Goal: Information Seeking & Learning: Find specific fact

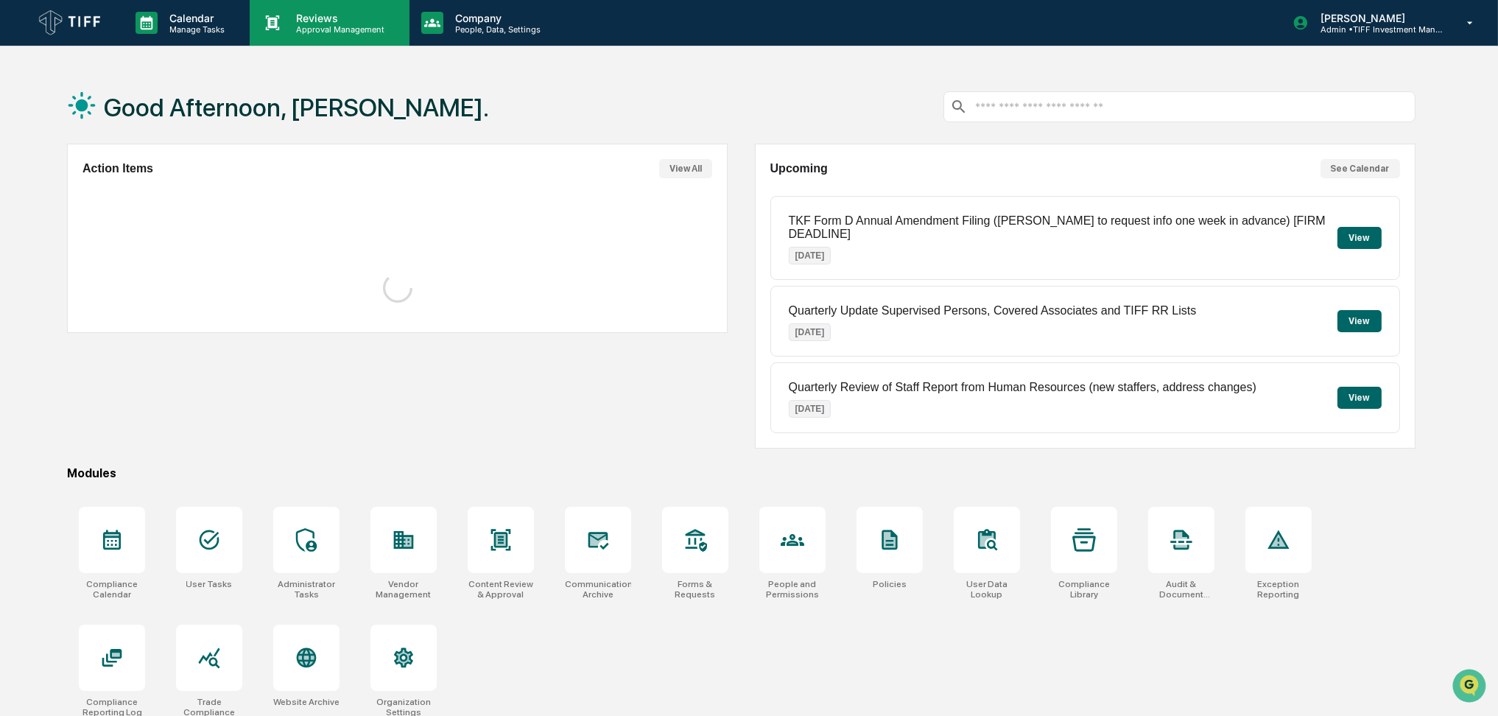
click at [330, 23] on p "Reviews" at bounding box center [338, 18] width 108 height 13
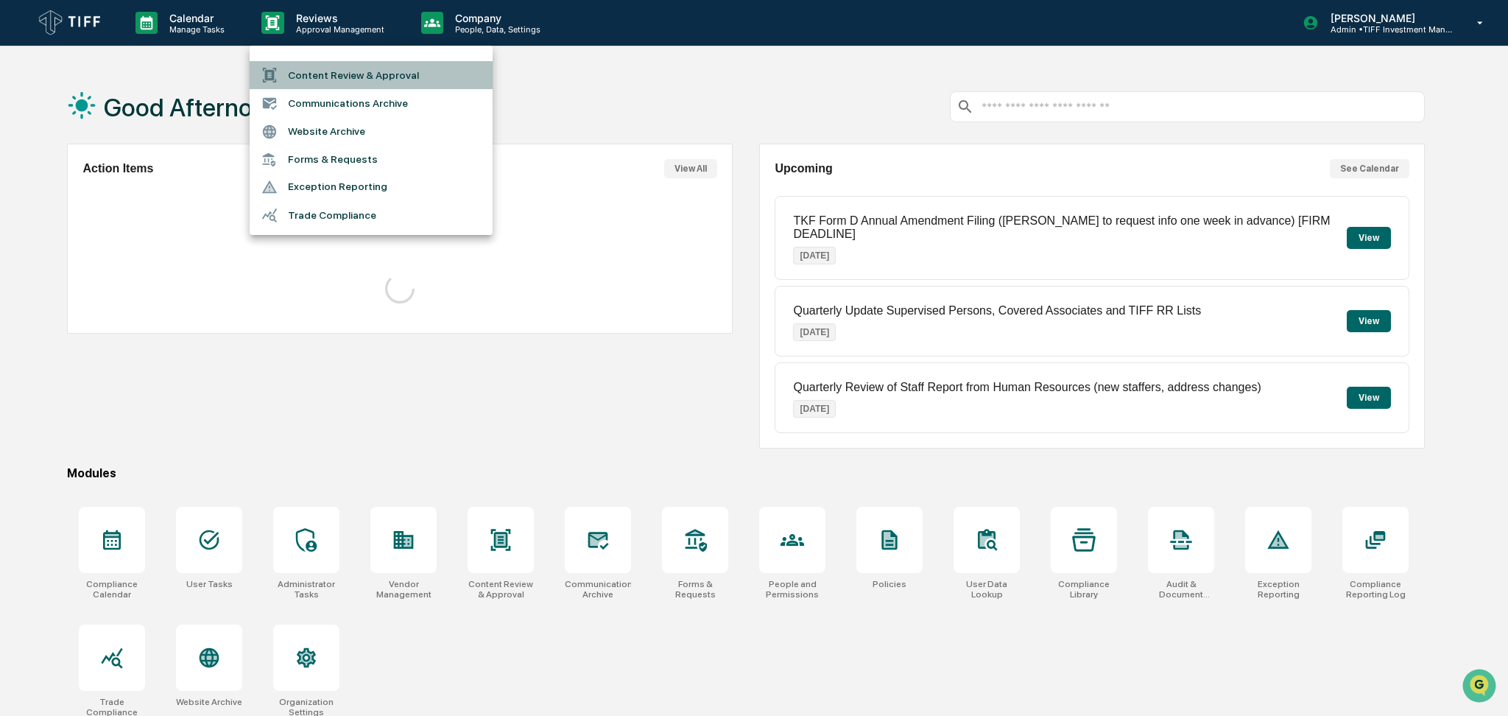
click at [351, 71] on li "Content Review & Approval" at bounding box center [371, 75] width 243 height 28
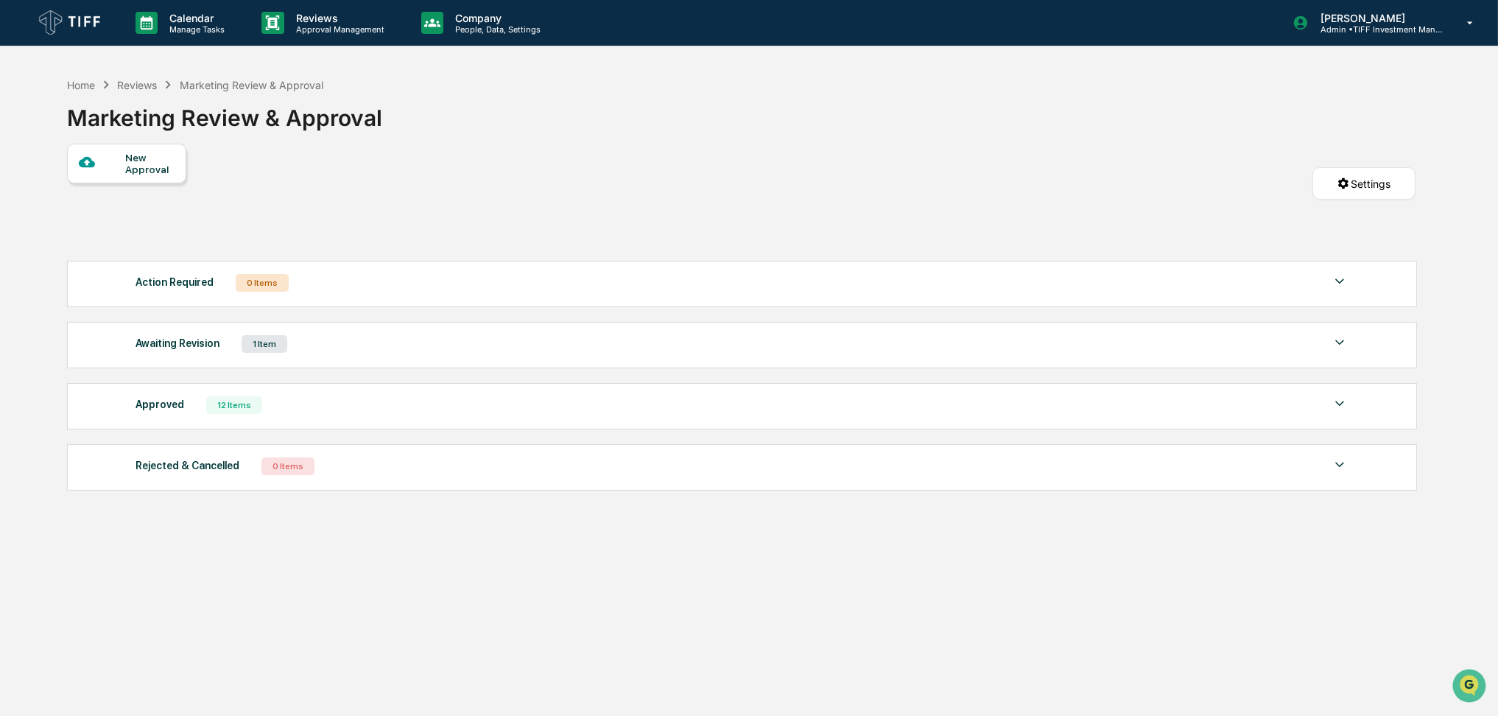
click at [834, 128] on div "Home Reviews Marketing Review & Approval Marketing Review & Approval" at bounding box center [741, 107] width 1348 height 74
click at [289, 29] on p "Approval Management" at bounding box center [338, 29] width 108 height 10
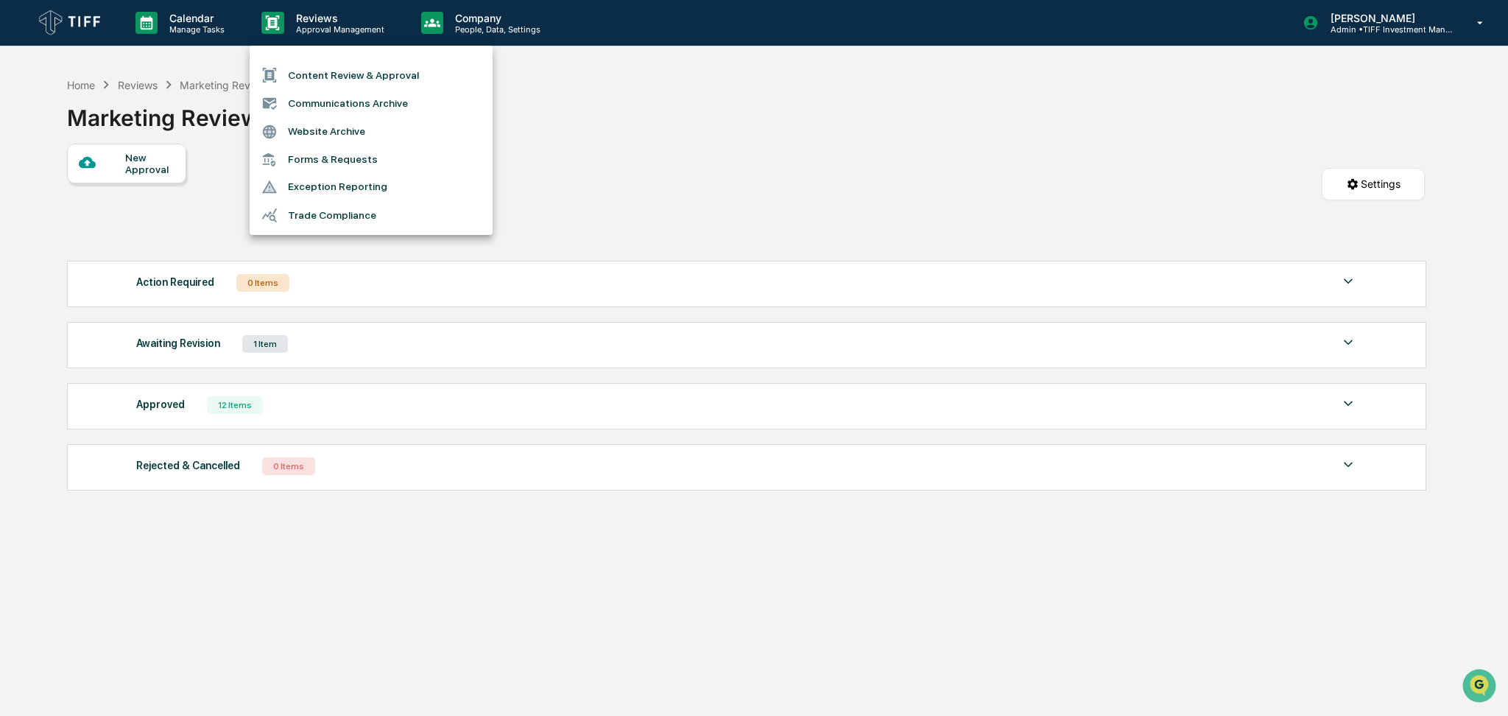
click at [314, 62] on li "Content Review & Approval" at bounding box center [371, 75] width 243 height 28
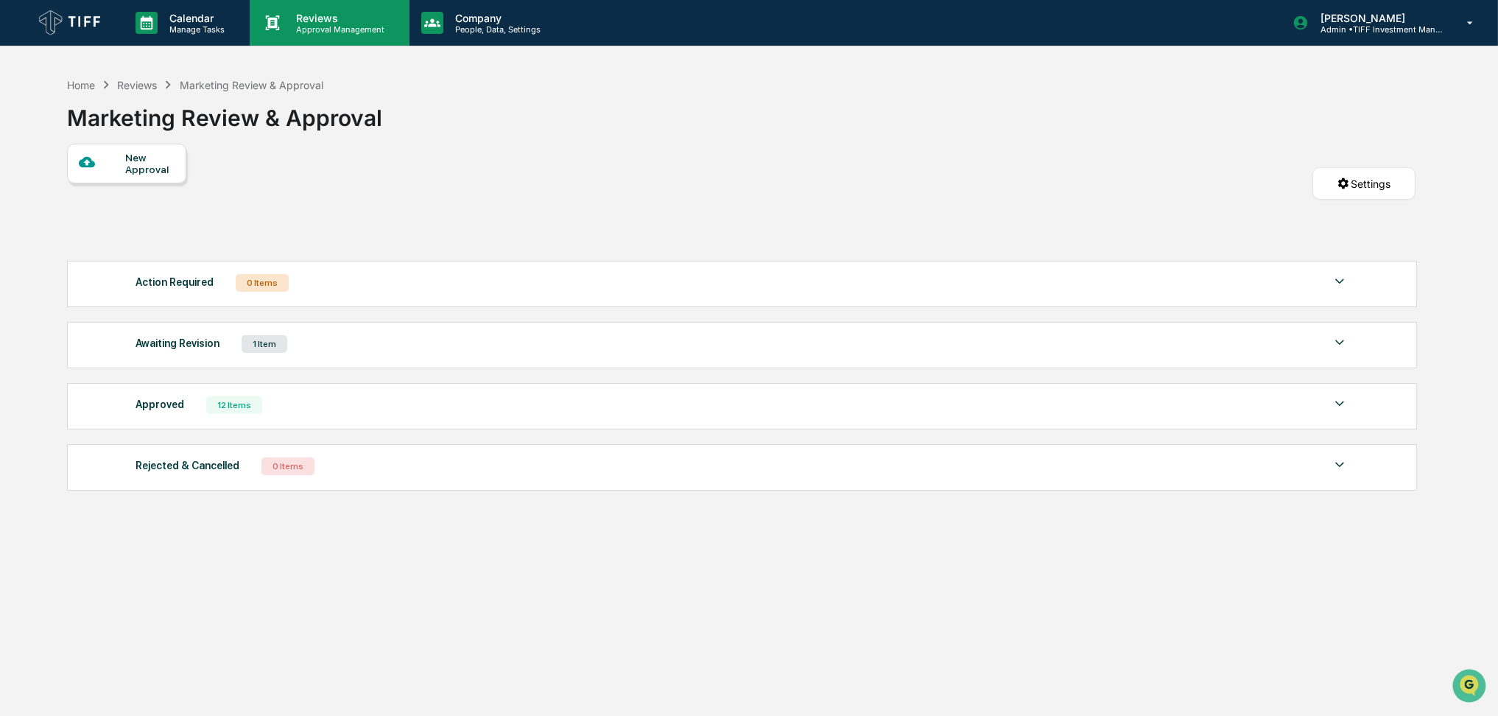
click at [355, 21] on p "Reviews" at bounding box center [338, 18] width 108 height 13
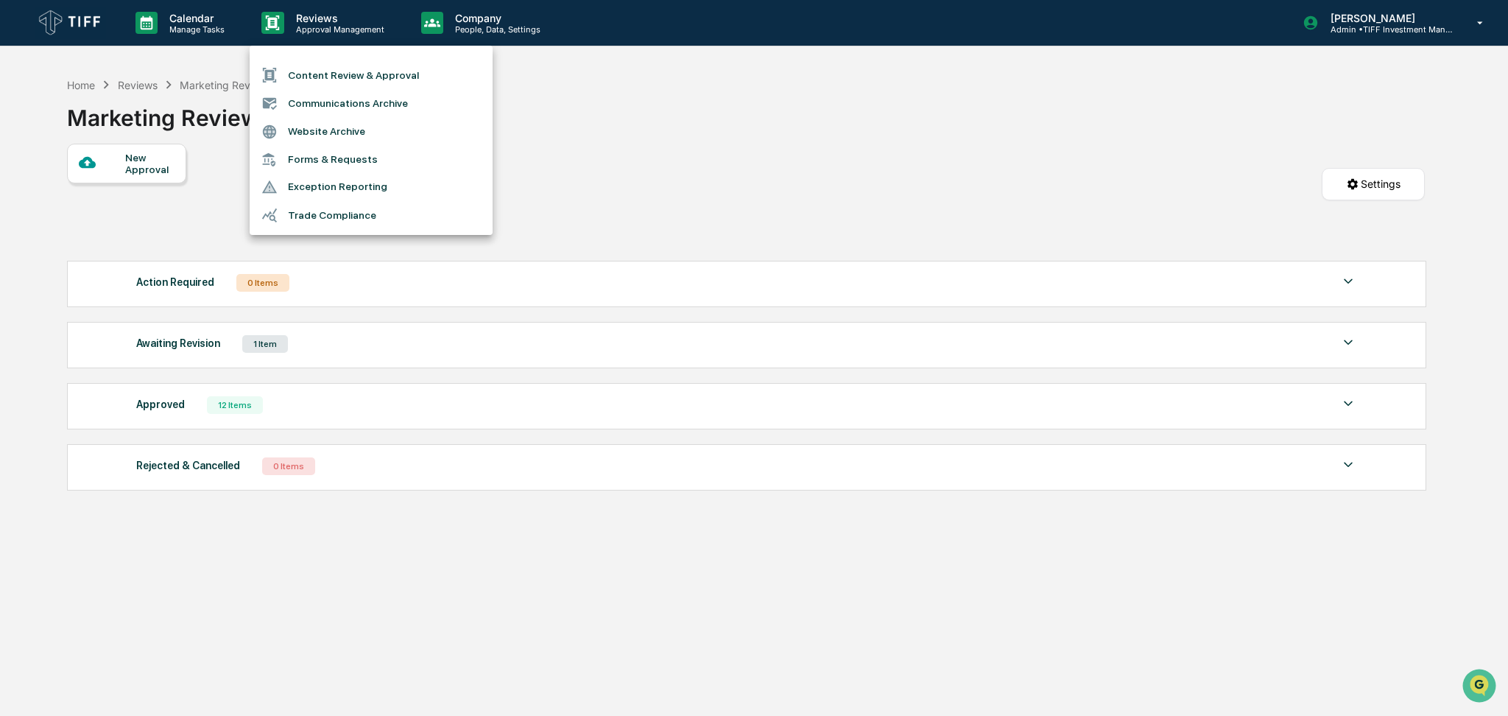
click at [356, 105] on li "Communications Archive" at bounding box center [371, 103] width 243 height 28
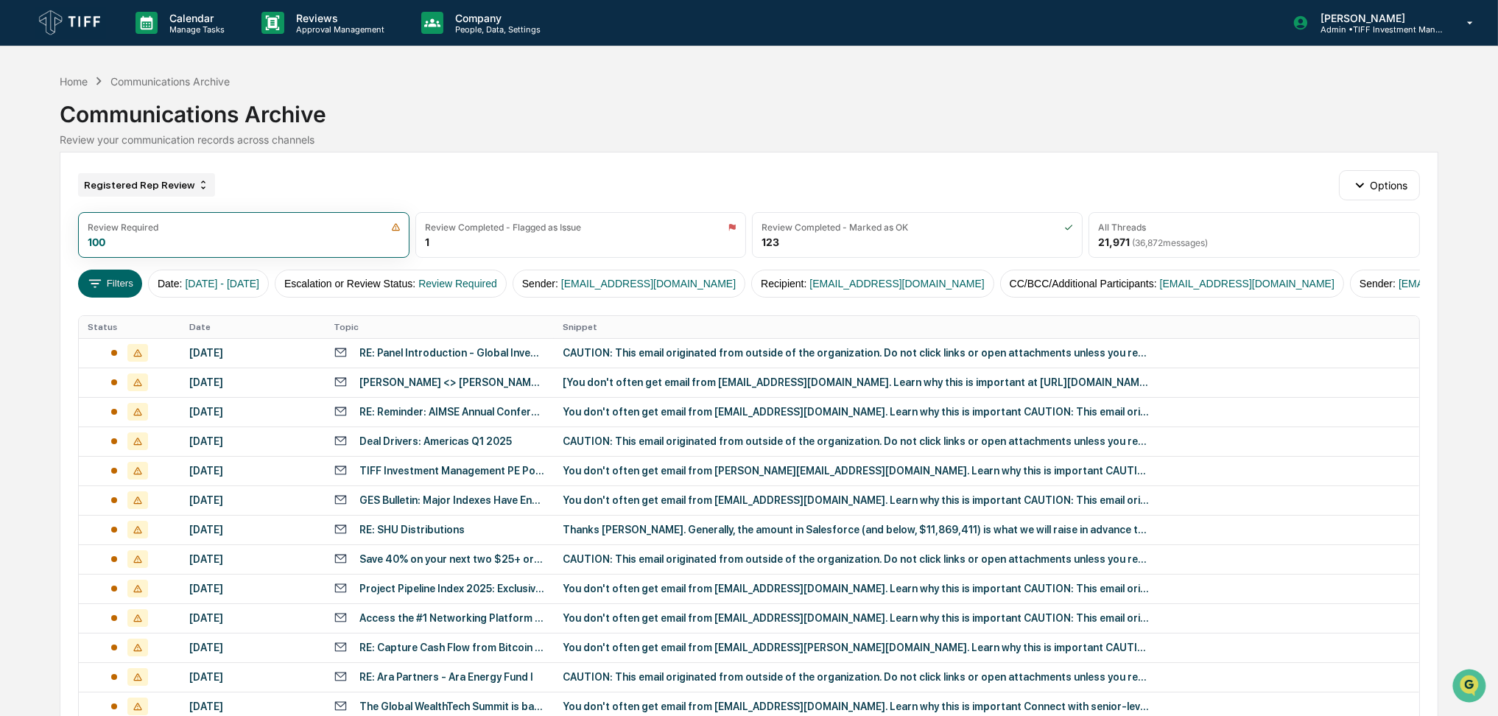
click at [202, 182] on icon at bounding box center [204, 185] width 4 height 8
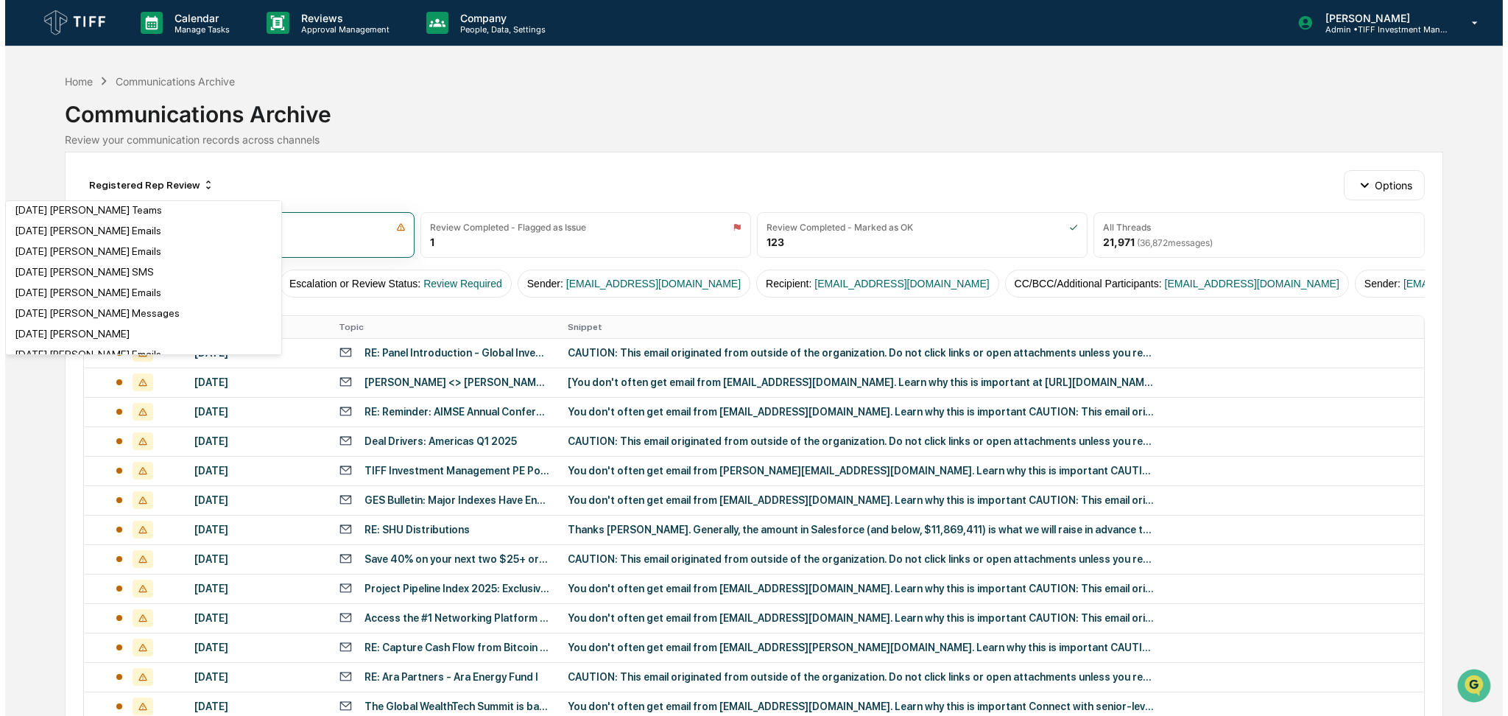
scroll to position [196, 0]
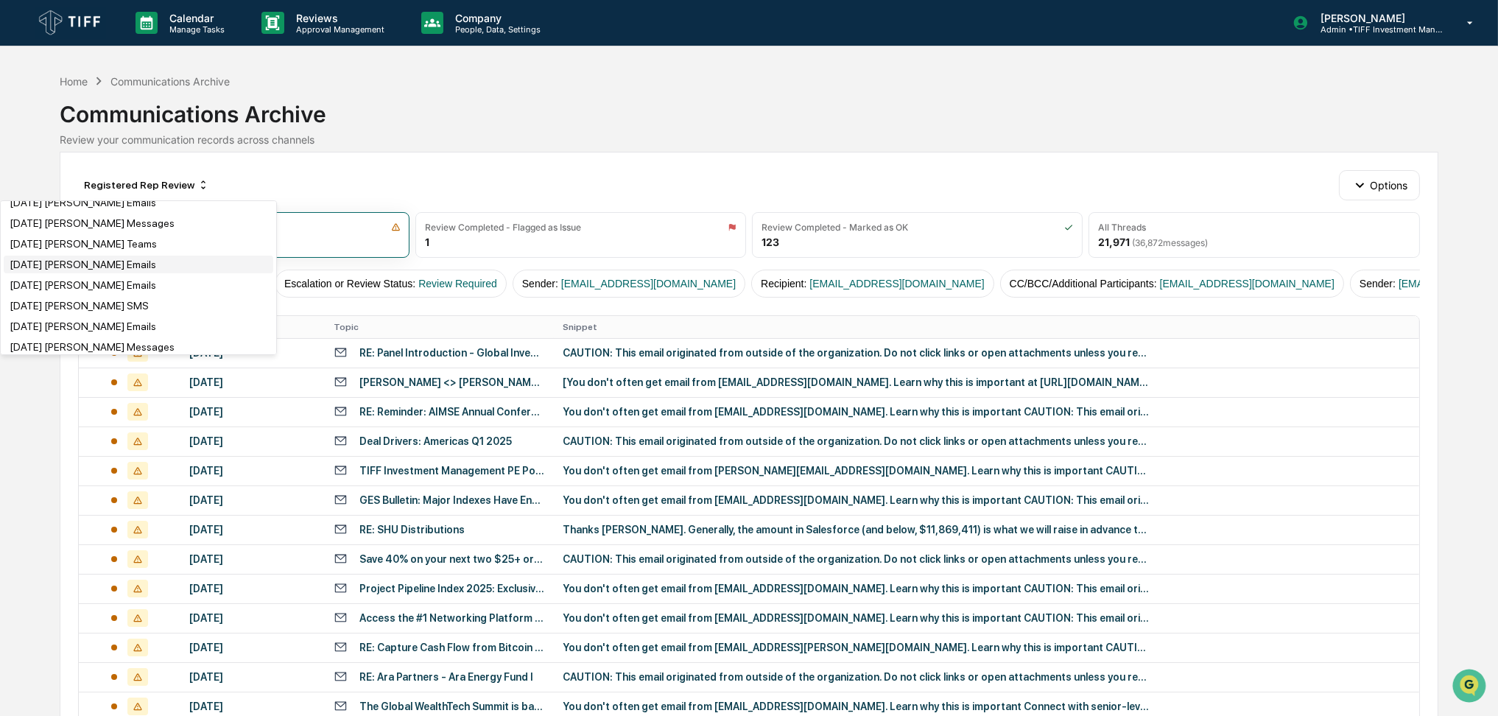
click at [219, 258] on div "[DATE] [PERSON_NAME] Emails" at bounding box center [139, 265] width 270 height 18
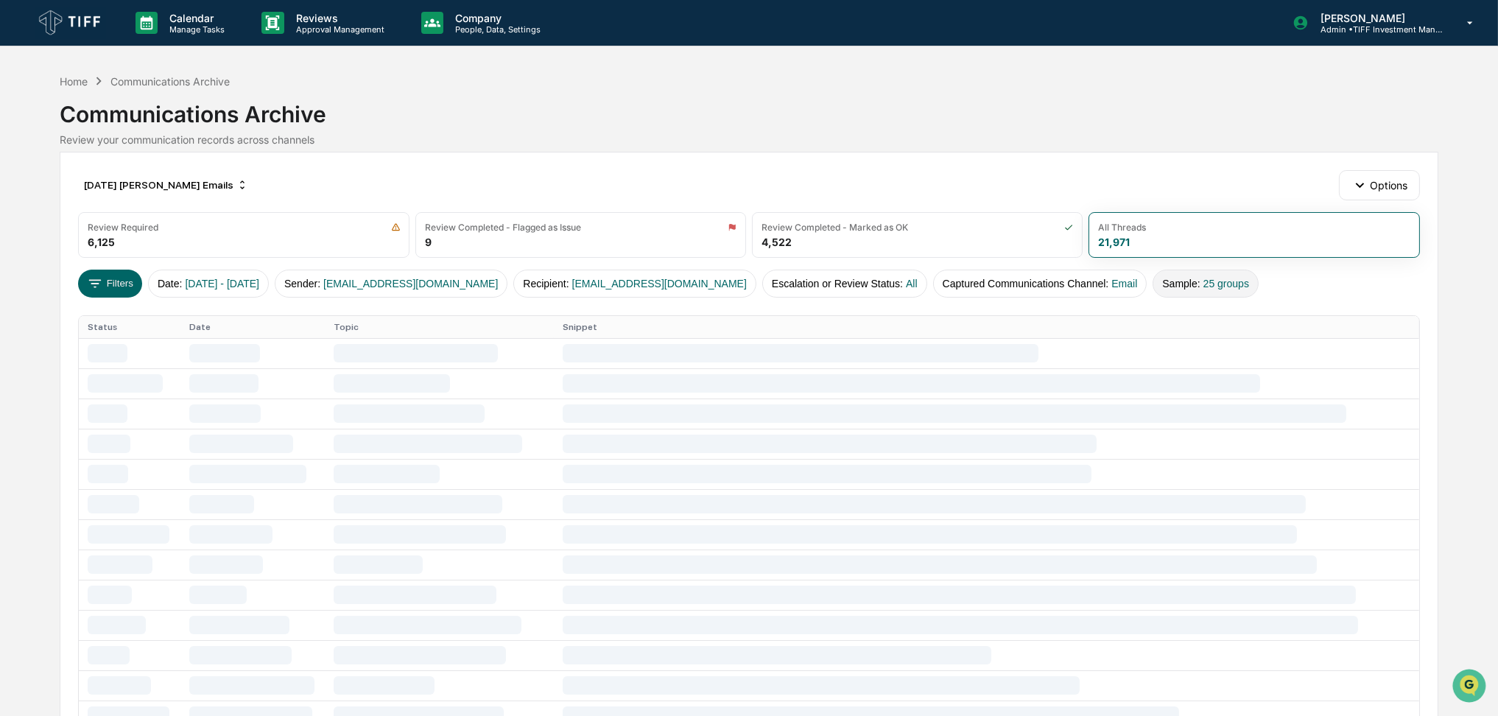
click at [1153, 283] on button "Sample : 25 groups" at bounding box center [1206, 284] width 106 height 28
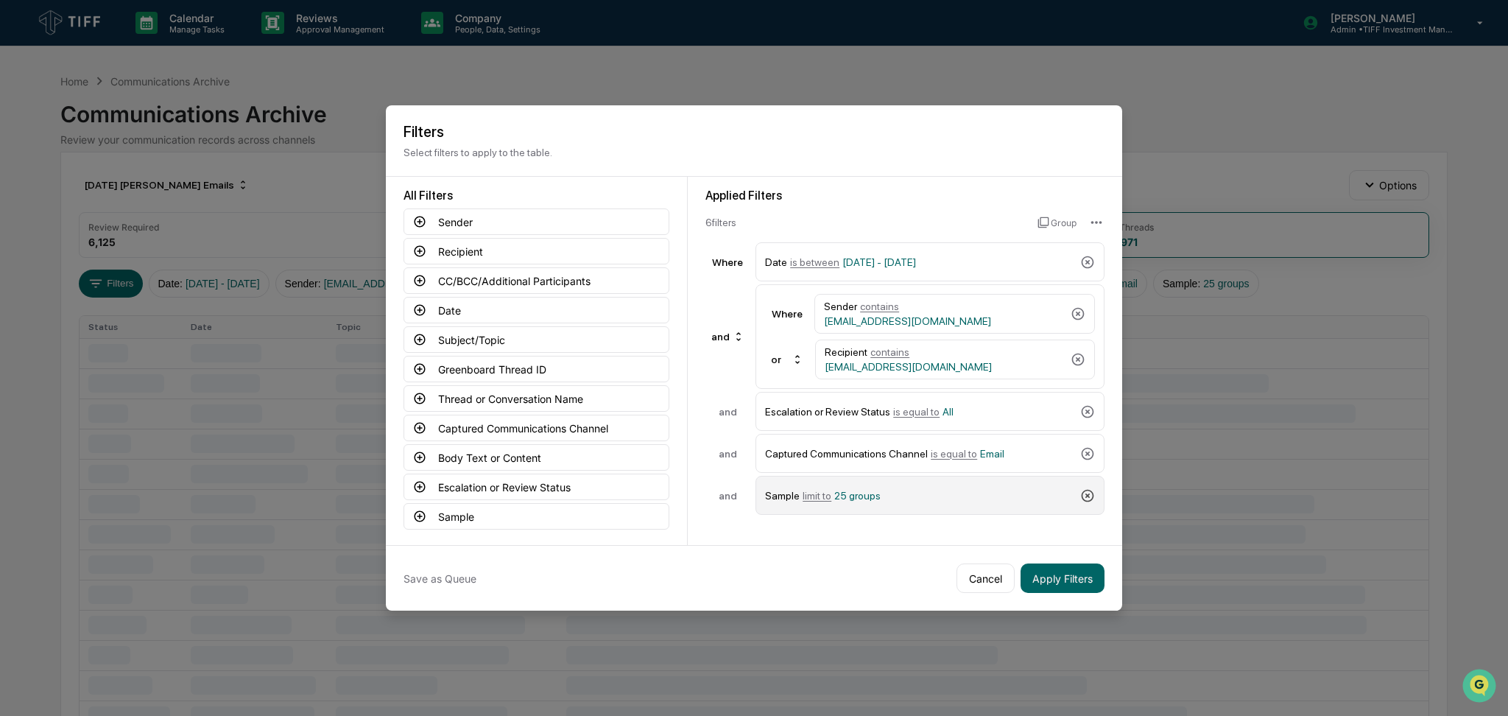
click at [1080, 493] on icon at bounding box center [1087, 495] width 15 height 15
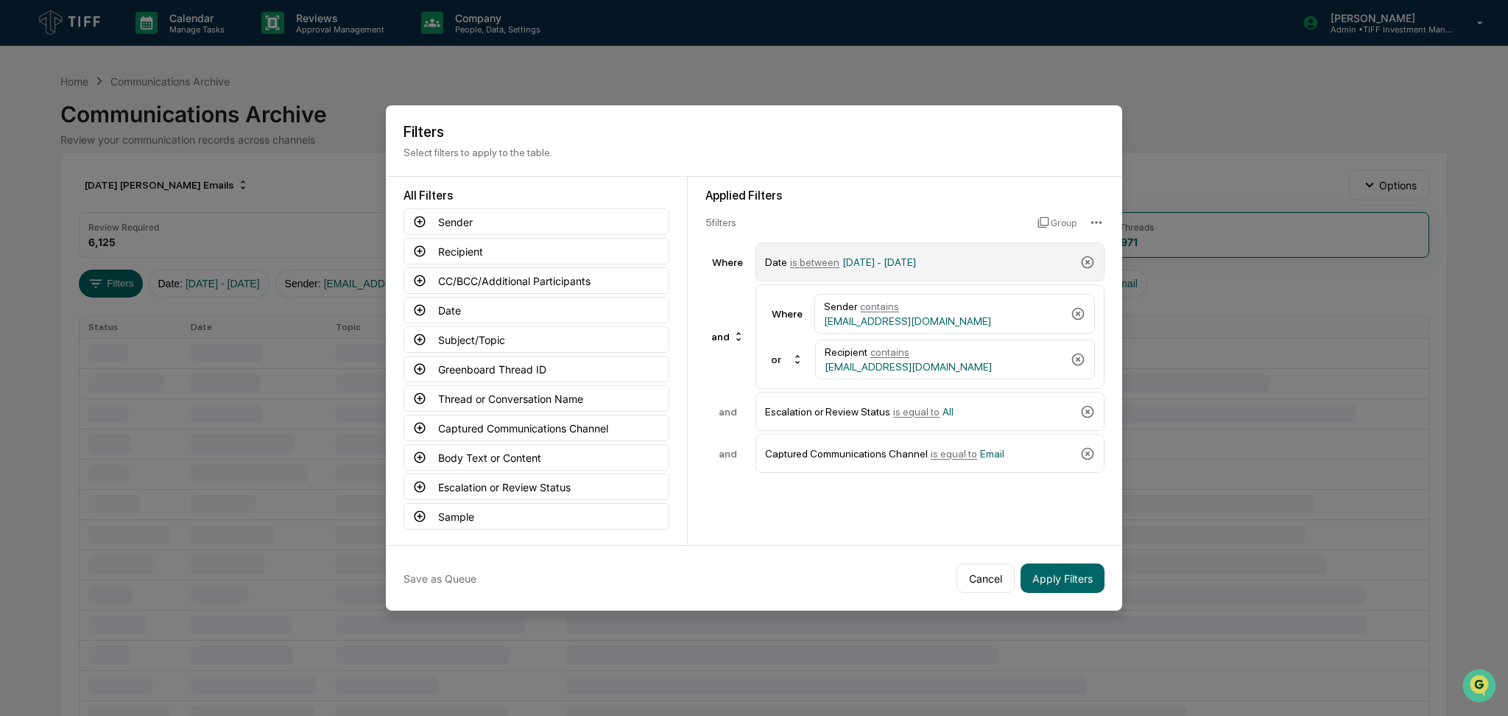
click at [980, 266] on div "Date is between [DATE] - [DATE]" at bounding box center [919, 262] width 309 height 26
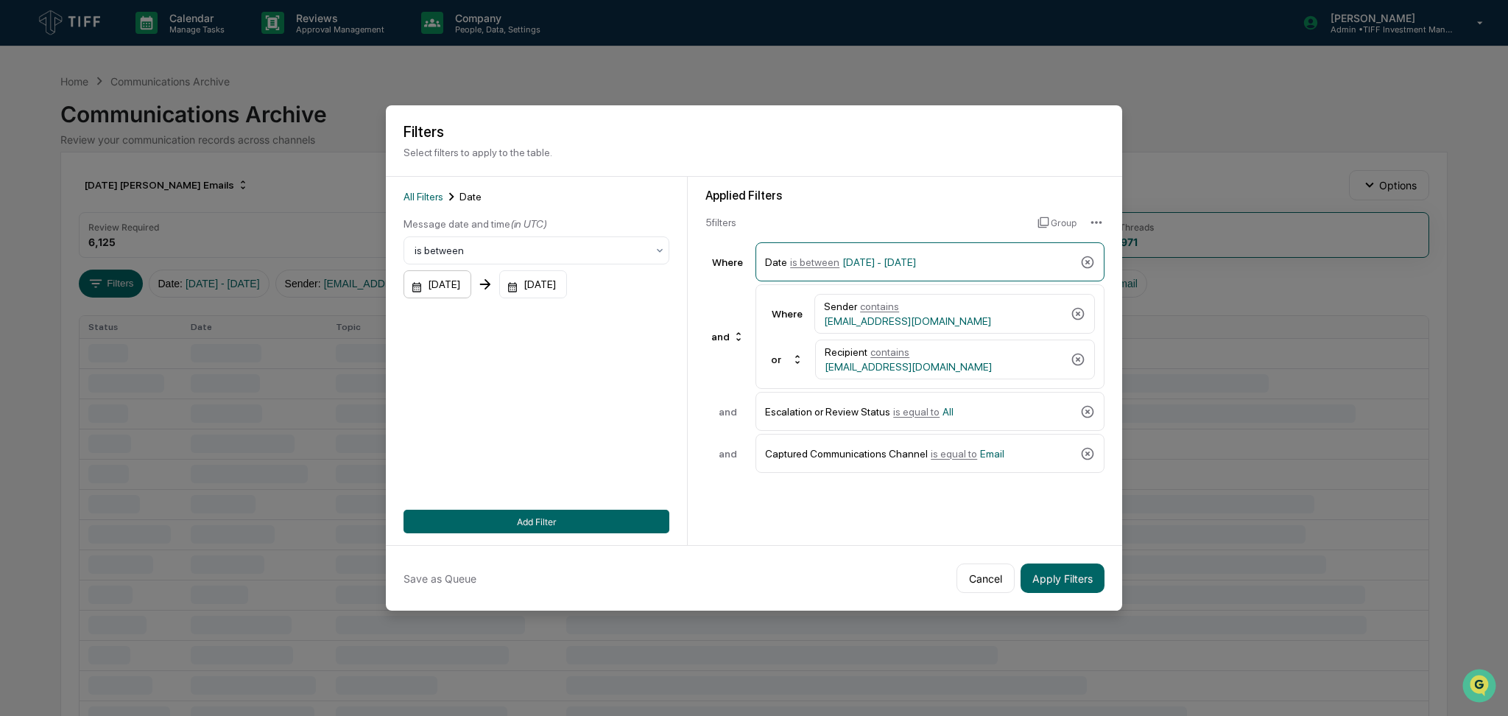
click at [421, 277] on div "[DATE]" at bounding box center [438, 284] width 68 height 28
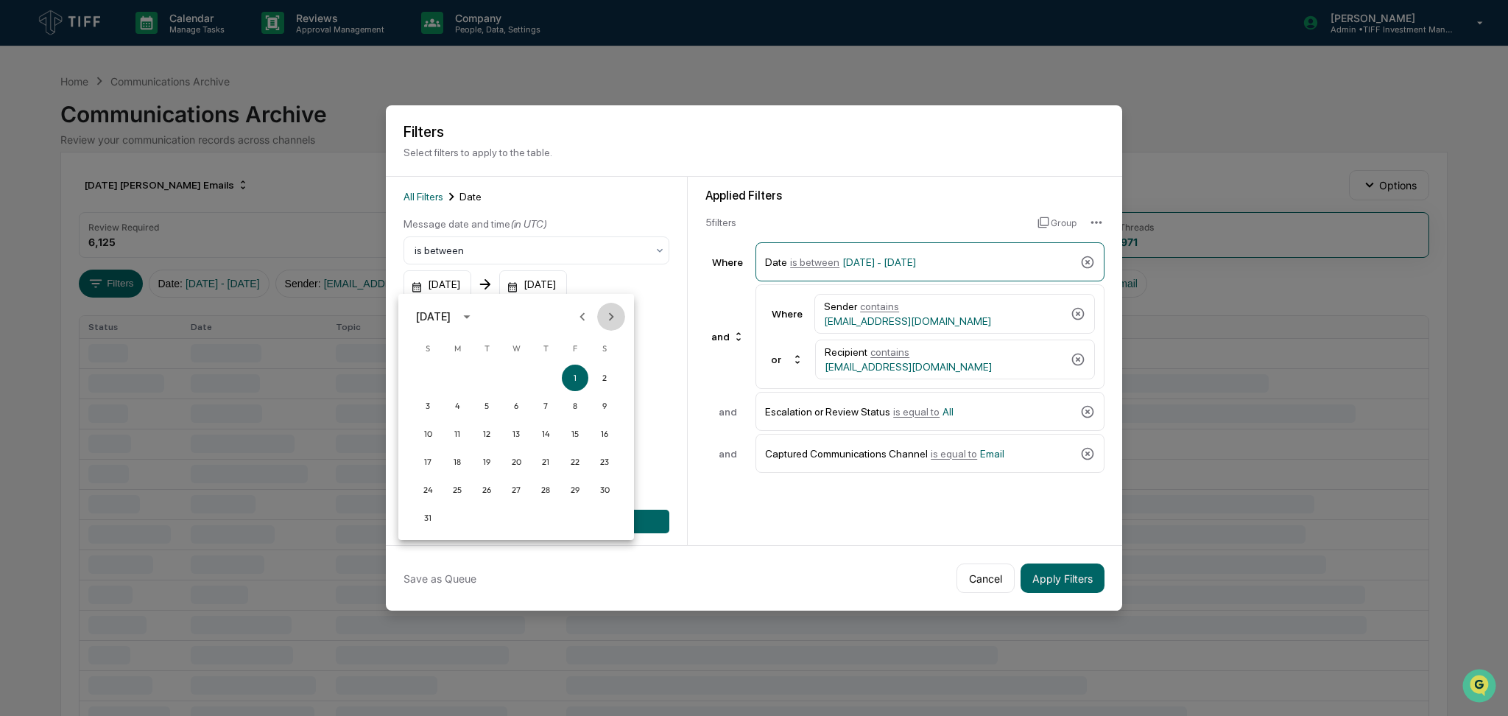
click at [607, 318] on icon "Next month" at bounding box center [611, 317] width 16 height 16
click at [455, 381] on button "1" at bounding box center [457, 378] width 27 height 27
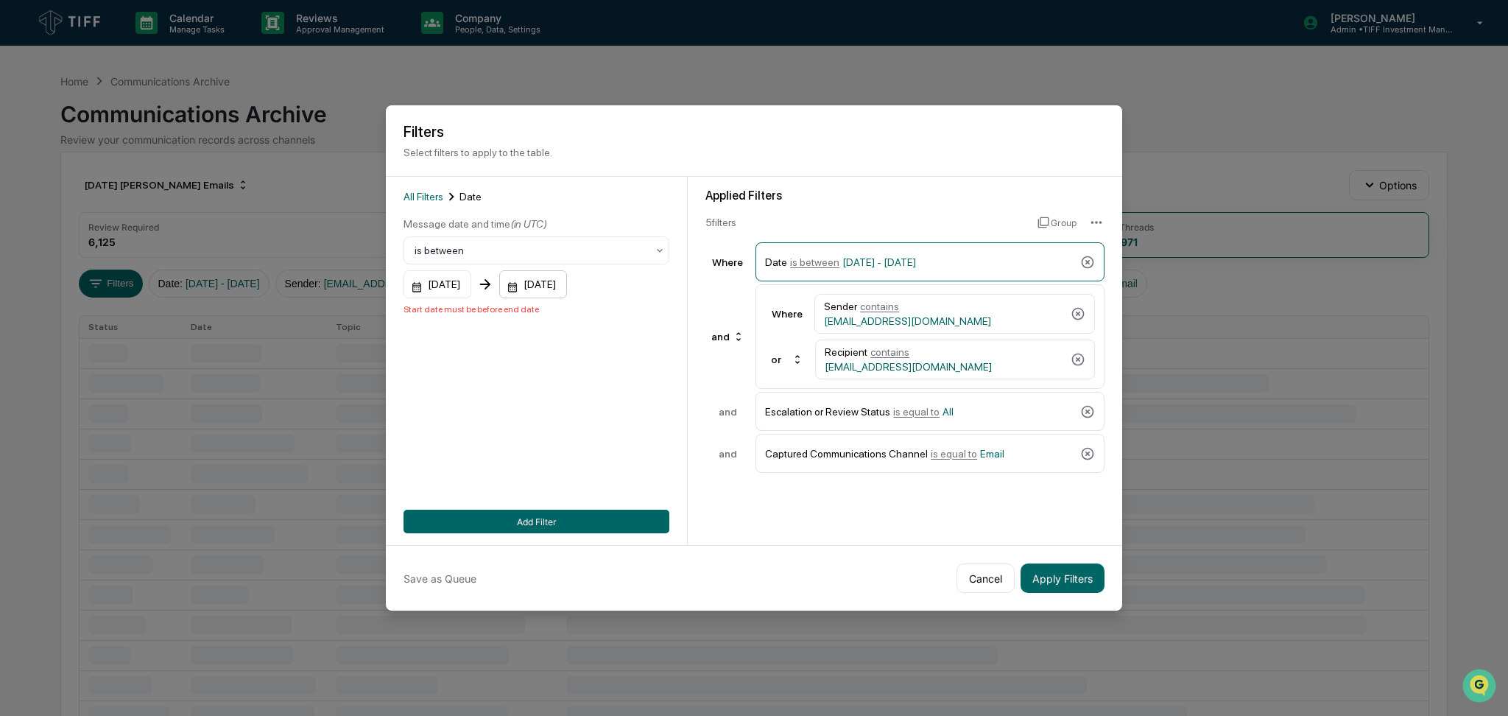
click at [567, 289] on div "[DATE]" at bounding box center [533, 284] width 68 height 28
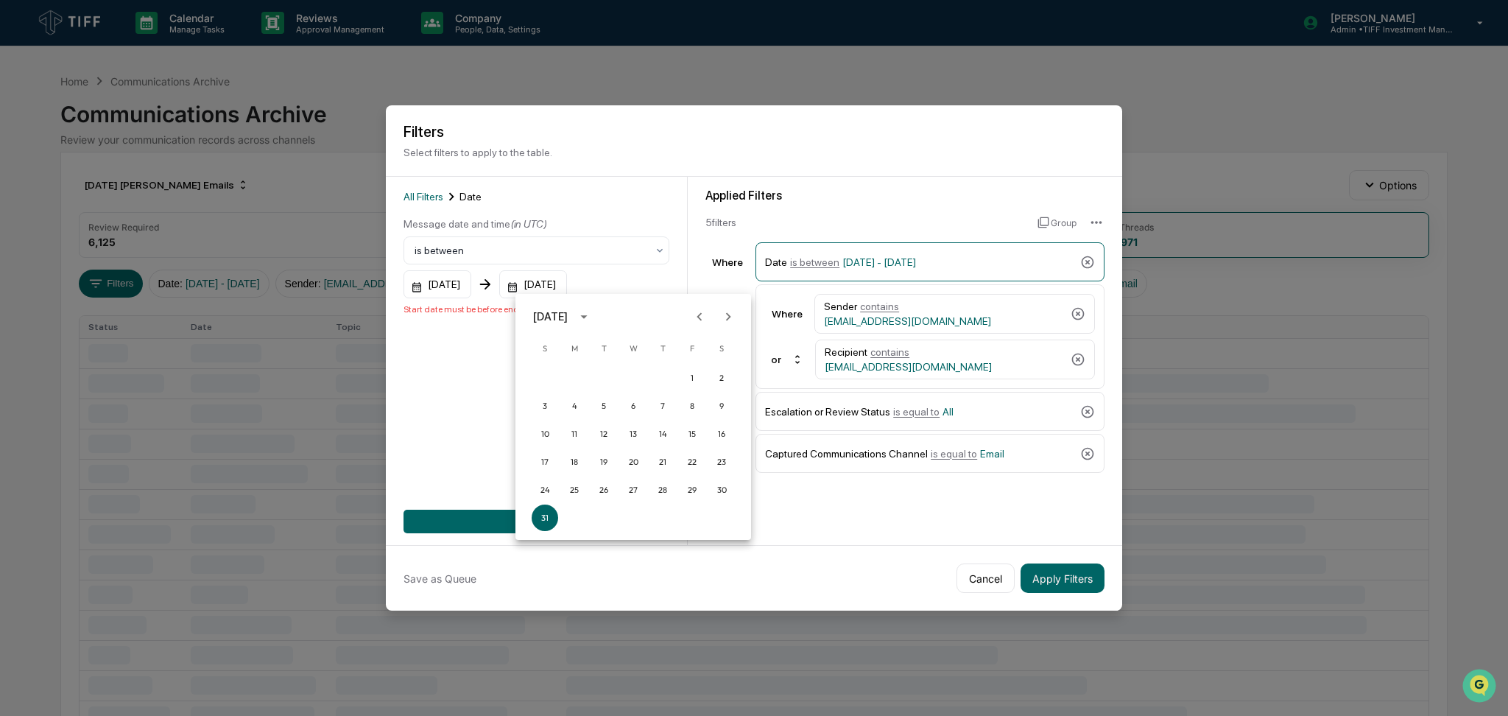
click at [736, 316] on icon "Next month" at bounding box center [728, 317] width 16 height 16
click at [611, 495] on button "30" at bounding box center [604, 490] width 27 height 27
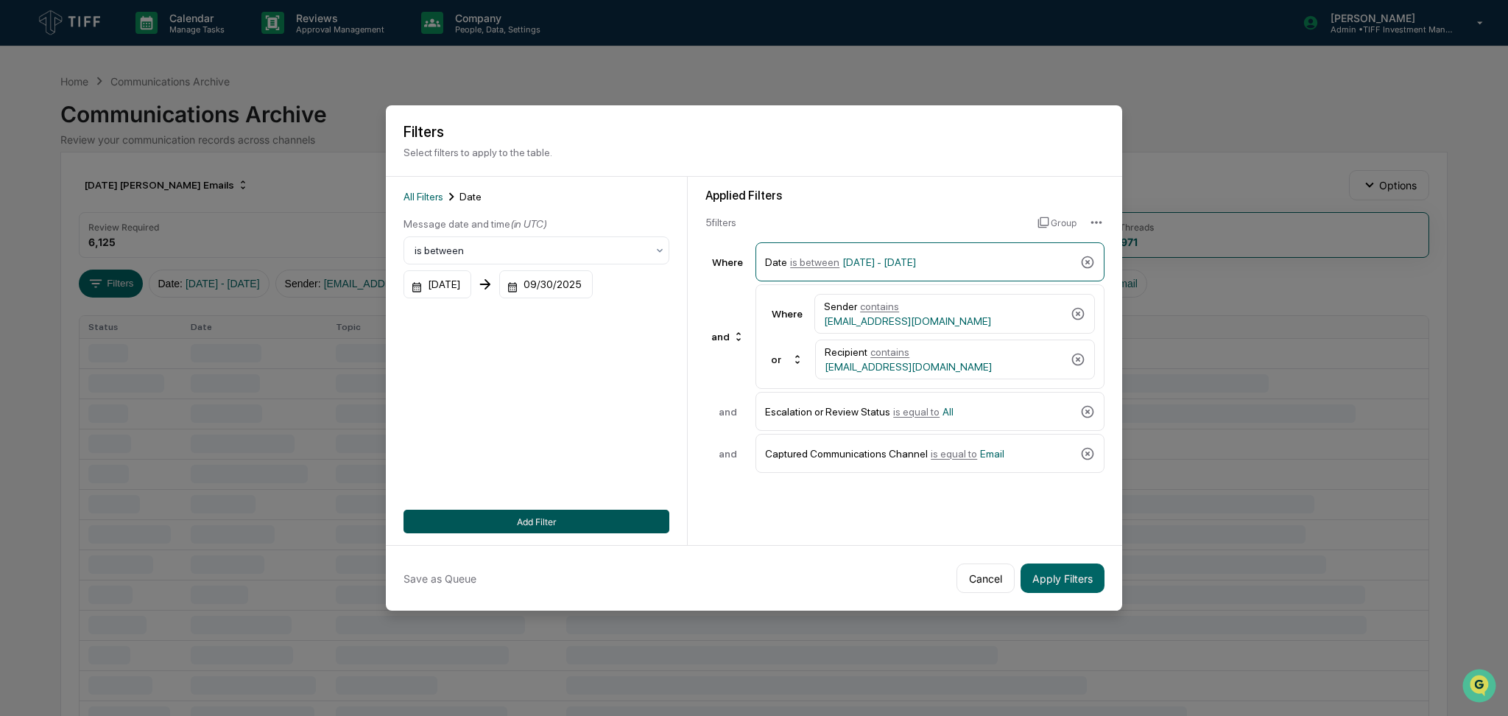
click at [661, 514] on button "Add Filter" at bounding box center [537, 522] width 266 height 24
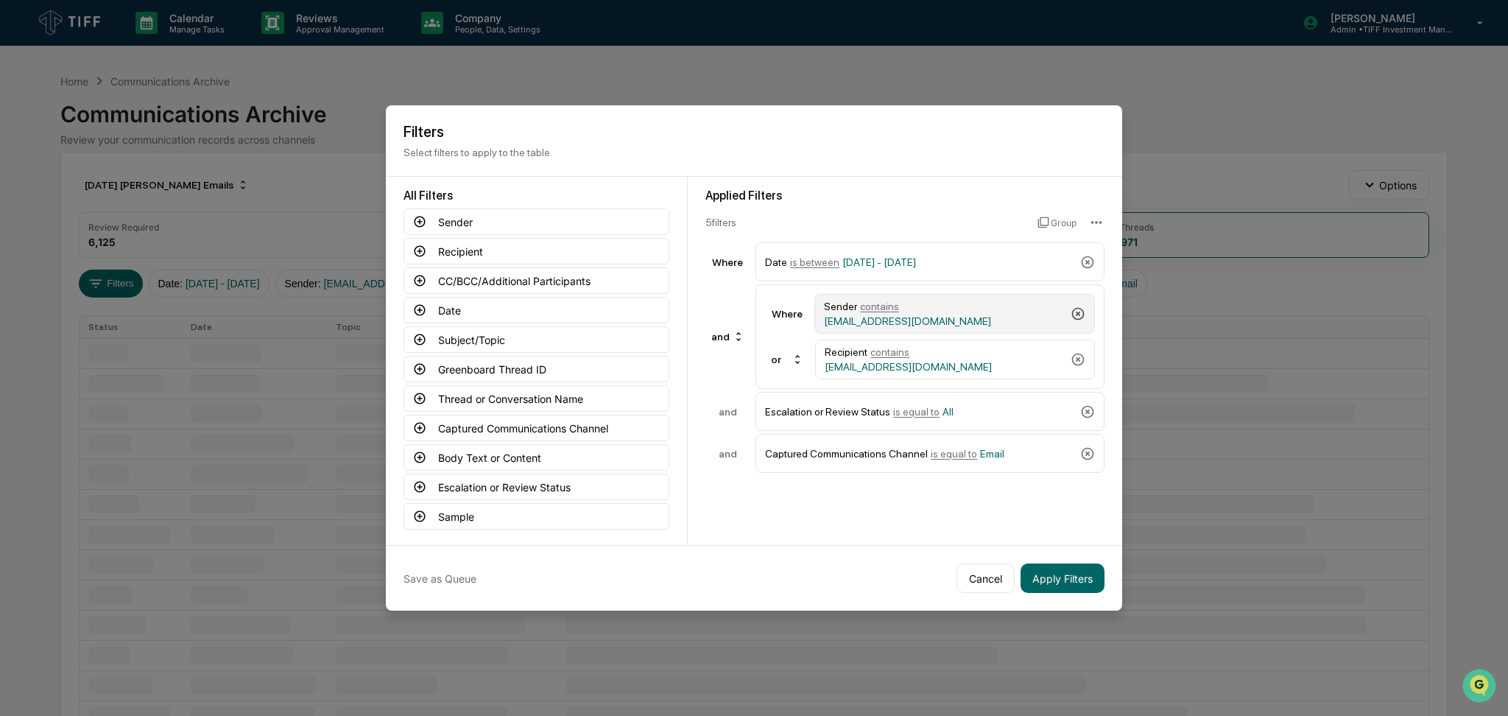
click at [1072, 306] on icon at bounding box center [1078, 313] width 15 height 15
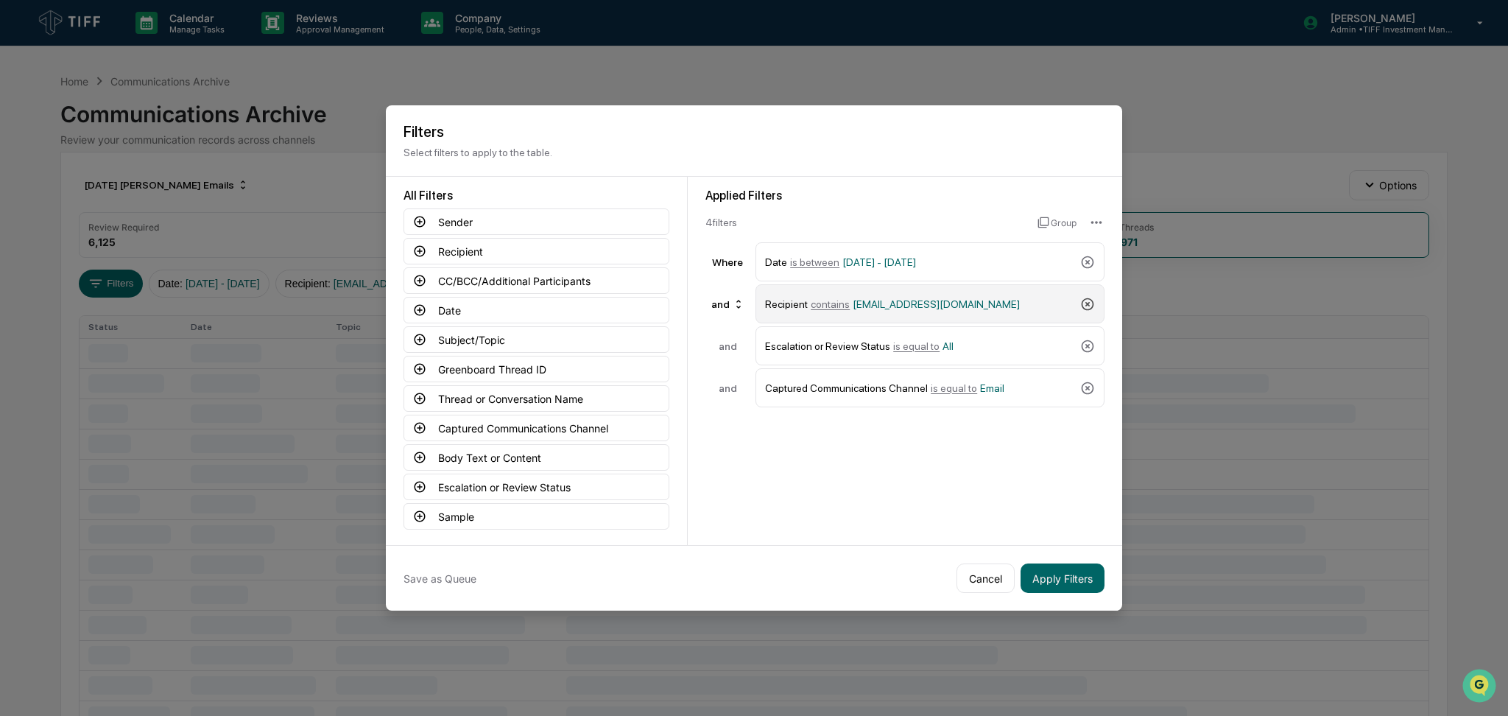
click at [1080, 298] on icon at bounding box center [1087, 304] width 15 height 15
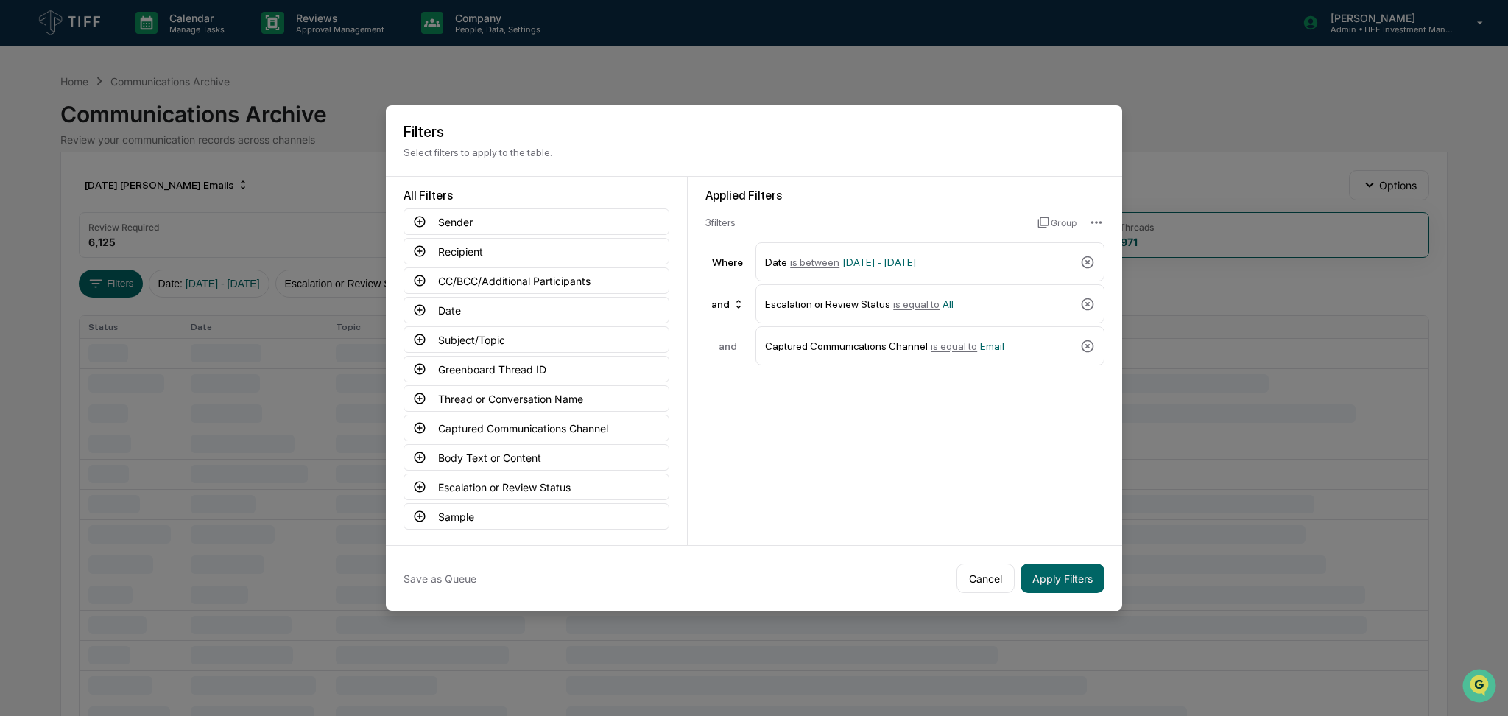
click at [980, 365] on div "Applied Filters 3 filter s Group Where Date is between [DATE] - [DATE] and Esca…" at bounding box center [905, 361] width 435 height 368
click at [980, 347] on span "Email" at bounding box center [992, 346] width 24 height 12
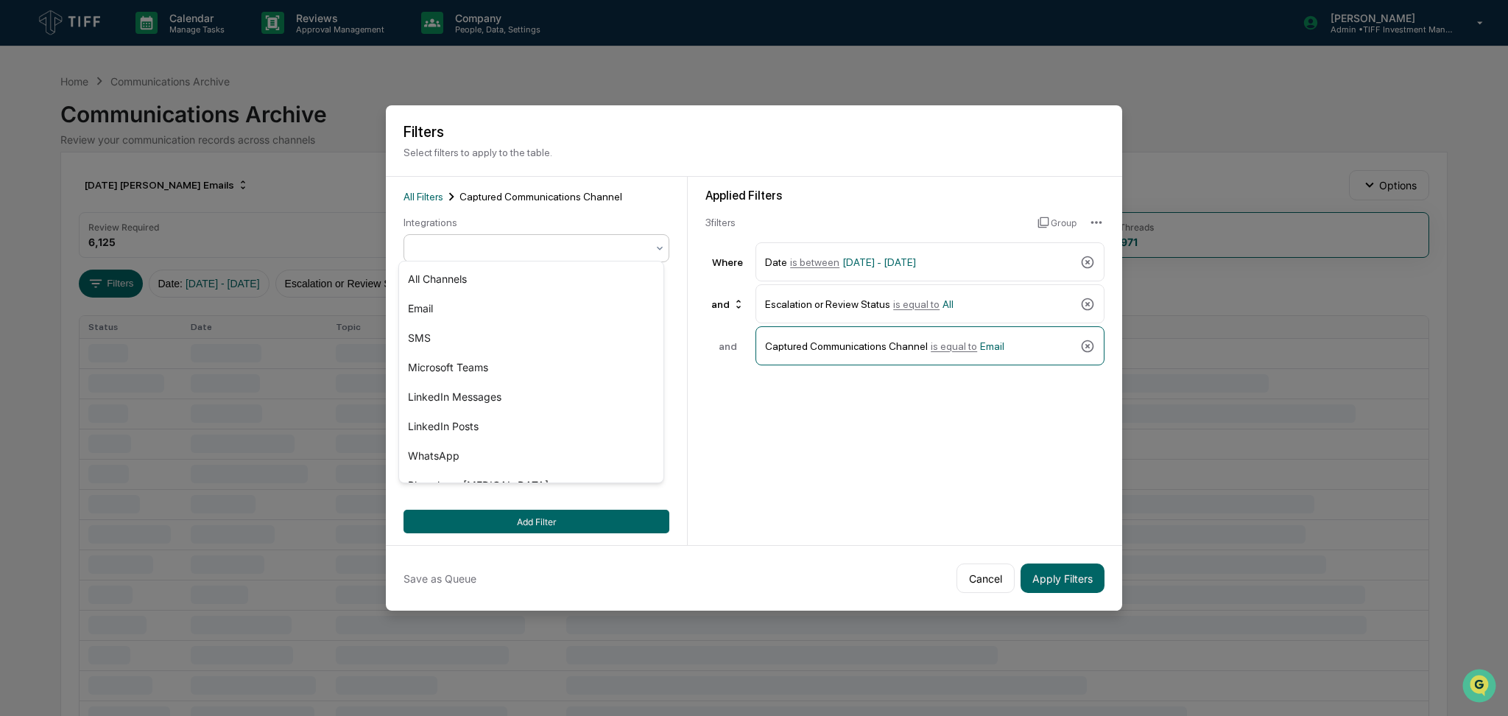
click at [535, 238] on div at bounding box center [530, 248] width 247 height 21
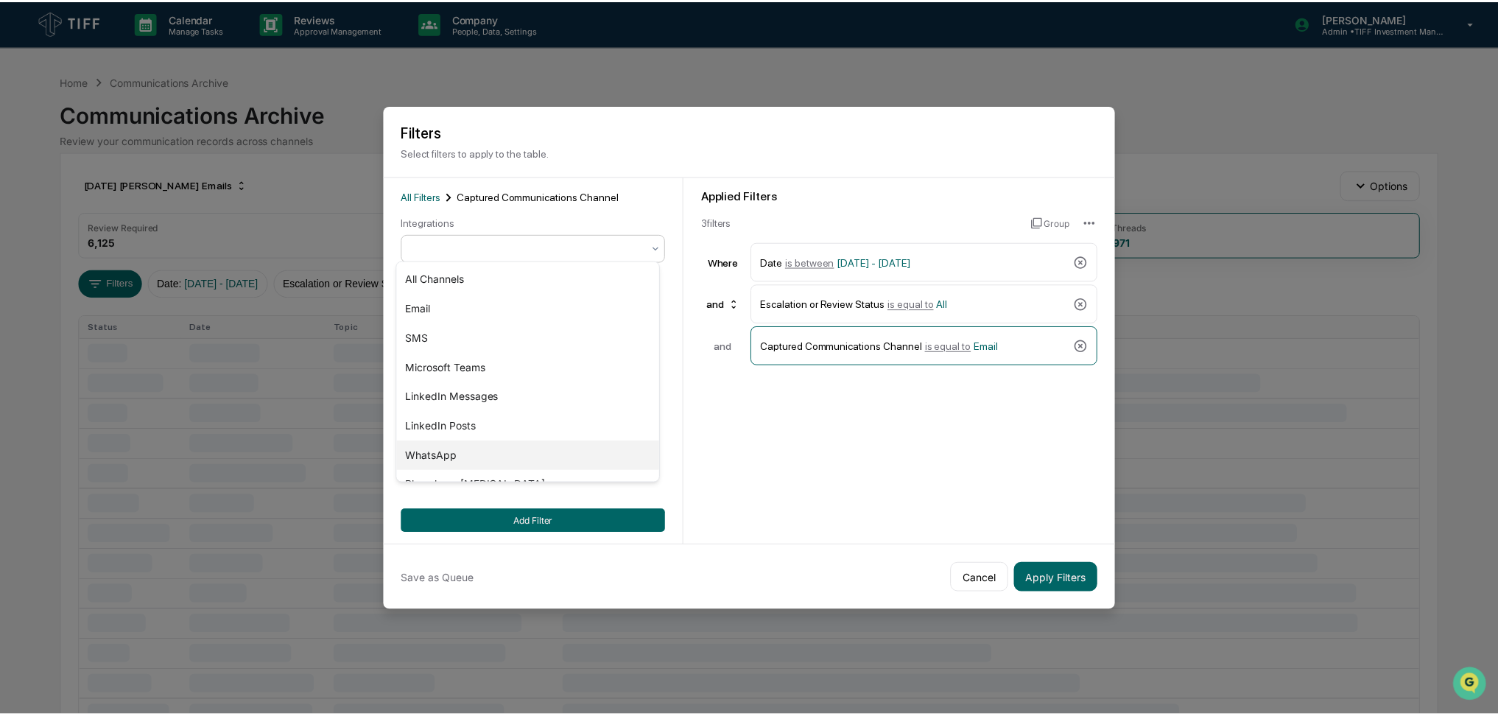
scroll to position [80, 0]
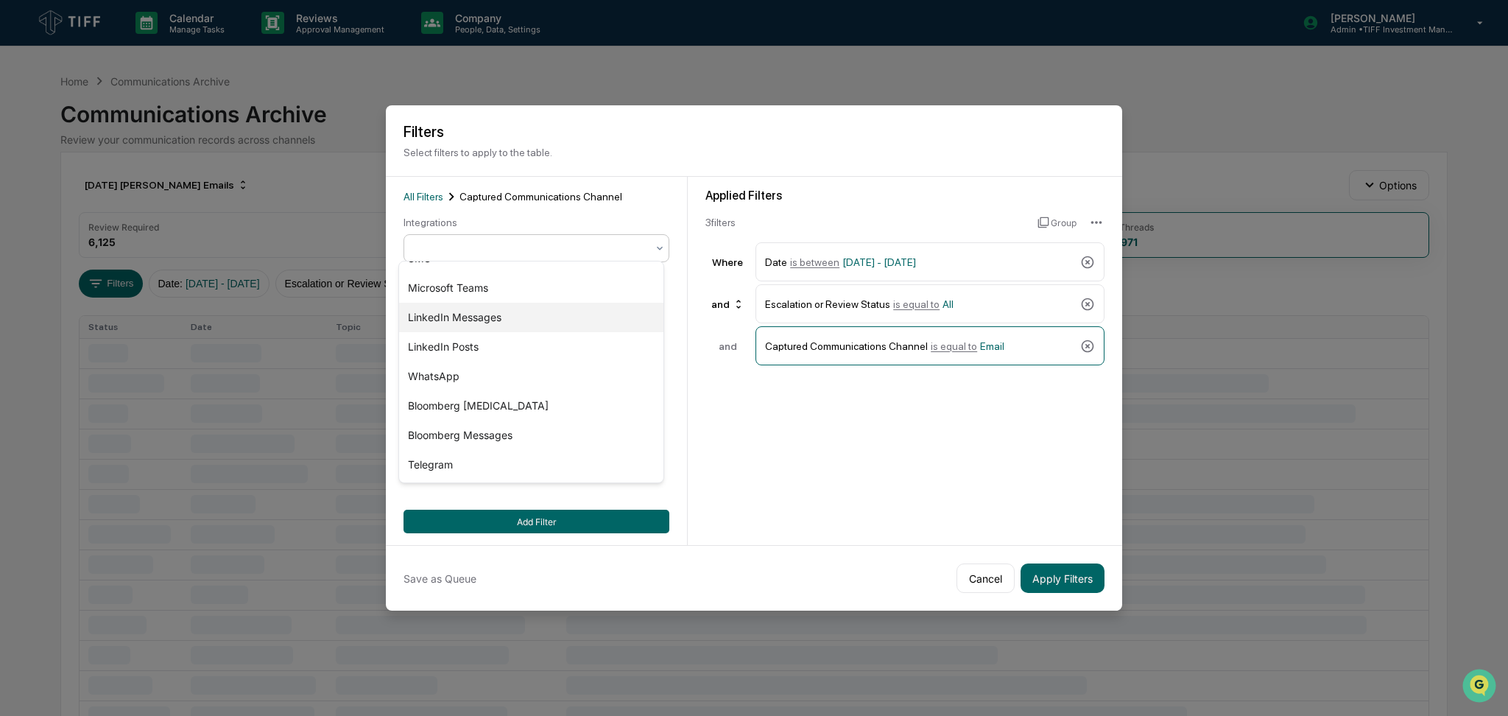
click at [551, 309] on div "LinkedIn Messages" at bounding box center [531, 317] width 264 height 29
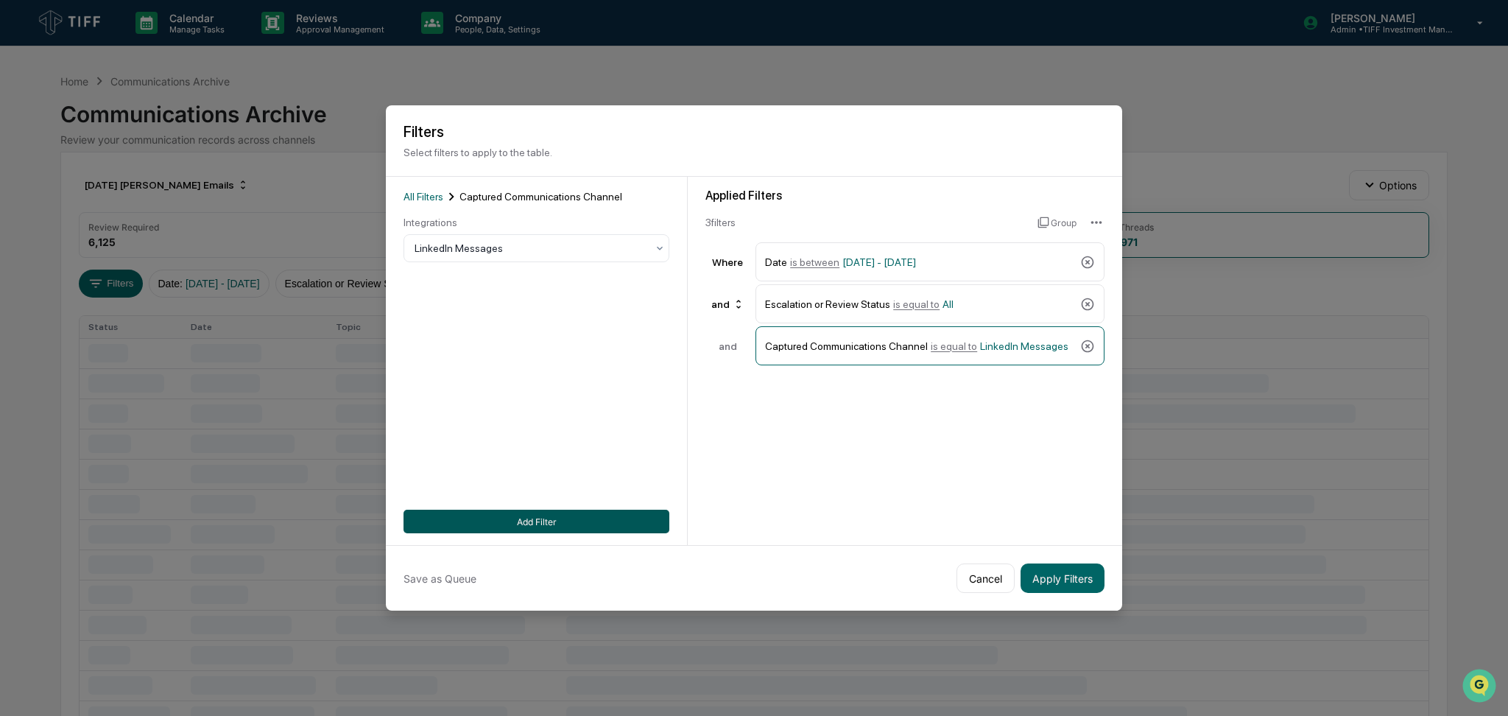
click at [586, 519] on button "Add Filter" at bounding box center [537, 522] width 266 height 24
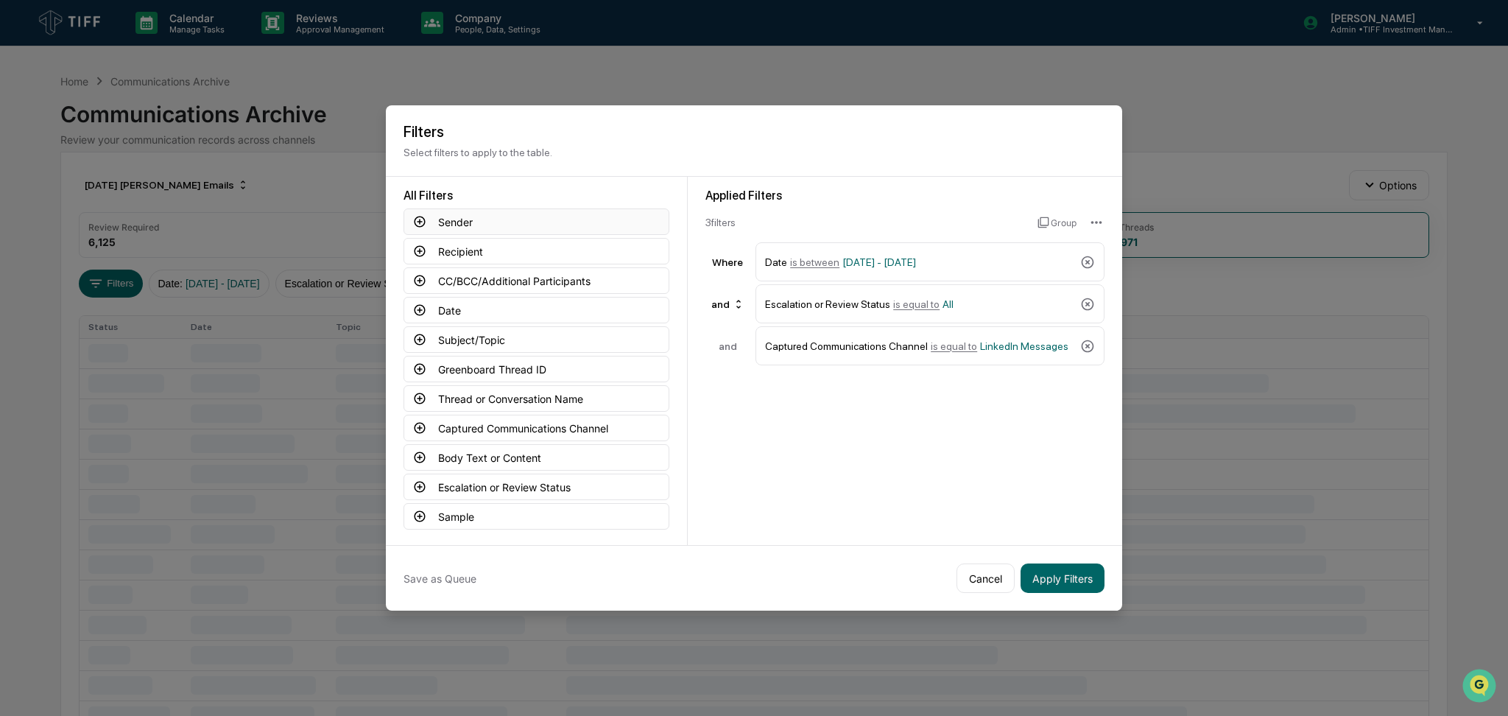
click at [413, 215] on icon at bounding box center [419, 221] width 13 height 13
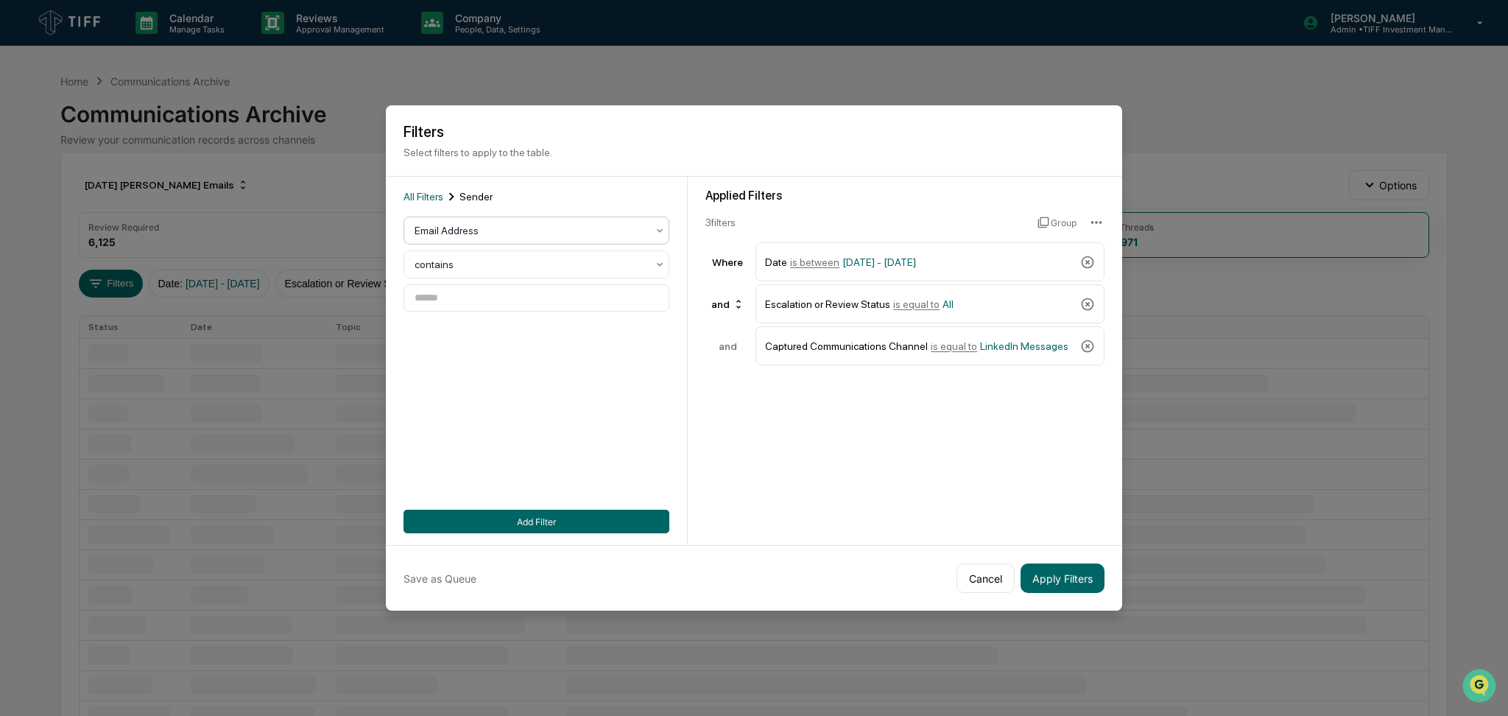
click at [481, 229] on div at bounding box center [531, 230] width 232 height 15
click at [478, 301] on div "User" at bounding box center [531, 290] width 264 height 29
click at [488, 296] on div at bounding box center [531, 298] width 232 height 15
type input "******"
click at [544, 291] on div at bounding box center [531, 298] width 232 height 15
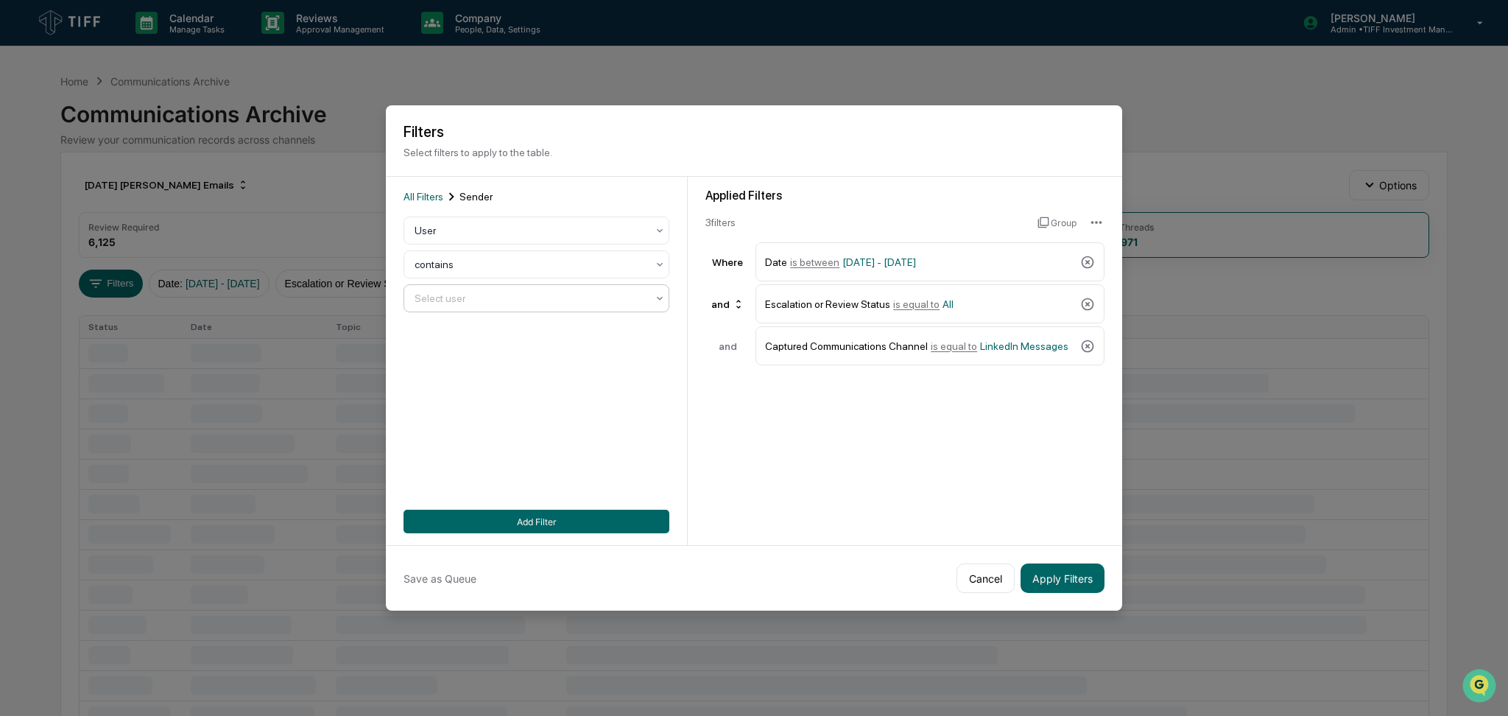
click at [549, 291] on div at bounding box center [531, 298] width 232 height 15
type input "******"
click at [549, 291] on div at bounding box center [531, 298] width 232 height 15
type input "****"
click at [658, 300] on div at bounding box center [660, 298] width 12 height 27
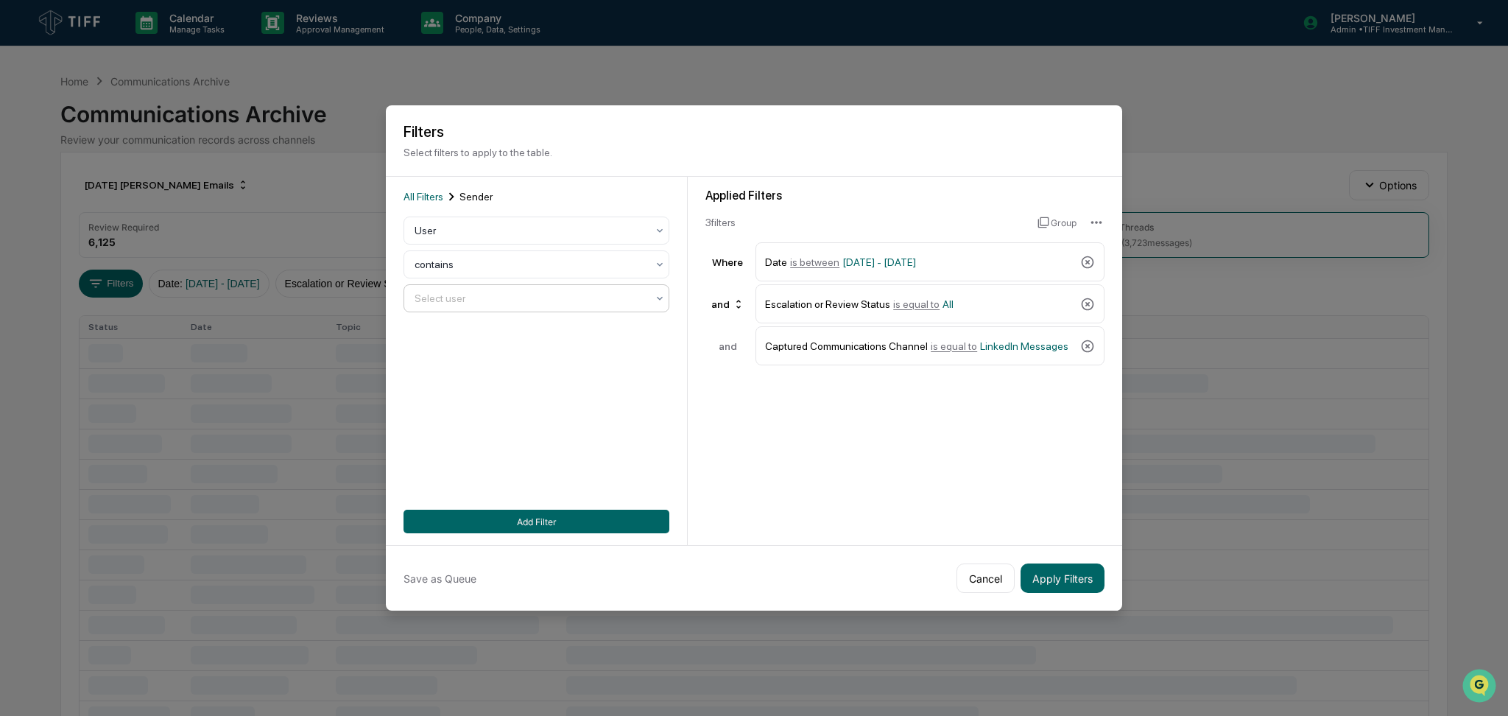
click at [658, 300] on div at bounding box center [660, 298] width 12 height 27
click at [587, 417] on div "All Filters Sender User contains Select user Add Filter" at bounding box center [537, 361] width 266 height 345
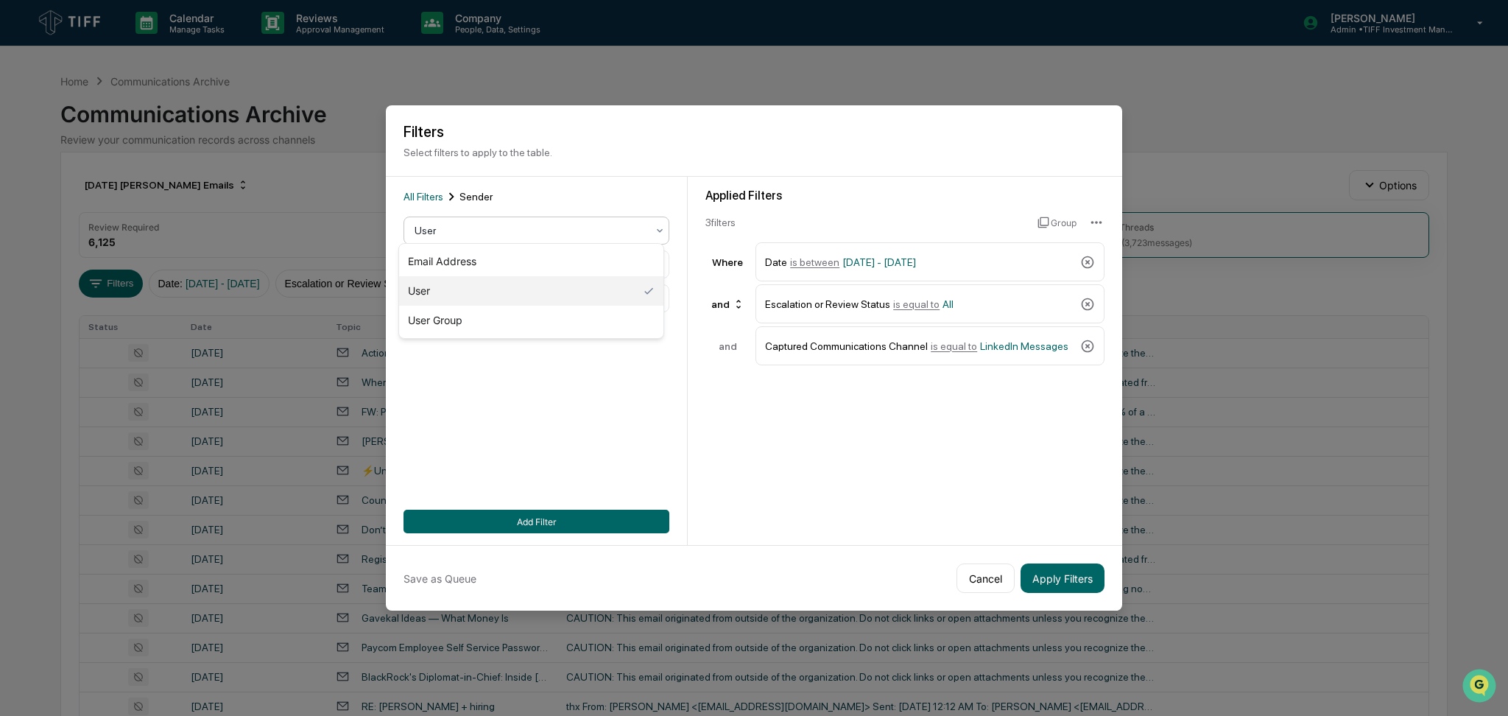
click at [539, 231] on div at bounding box center [531, 230] width 232 height 15
click at [605, 381] on div "All Filters Sender User contains Select user Add Filter" at bounding box center [537, 361] width 266 height 345
click at [631, 291] on div at bounding box center [531, 298] width 232 height 15
click at [983, 585] on button "Cancel" at bounding box center [986, 577] width 58 height 29
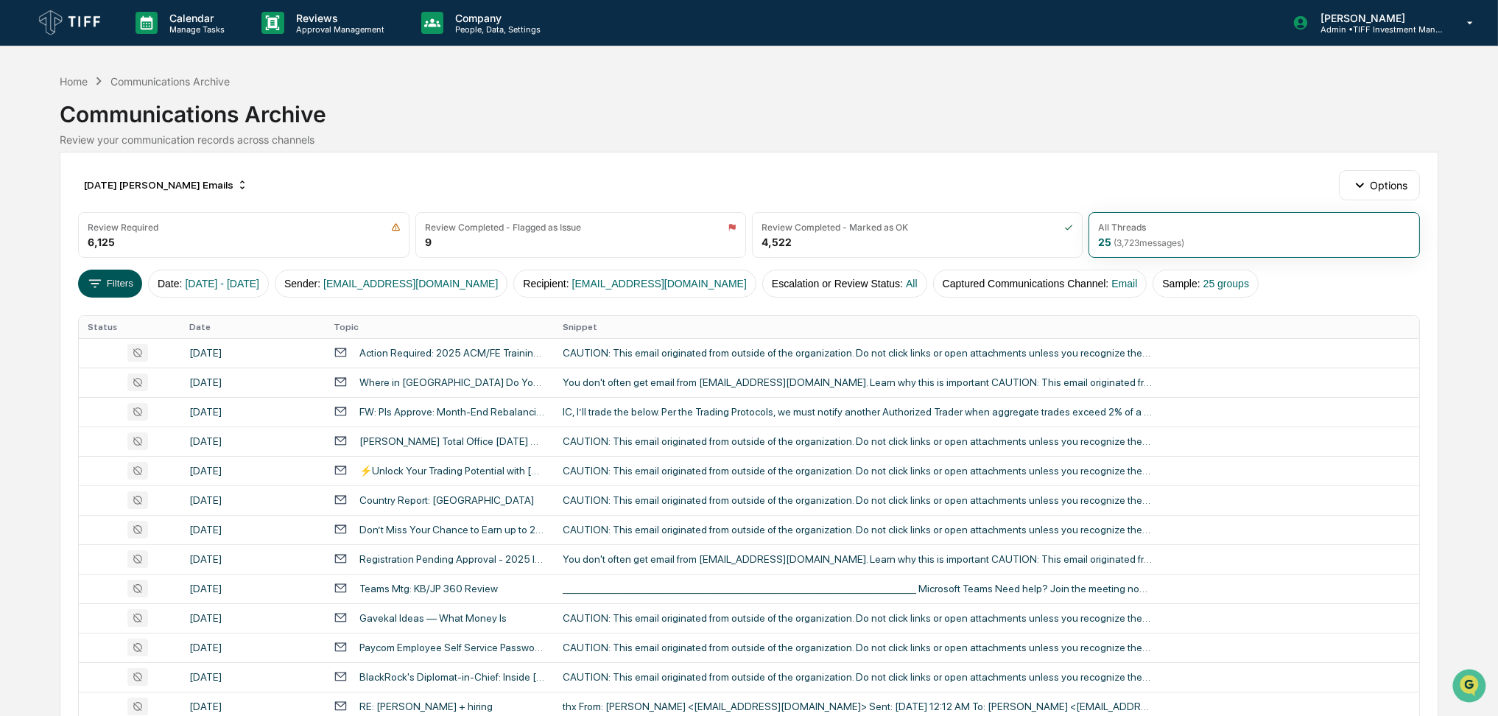
click at [115, 284] on button "Filters" at bounding box center [110, 284] width 64 height 28
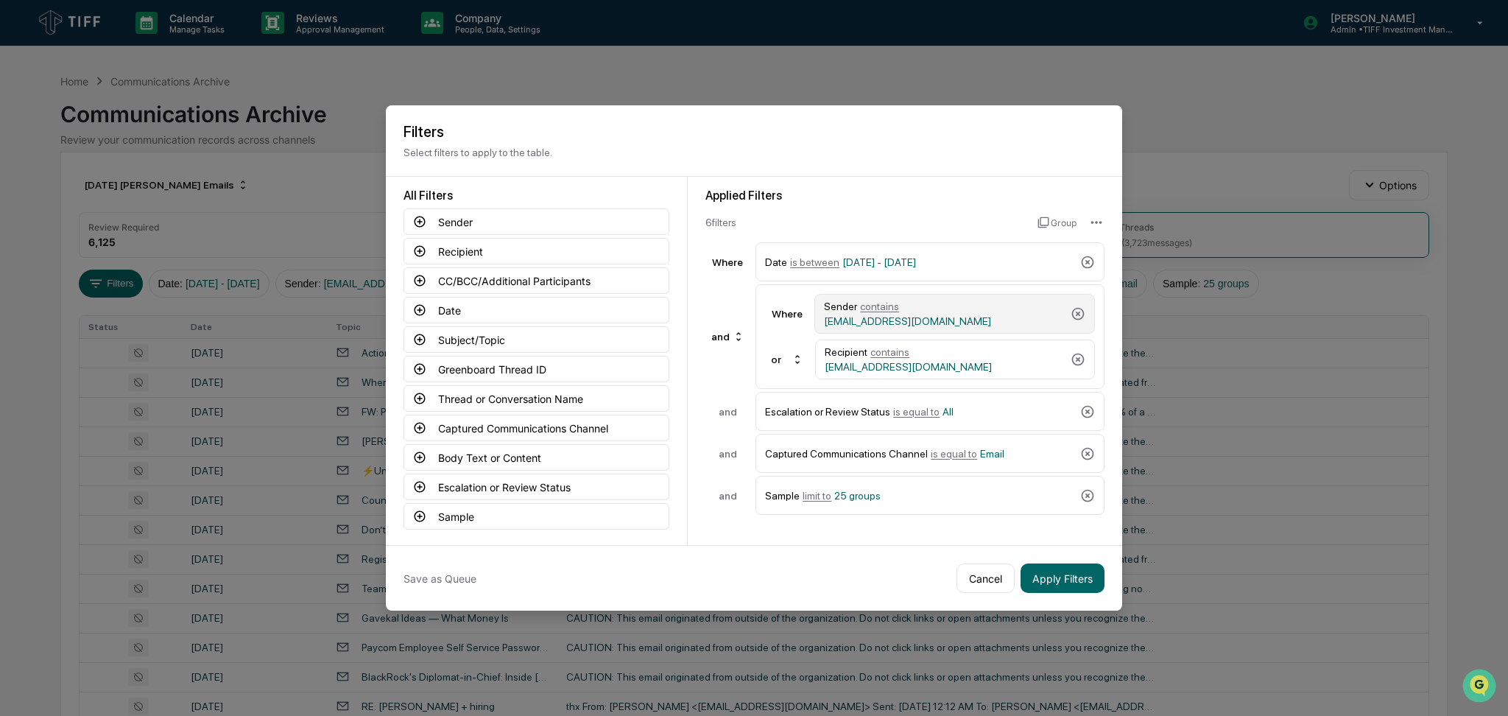
click at [943, 321] on div "Sender contains [EMAIL_ADDRESS][DOMAIN_NAME]" at bounding box center [944, 313] width 241 height 27
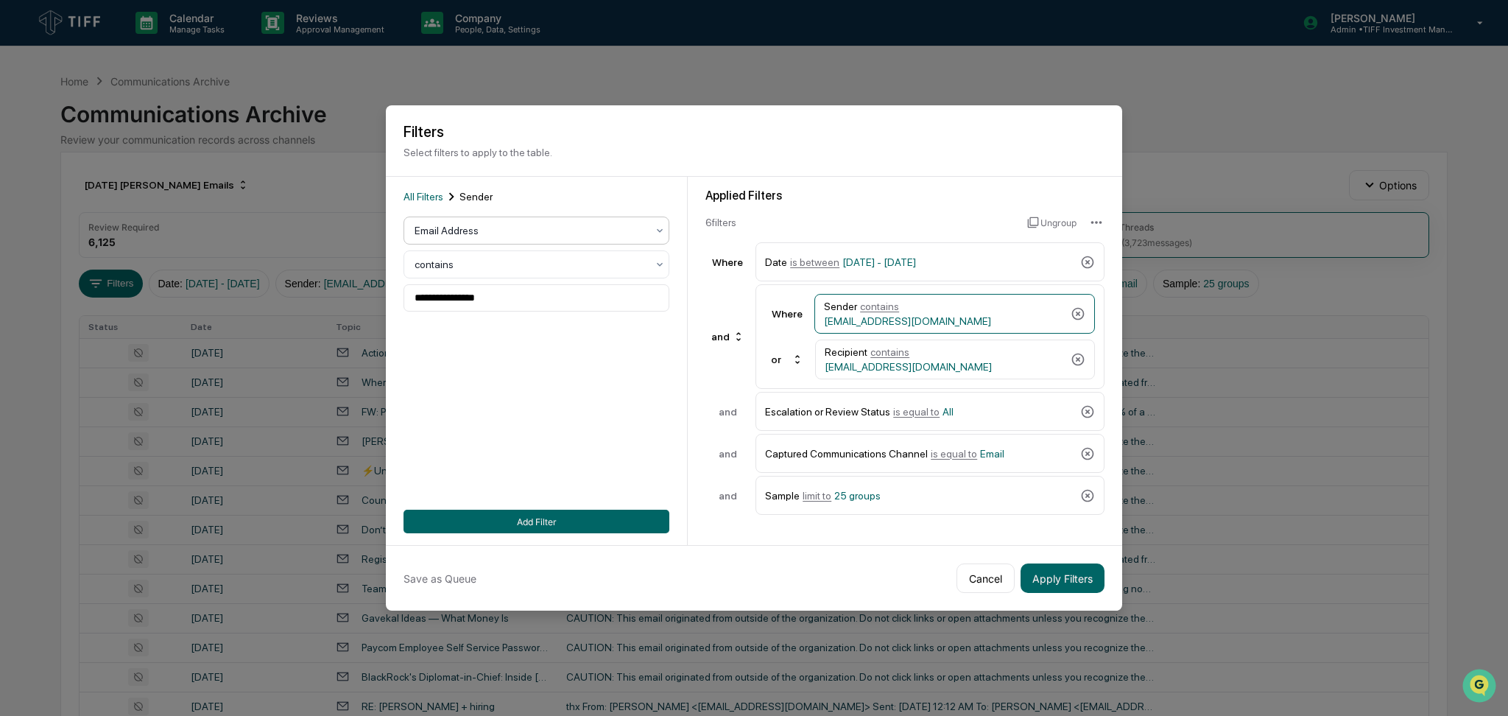
click at [481, 228] on div at bounding box center [531, 230] width 232 height 15
click at [483, 321] on div "User Group" at bounding box center [531, 320] width 264 height 29
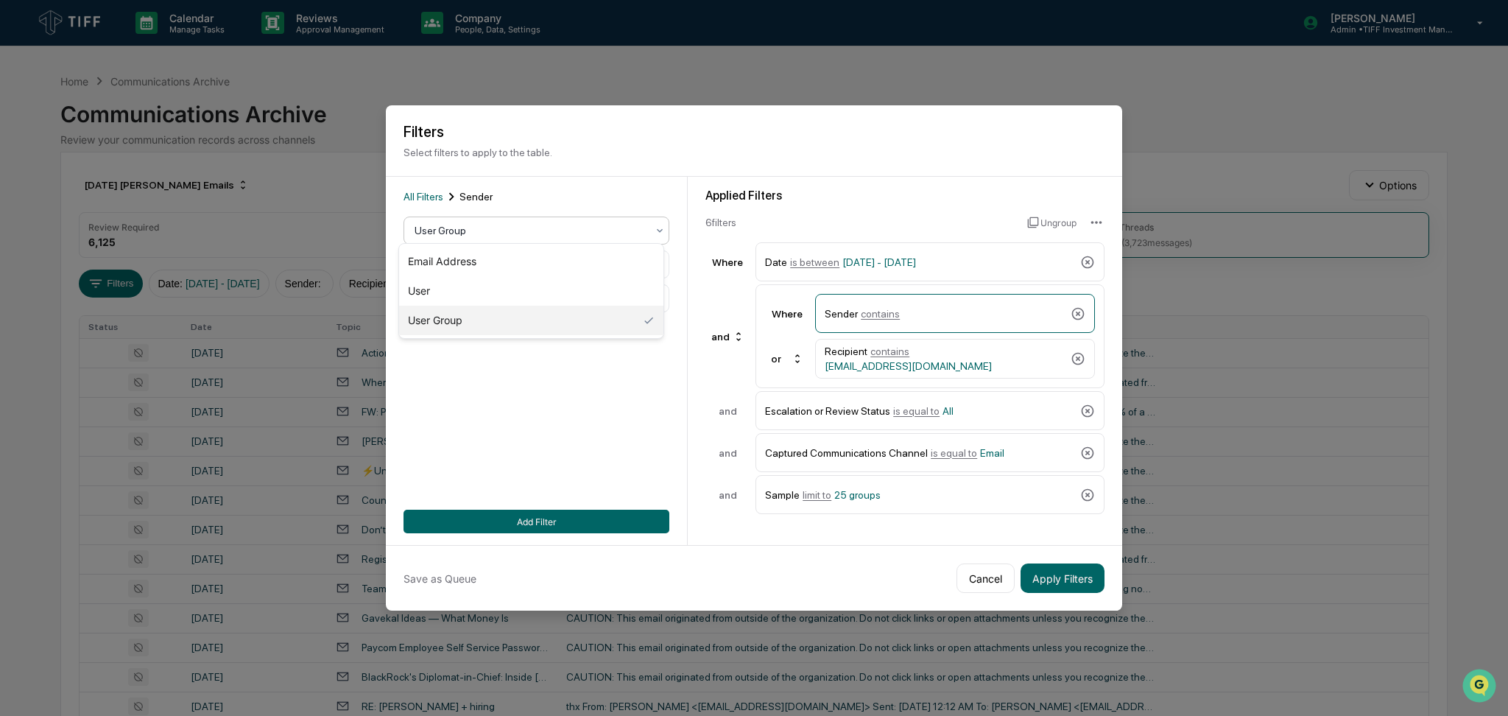
click at [496, 229] on div at bounding box center [531, 230] width 232 height 15
click at [487, 295] on div "User" at bounding box center [531, 290] width 264 height 29
click at [490, 293] on div at bounding box center [531, 298] width 232 height 15
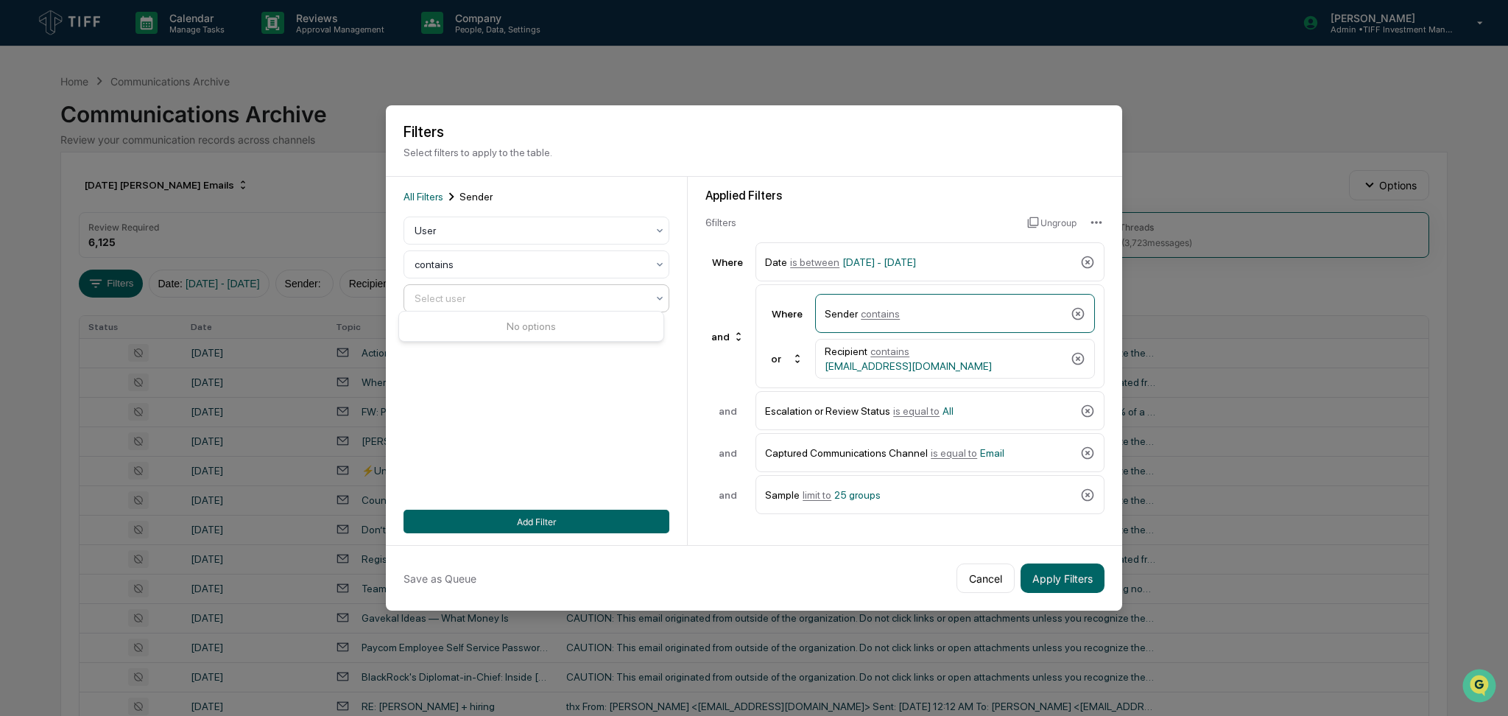
click at [490, 293] on div at bounding box center [531, 298] width 232 height 15
click at [452, 295] on div at bounding box center [531, 298] width 232 height 15
click at [458, 265] on div at bounding box center [531, 264] width 232 height 15
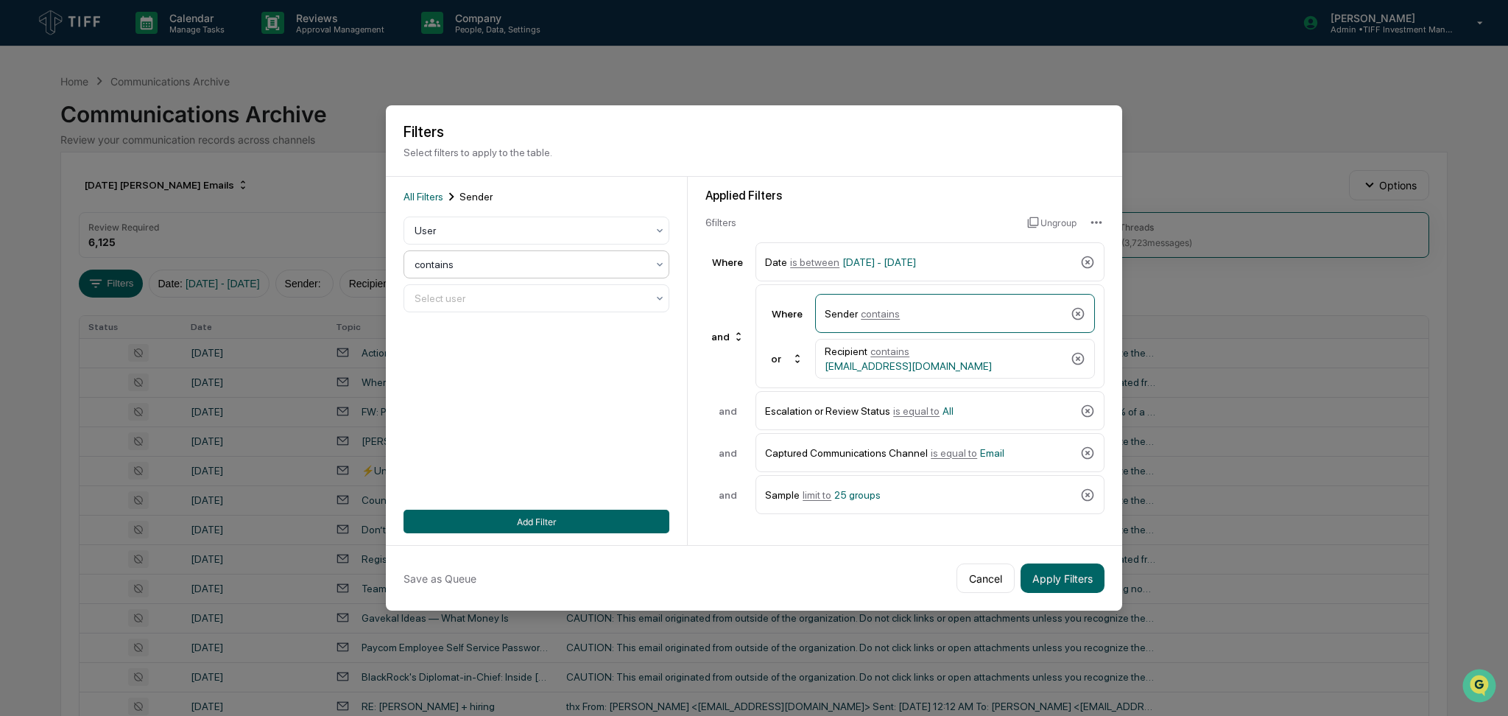
click at [458, 265] on div at bounding box center [531, 264] width 232 height 15
click at [455, 220] on div "User" at bounding box center [530, 230] width 247 height 21
click at [465, 256] on div "Email Address" at bounding box center [531, 261] width 264 height 29
click at [468, 299] on input at bounding box center [537, 297] width 266 height 27
click at [993, 563] on button "Cancel" at bounding box center [986, 577] width 58 height 29
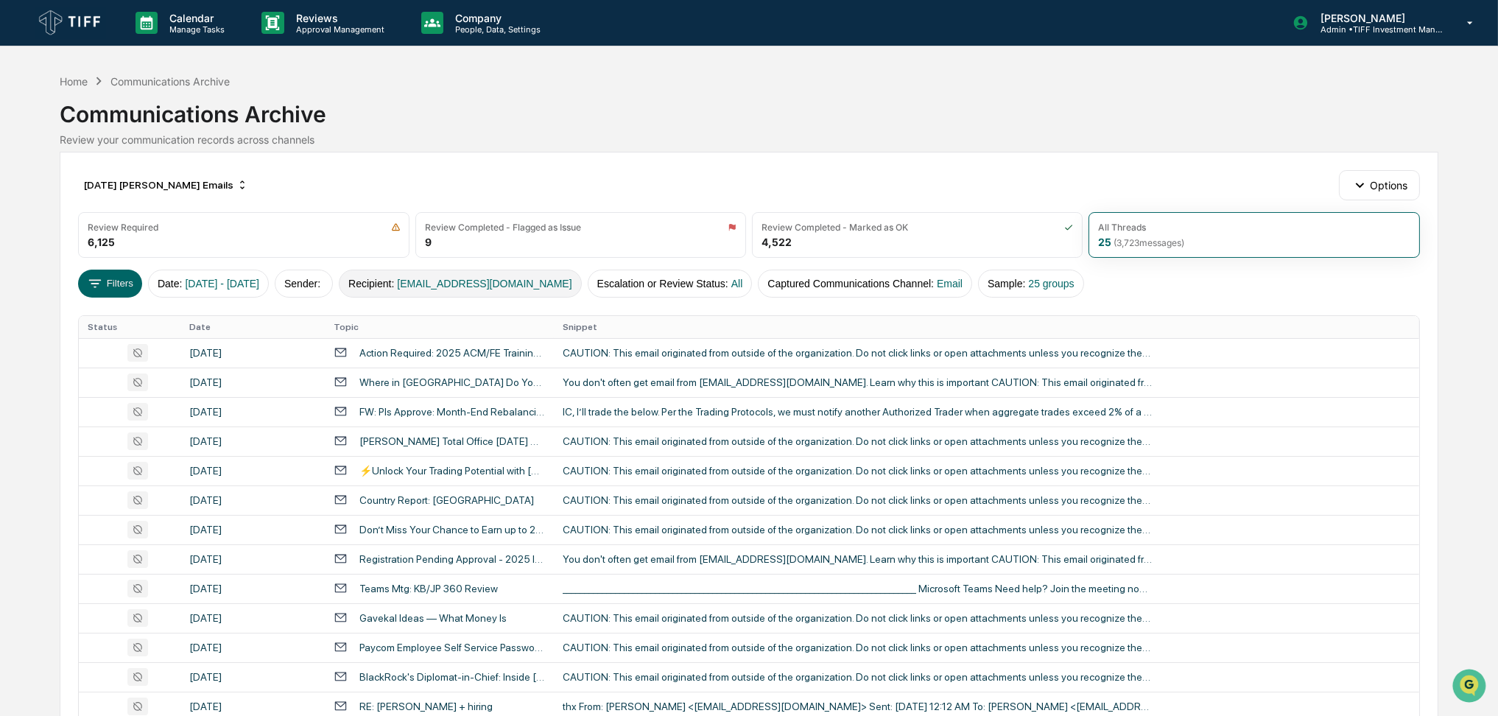
click at [439, 274] on button "Recipient : [EMAIL_ADDRESS][DOMAIN_NAME]" at bounding box center [460, 284] width 243 height 28
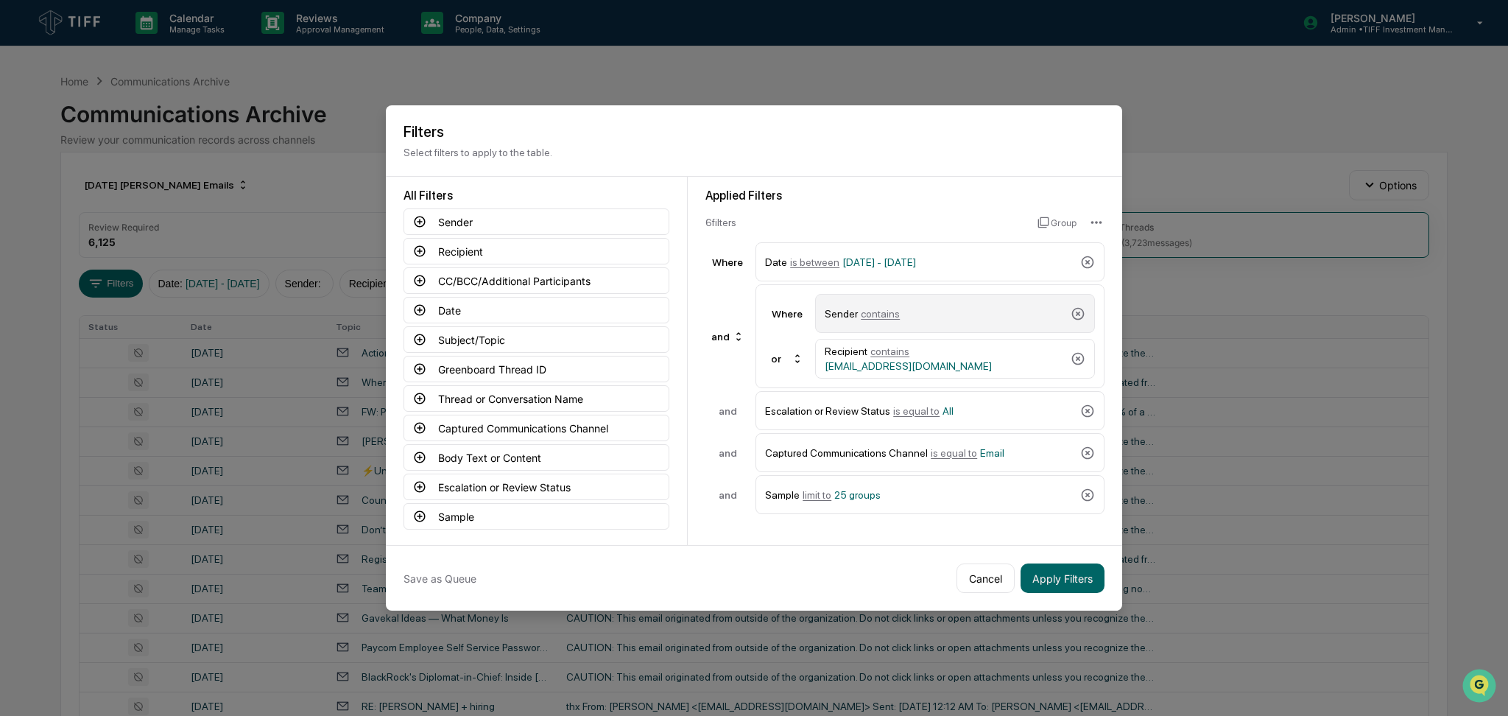
click at [994, 319] on div "Sender contains" at bounding box center [945, 313] width 240 height 26
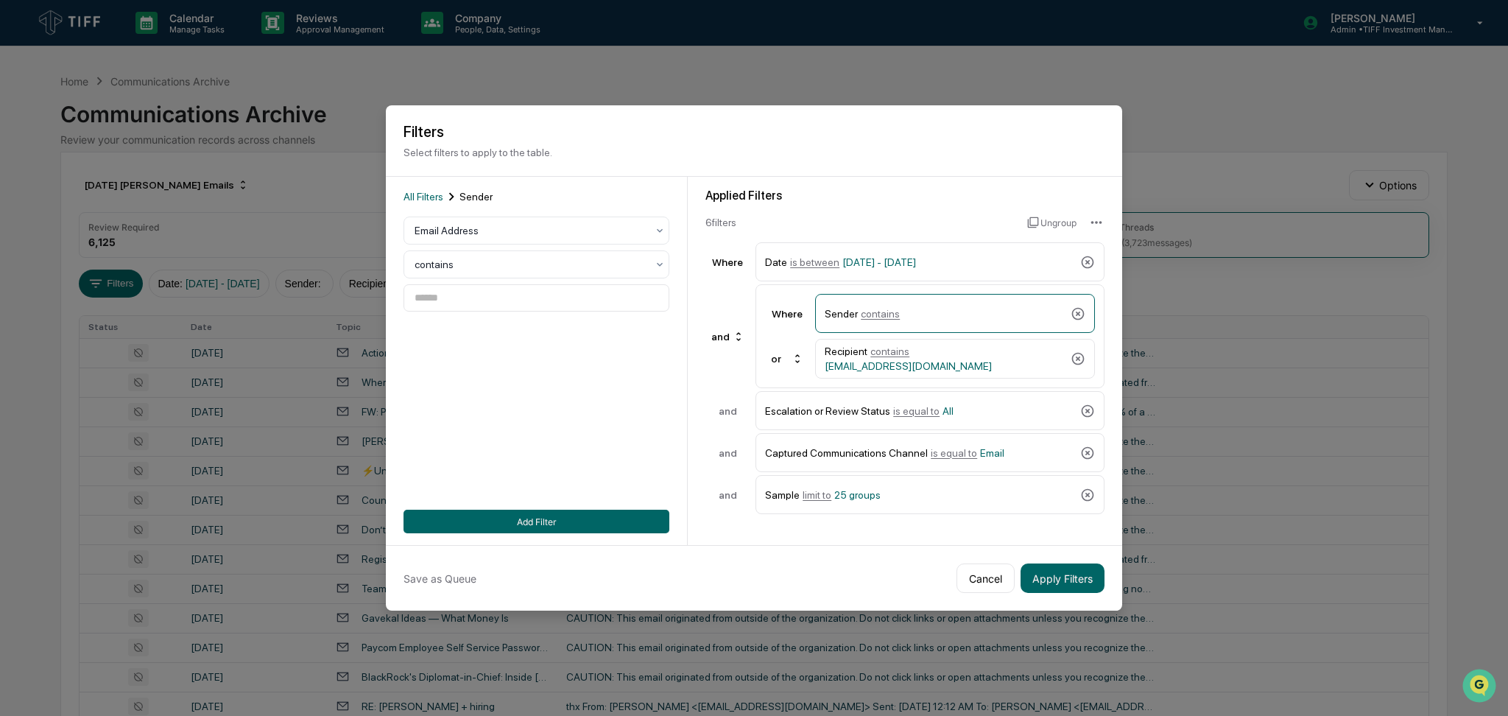
click at [496, 309] on div "All Filters Sender Email Address contains Add Filter" at bounding box center [537, 361] width 266 height 345
click at [496, 295] on input at bounding box center [537, 297] width 266 height 27
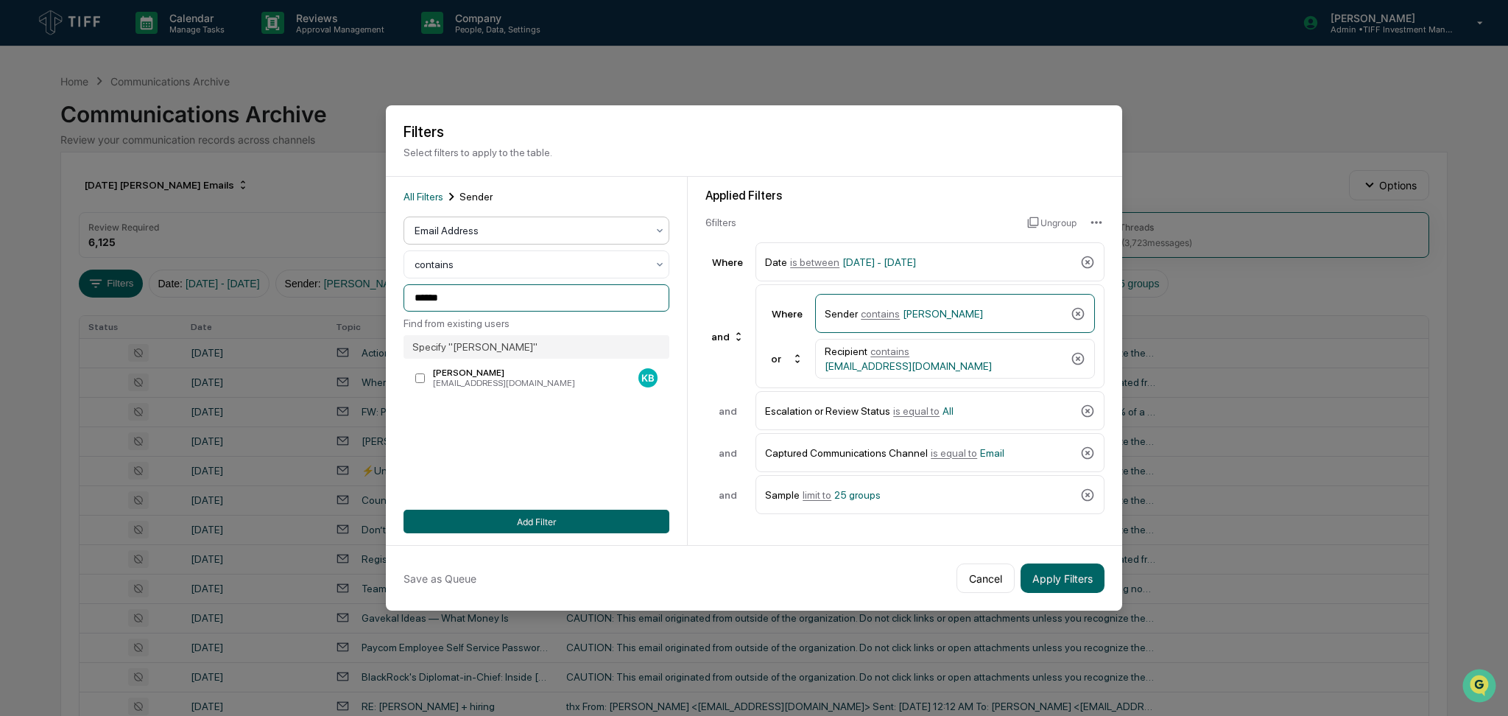
type input "******"
click at [514, 223] on div at bounding box center [531, 230] width 232 height 15
click at [512, 284] on div "User" at bounding box center [531, 290] width 264 height 29
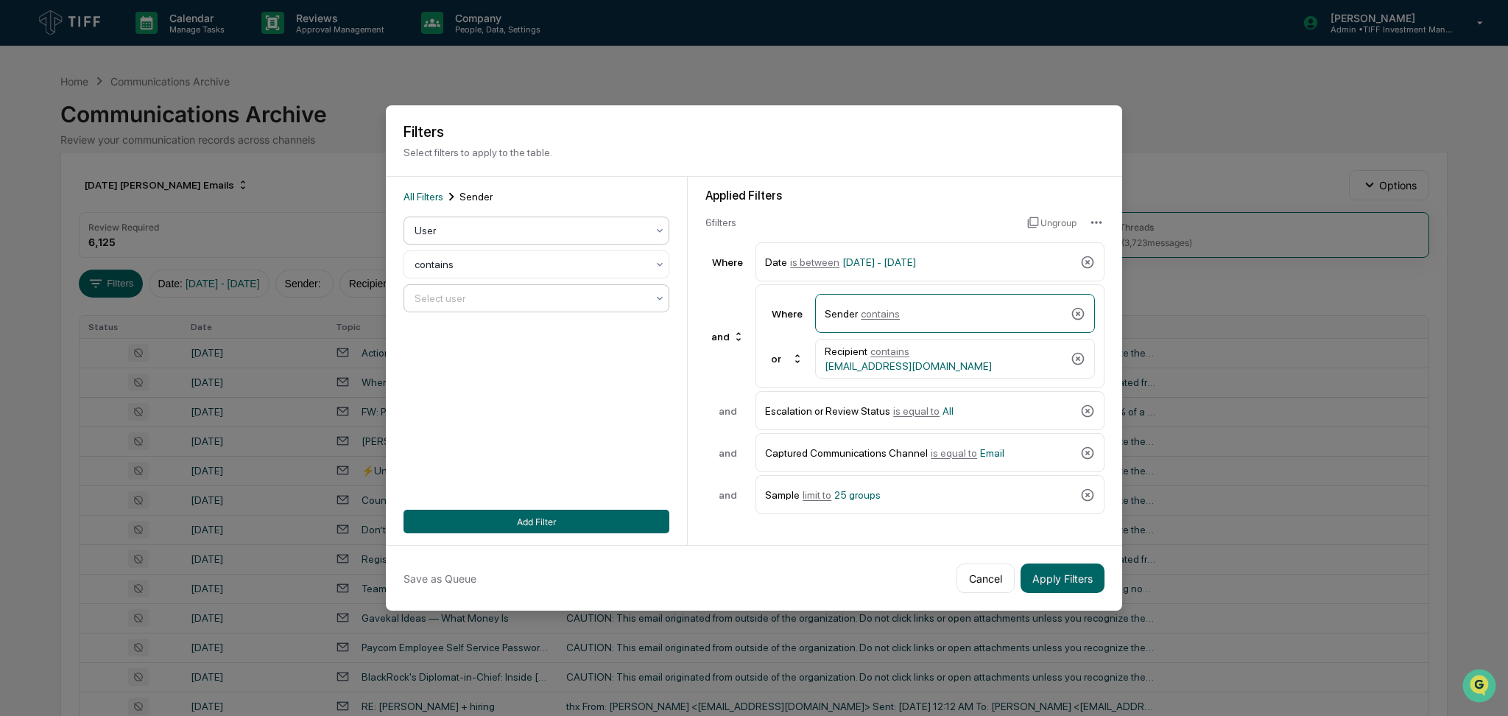
click at [510, 293] on div at bounding box center [531, 298] width 232 height 15
type input "******"
click at [514, 324] on div "[PERSON_NAME]" at bounding box center [531, 328] width 264 height 29
click at [1072, 354] on icon at bounding box center [1078, 359] width 13 height 13
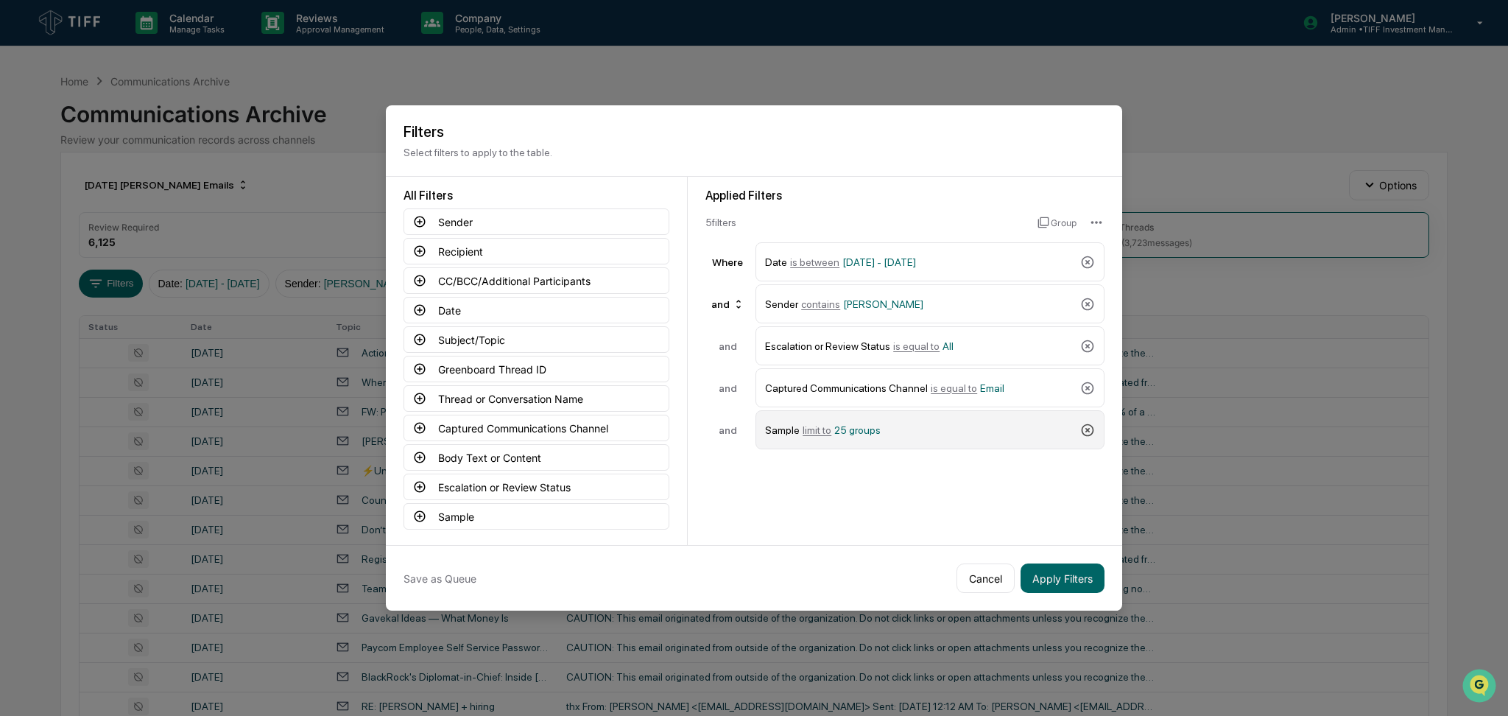
click at [1082, 426] on icon at bounding box center [1088, 429] width 13 height 13
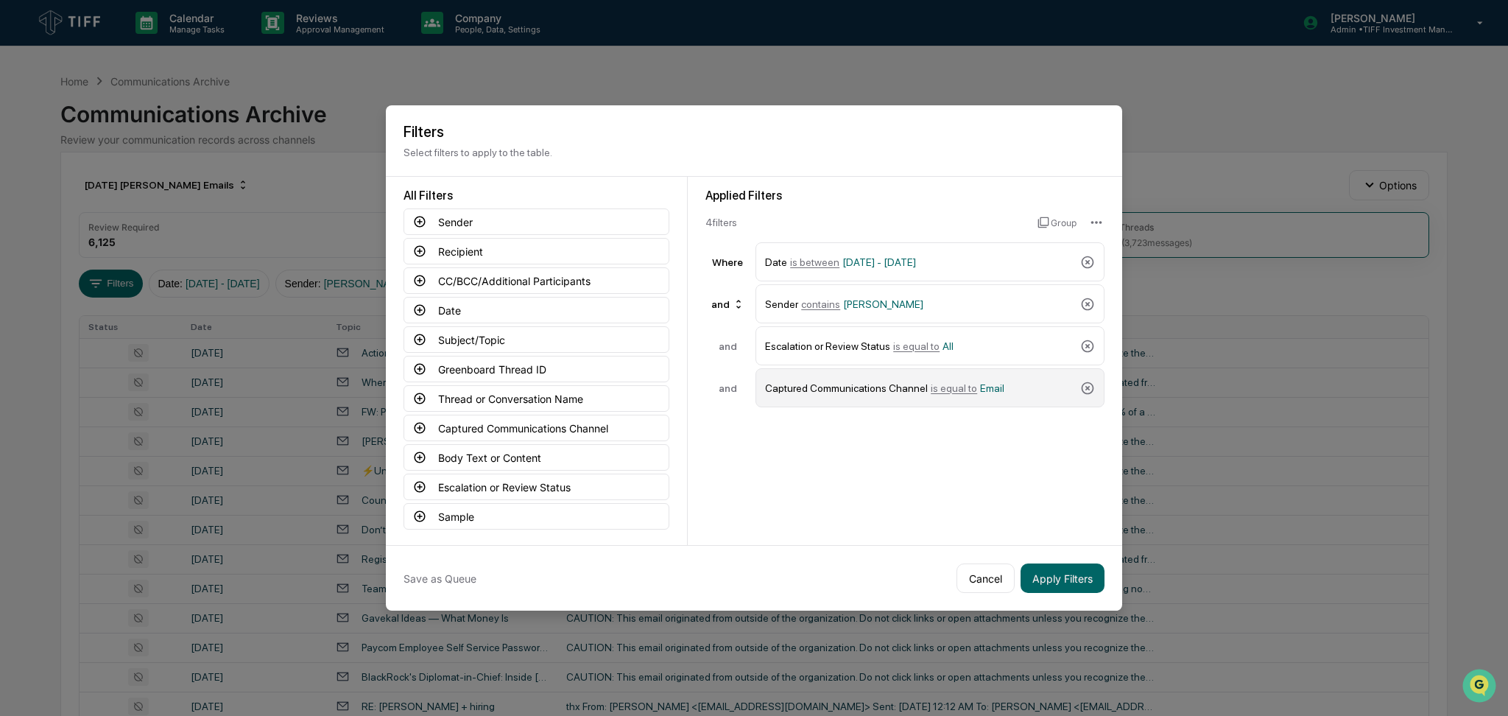
click at [951, 382] on span "is equal to" at bounding box center [954, 388] width 46 height 12
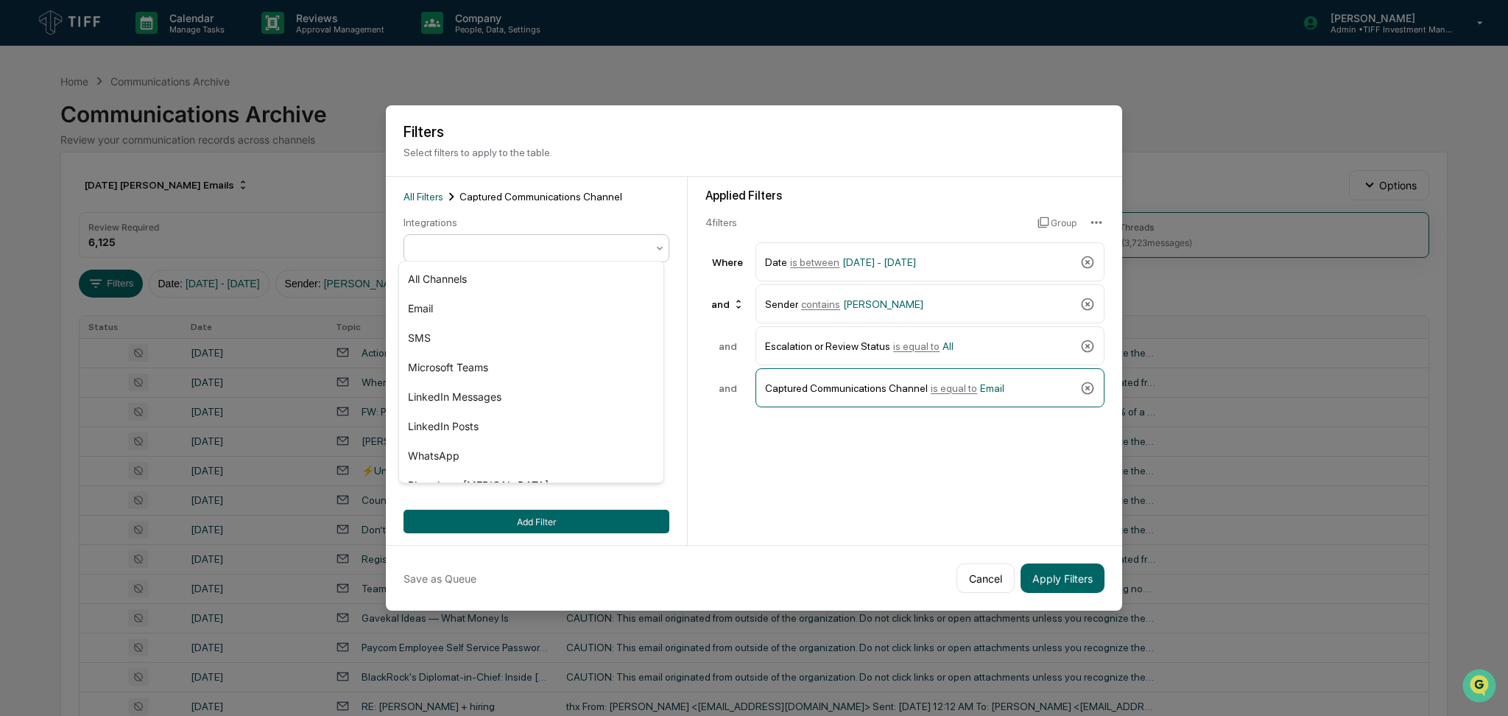
click at [476, 247] on div at bounding box center [531, 248] width 232 height 15
click at [504, 395] on div "LinkedIn Messages" at bounding box center [531, 396] width 264 height 29
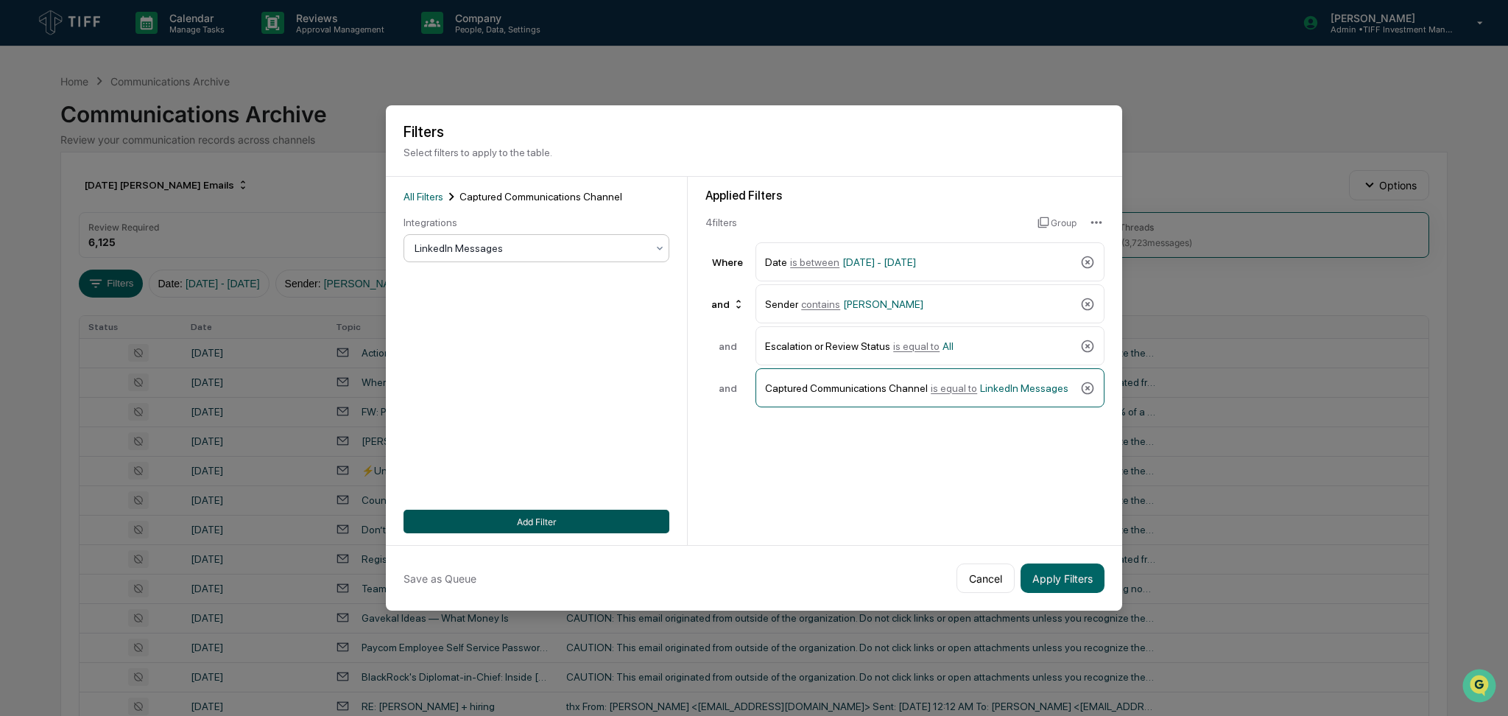
click at [527, 516] on button "Add Filter" at bounding box center [537, 522] width 266 height 24
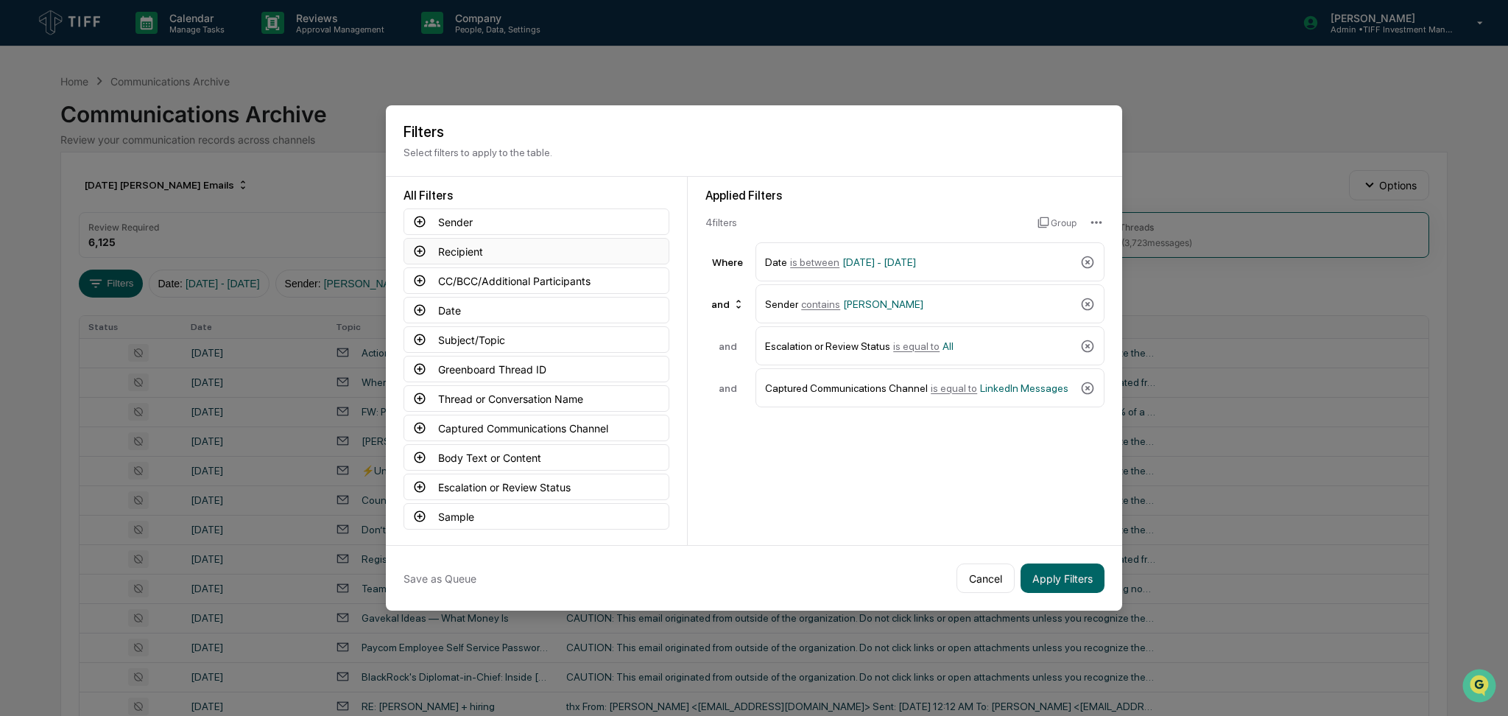
click at [417, 248] on icon at bounding box center [419, 251] width 13 height 13
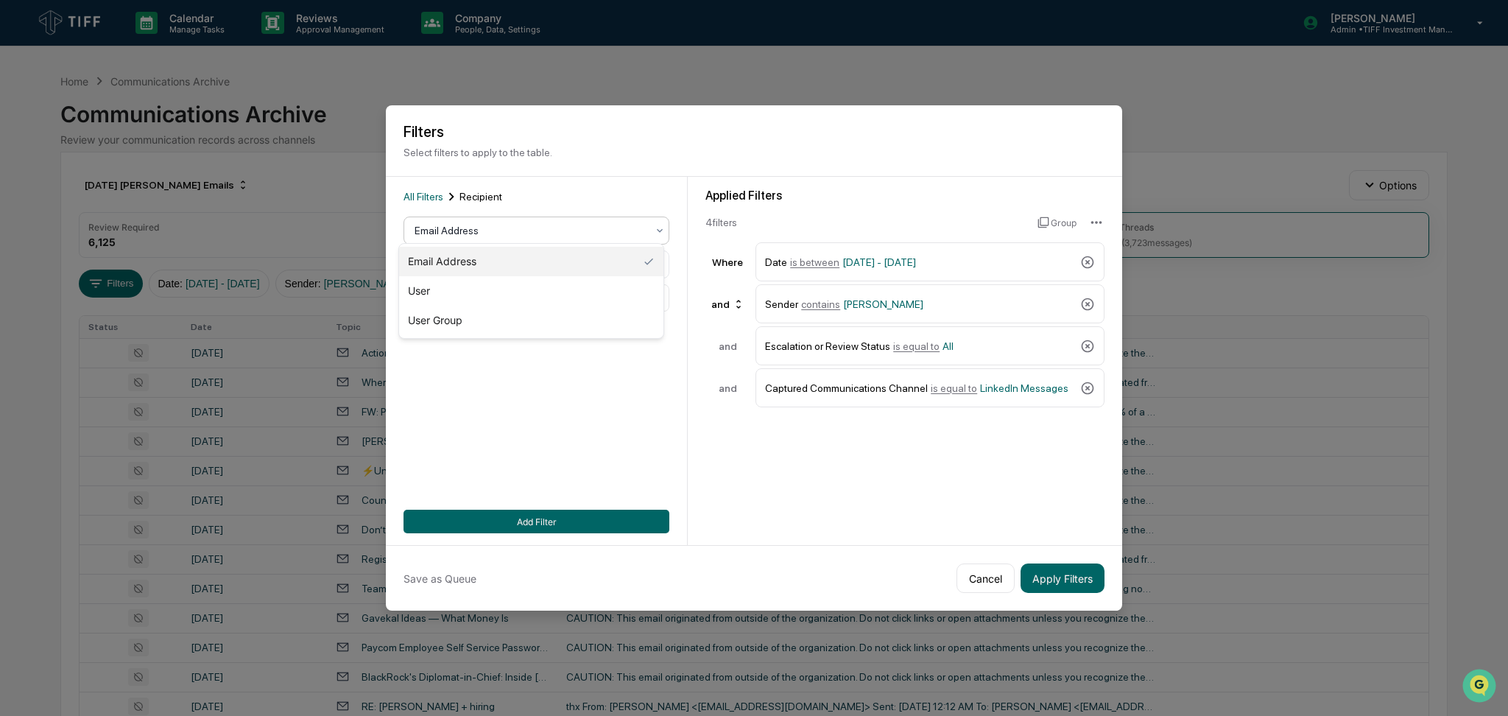
click at [487, 229] on div at bounding box center [531, 230] width 232 height 15
click at [478, 281] on div "User" at bounding box center [531, 290] width 264 height 29
click at [480, 299] on div at bounding box center [531, 298] width 232 height 15
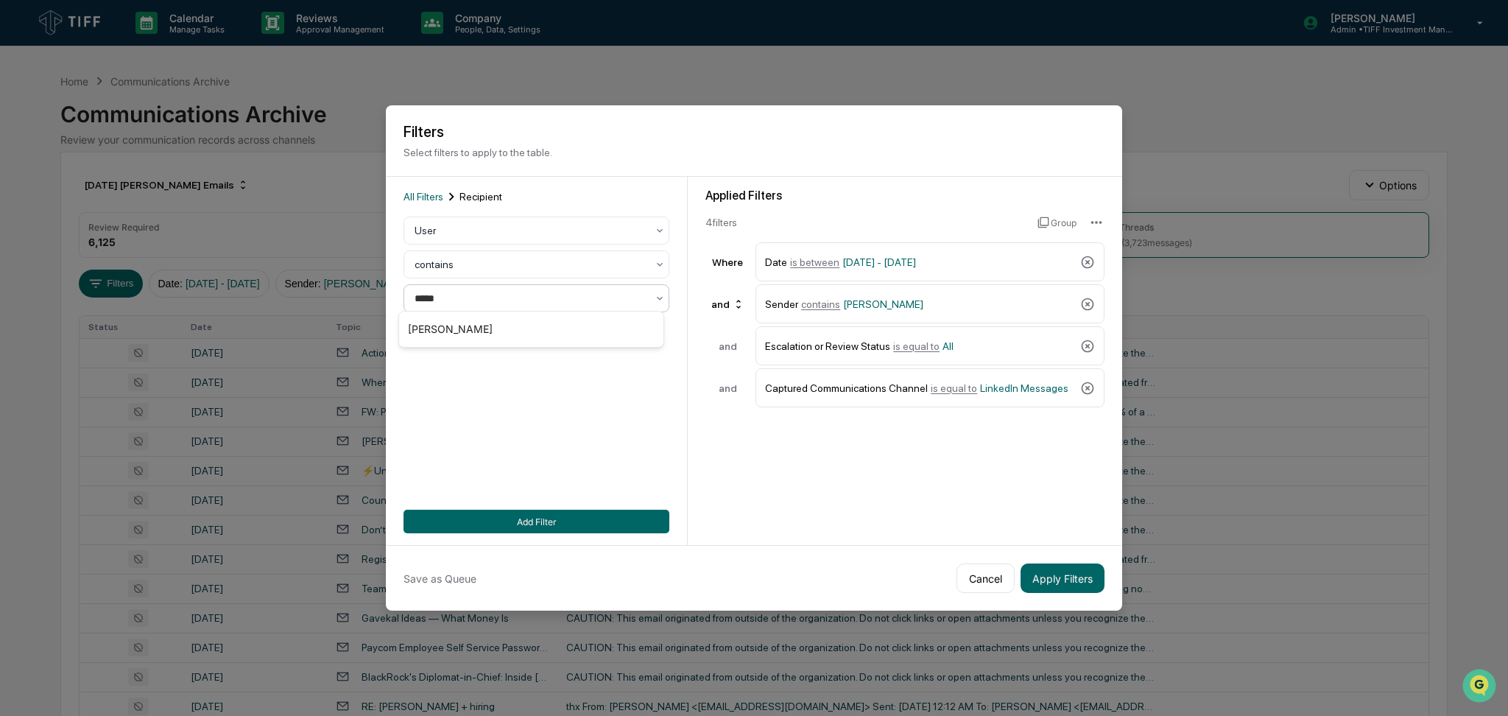
type input "******"
click at [484, 328] on div "[PERSON_NAME]" at bounding box center [531, 328] width 264 height 29
click at [538, 517] on button "Add Filter" at bounding box center [537, 522] width 266 height 24
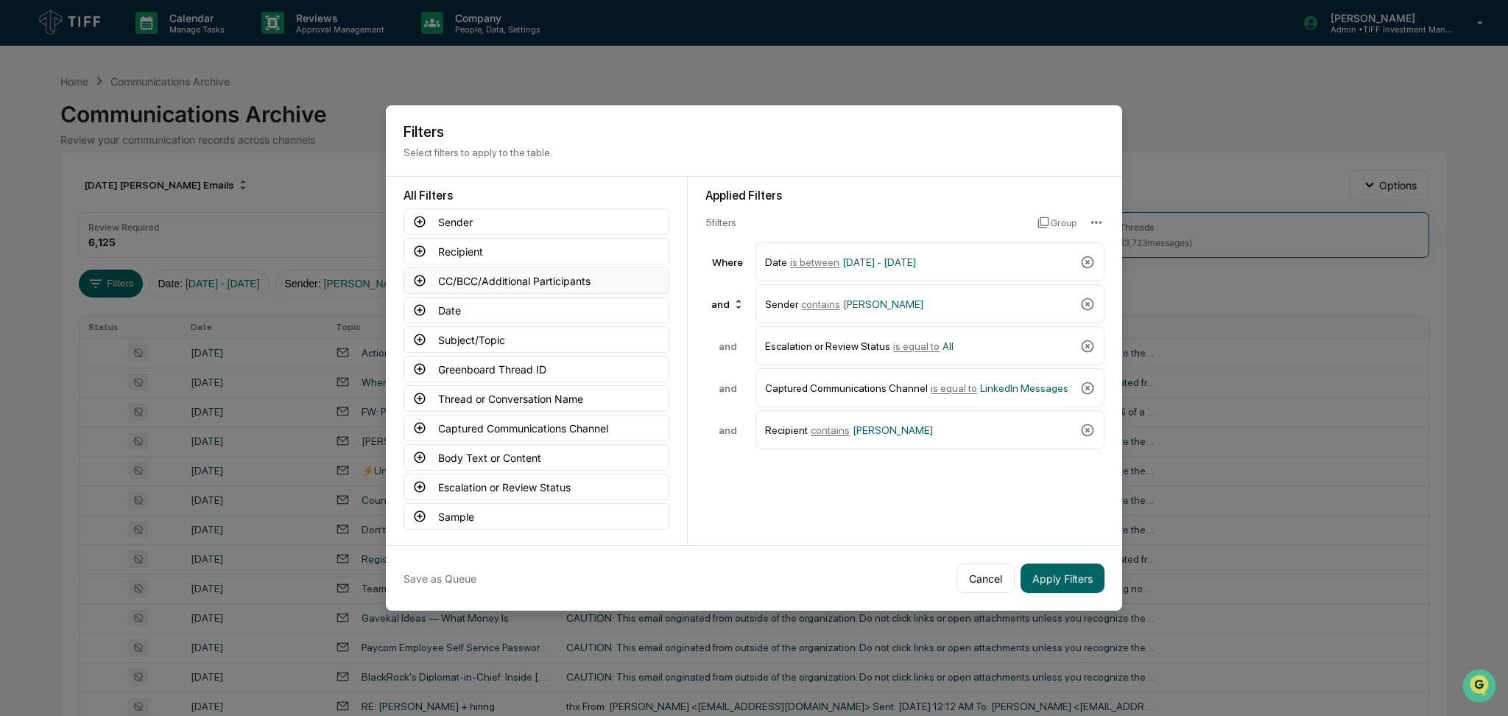
click at [436, 280] on button "CC/BCC/Additional Participants" at bounding box center [537, 280] width 266 height 27
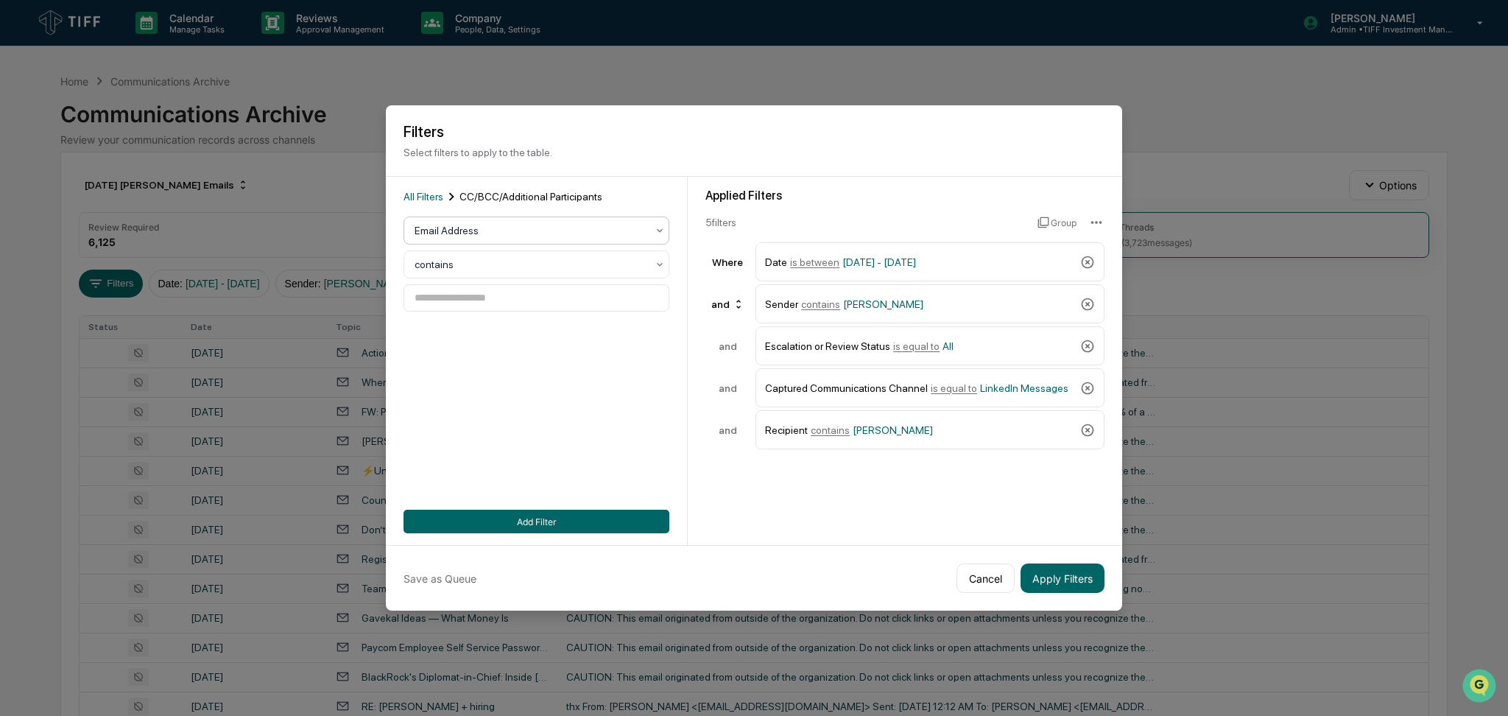
click at [498, 228] on div at bounding box center [531, 230] width 232 height 15
click at [503, 290] on div "User" at bounding box center [531, 290] width 264 height 29
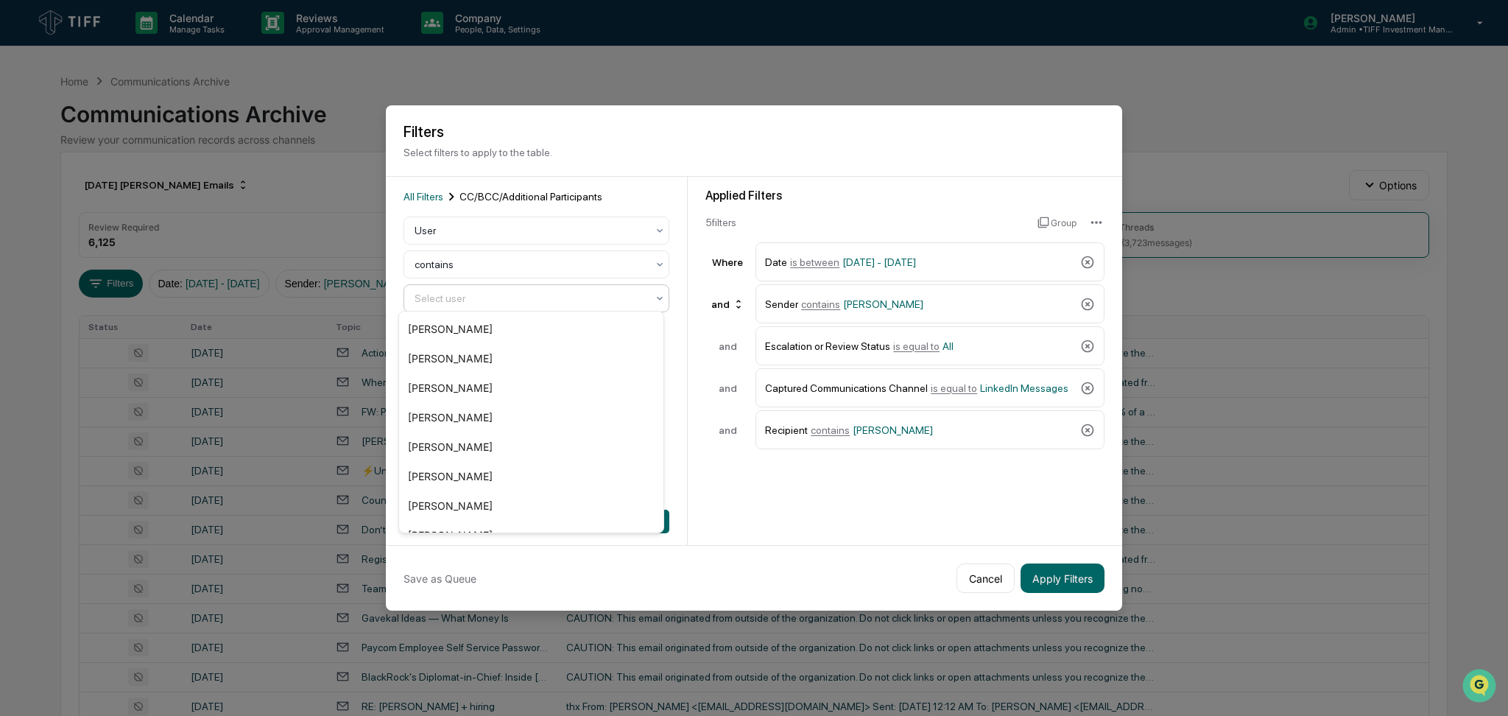
click at [503, 291] on div at bounding box center [531, 298] width 232 height 15
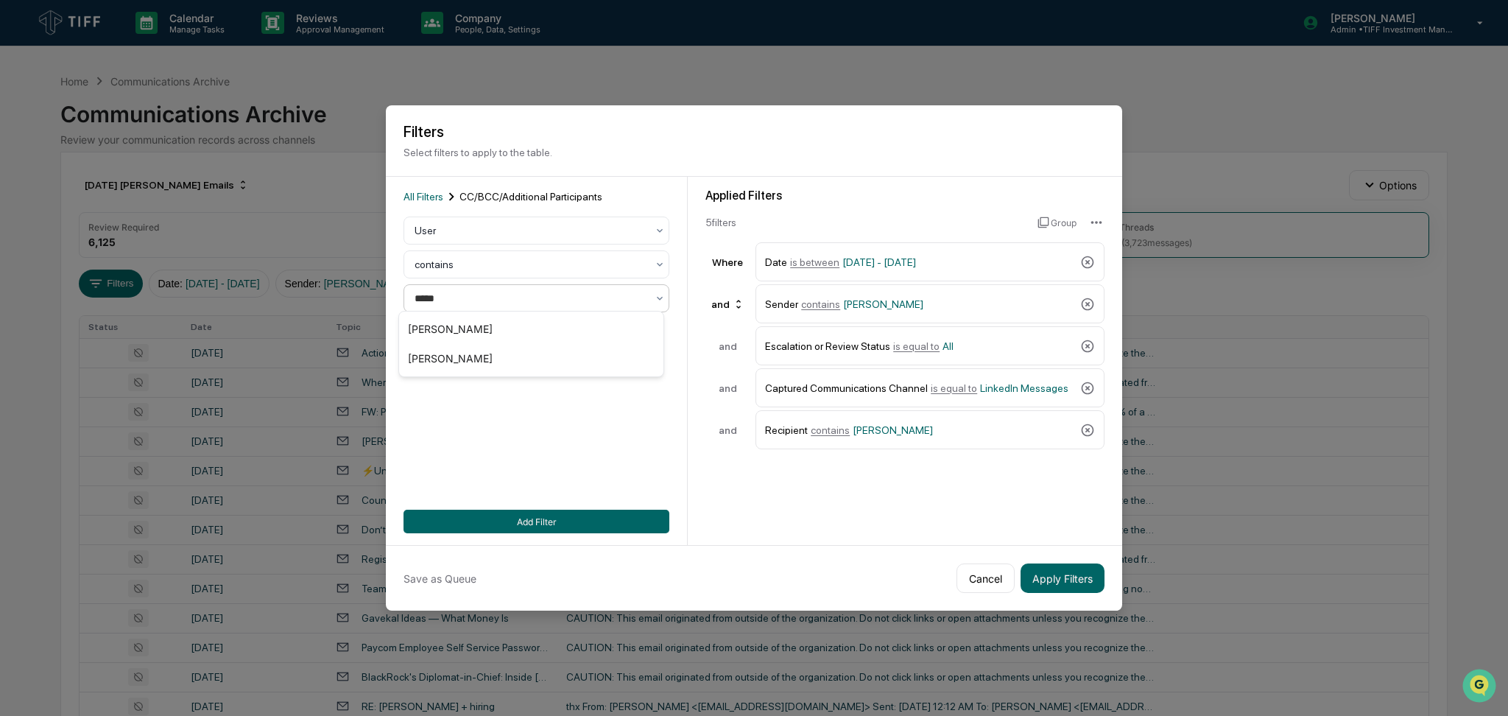
type input "******"
click at [504, 328] on div "[PERSON_NAME]" at bounding box center [531, 328] width 264 height 29
click at [627, 522] on button "Add Filter" at bounding box center [537, 522] width 266 height 24
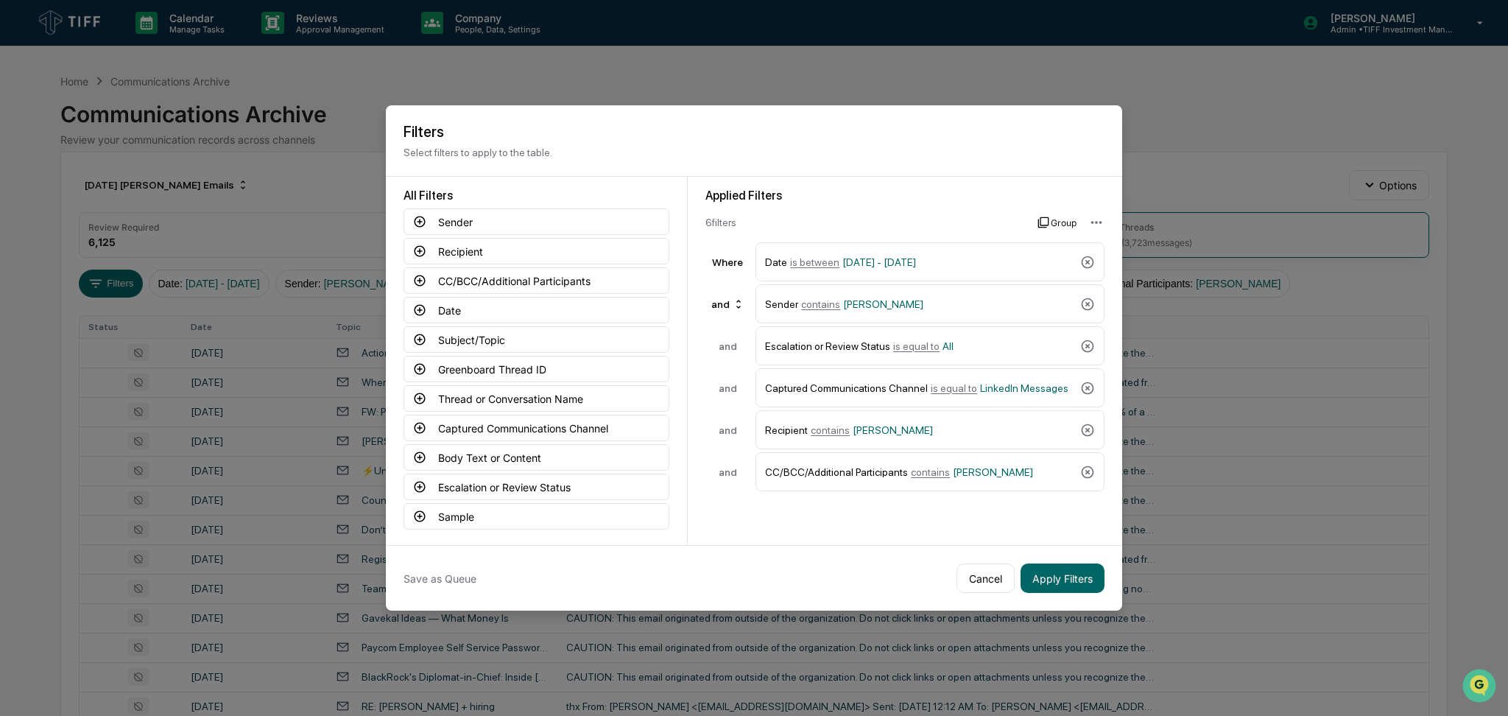
click at [1049, 216] on button "Group" at bounding box center [1057, 223] width 39 height 24
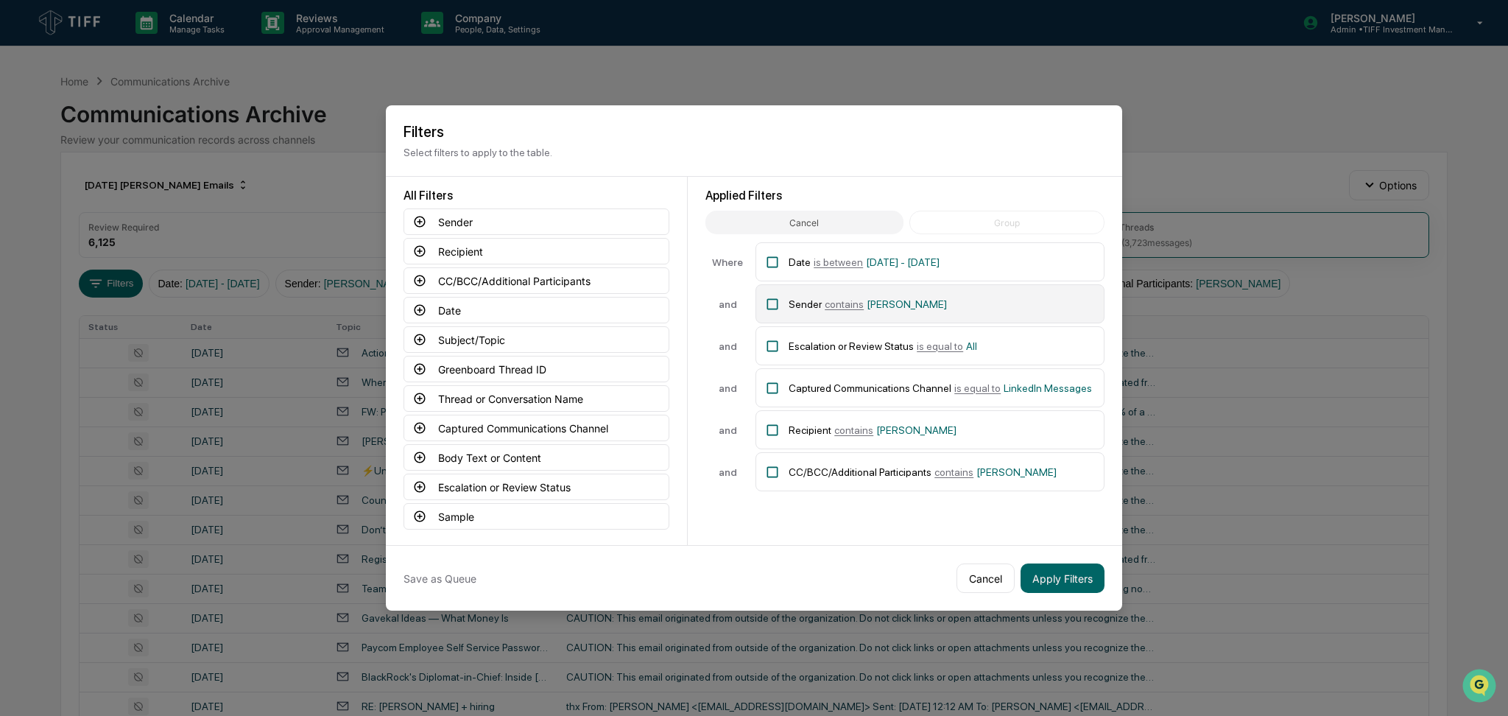
click at [946, 300] on div "Sender contains [PERSON_NAME]" at bounding box center [942, 304] width 306 height 26
click at [939, 417] on div "Recipient contains [PERSON_NAME]" at bounding box center [942, 430] width 306 height 26
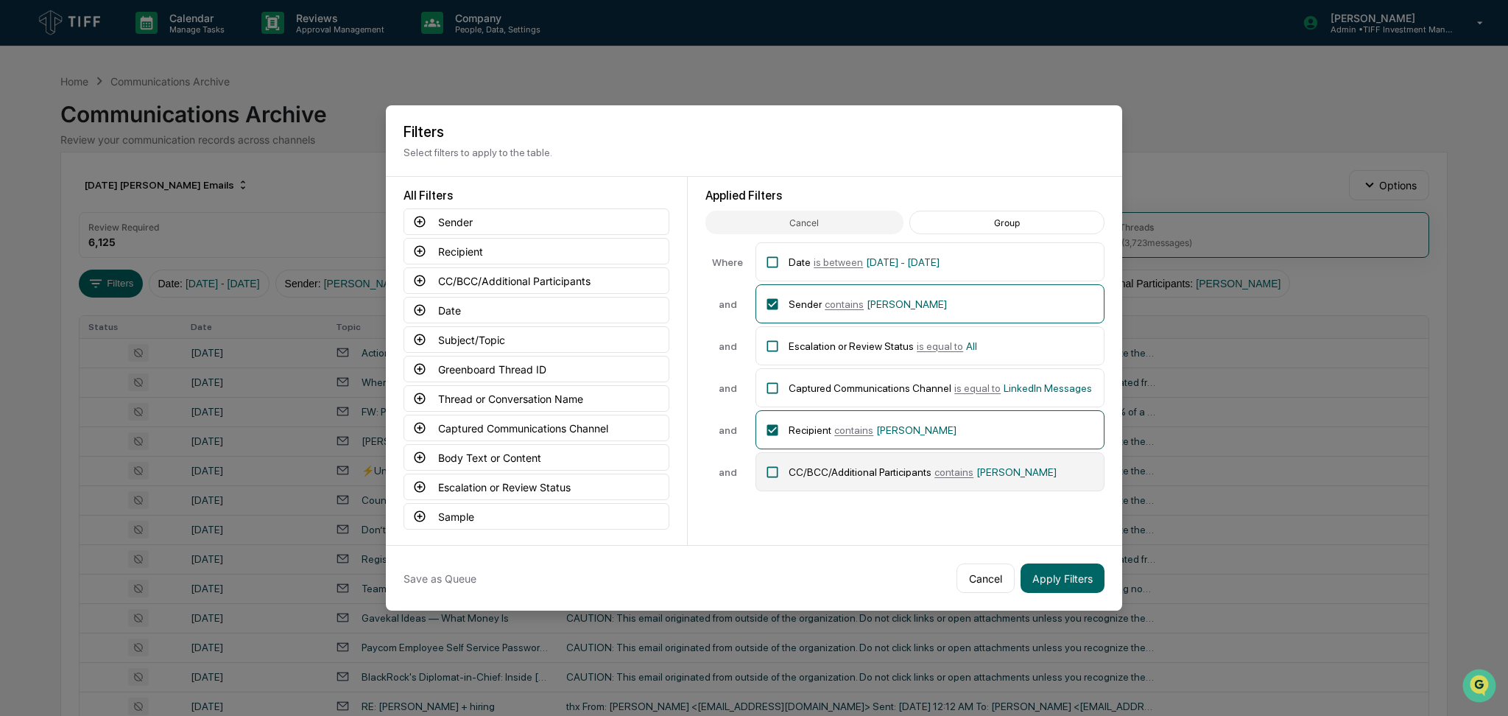
click at [945, 466] on span "contains" at bounding box center [954, 472] width 39 height 12
click at [996, 218] on button "Group" at bounding box center [1007, 223] width 195 height 24
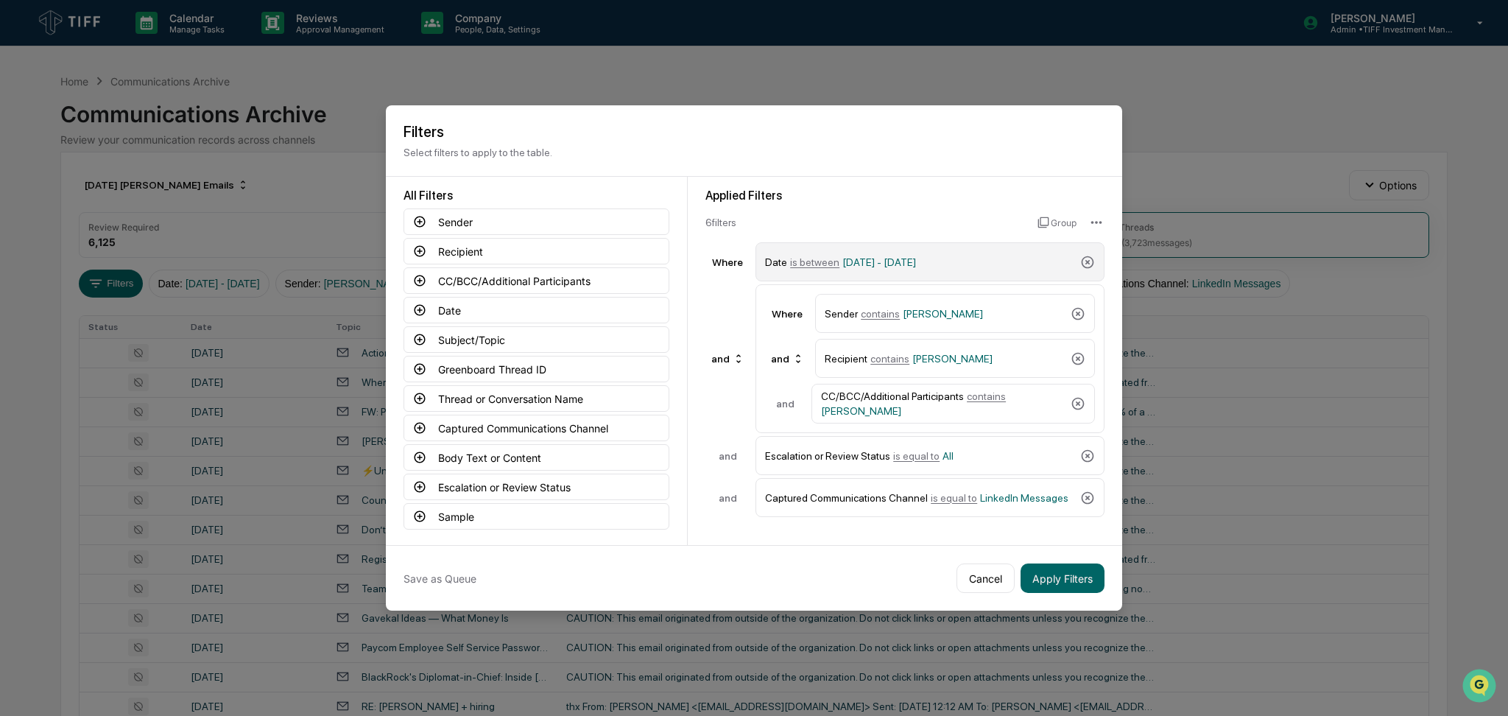
click at [912, 260] on span "[DATE] - [DATE]" at bounding box center [880, 262] width 74 height 12
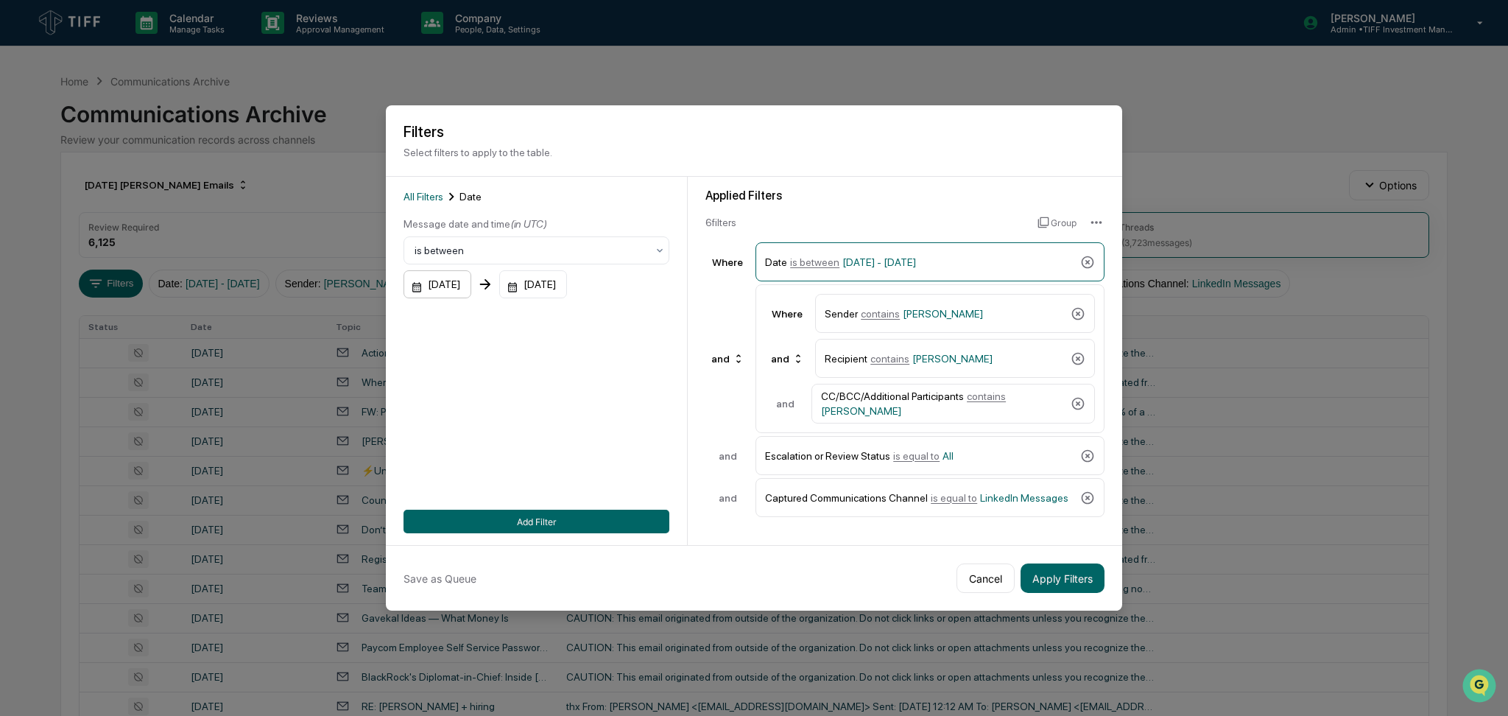
click at [437, 285] on div "[DATE]" at bounding box center [438, 284] width 68 height 28
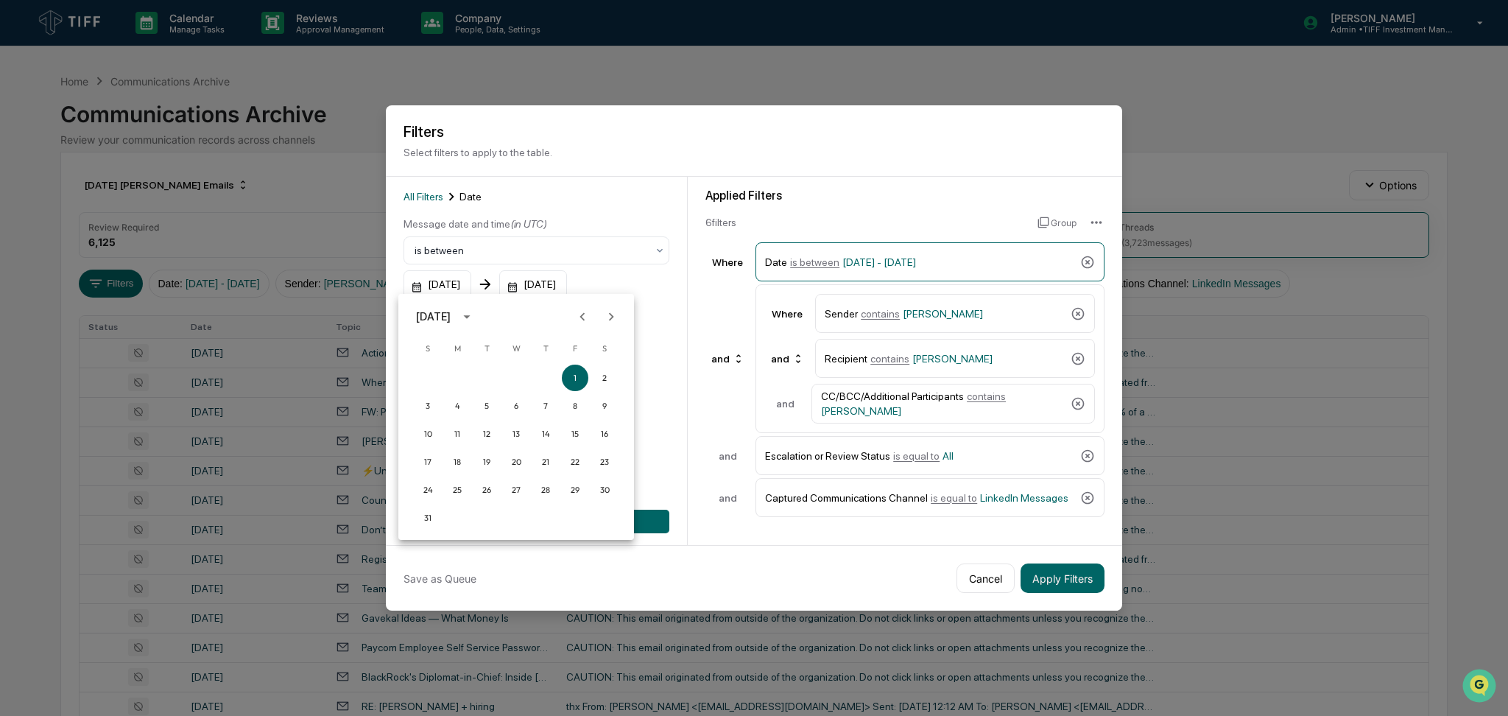
click at [610, 309] on icon "Next month" at bounding box center [611, 317] width 16 height 16
click at [467, 378] on button "1" at bounding box center [457, 378] width 27 height 27
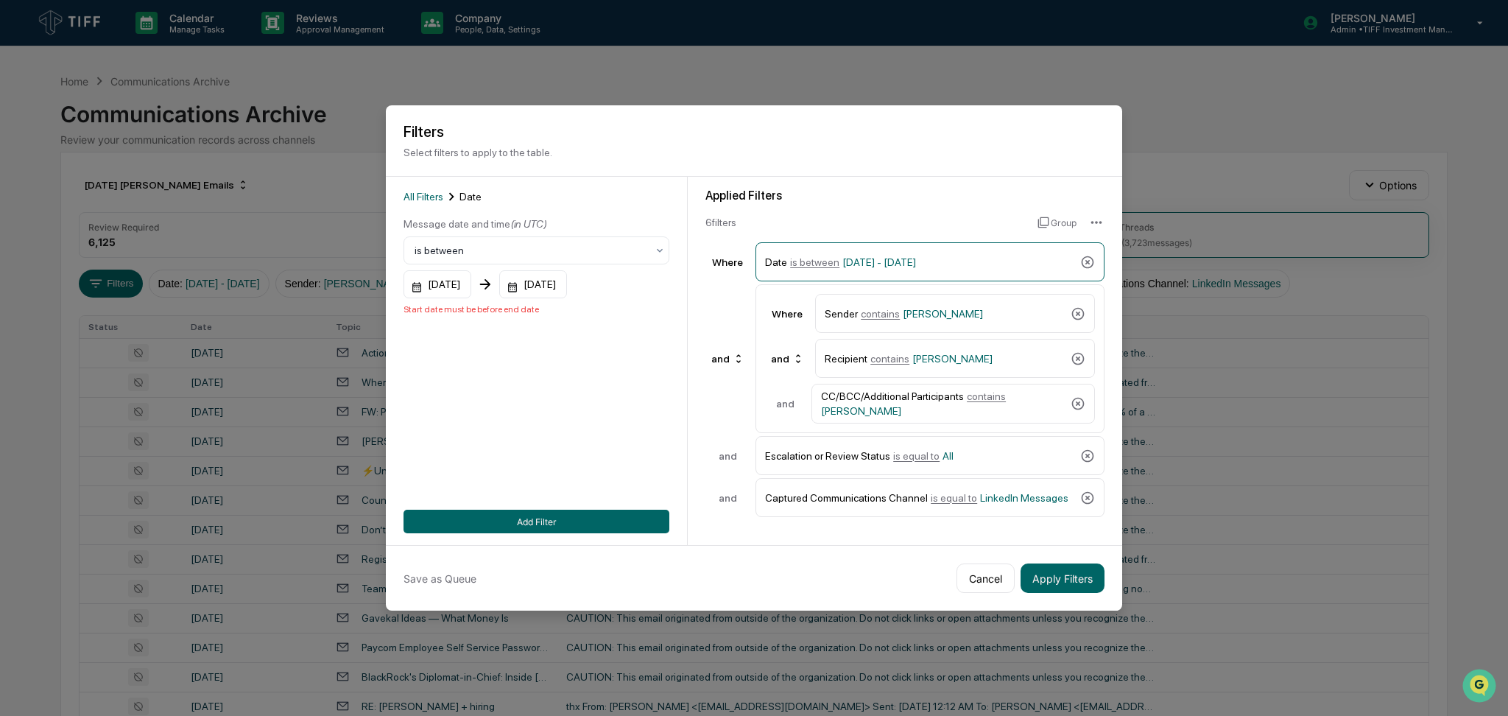
click at [552, 283] on div "[DATE]" at bounding box center [533, 284] width 68 height 28
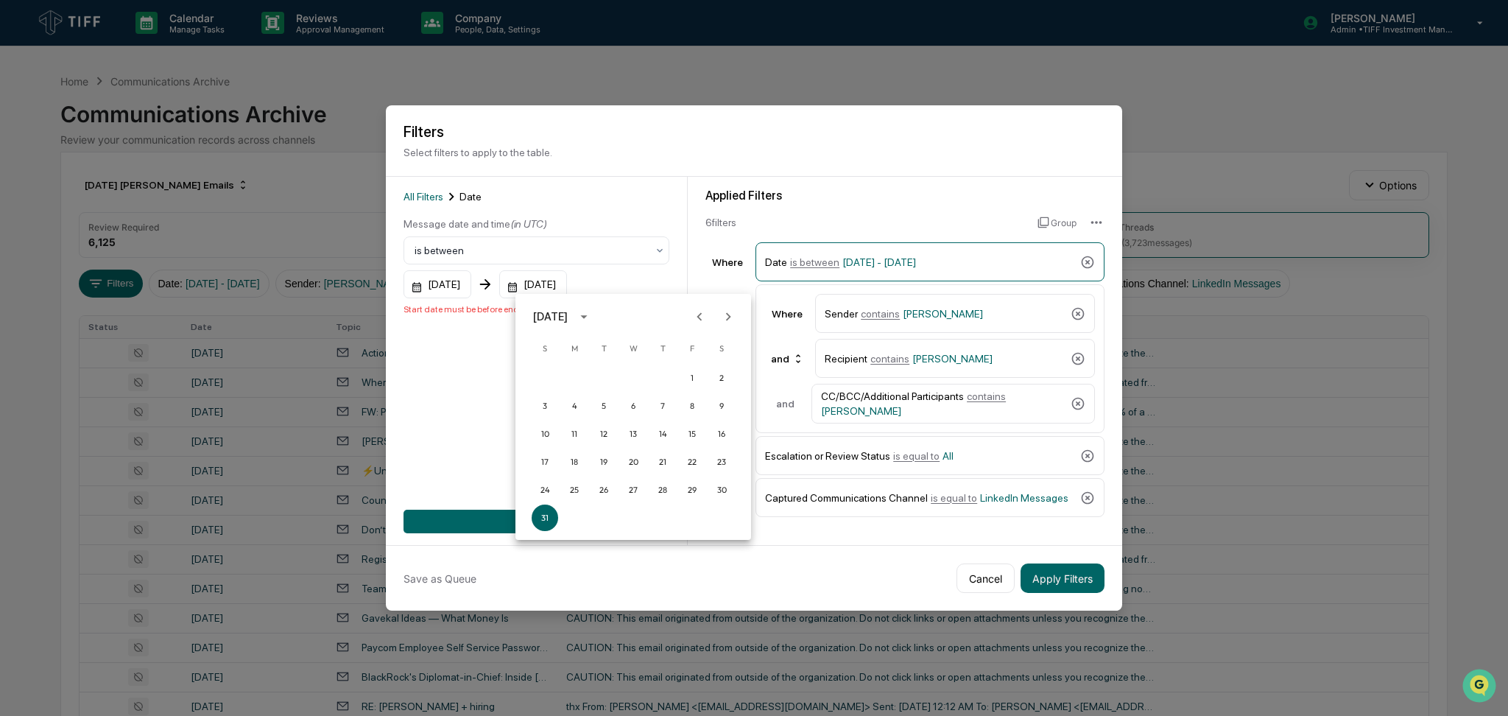
click at [728, 323] on icon "Next month" at bounding box center [728, 317] width 16 height 16
click at [613, 489] on button "30" at bounding box center [604, 490] width 27 height 27
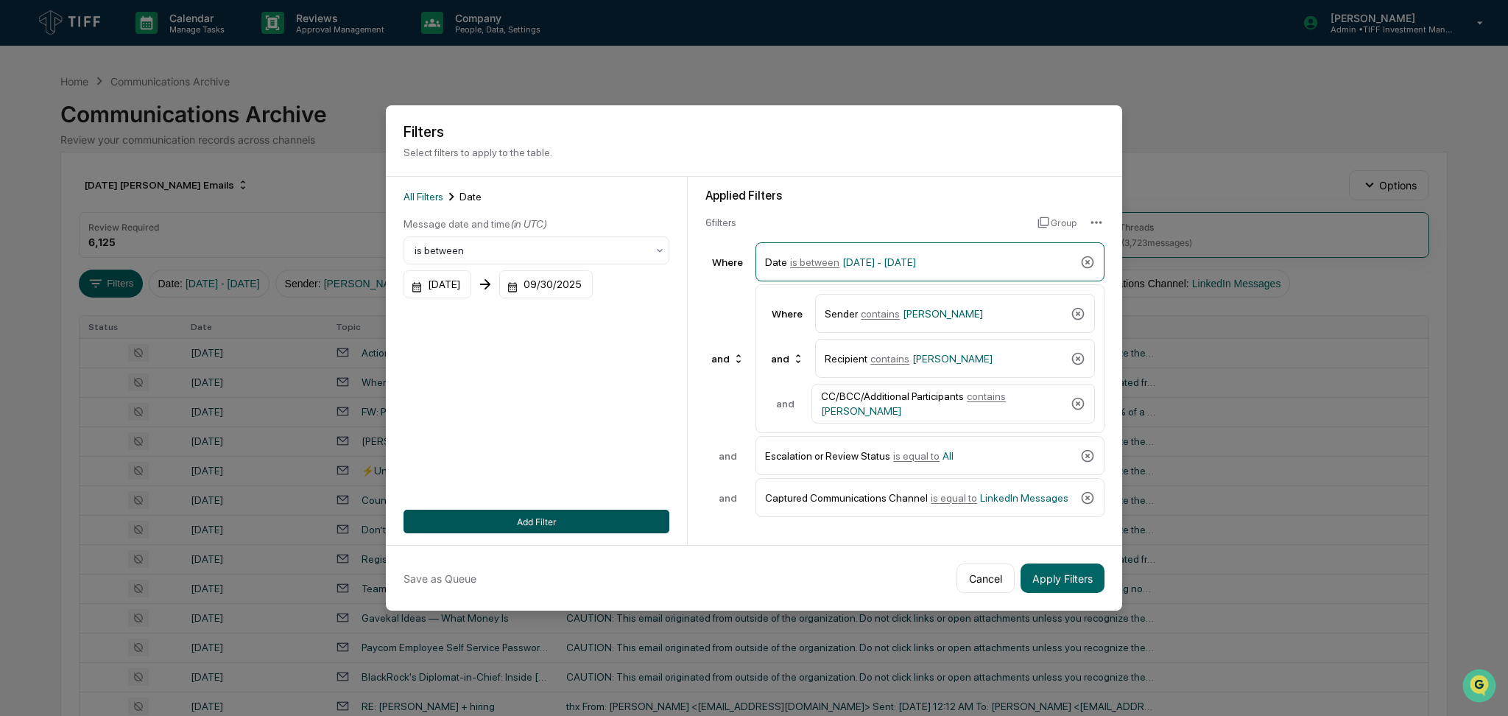
click at [572, 523] on button "Add Filter" at bounding box center [537, 522] width 266 height 24
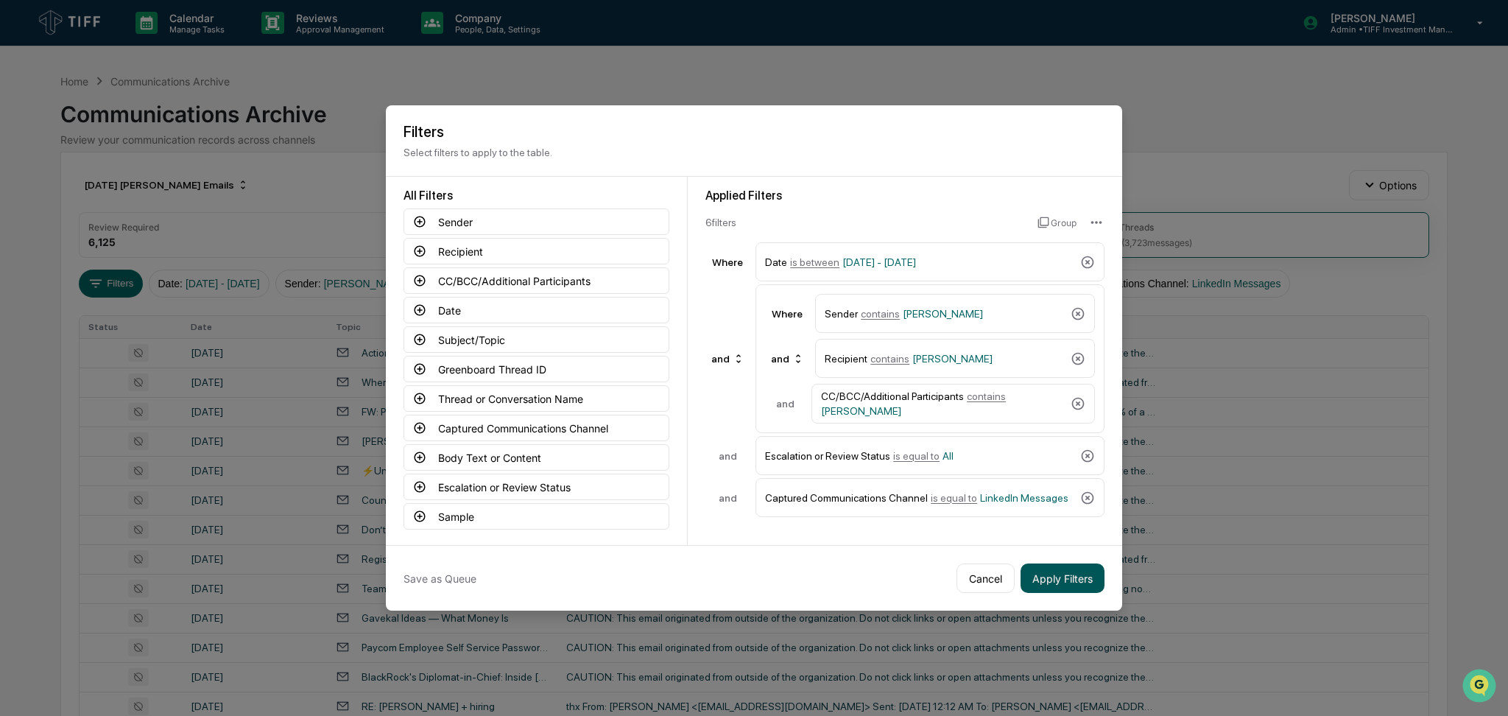
click at [1090, 587] on button "Apply Filters" at bounding box center [1063, 577] width 84 height 29
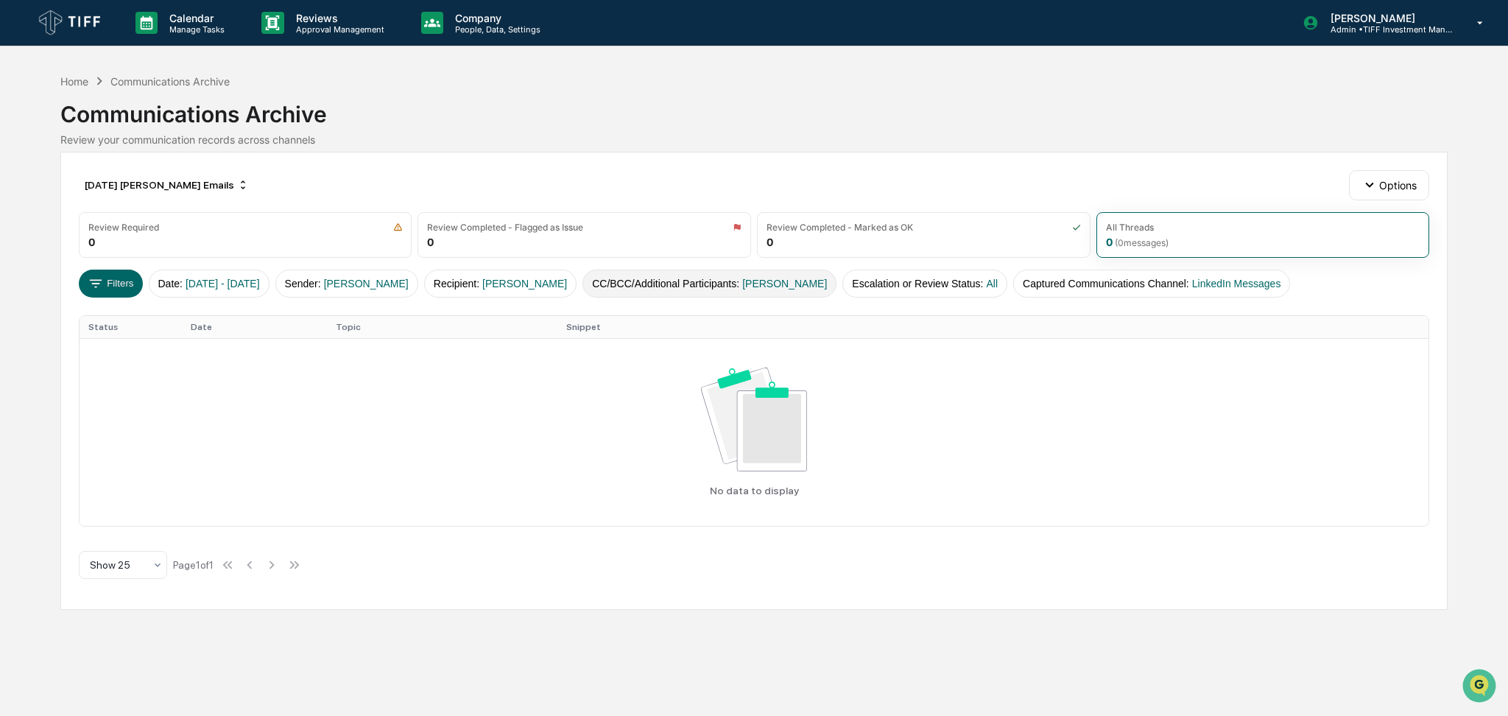
click at [767, 272] on button "CC/BCC/Additional Participants : [PERSON_NAME]" at bounding box center [710, 284] width 254 height 28
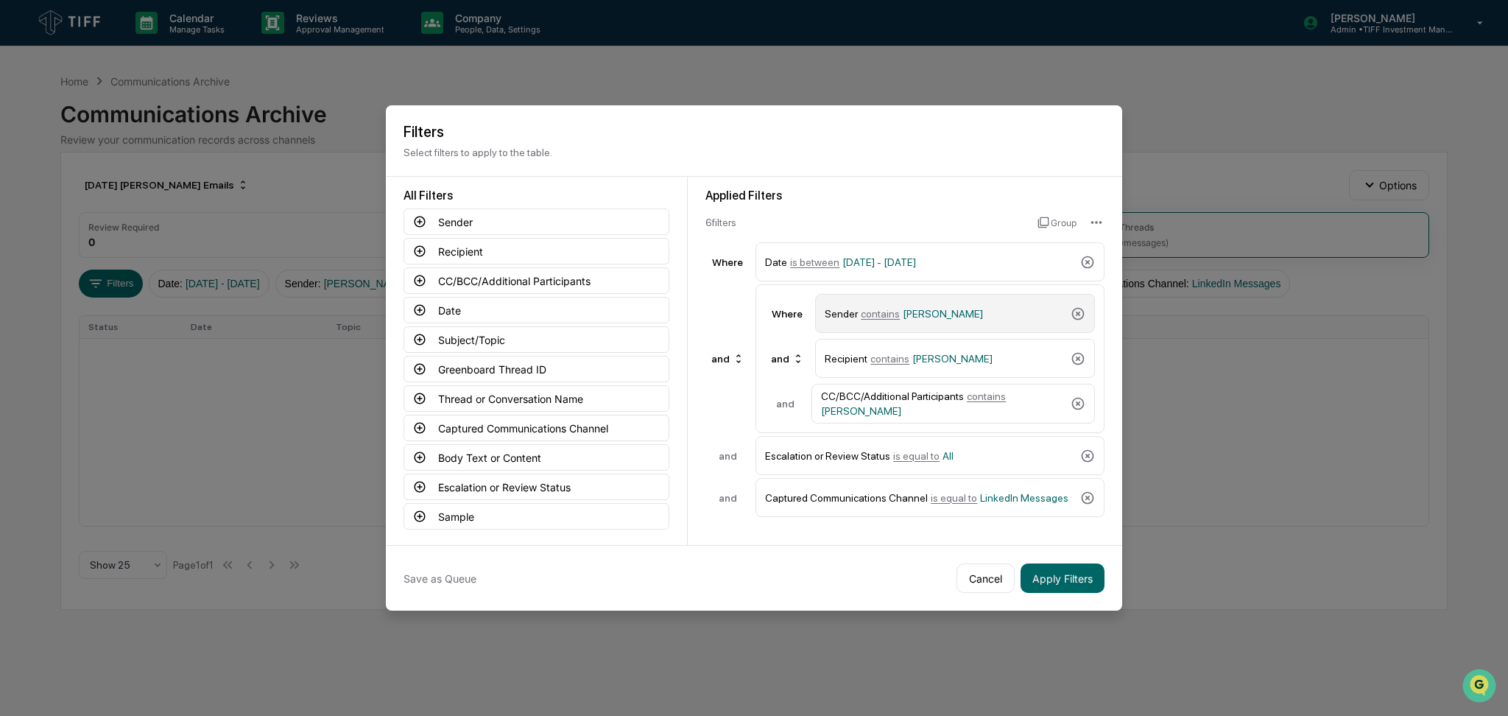
click at [903, 308] on span "[PERSON_NAME]" at bounding box center [943, 314] width 80 height 12
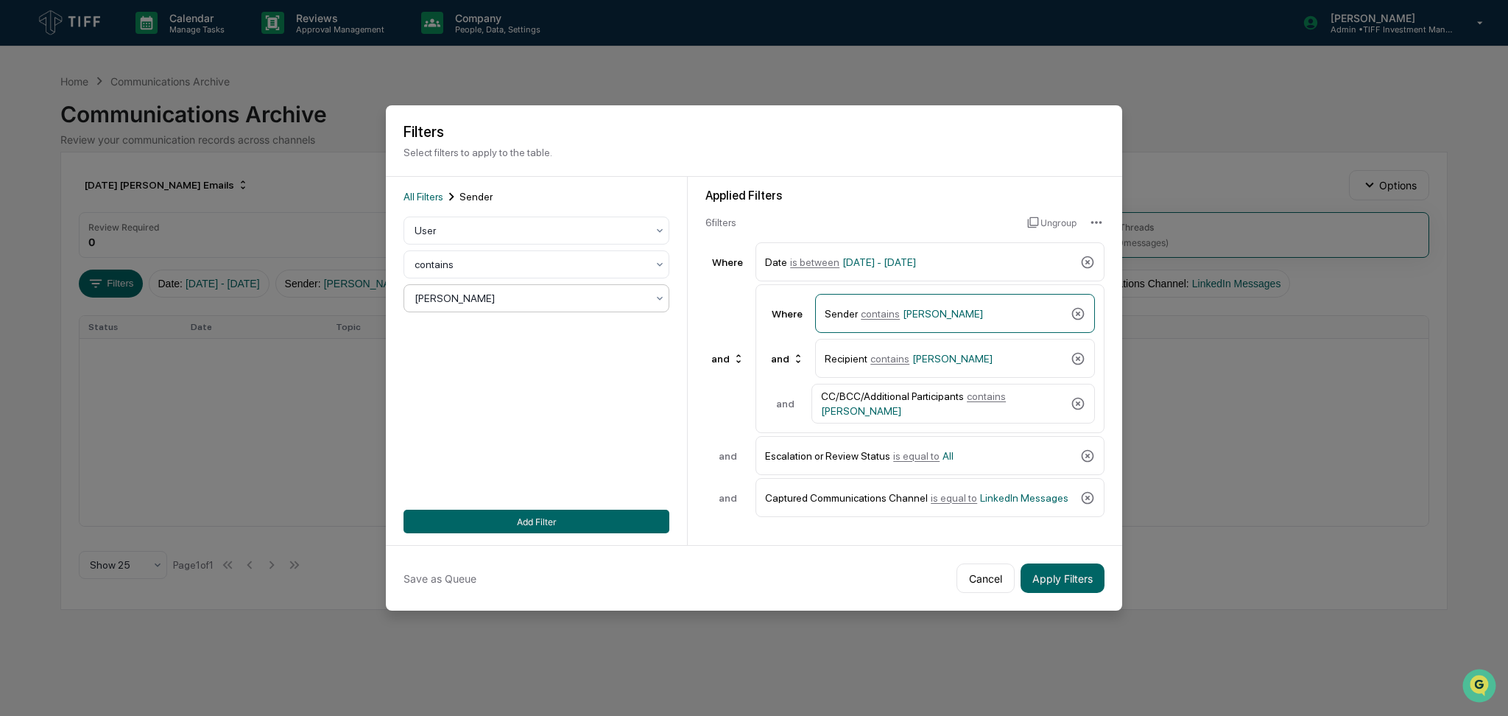
click at [531, 291] on div at bounding box center [531, 298] width 232 height 15
type input "****"
click at [532, 332] on div "[PERSON_NAME]" at bounding box center [531, 328] width 264 height 29
click at [943, 364] on div "Recipient contains [PERSON_NAME]" at bounding box center [945, 358] width 240 height 26
click at [547, 295] on div at bounding box center [531, 298] width 232 height 15
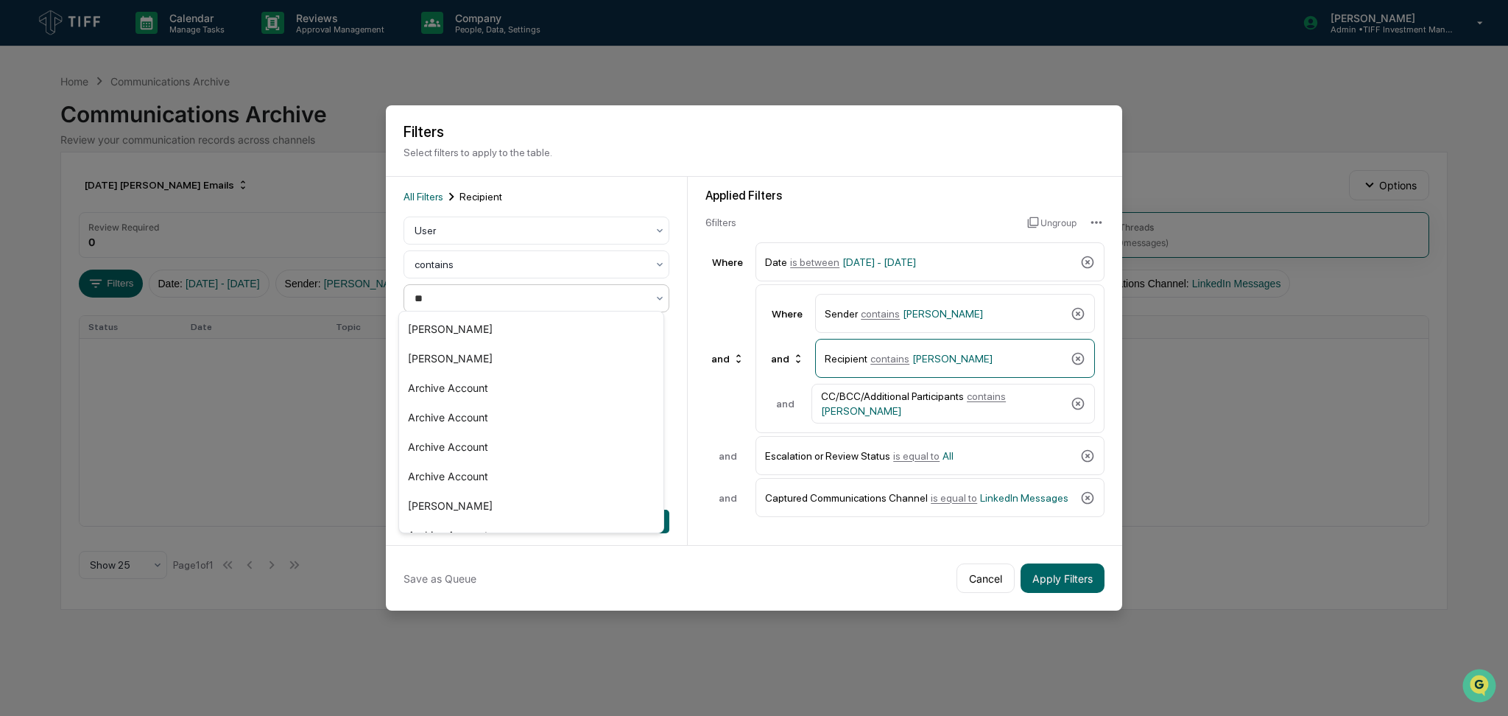
type input "***"
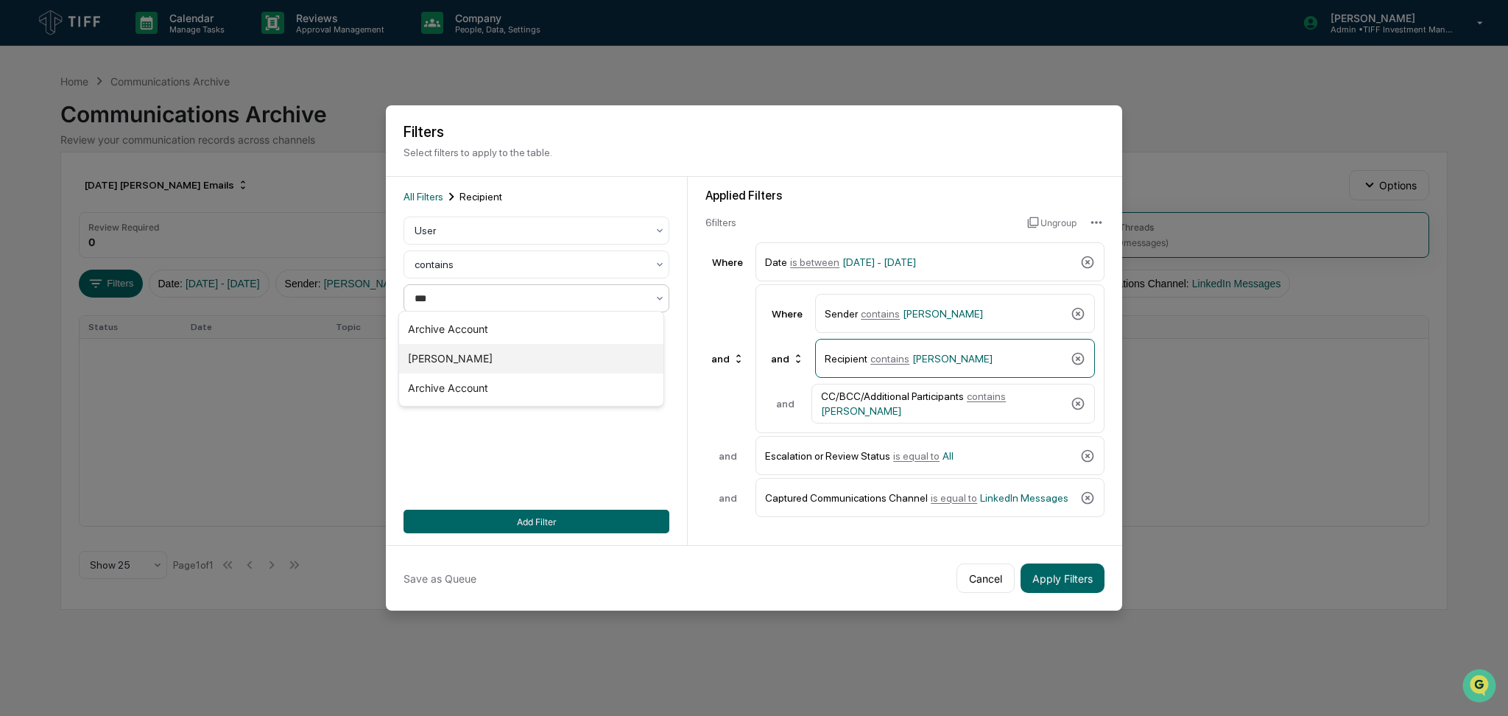
click at [541, 354] on div "[PERSON_NAME]" at bounding box center [531, 358] width 264 height 29
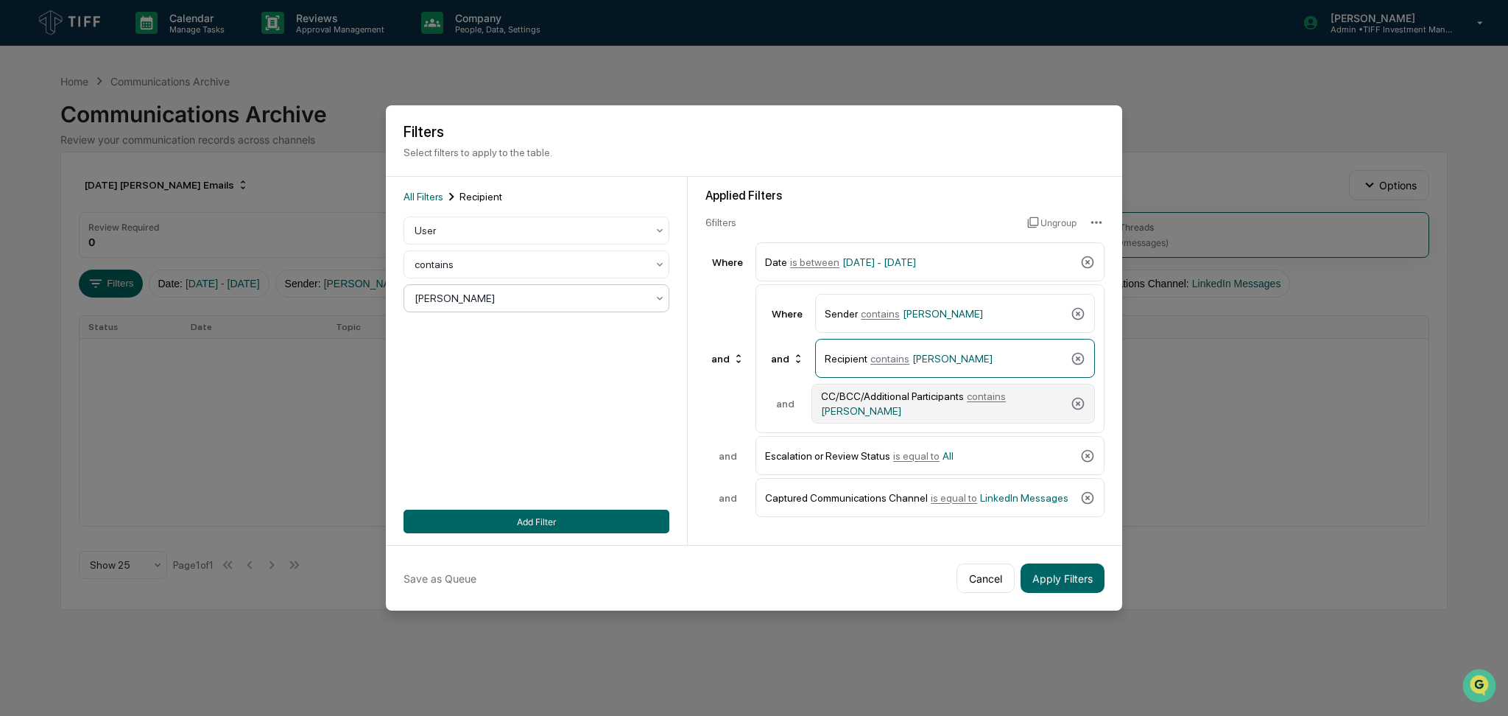
click at [877, 409] on div "CC/BCC/Additional Participants contains [PERSON_NAME]" at bounding box center [943, 403] width 244 height 27
click at [478, 304] on div "[PERSON_NAME]" at bounding box center [537, 298] width 266 height 28
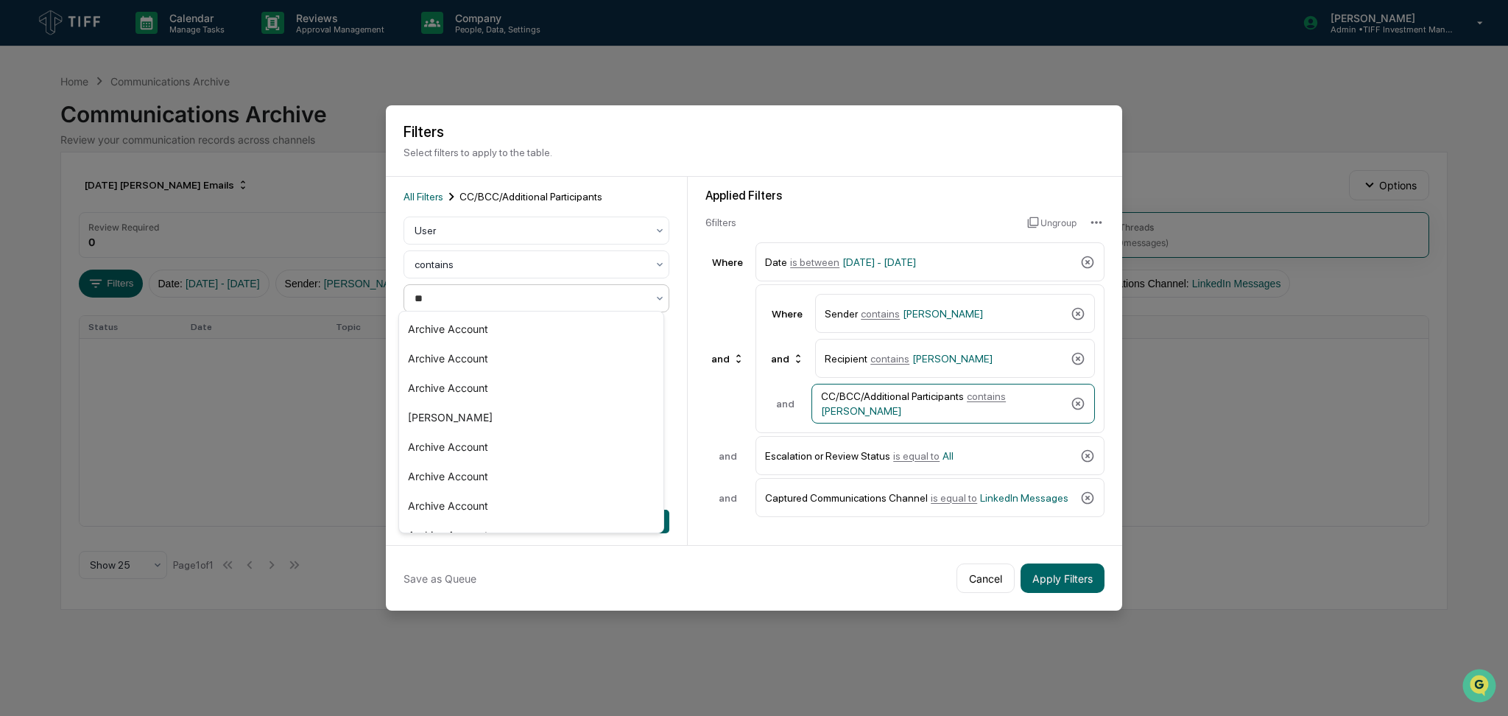
type input "***"
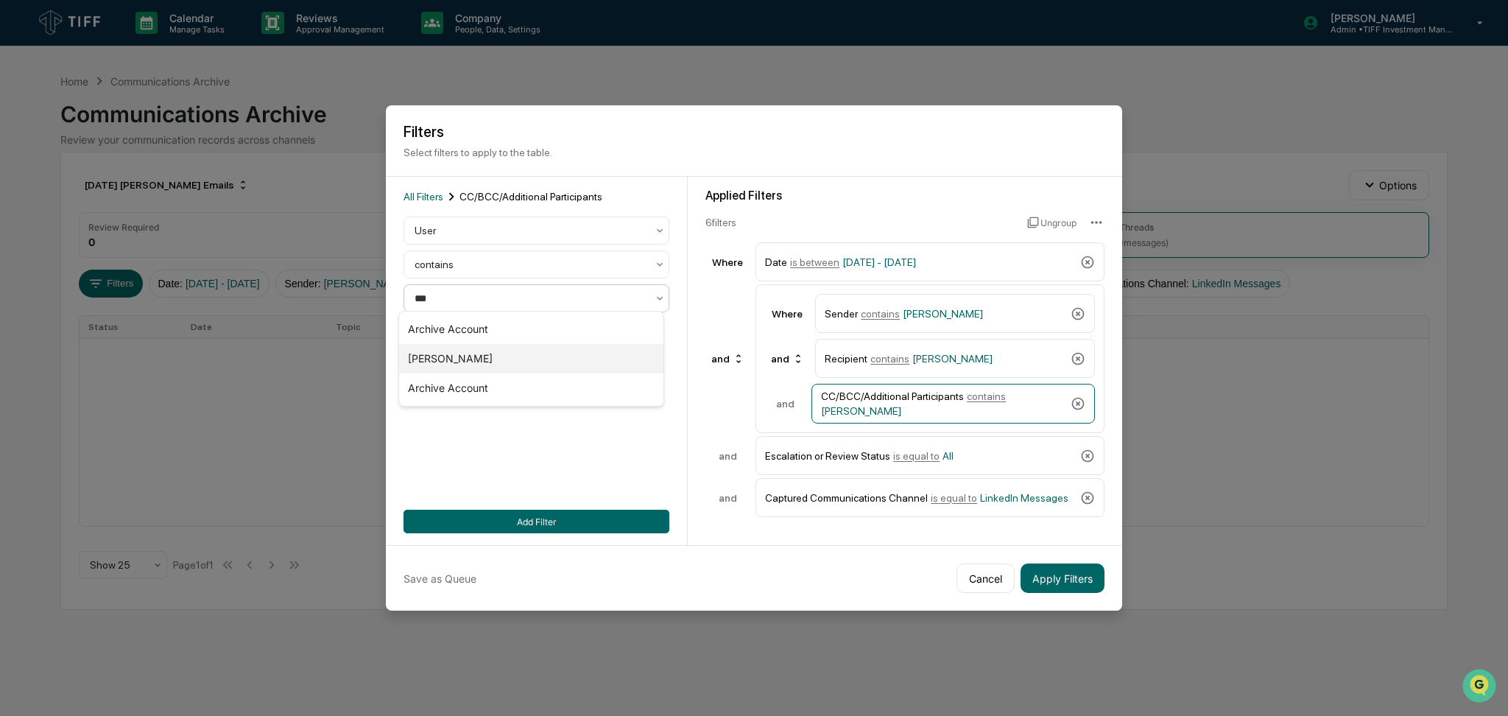
click at [497, 354] on div "[PERSON_NAME]" at bounding box center [531, 358] width 264 height 29
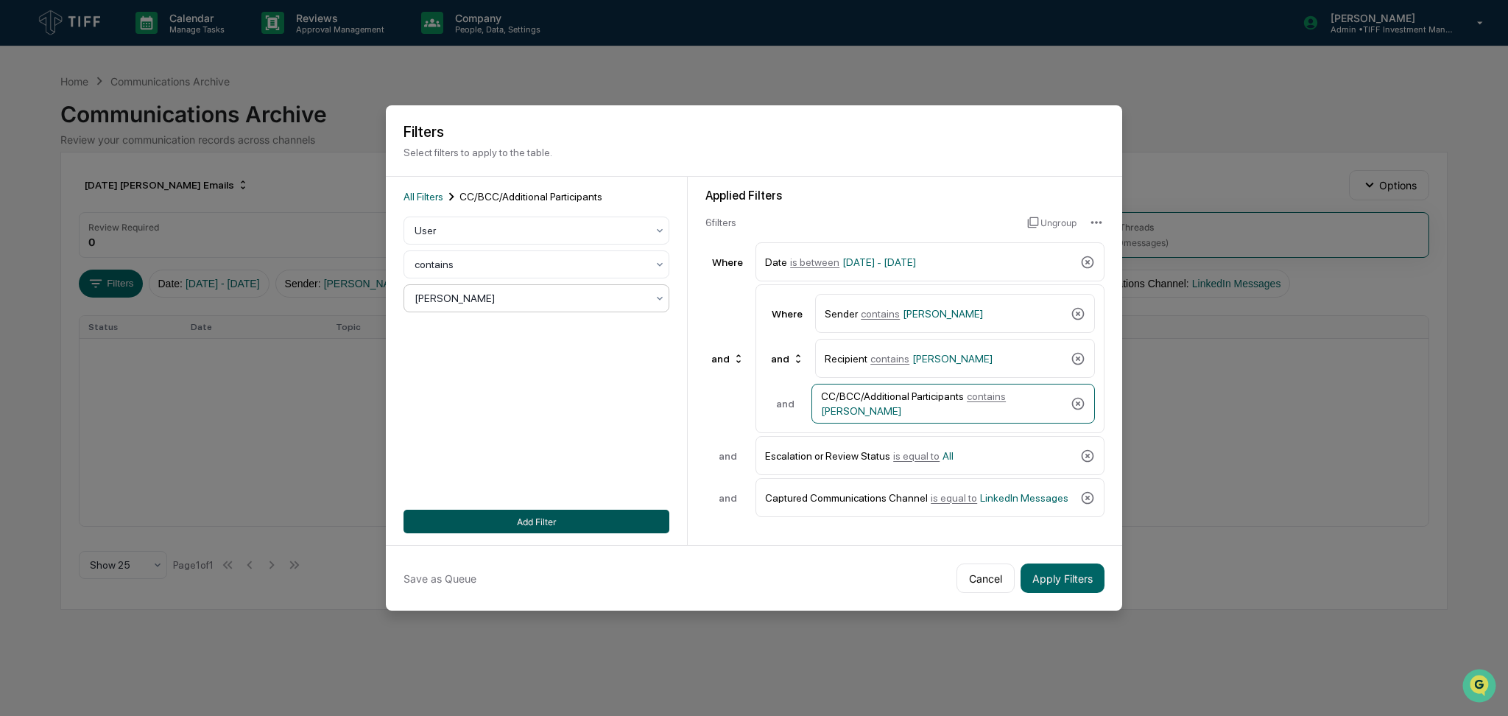
click at [579, 510] on button "Add Filter" at bounding box center [537, 522] width 266 height 24
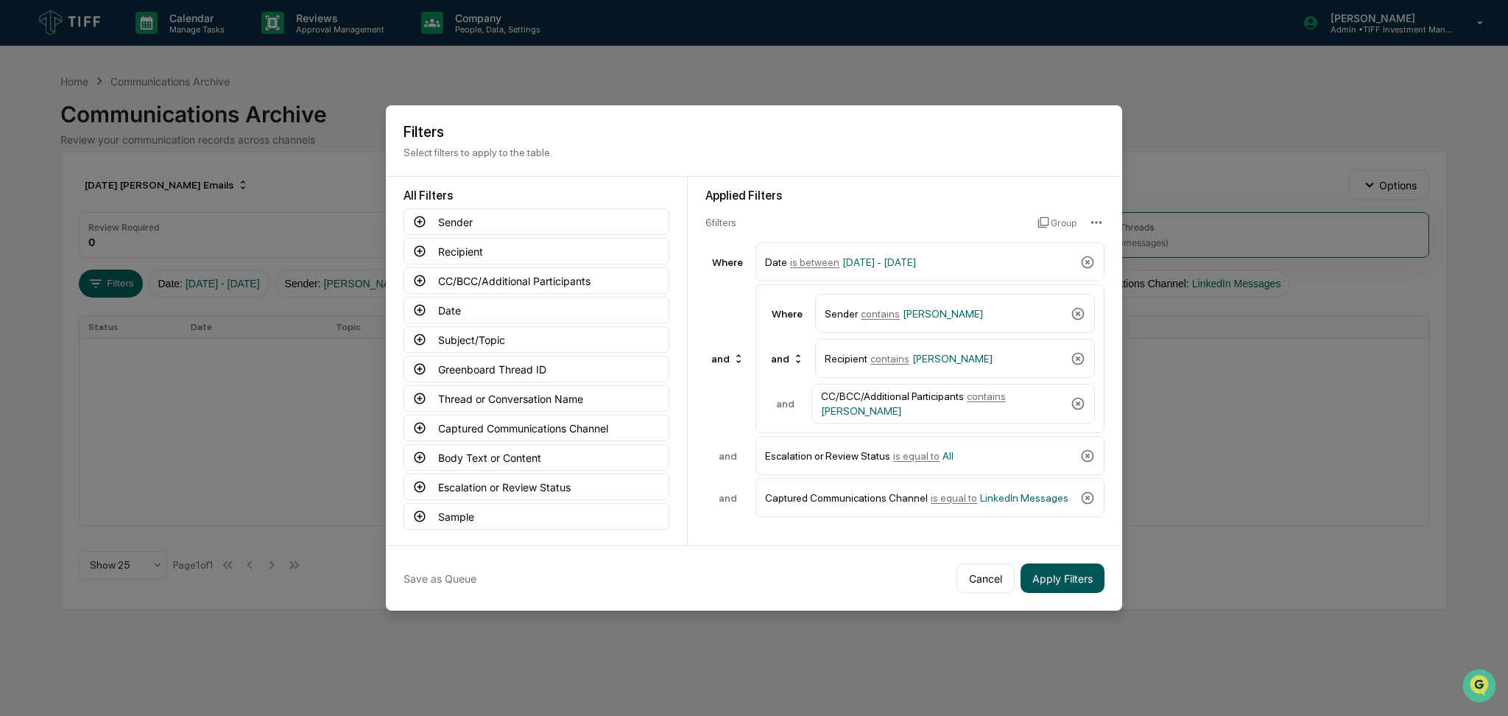
click at [1052, 573] on button "Apply Filters" at bounding box center [1063, 577] width 84 height 29
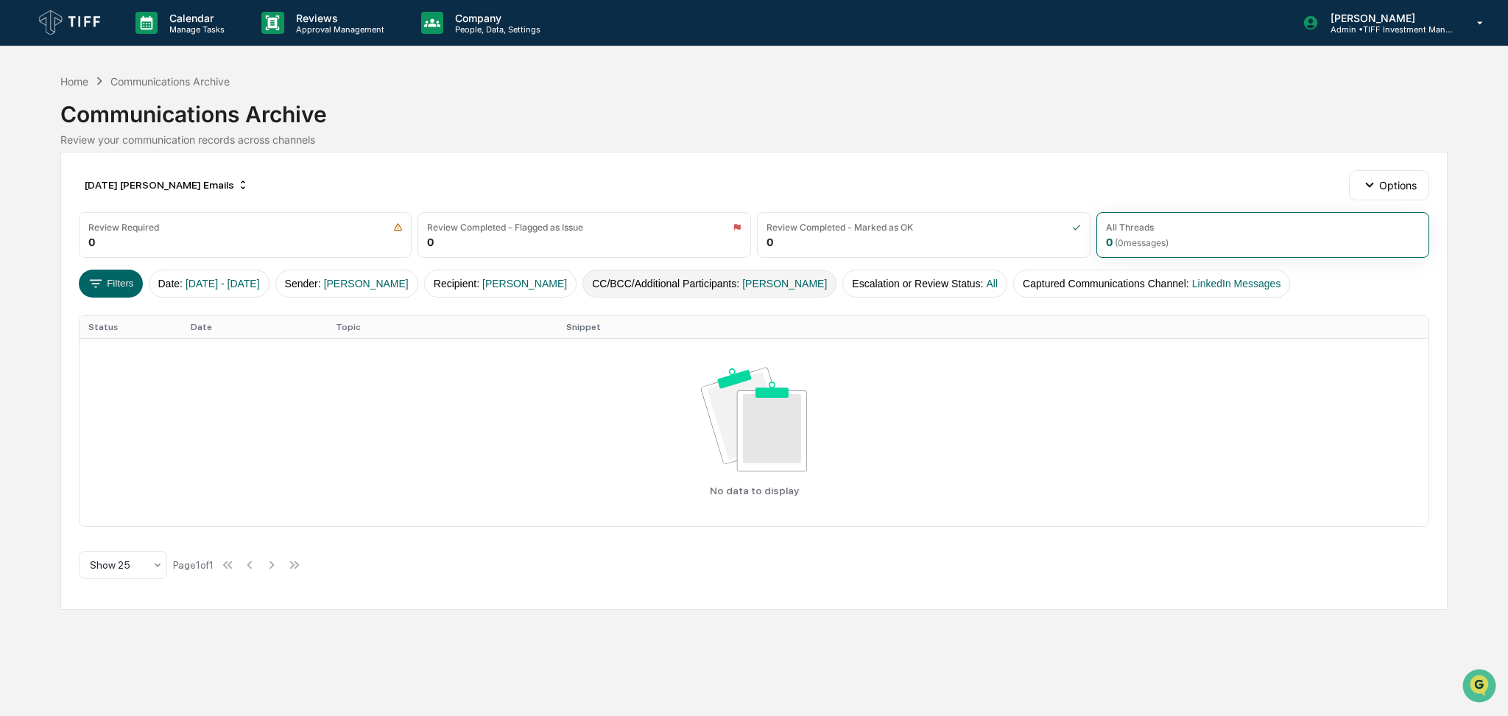
click at [699, 287] on button "CC/BCC/Additional Participants : [PERSON_NAME]" at bounding box center [710, 284] width 254 height 28
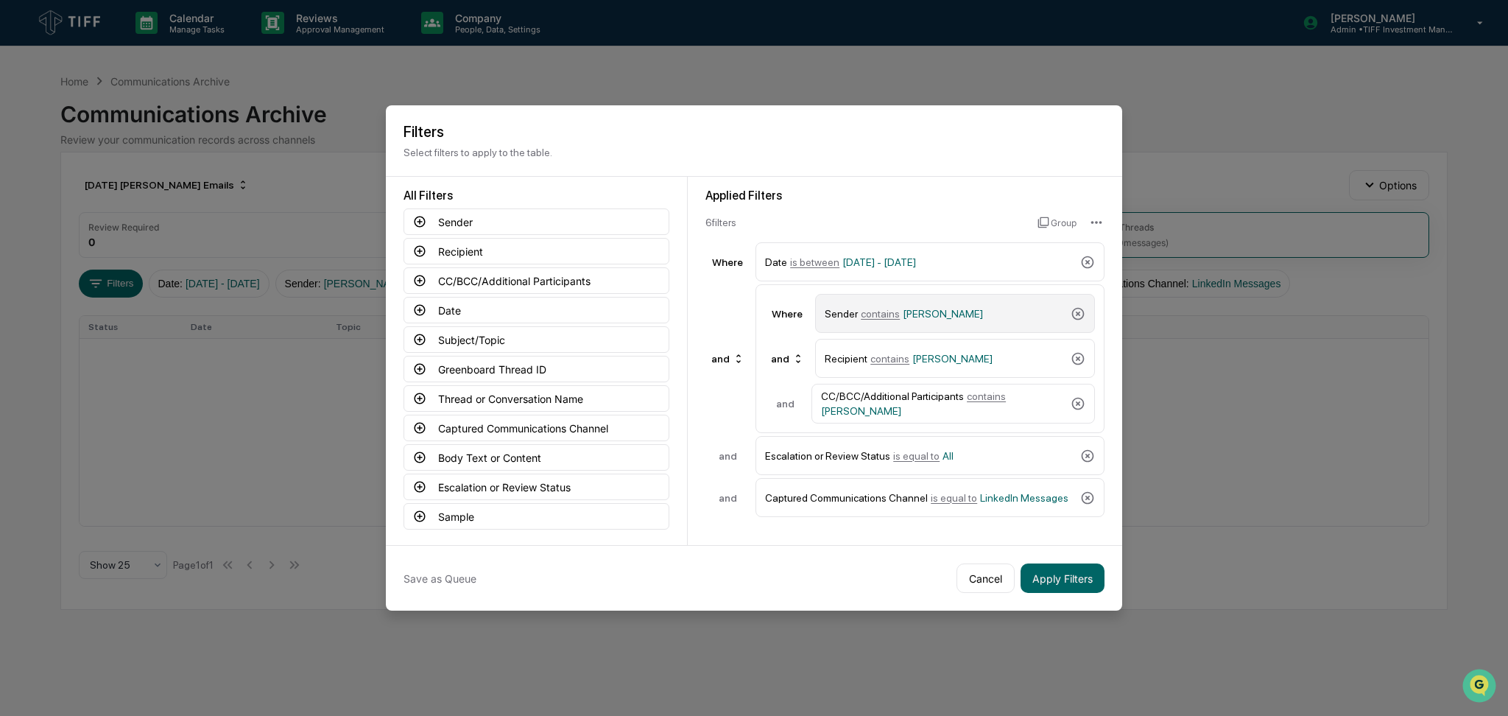
click at [922, 318] on div "Sender contains [PERSON_NAME]" at bounding box center [945, 313] width 240 height 26
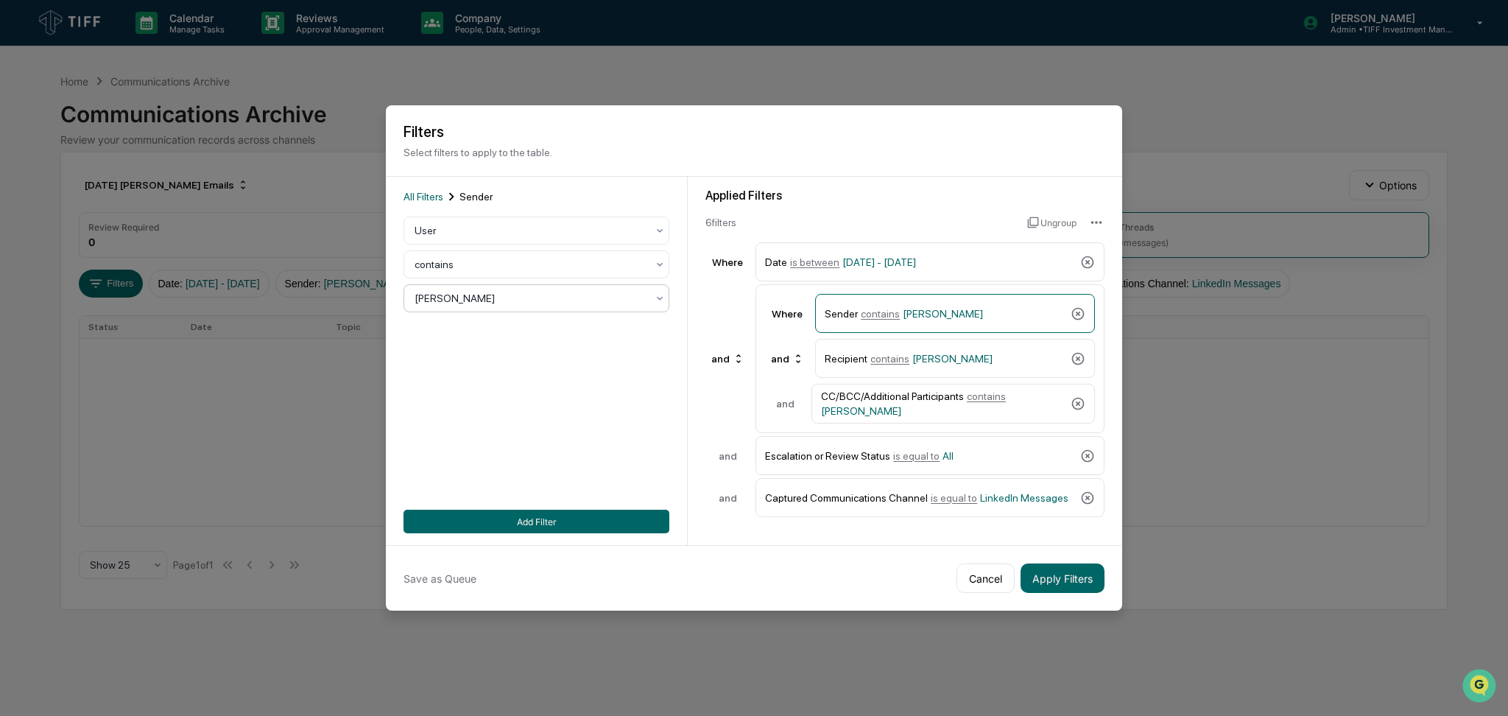
click at [455, 291] on div at bounding box center [531, 298] width 232 height 15
type input "****"
click at [473, 320] on div "[PERSON_NAME]" at bounding box center [531, 328] width 264 height 29
click at [991, 345] on div "Recipient contains [PERSON_NAME]" at bounding box center [945, 358] width 240 height 26
click at [499, 278] on div "User contains [PERSON_NAME]" at bounding box center [537, 265] width 266 height 96
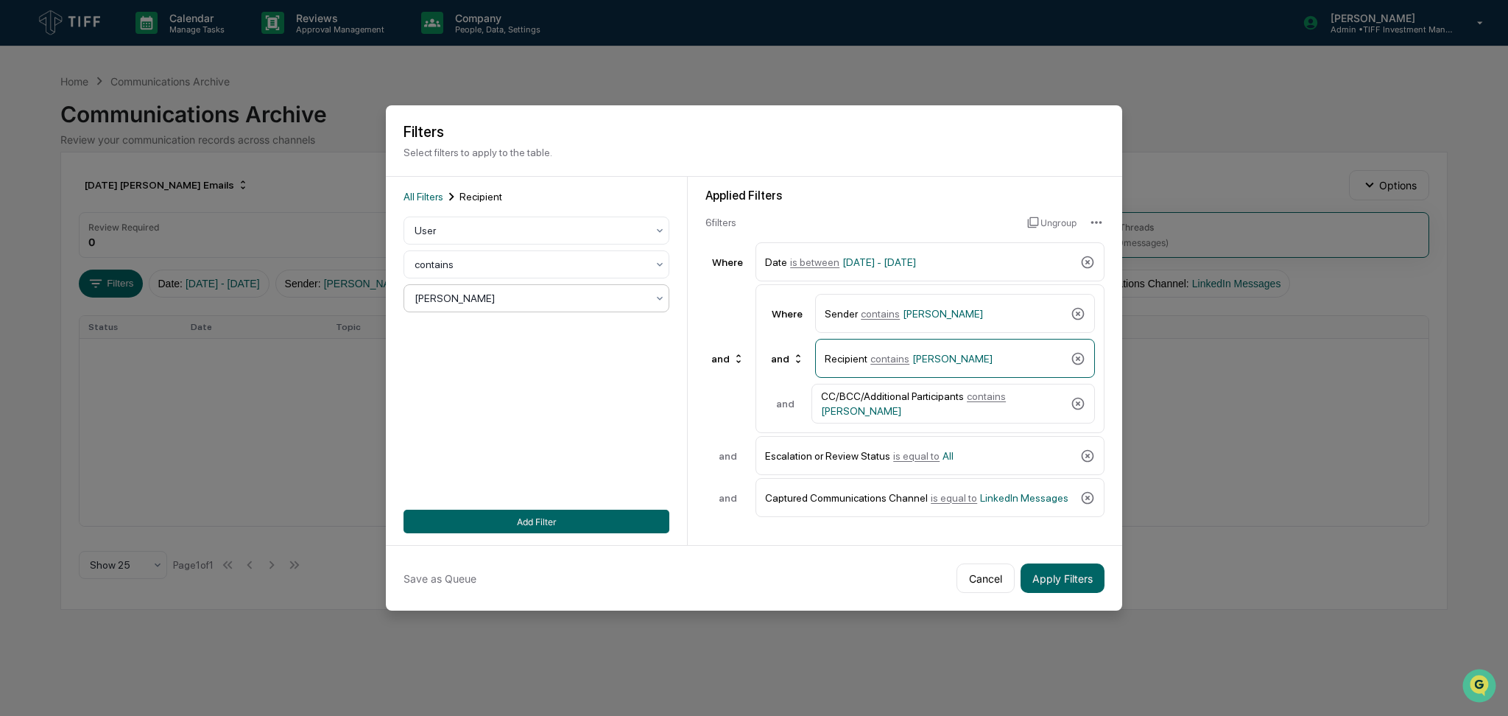
click at [500, 293] on div at bounding box center [531, 298] width 232 height 15
type input "****"
click at [508, 322] on div "[PERSON_NAME]" at bounding box center [531, 328] width 264 height 29
click at [904, 404] on div "CC/BCC/Additional Participants contains [PERSON_NAME]" at bounding box center [943, 403] width 244 height 27
click at [572, 299] on div at bounding box center [531, 298] width 232 height 15
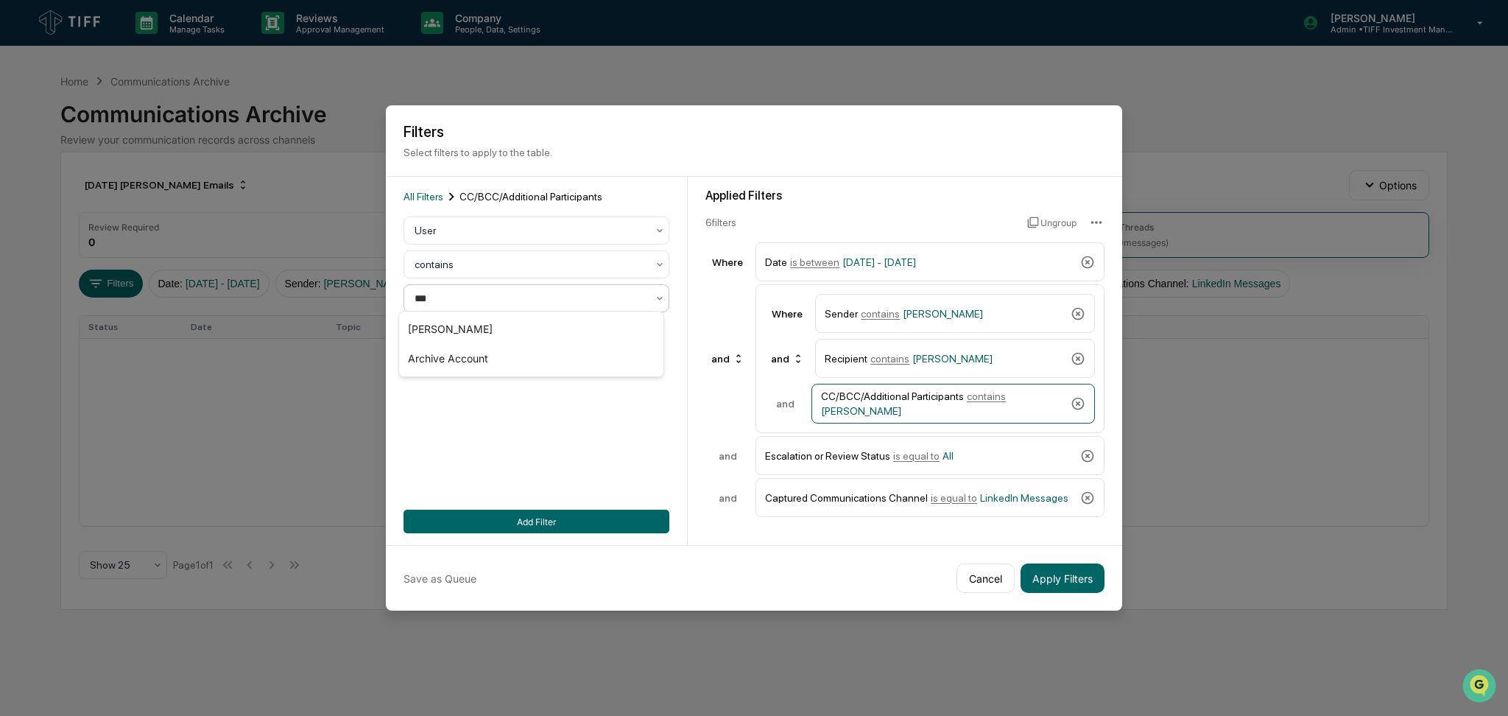
type input "****"
drag, startPoint x: 576, startPoint y: 327, endPoint x: 574, endPoint y: 457, distance: 129.6
click at [576, 328] on div "[PERSON_NAME]" at bounding box center [531, 328] width 264 height 29
click at [583, 517] on button "Add Filter" at bounding box center [537, 522] width 266 height 24
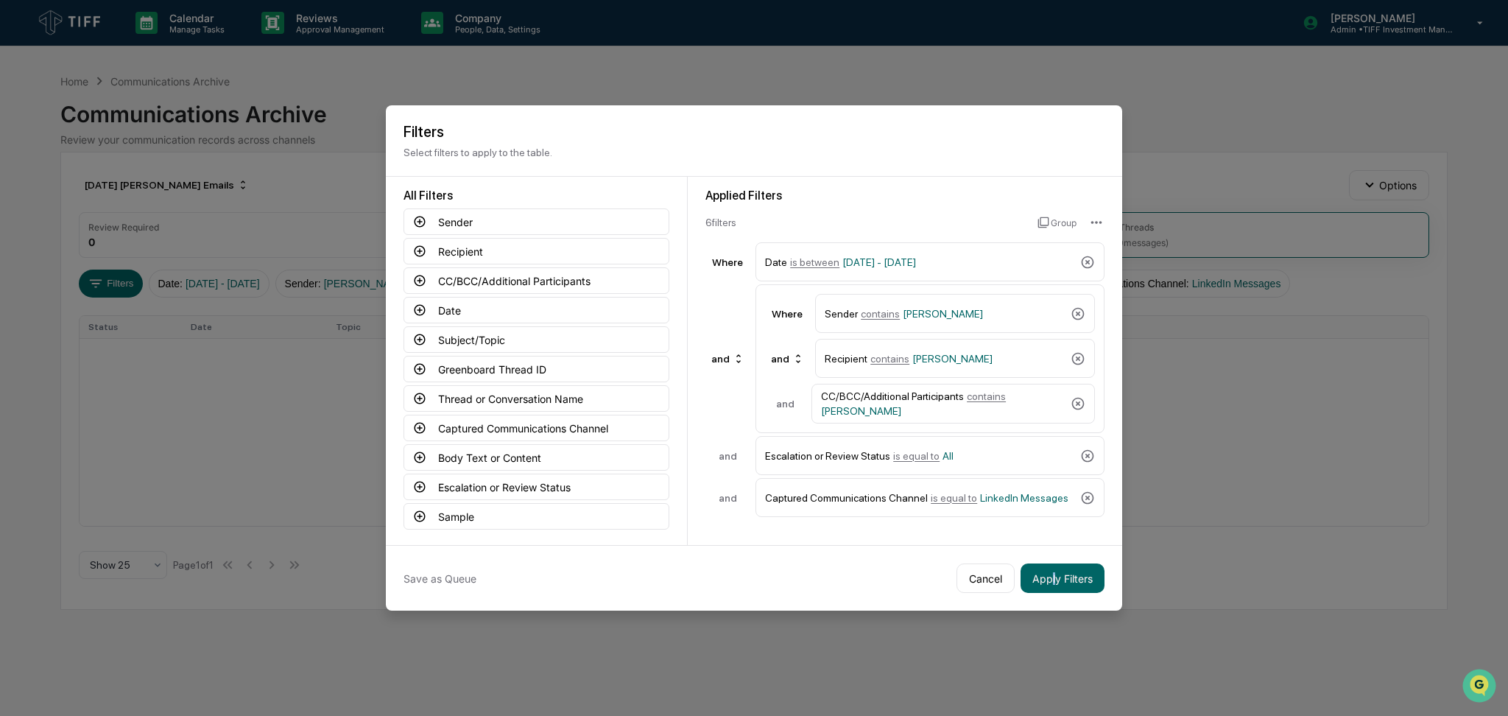
click at [1049, 588] on div "Save as Queue Cancel Apply Filters" at bounding box center [754, 578] width 736 height 66
click at [1053, 577] on button "Apply Filters" at bounding box center [1063, 577] width 84 height 29
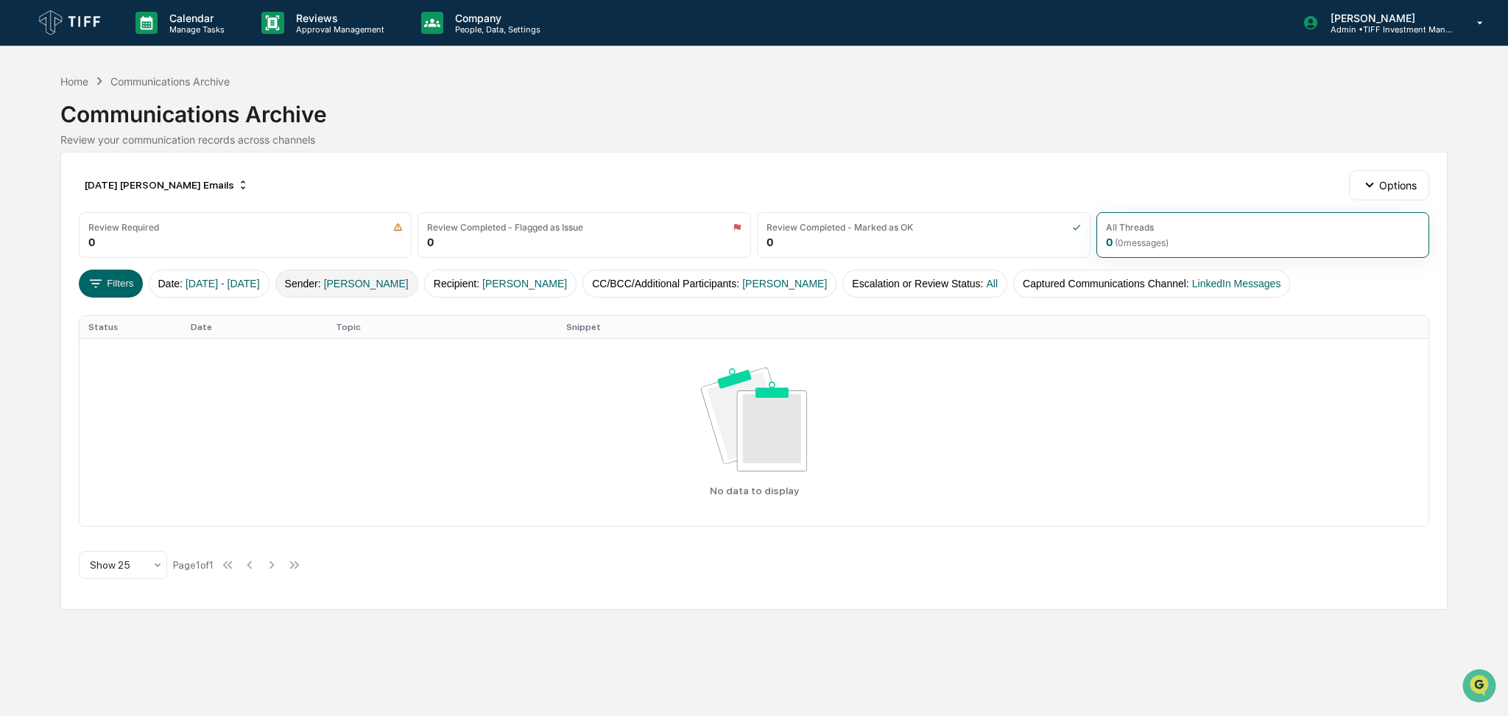
click at [409, 282] on span "[PERSON_NAME]" at bounding box center [366, 284] width 85 height 12
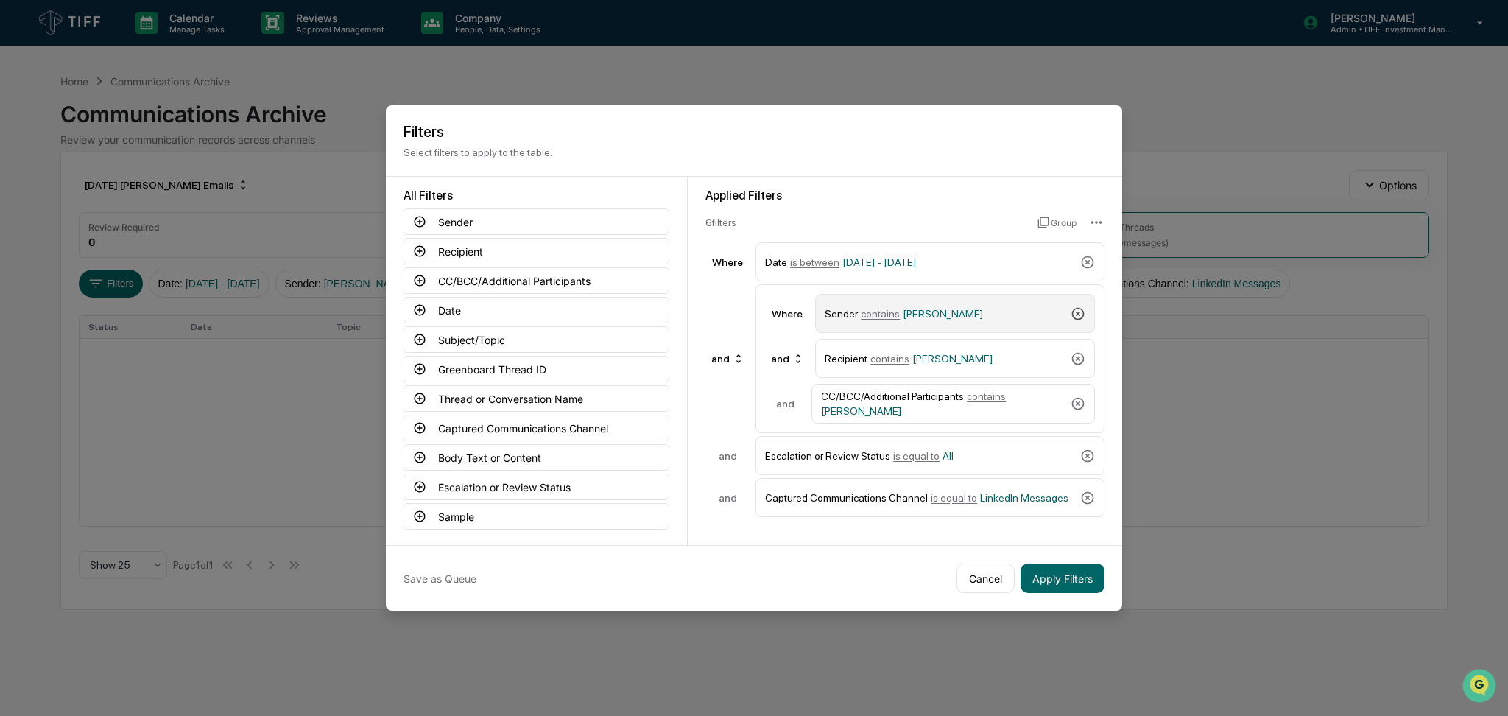
click at [1078, 306] on icon at bounding box center [1078, 313] width 15 height 15
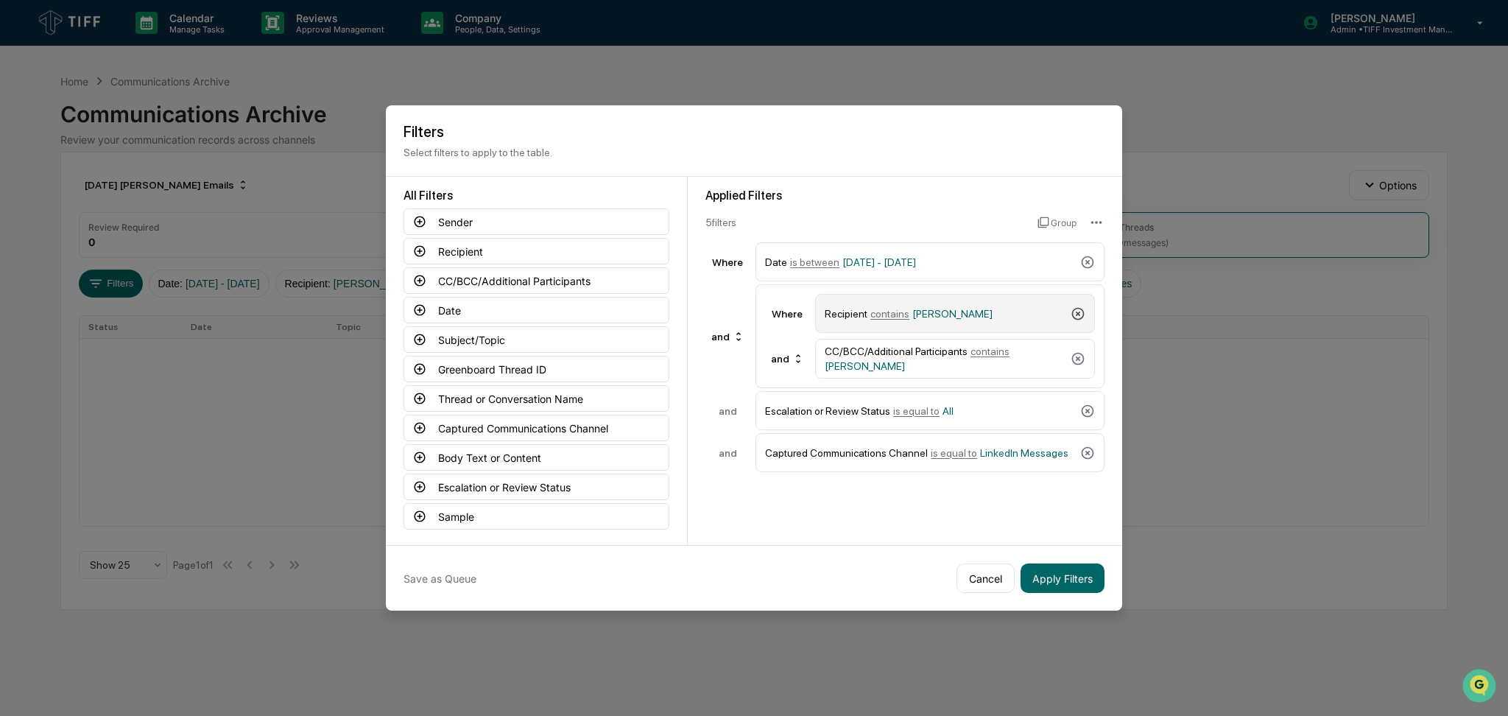
click at [1078, 306] on icon at bounding box center [1078, 313] width 15 height 15
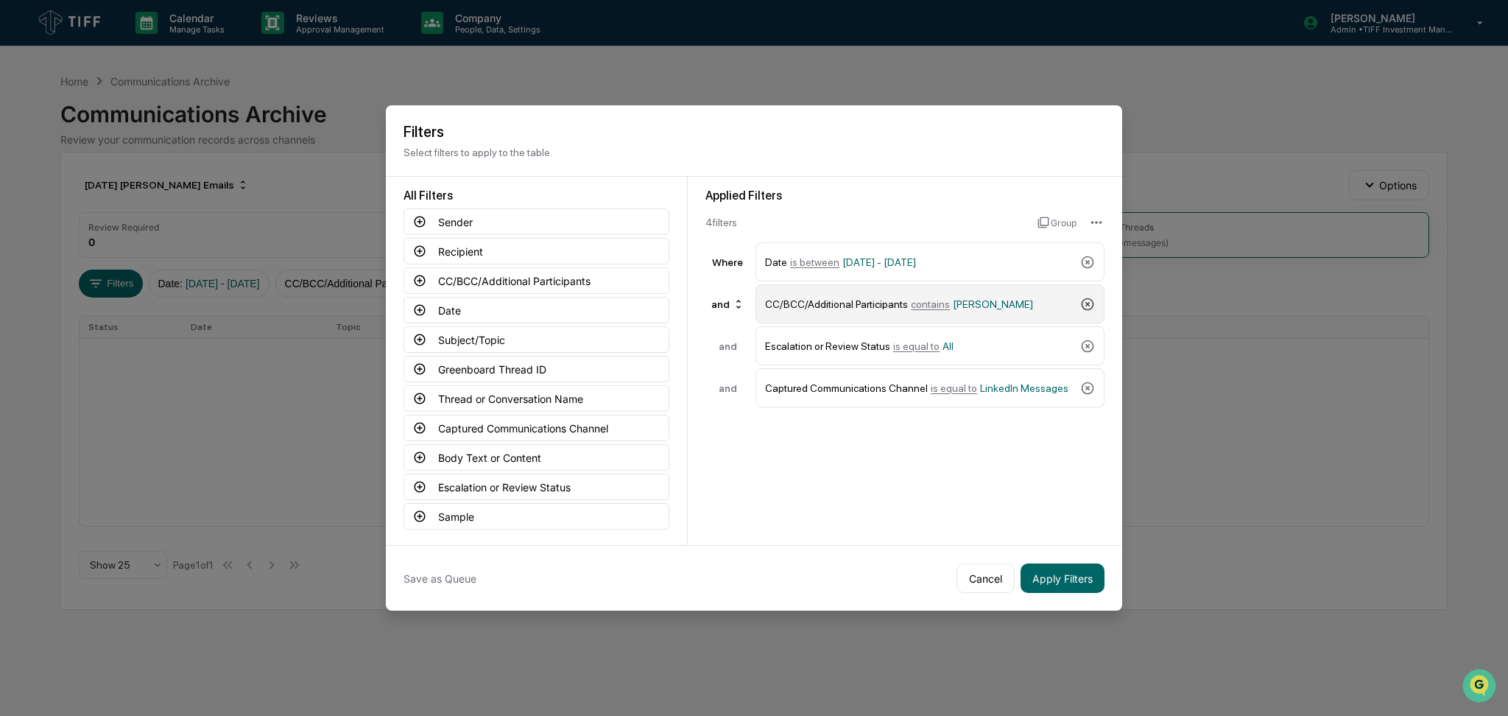
click at [1082, 303] on icon at bounding box center [1088, 304] width 13 height 13
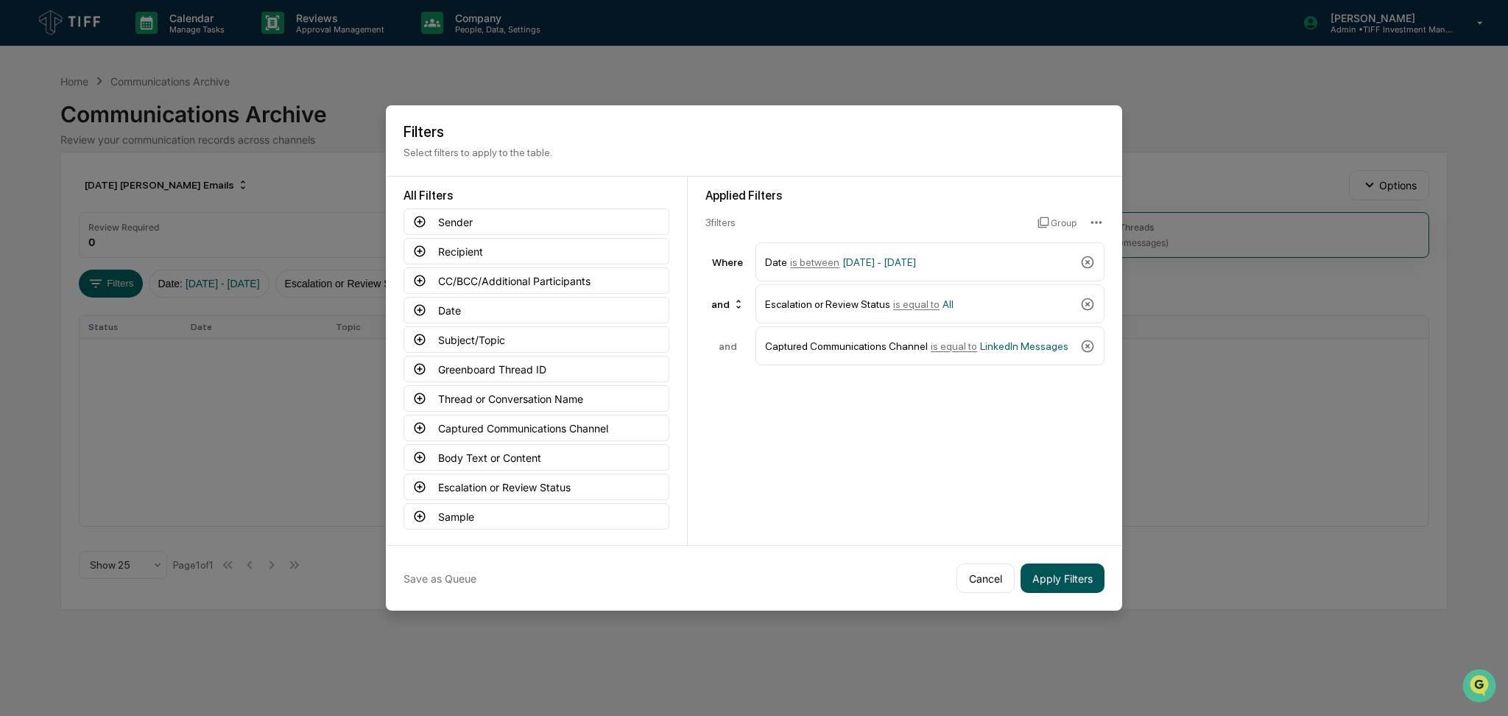
click at [1070, 576] on button "Apply Filters" at bounding box center [1063, 577] width 84 height 29
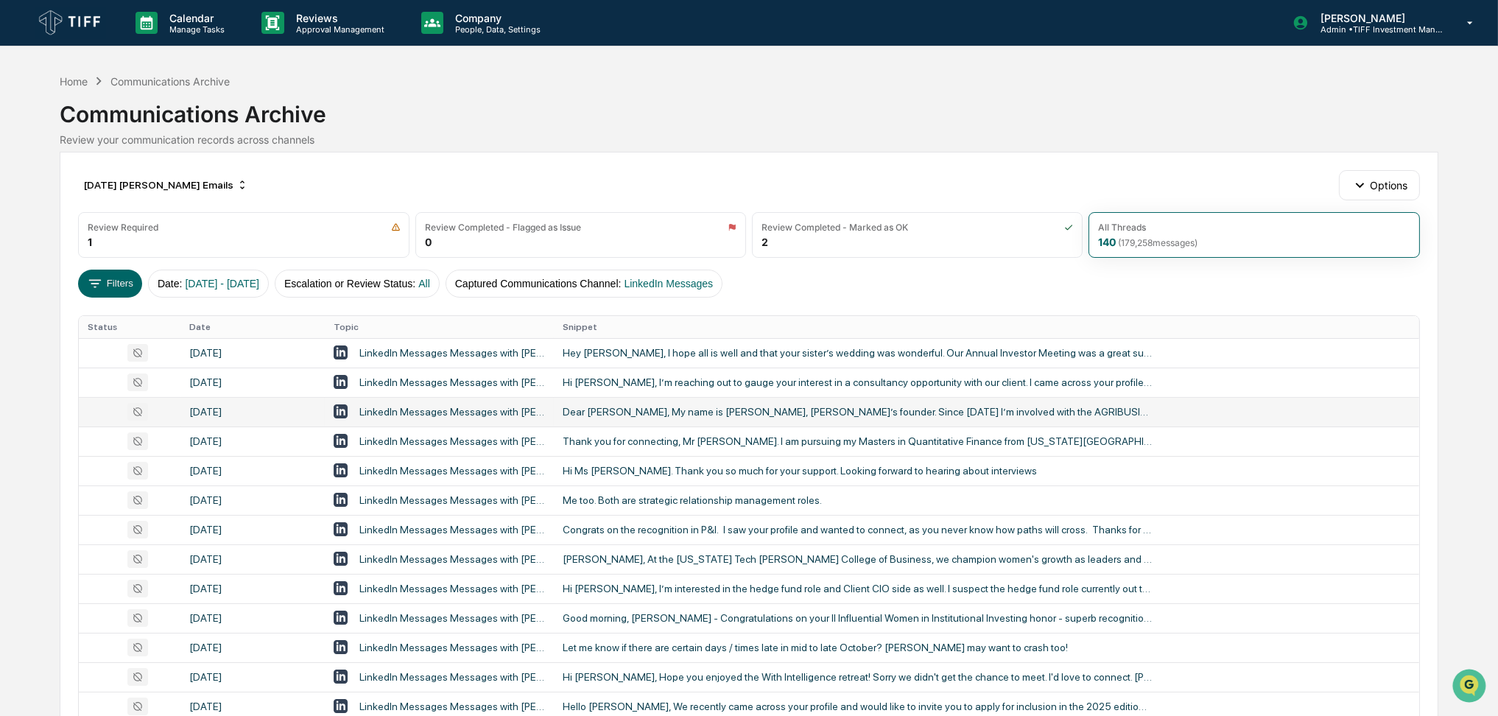
click at [594, 406] on div "Dear [PERSON_NAME], My name is [PERSON_NAME], [PERSON_NAME]’s founder. Since [D…" at bounding box center [857, 412] width 589 height 12
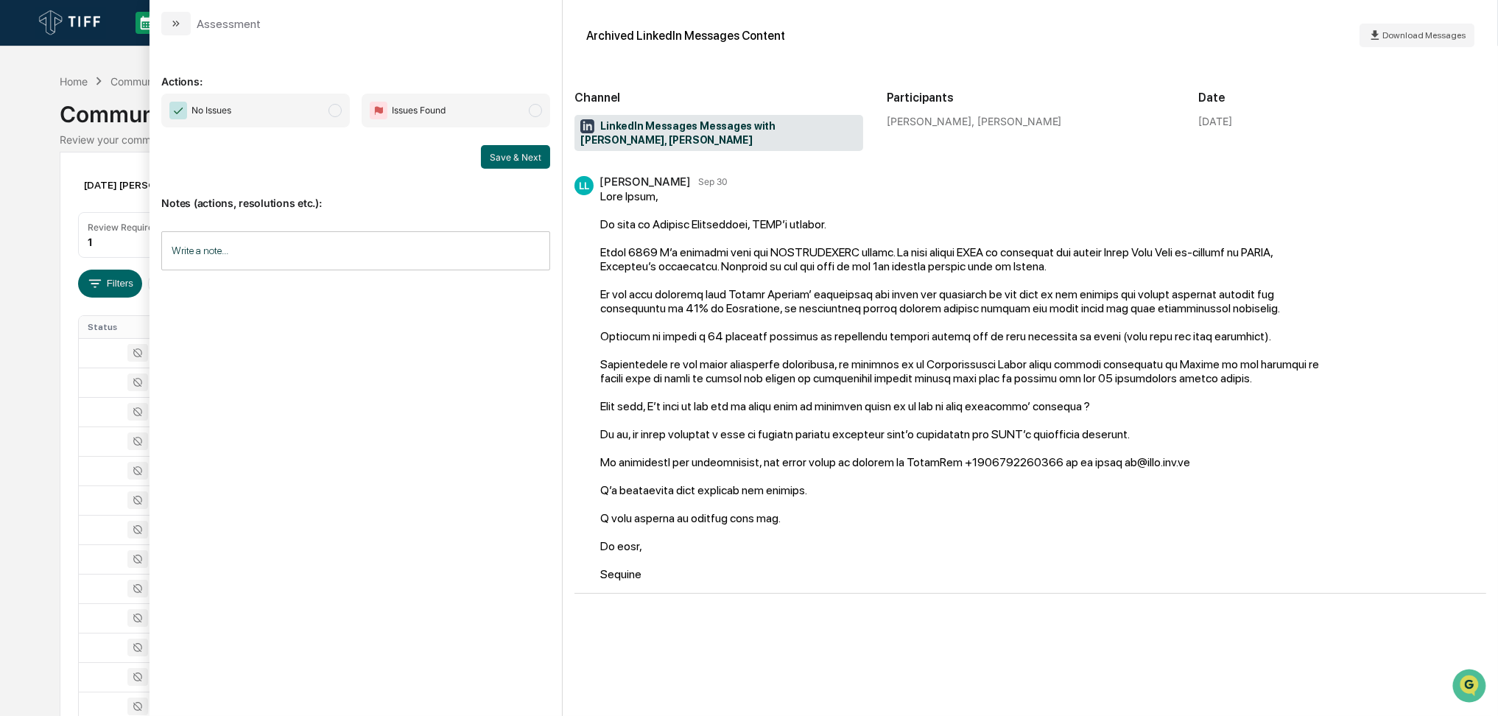
click at [0, 312] on div "Calendar Manage Tasks Reviews Approval Management Company People, Data, Setting…" at bounding box center [749, 579] width 1498 height 1158
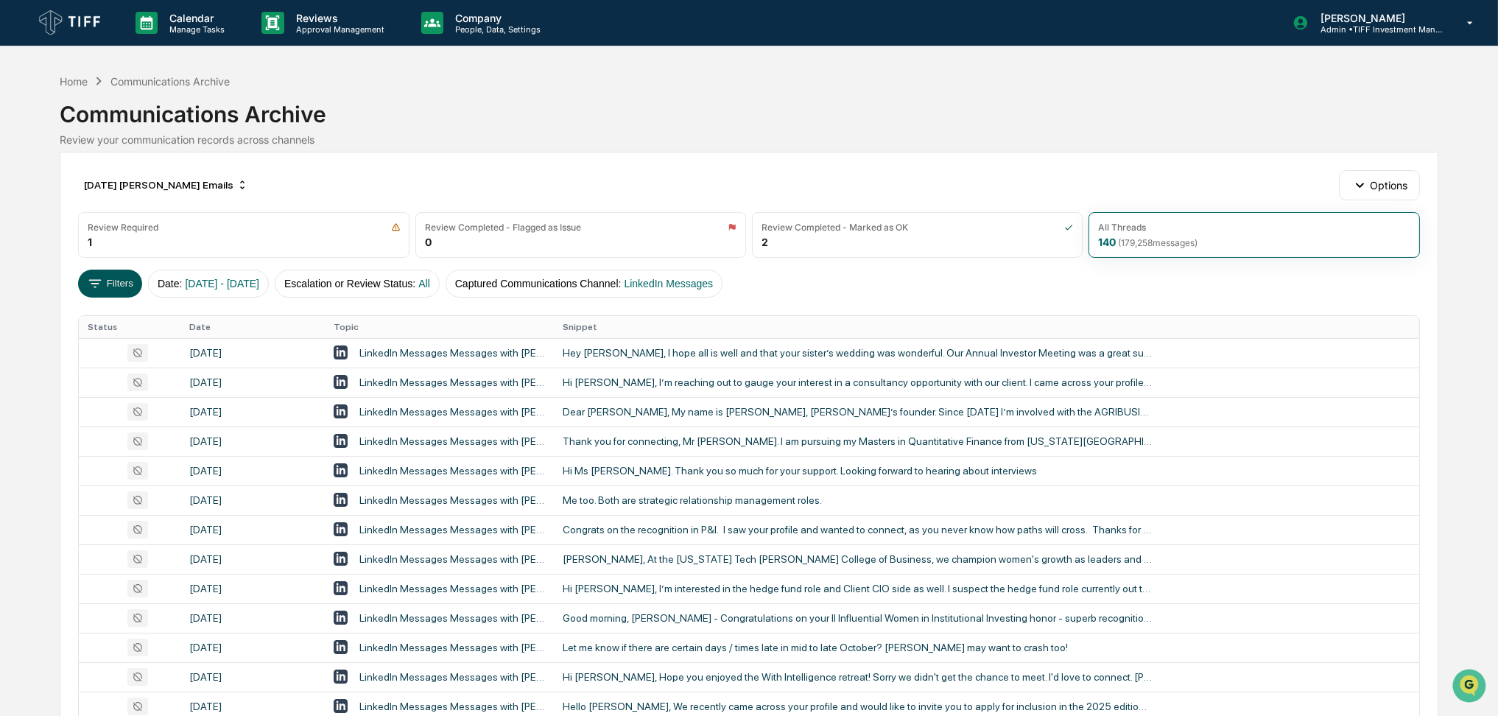
click at [113, 277] on button "Filters" at bounding box center [110, 284] width 64 height 28
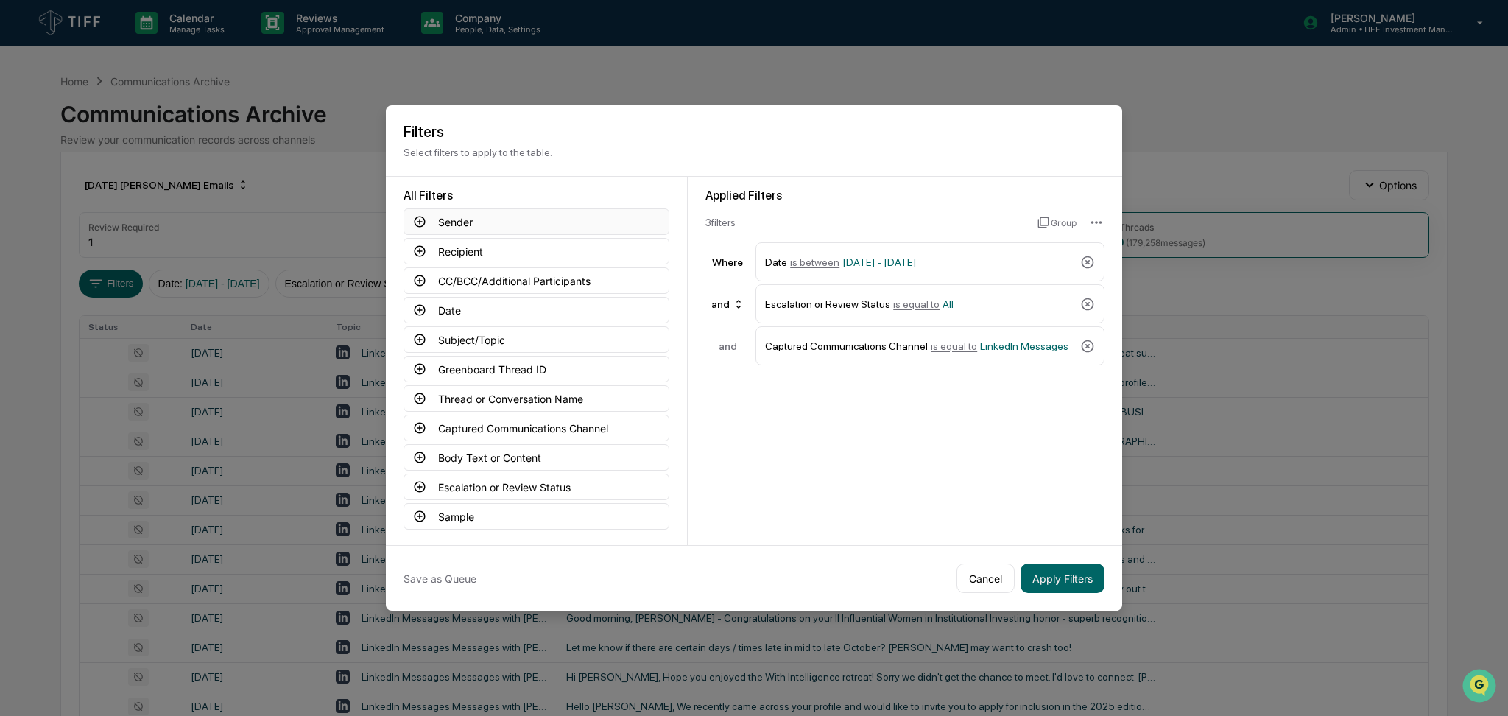
click at [405, 218] on button "Sender" at bounding box center [537, 221] width 266 height 27
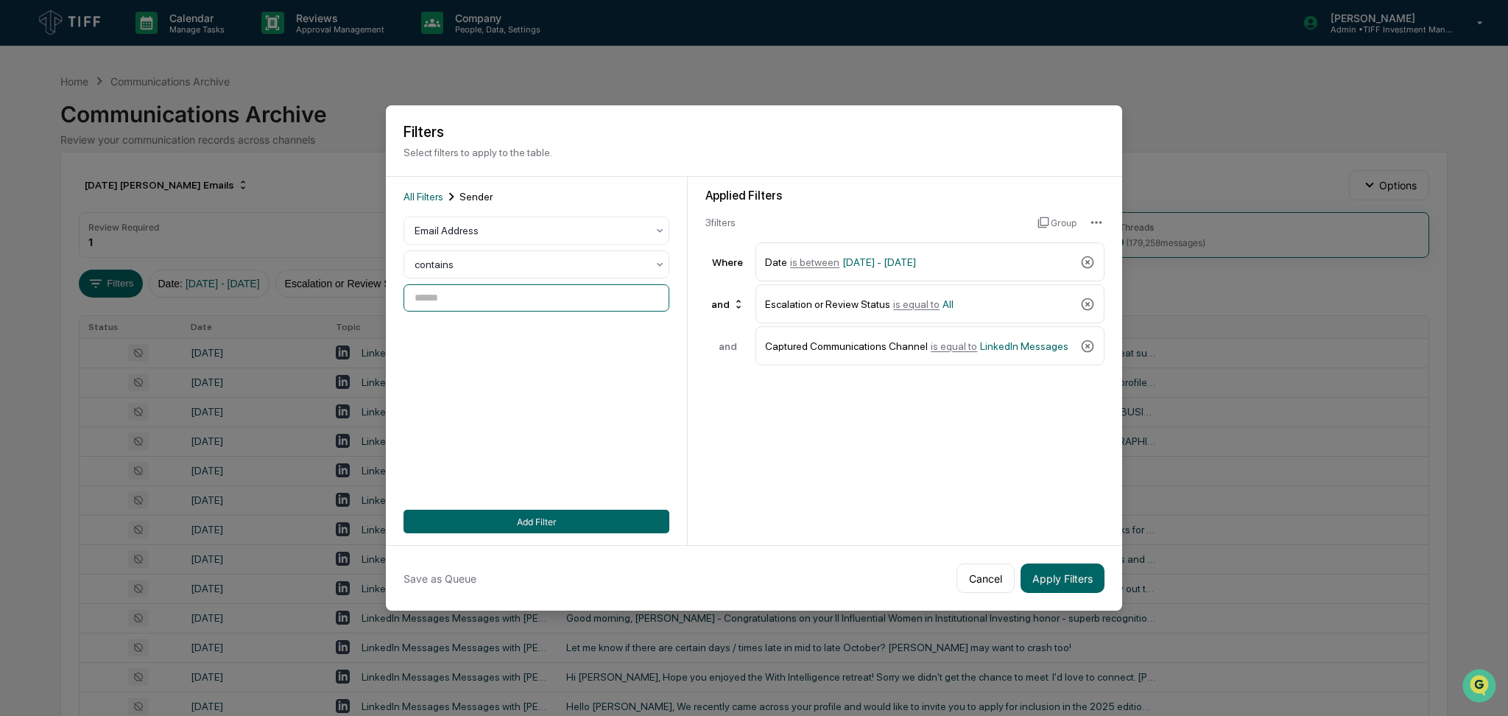
click at [477, 289] on input at bounding box center [537, 297] width 266 height 27
type input "******"
click at [480, 235] on div "Email Address" at bounding box center [530, 230] width 247 height 21
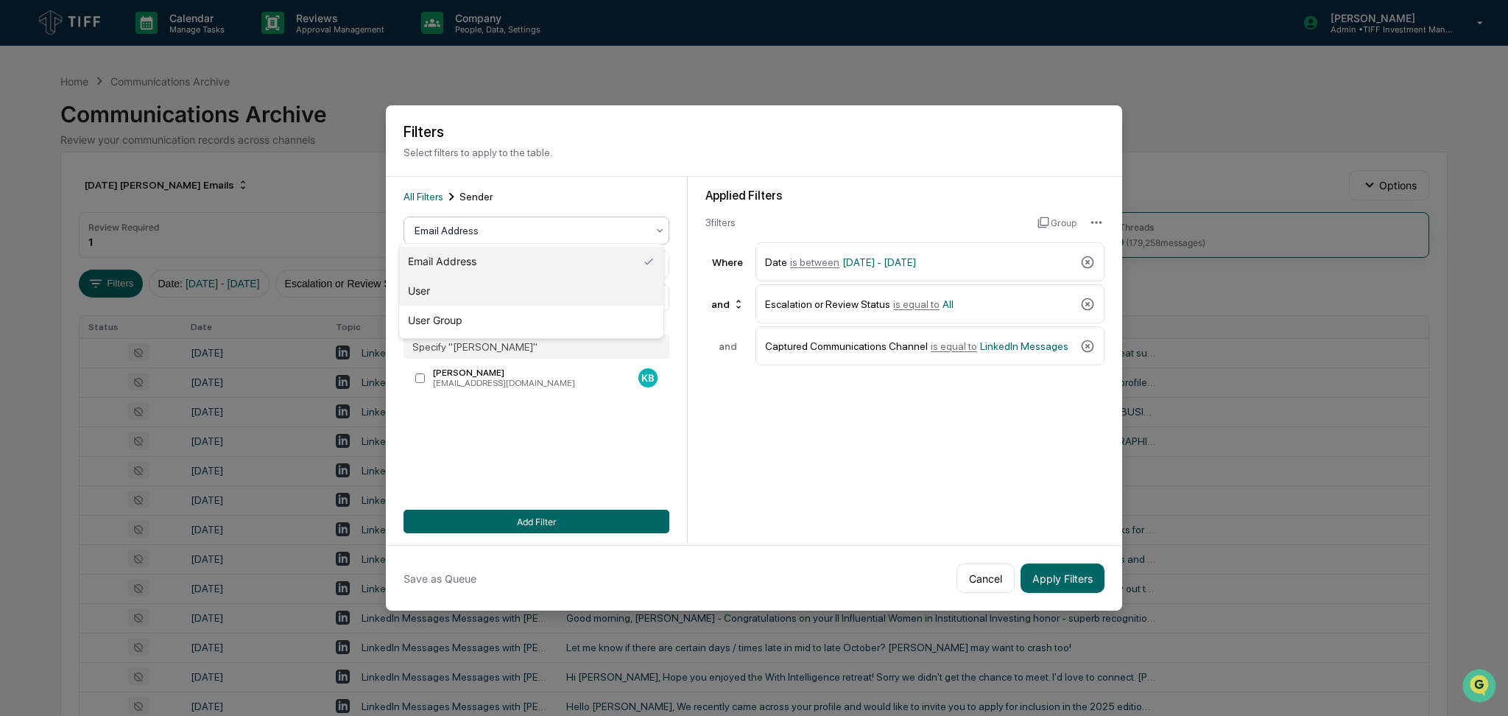
click at [481, 286] on div "User" at bounding box center [531, 290] width 264 height 29
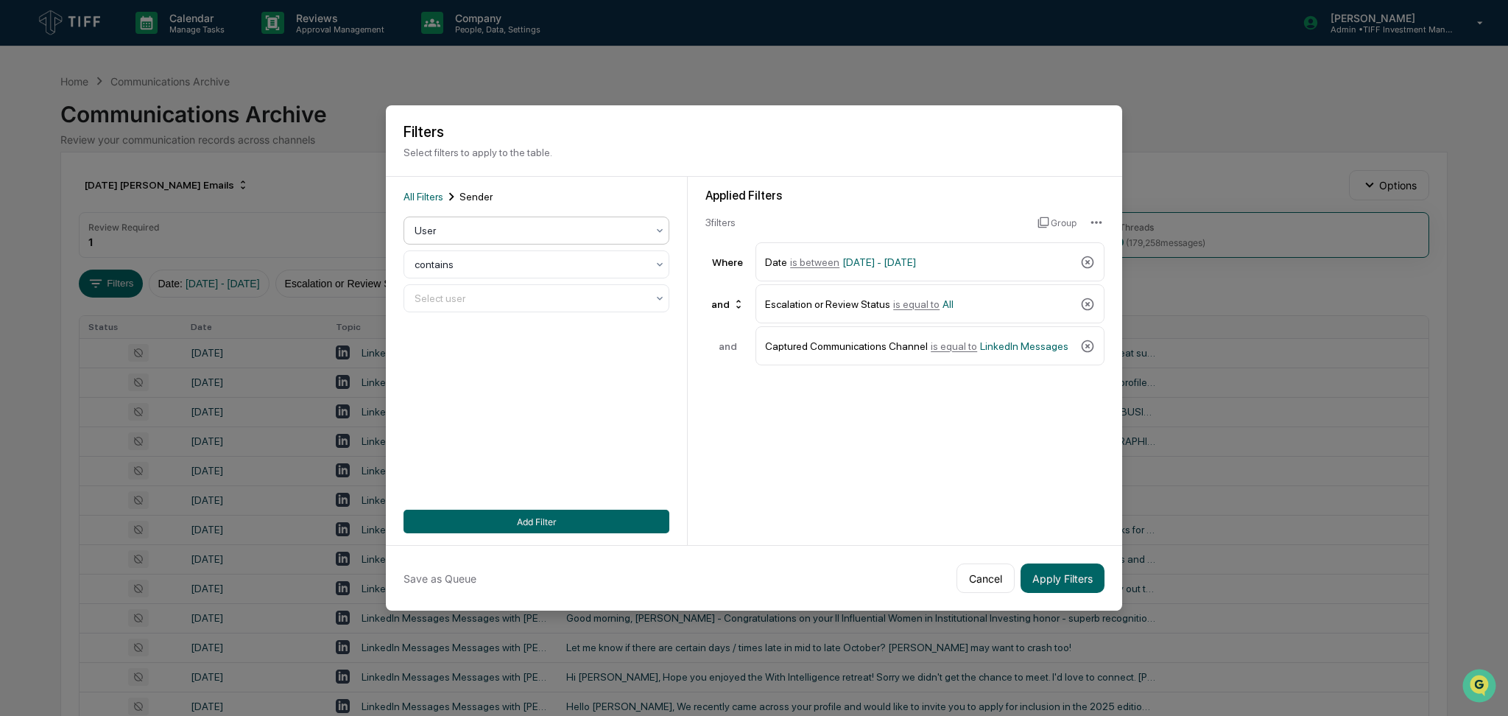
click at [481, 291] on div at bounding box center [531, 298] width 232 height 15
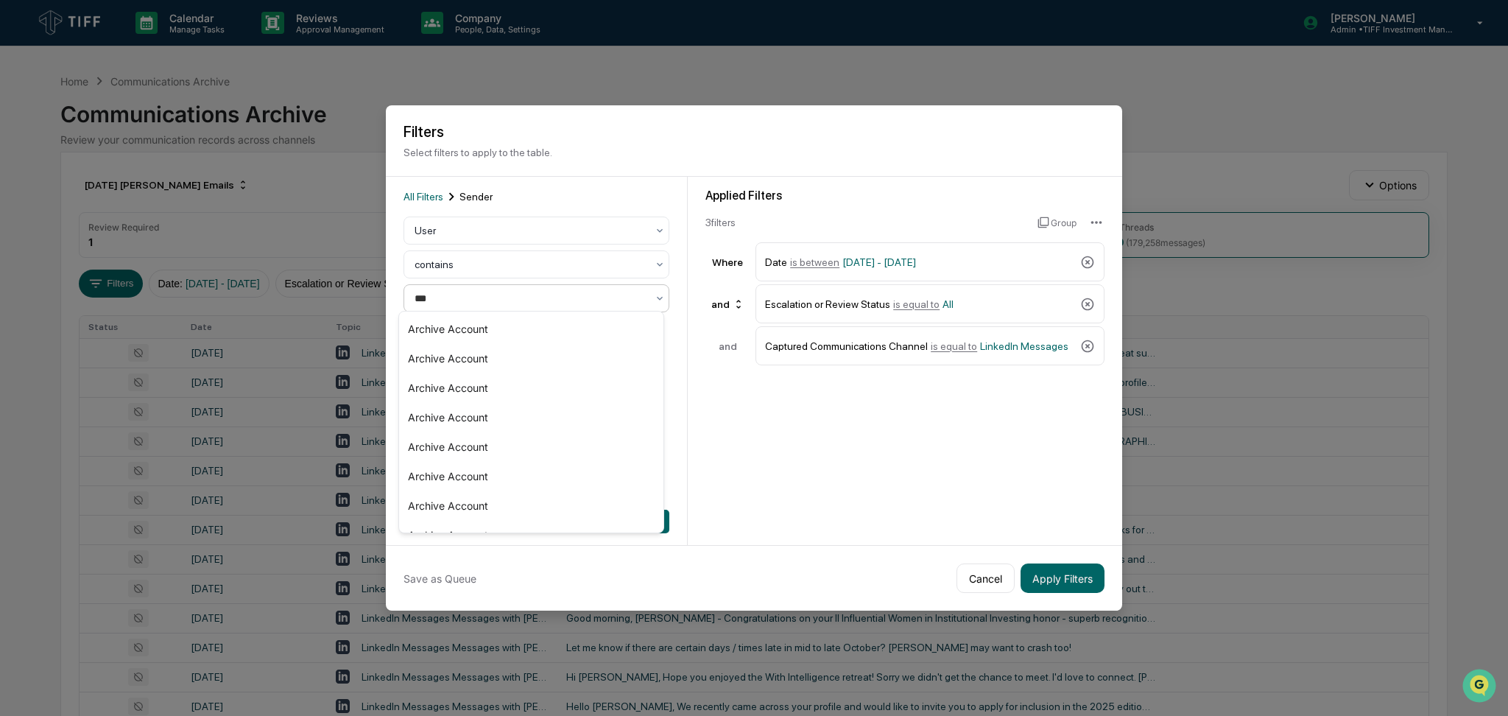
type input "****"
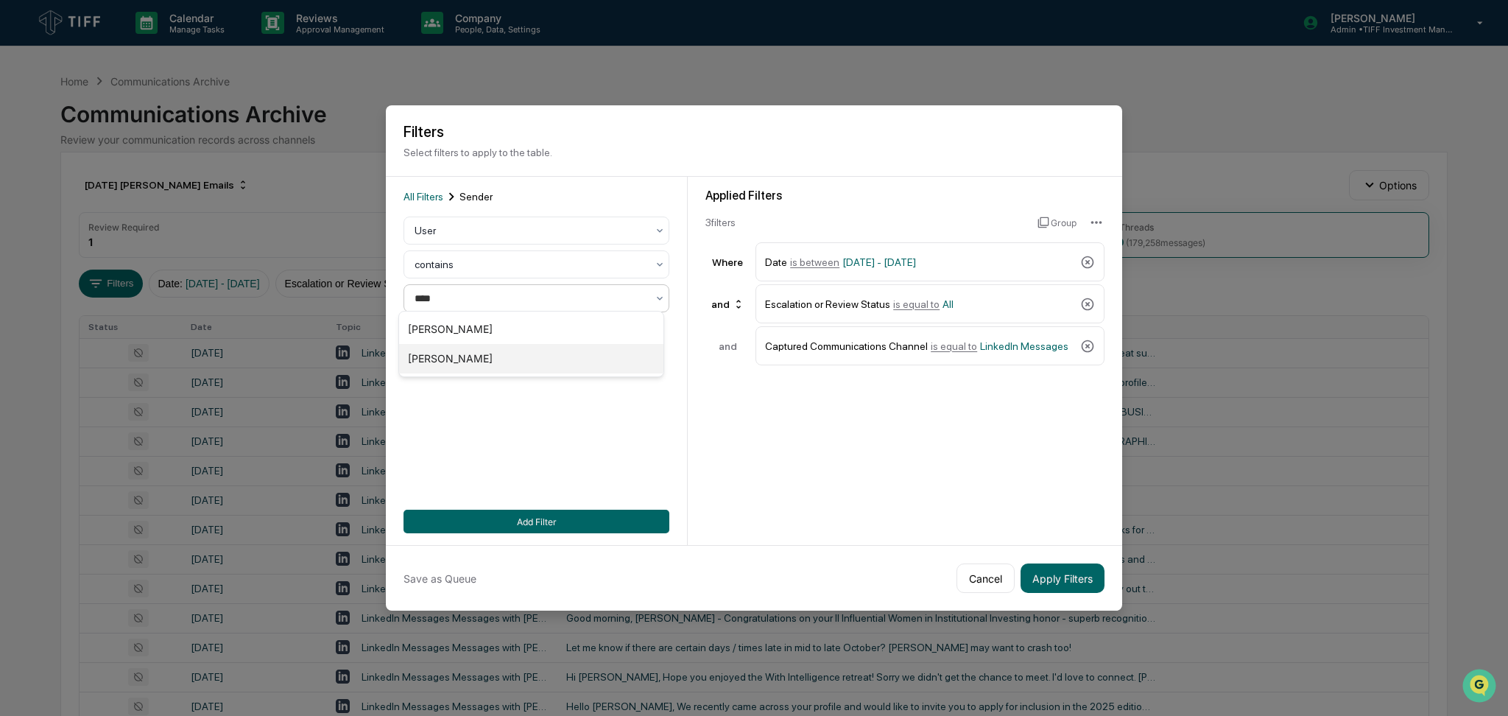
click at [486, 356] on div "[PERSON_NAME]" at bounding box center [531, 358] width 264 height 29
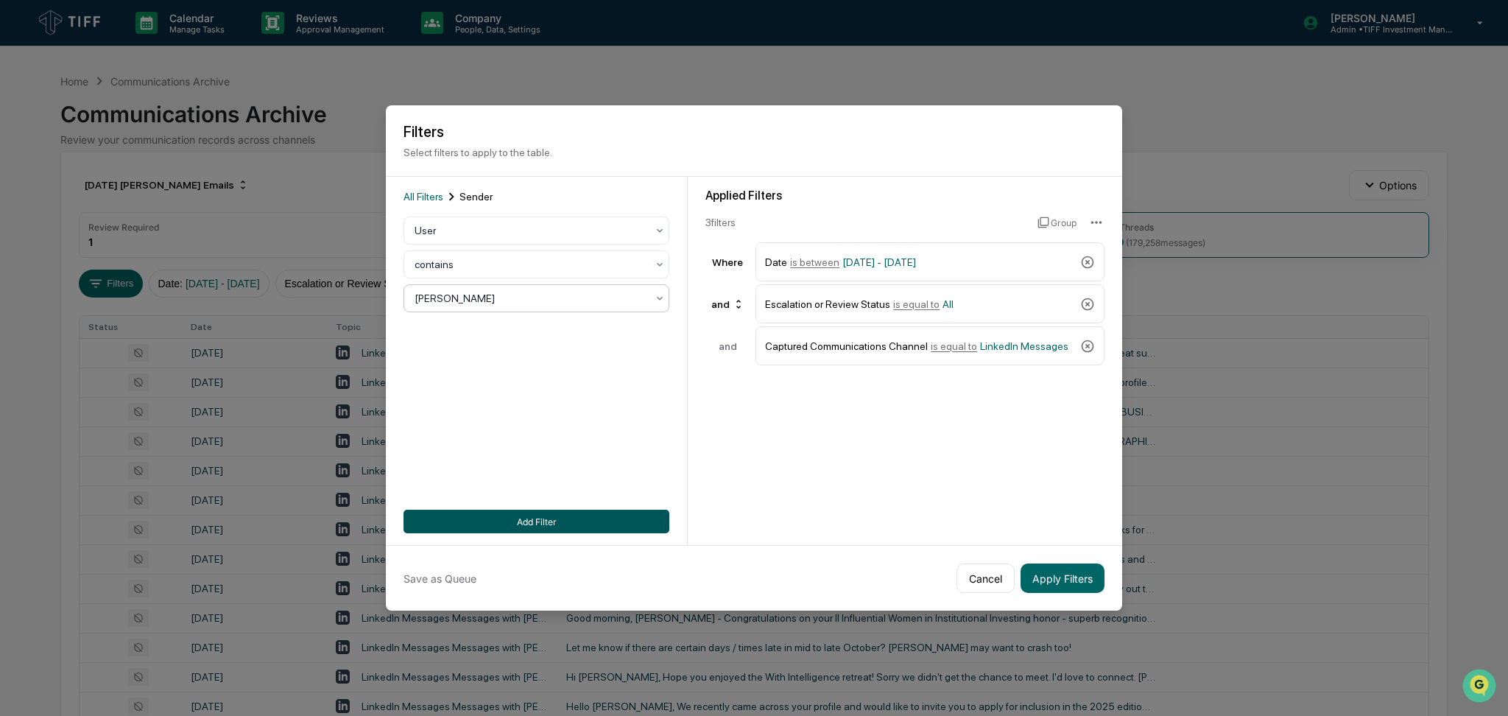
click at [552, 510] on button "Add Filter" at bounding box center [537, 522] width 266 height 24
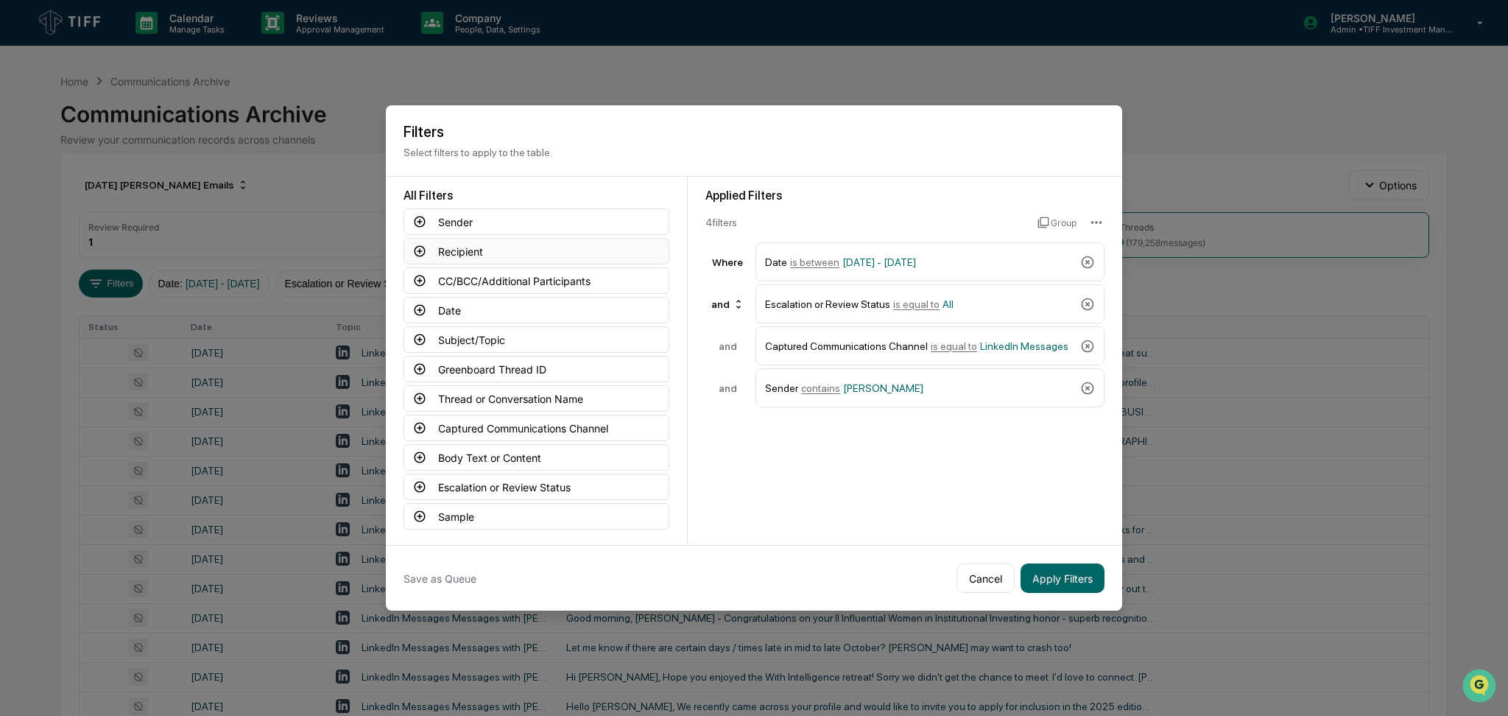
click at [425, 248] on button "Recipient" at bounding box center [537, 251] width 266 height 27
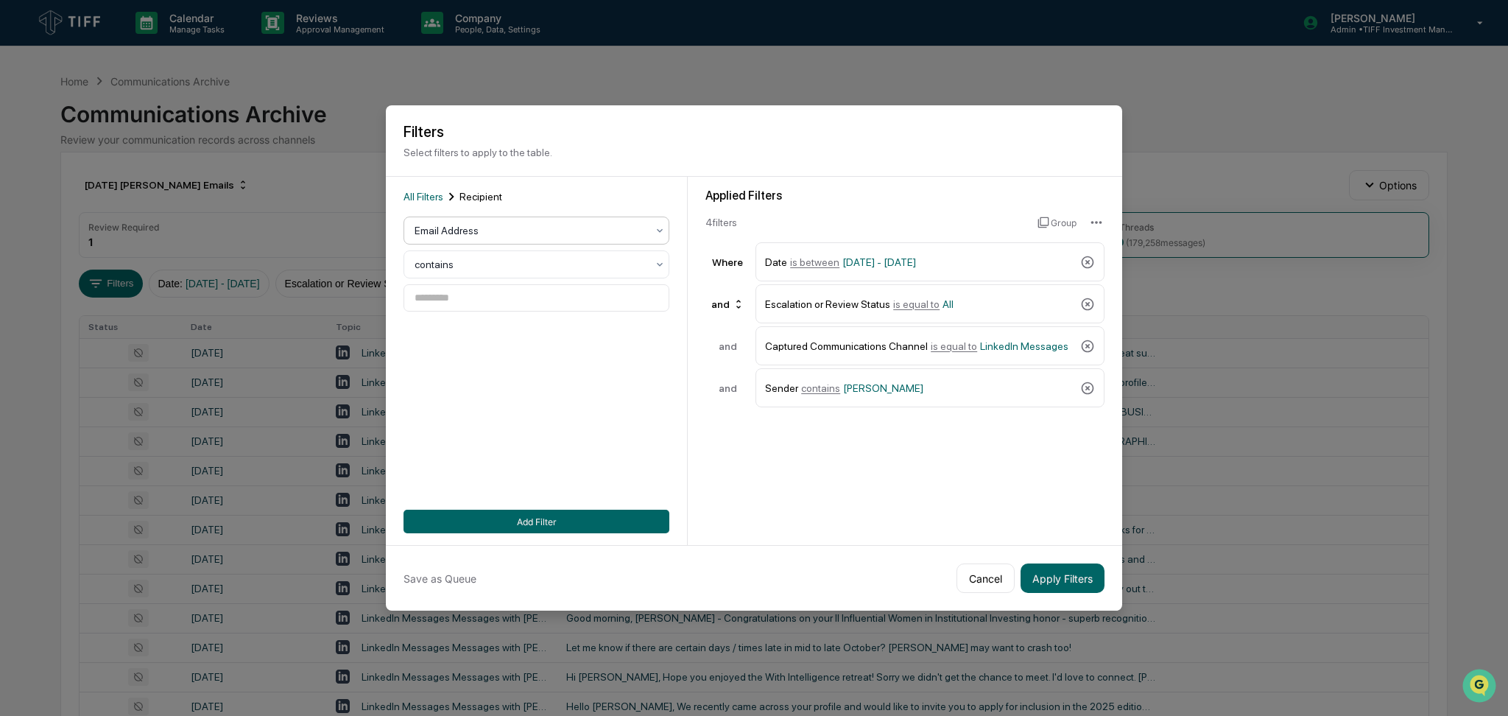
click at [478, 228] on div at bounding box center [531, 230] width 232 height 15
click at [478, 294] on div "User" at bounding box center [531, 290] width 264 height 29
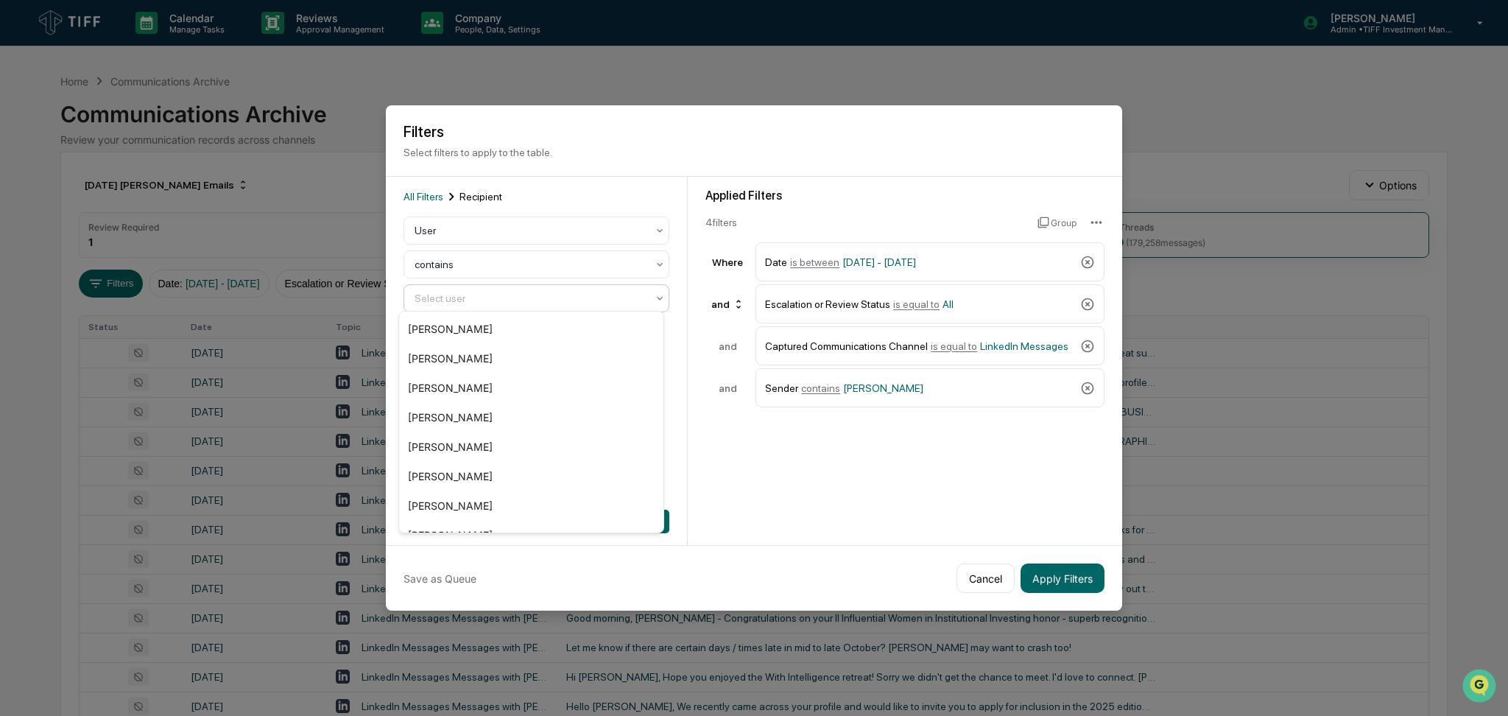
click at [478, 300] on div at bounding box center [531, 298] width 232 height 15
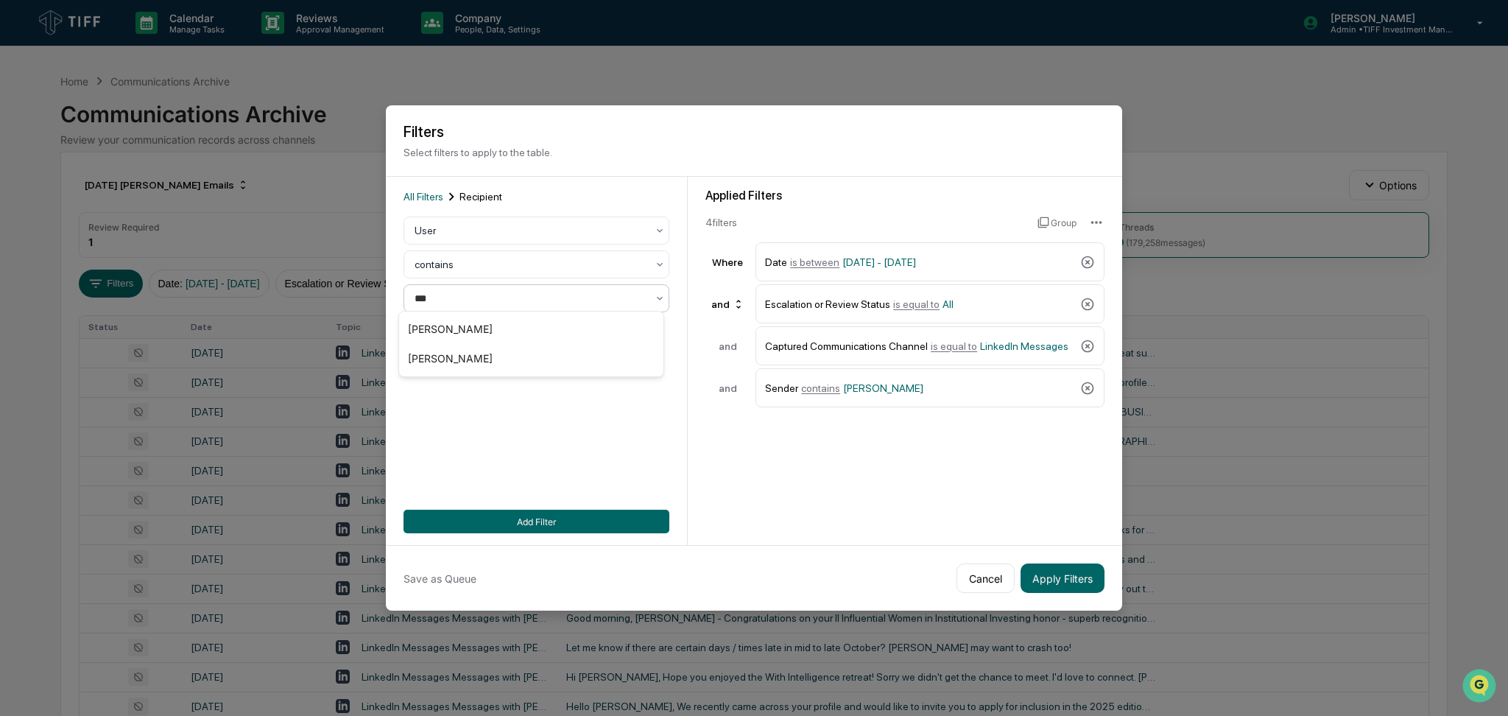
type input "****"
click at [487, 356] on div "[PERSON_NAME]" at bounding box center [531, 358] width 264 height 29
click at [493, 526] on button "Add Filter" at bounding box center [537, 522] width 266 height 24
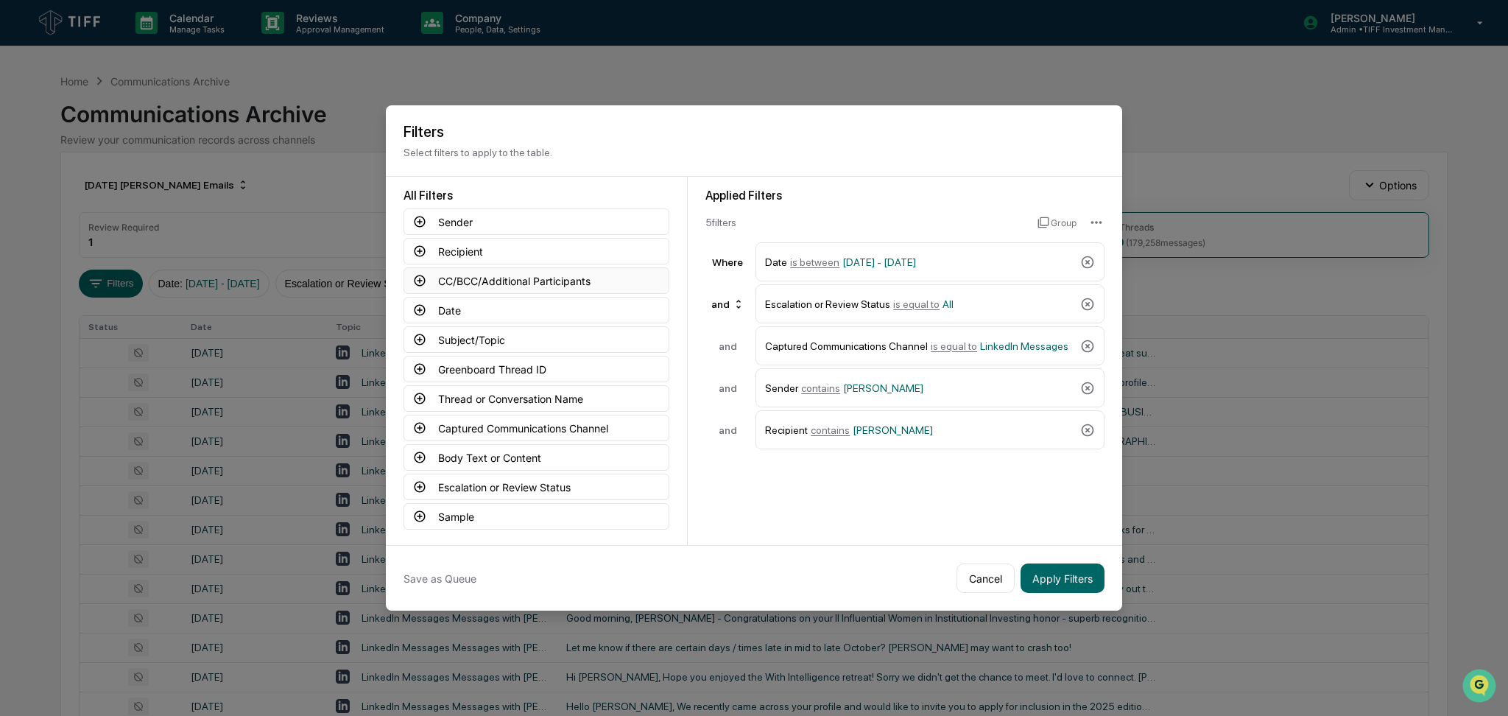
click at [413, 278] on icon at bounding box center [419, 280] width 13 height 13
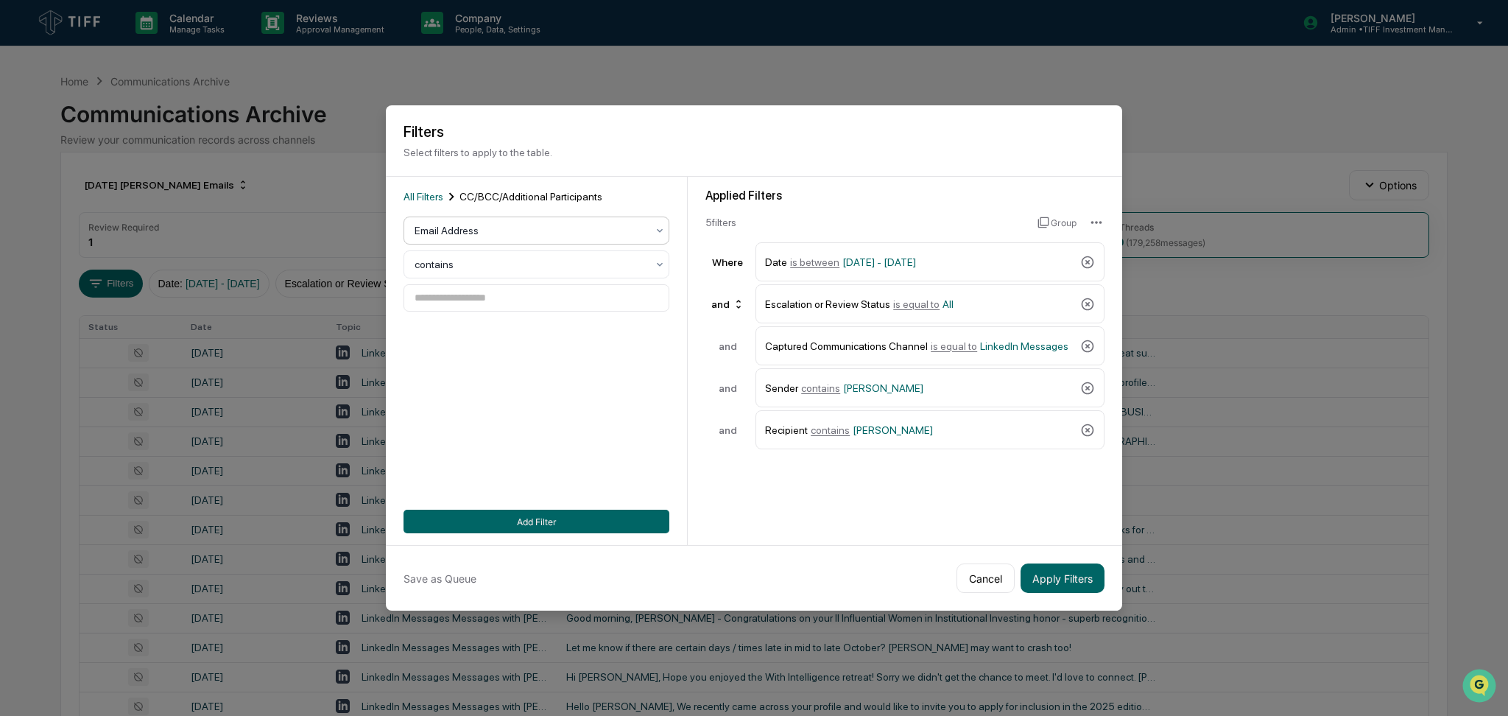
click at [485, 223] on div at bounding box center [531, 230] width 232 height 15
click at [479, 295] on div "User" at bounding box center [531, 290] width 264 height 29
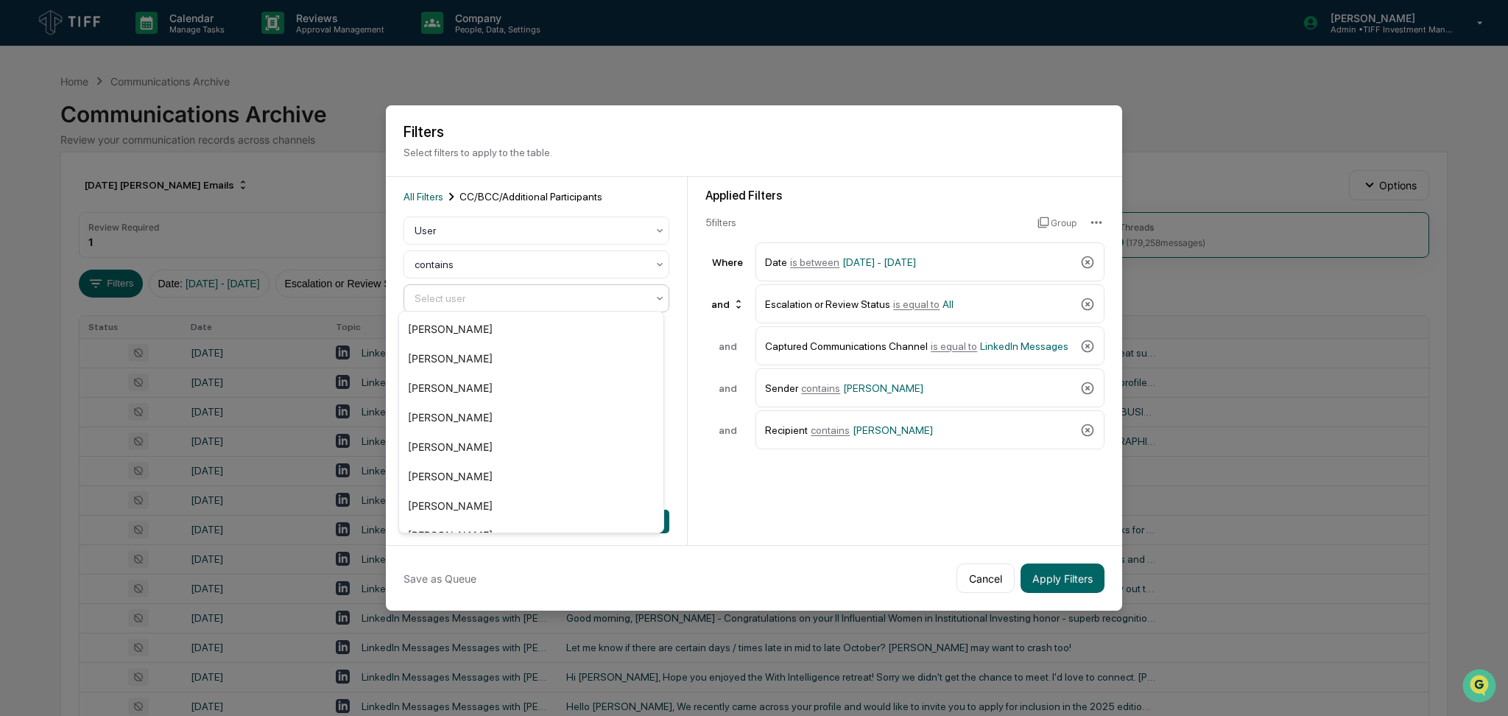
click at [490, 295] on div at bounding box center [531, 298] width 232 height 15
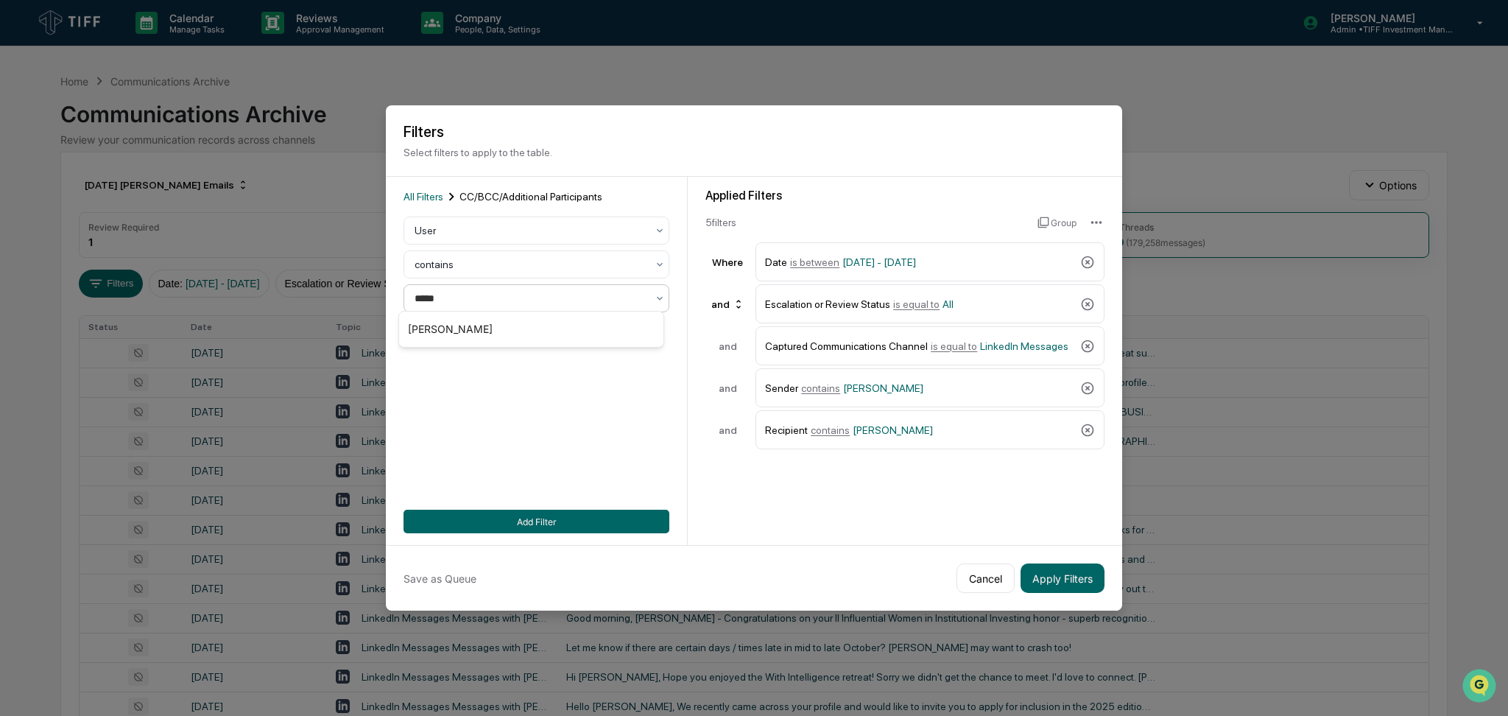
type input "******"
click at [491, 333] on div "[PERSON_NAME]" at bounding box center [531, 328] width 264 height 29
click at [516, 519] on button "Add Filter" at bounding box center [537, 522] width 266 height 24
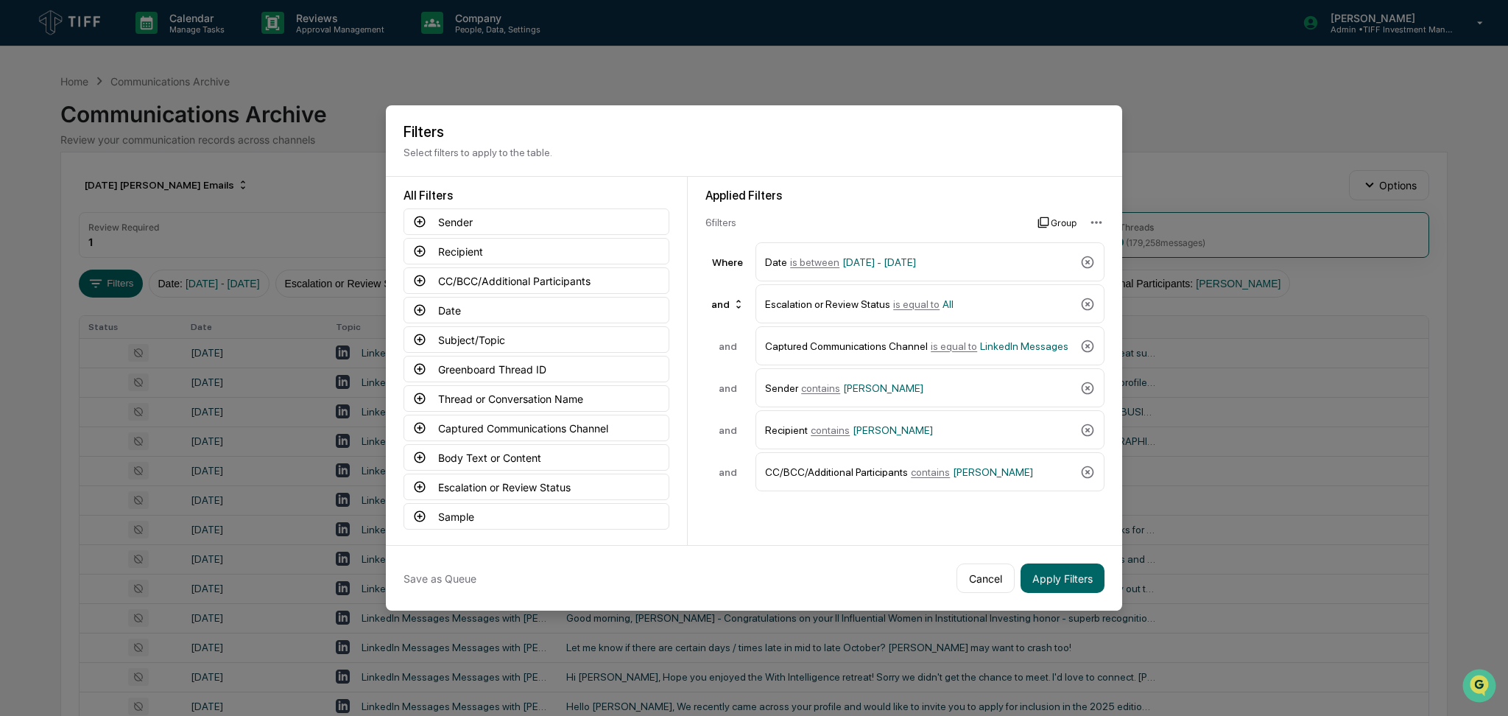
click at [1047, 216] on button "Group" at bounding box center [1057, 223] width 39 height 24
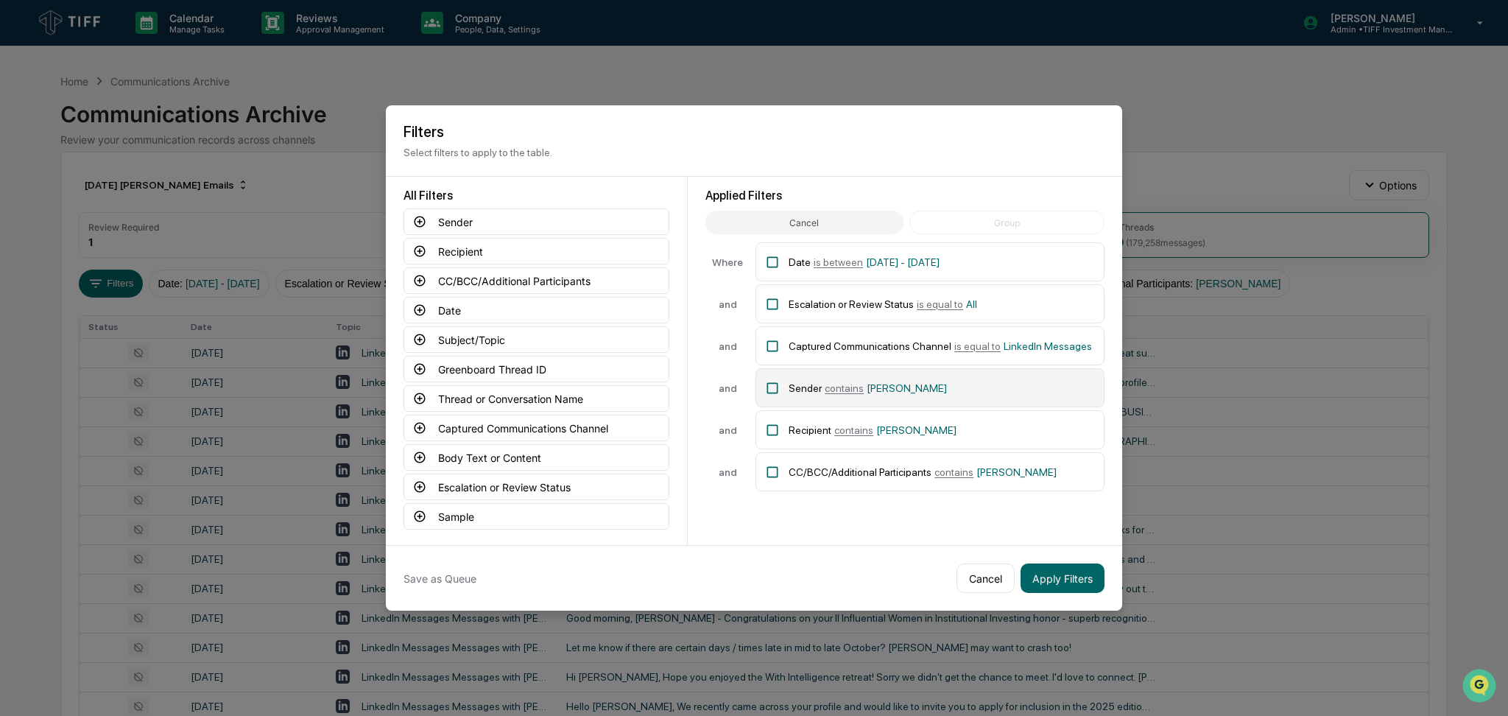
click at [867, 382] on span "[PERSON_NAME]" at bounding box center [907, 388] width 80 height 12
drag, startPoint x: 862, startPoint y: 429, endPoint x: 862, endPoint y: 465, distance: 36.8
click at [862, 429] on span "contains" at bounding box center [853, 430] width 39 height 12
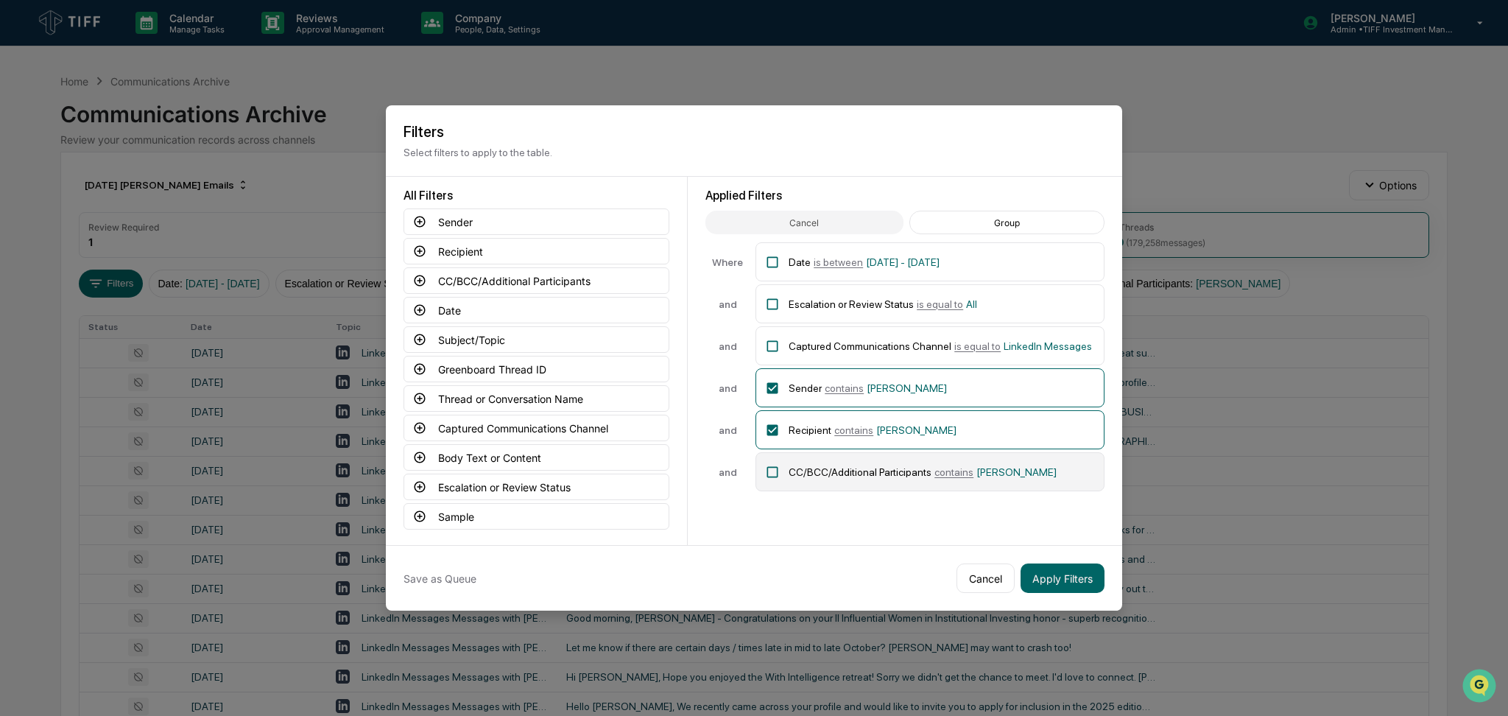
click at [862, 469] on div "CC/BCC/Additional Participants contains [PERSON_NAME]" at bounding box center [942, 472] width 306 height 26
click at [986, 213] on button "Group" at bounding box center [1007, 223] width 195 height 24
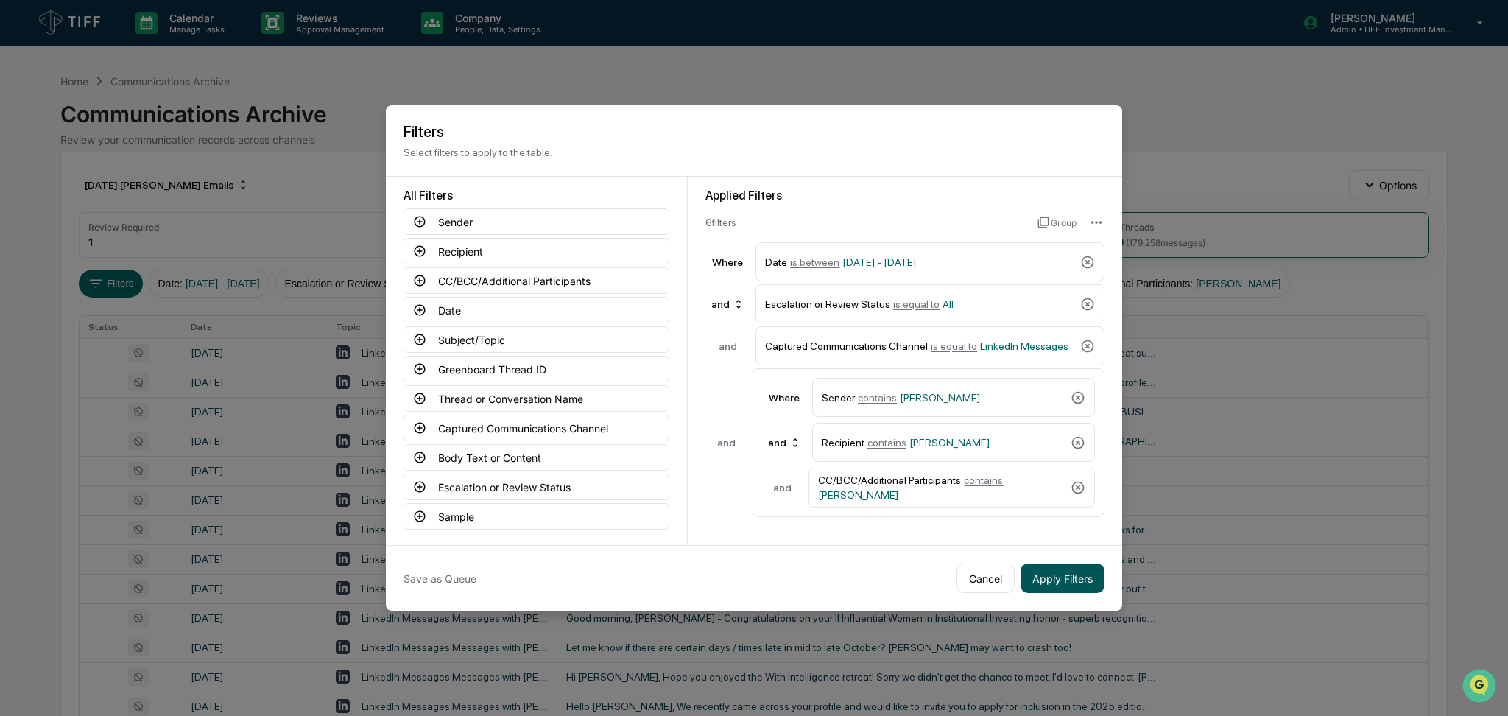
click at [1052, 573] on button "Apply Filters" at bounding box center [1063, 577] width 84 height 29
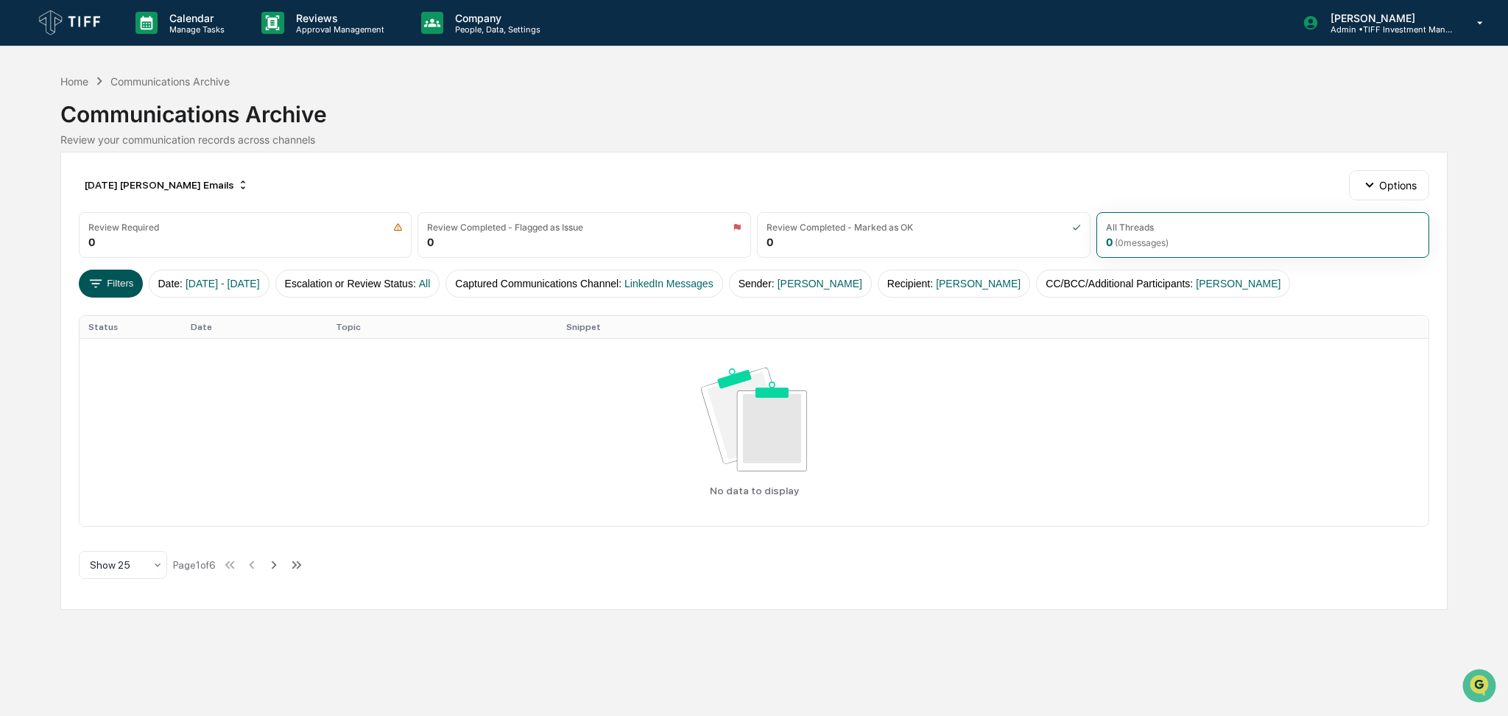
click at [114, 287] on button "Filters" at bounding box center [111, 284] width 64 height 28
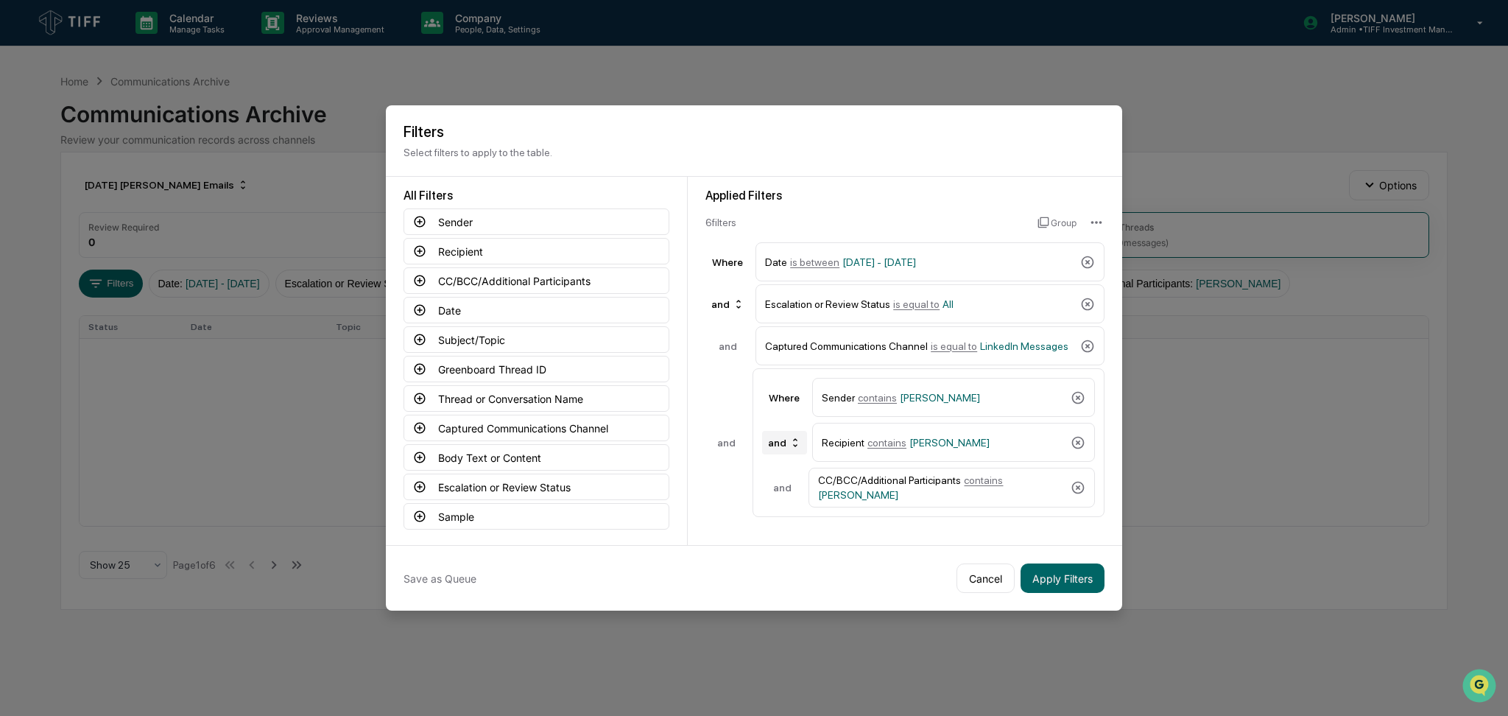
click at [778, 442] on div "and" at bounding box center [784, 443] width 45 height 24
click at [774, 488] on div "or" at bounding box center [783, 486] width 59 height 18
click at [1089, 582] on button "Apply Filters" at bounding box center [1063, 577] width 84 height 29
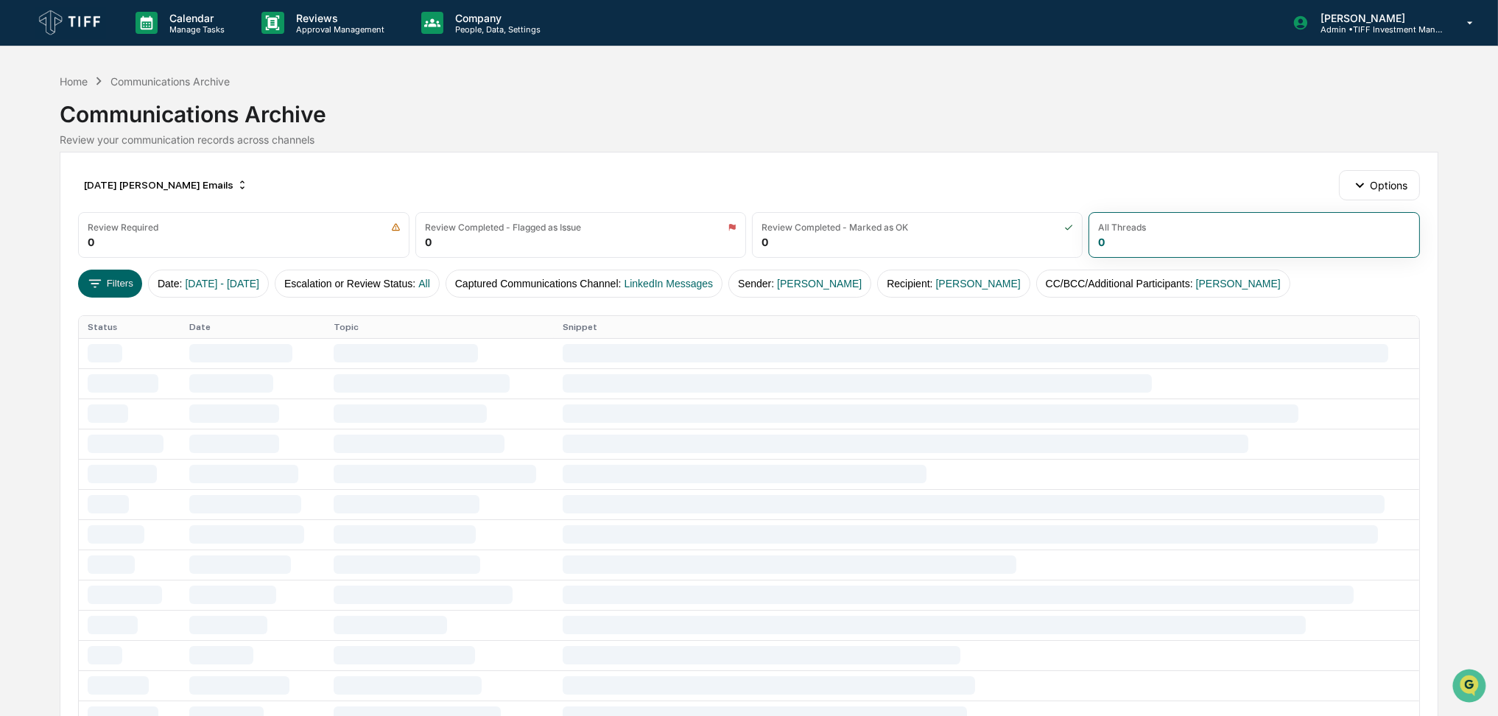
click at [1042, 115] on div "Communications Archive" at bounding box center [749, 108] width 1378 height 38
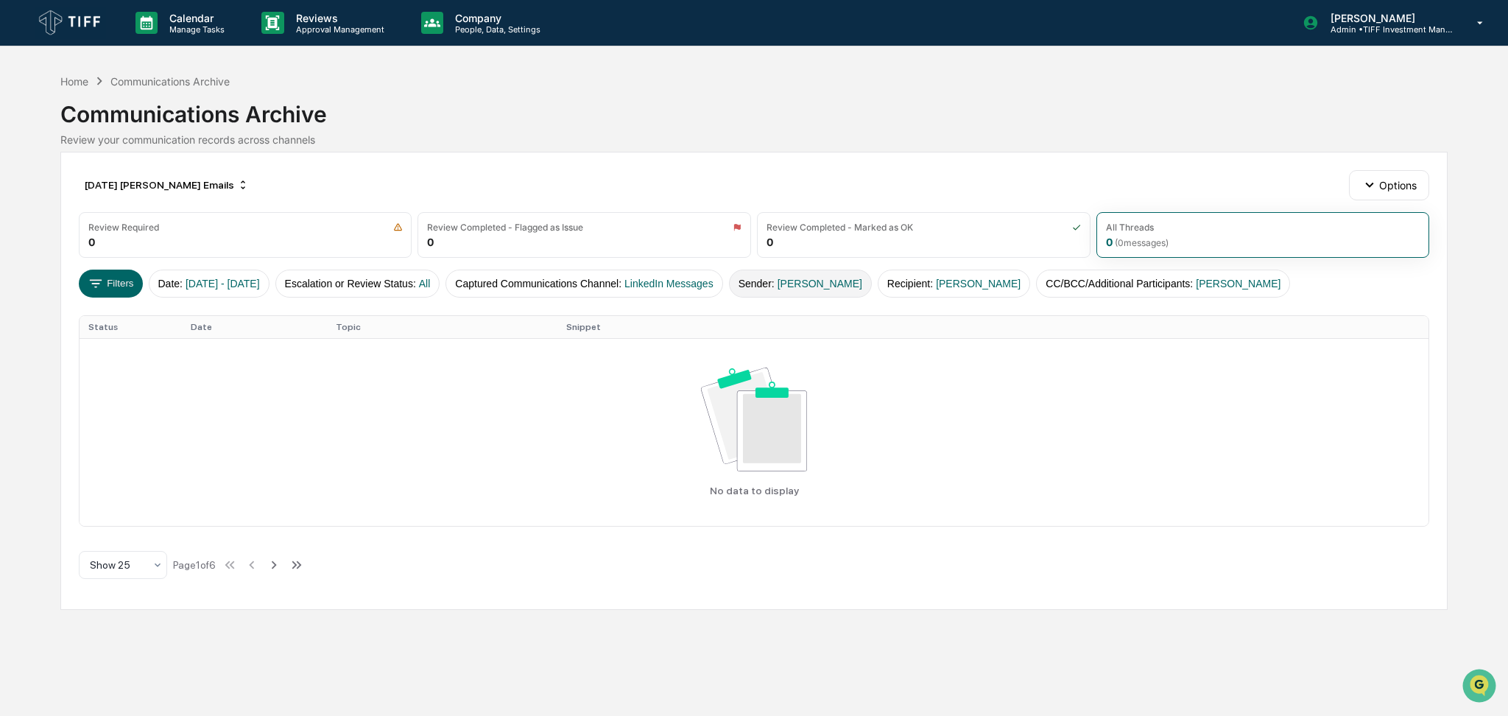
click at [854, 282] on span "[PERSON_NAME]" at bounding box center [820, 284] width 85 height 12
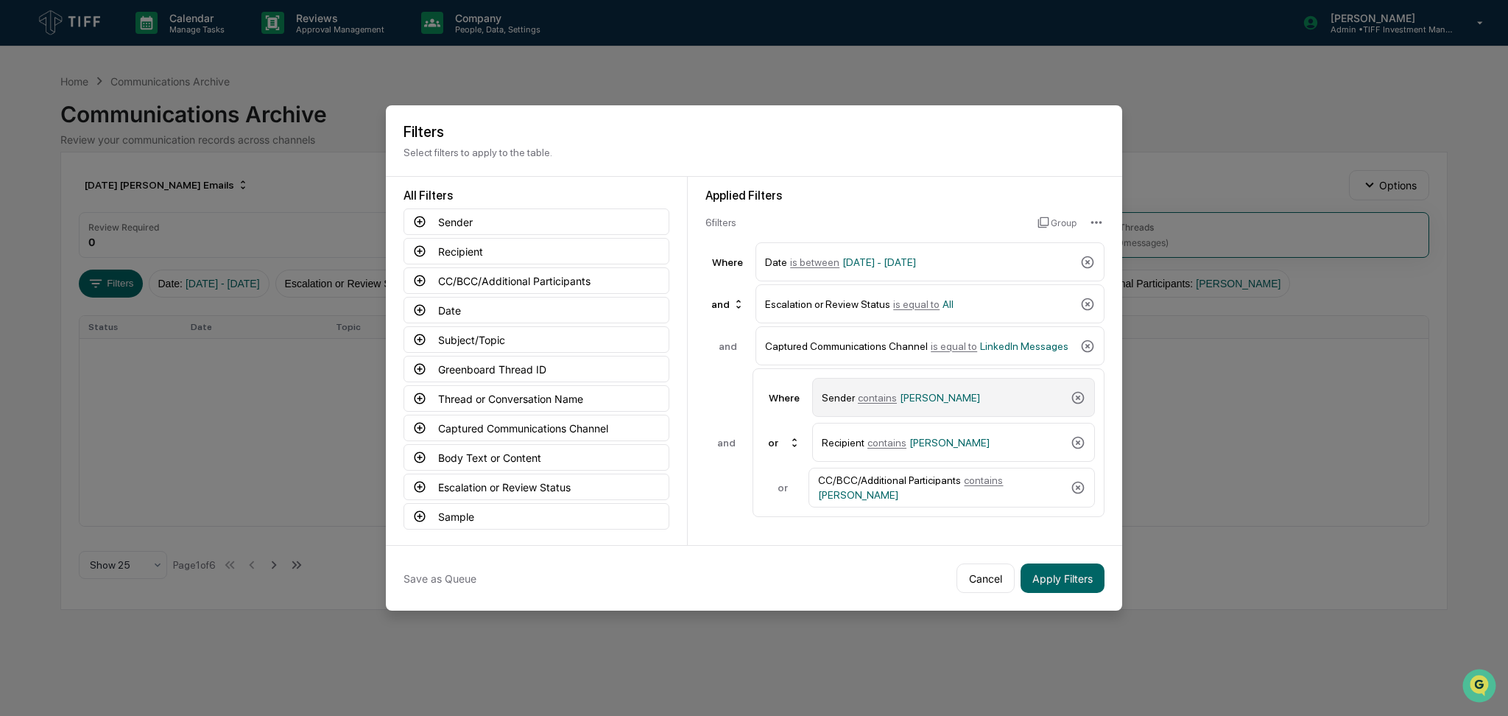
click at [956, 404] on div "Sender contains [PERSON_NAME]" at bounding box center [943, 397] width 243 height 26
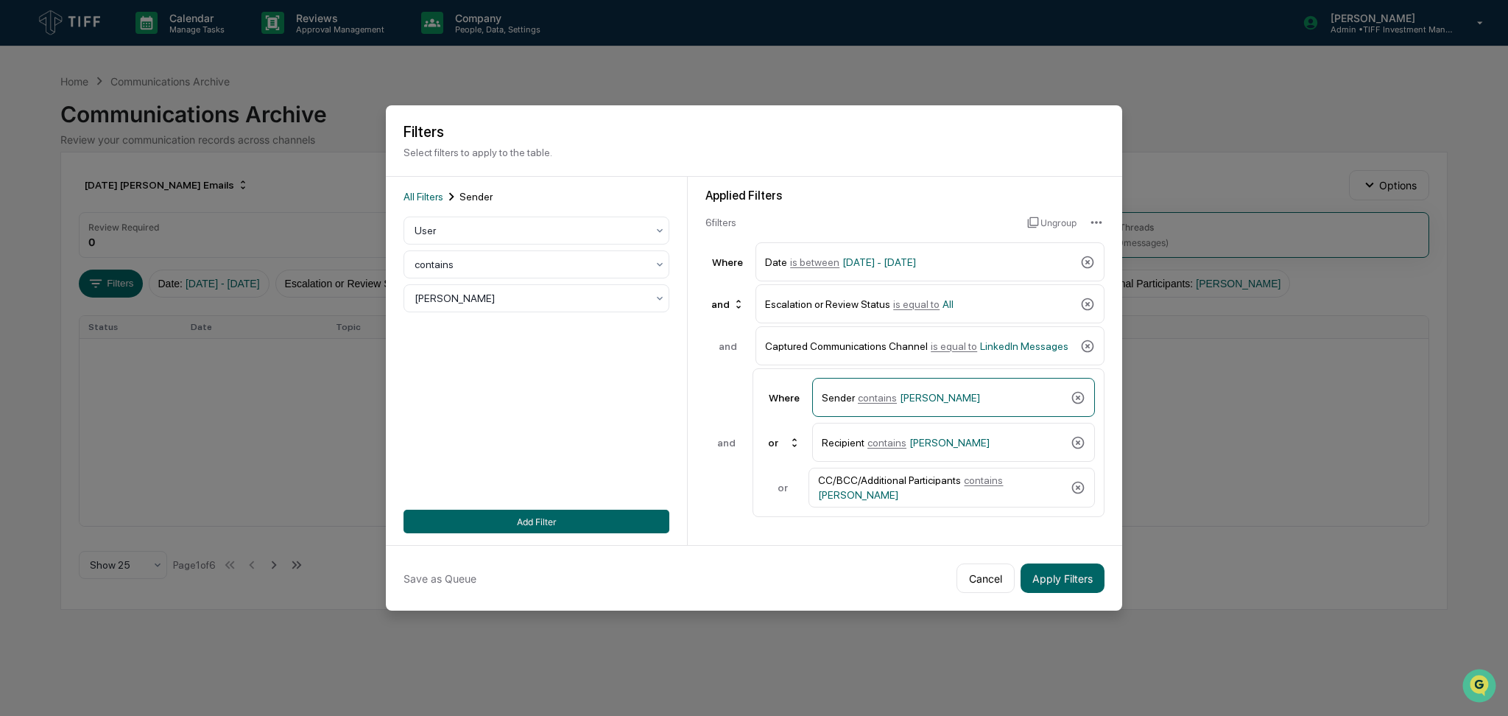
click at [523, 309] on div "All Filters Sender User contains [PERSON_NAME] Add Filter" at bounding box center [537, 361] width 266 height 345
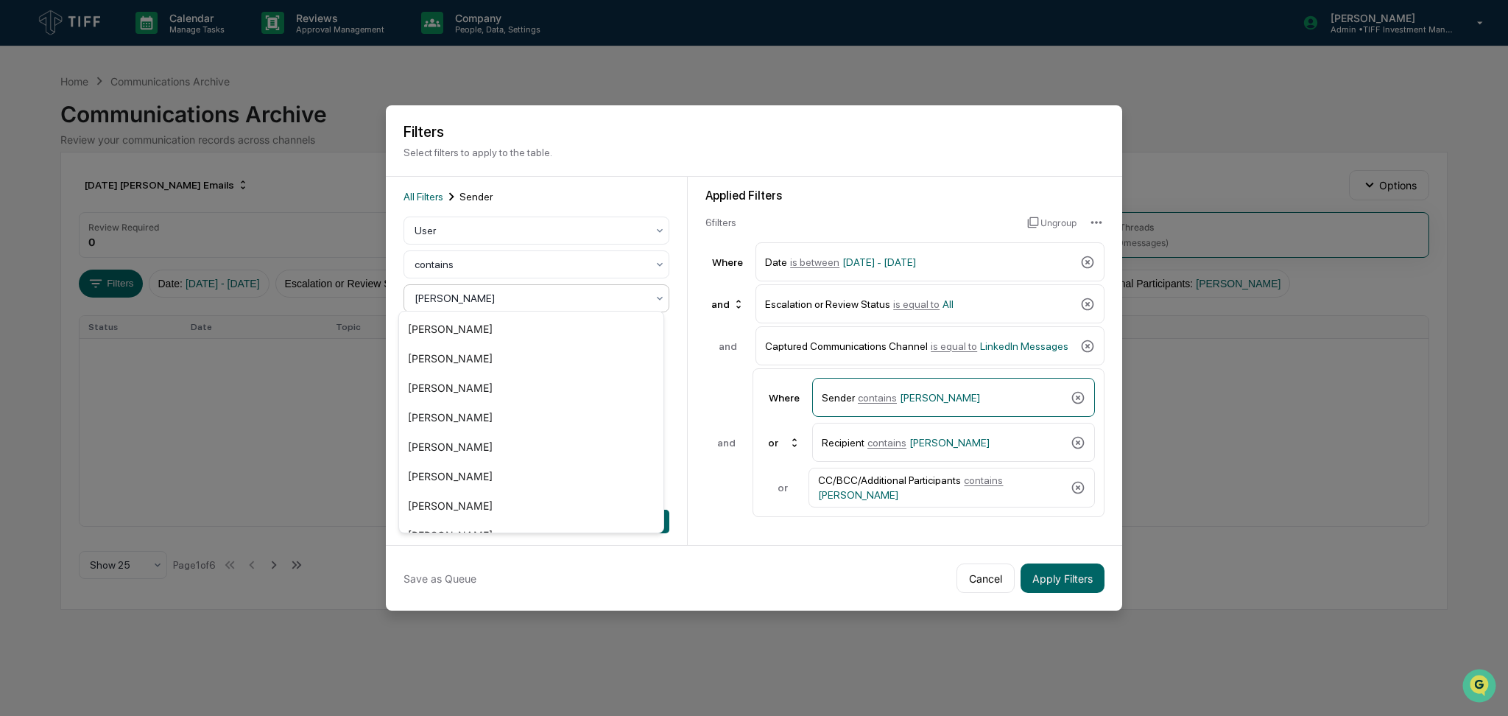
click at [521, 292] on div at bounding box center [531, 298] width 232 height 15
type input "***"
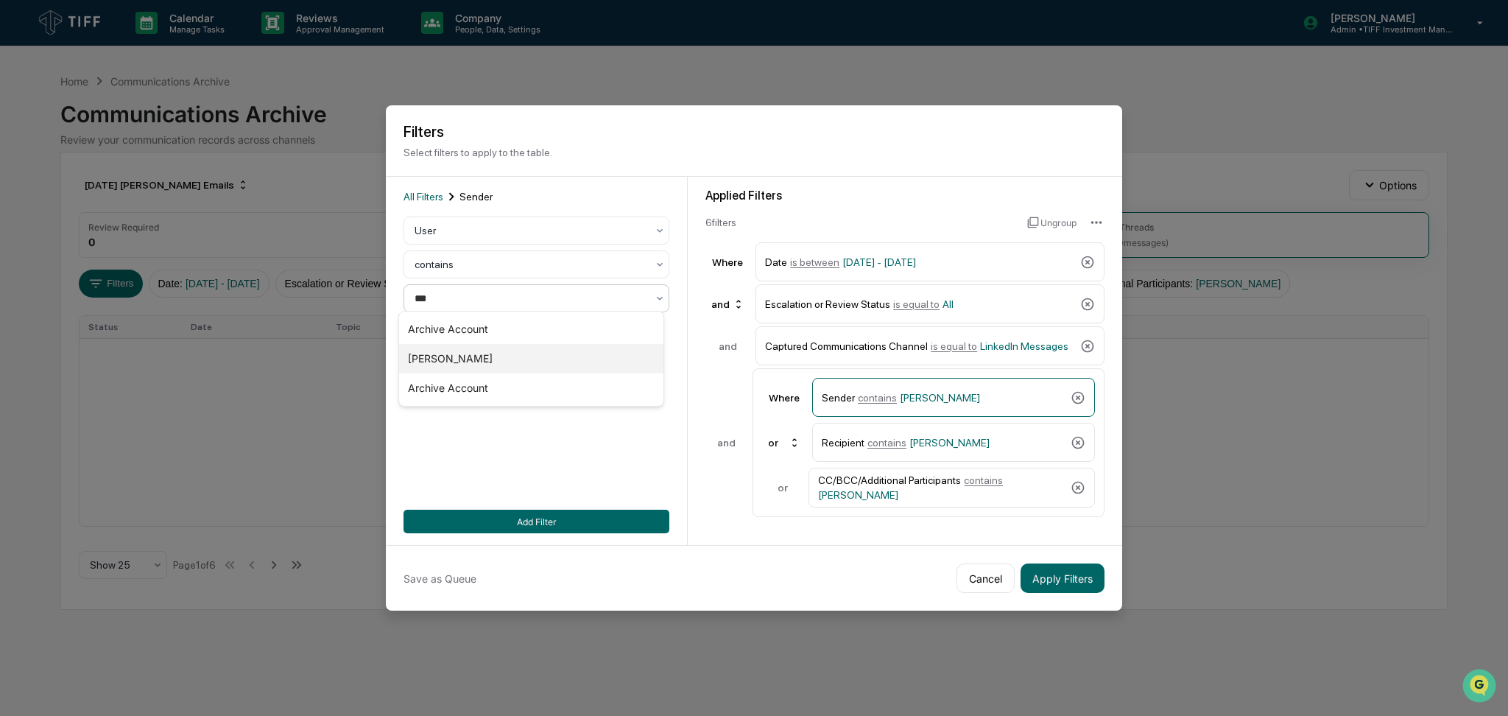
click at [524, 354] on div "[PERSON_NAME]" at bounding box center [531, 358] width 264 height 29
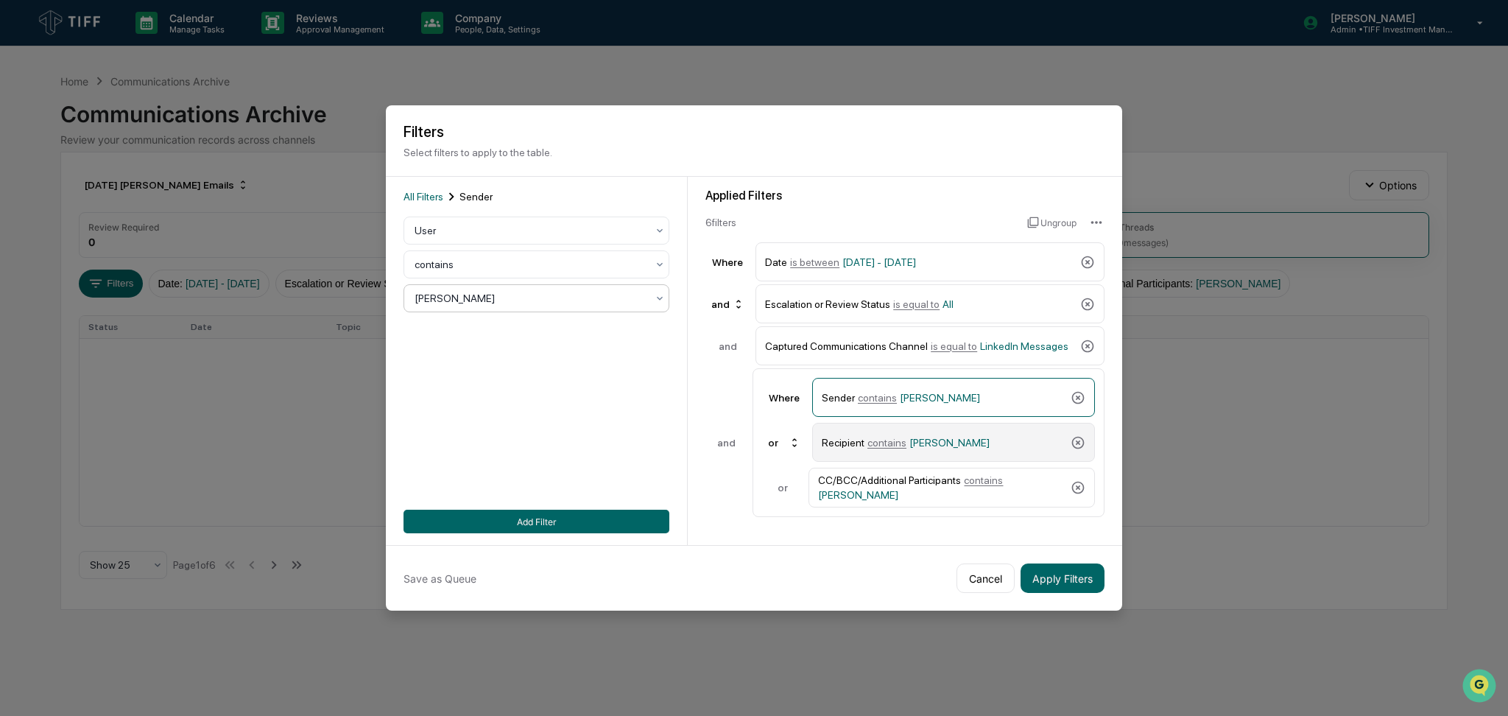
click at [932, 440] on span "[PERSON_NAME]" at bounding box center [950, 443] width 80 height 12
click at [552, 295] on div at bounding box center [531, 298] width 232 height 15
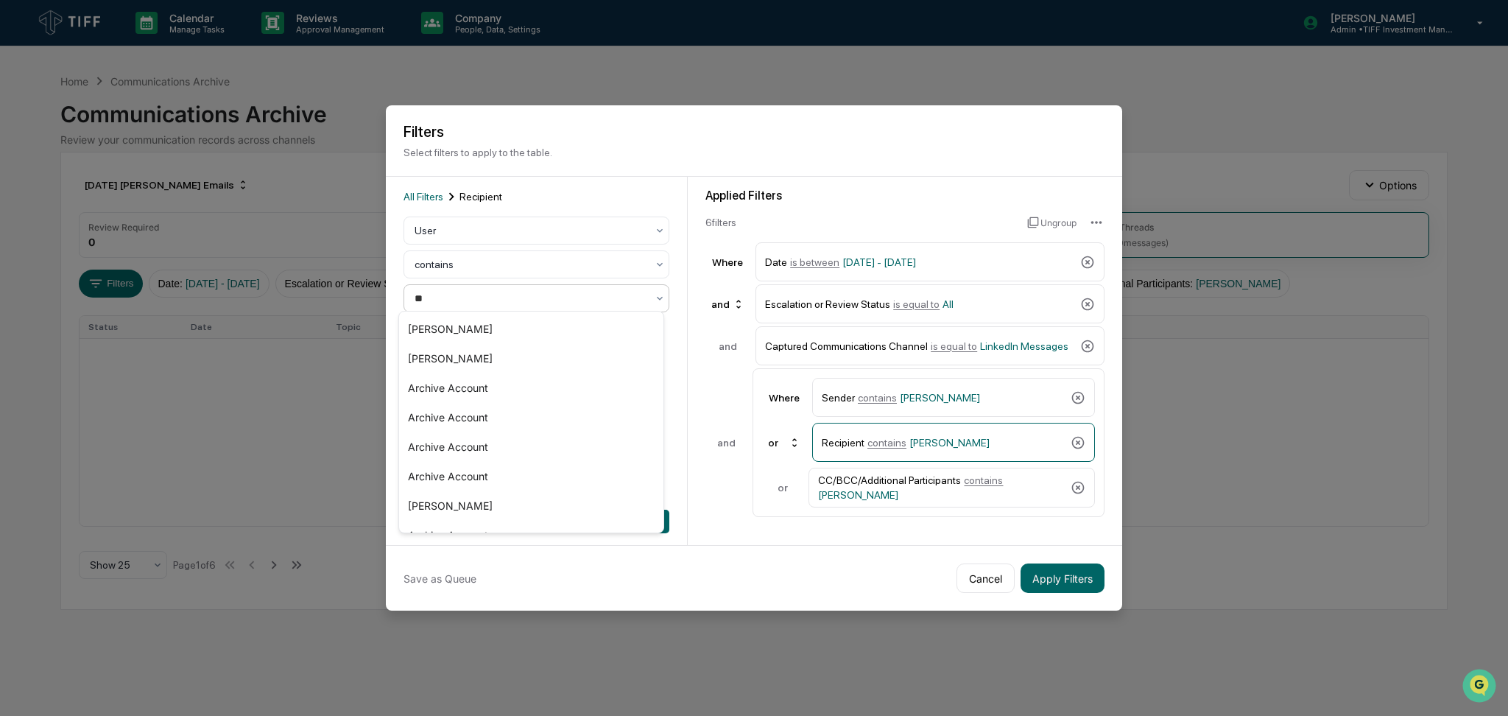
type input "***"
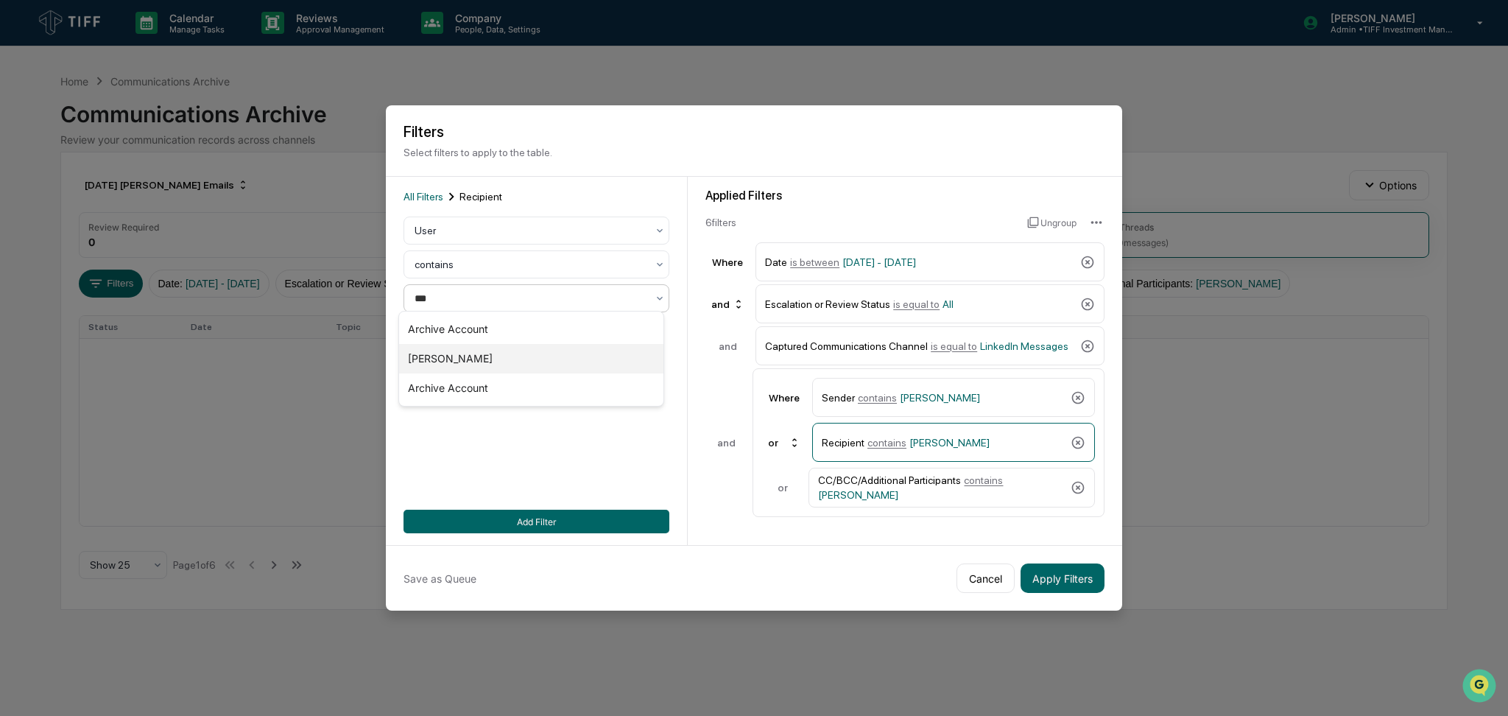
click at [549, 361] on div "[PERSON_NAME]" at bounding box center [531, 358] width 264 height 29
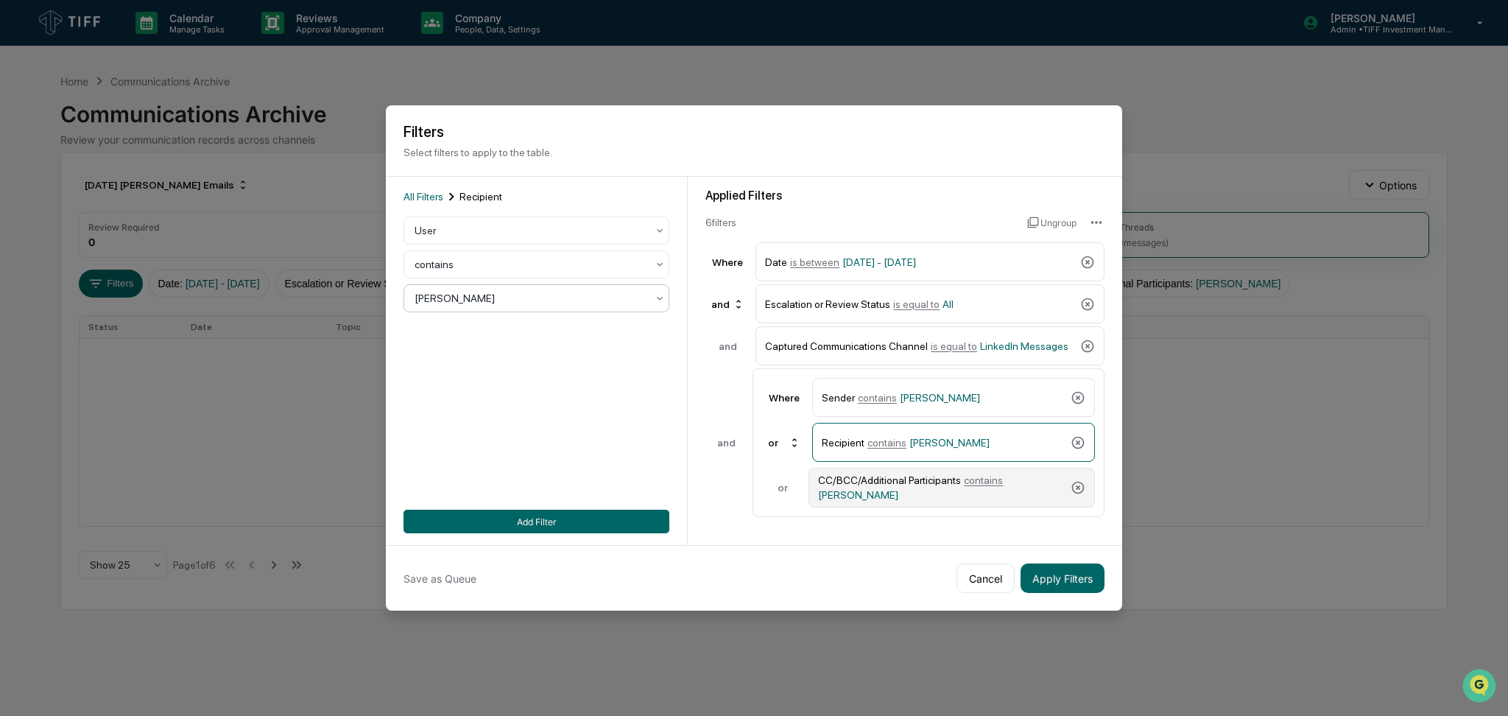
click at [978, 486] on span "contains" at bounding box center [983, 480] width 39 height 12
click at [524, 298] on div at bounding box center [531, 298] width 232 height 15
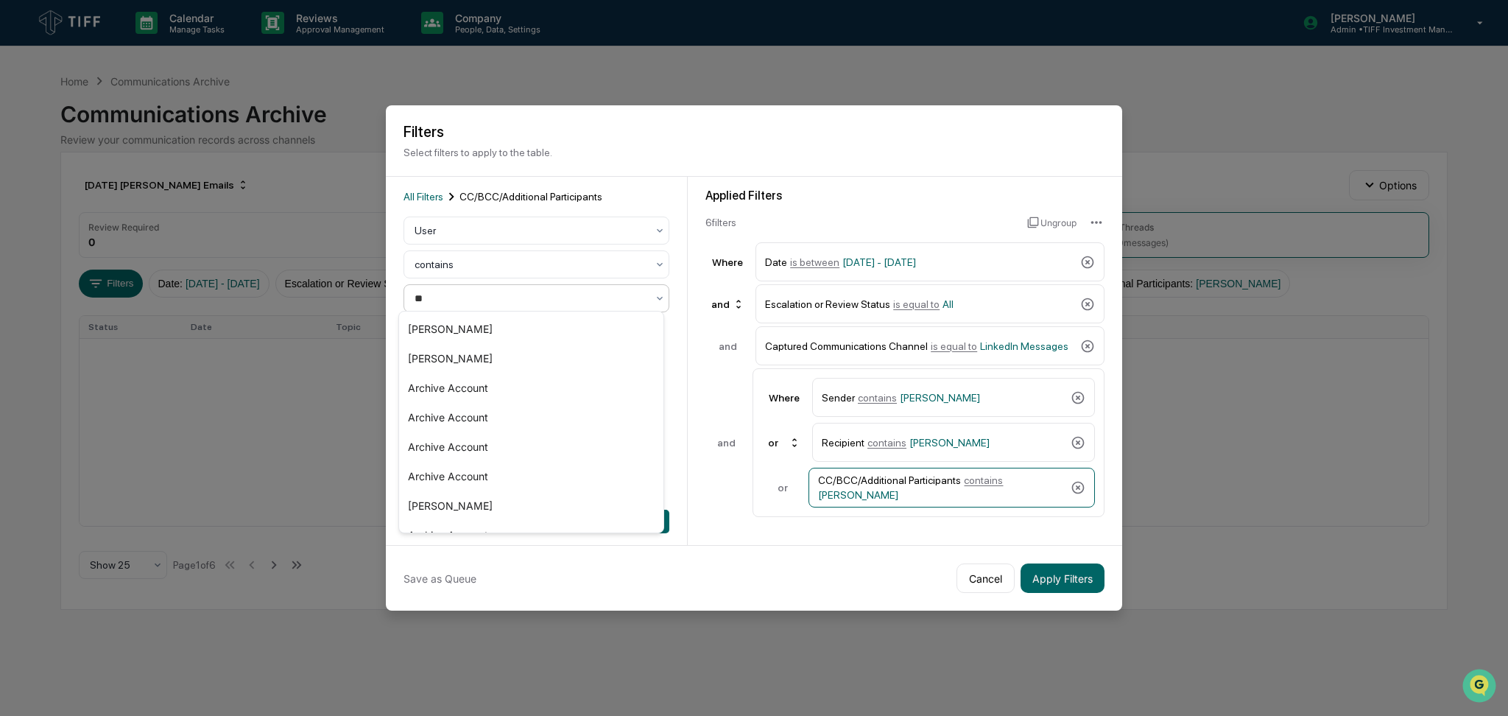
type input "***"
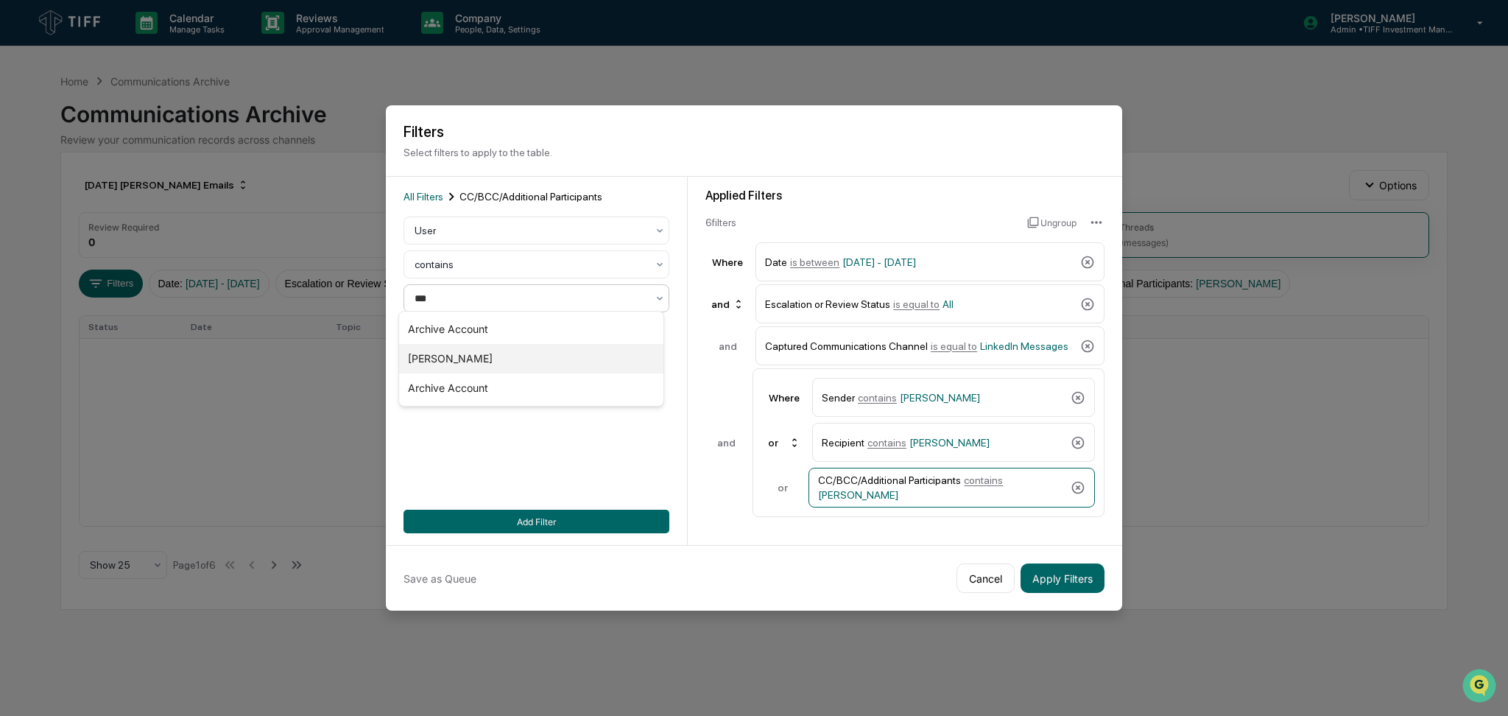
click at [530, 353] on div "[PERSON_NAME]" at bounding box center [531, 358] width 264 height 29
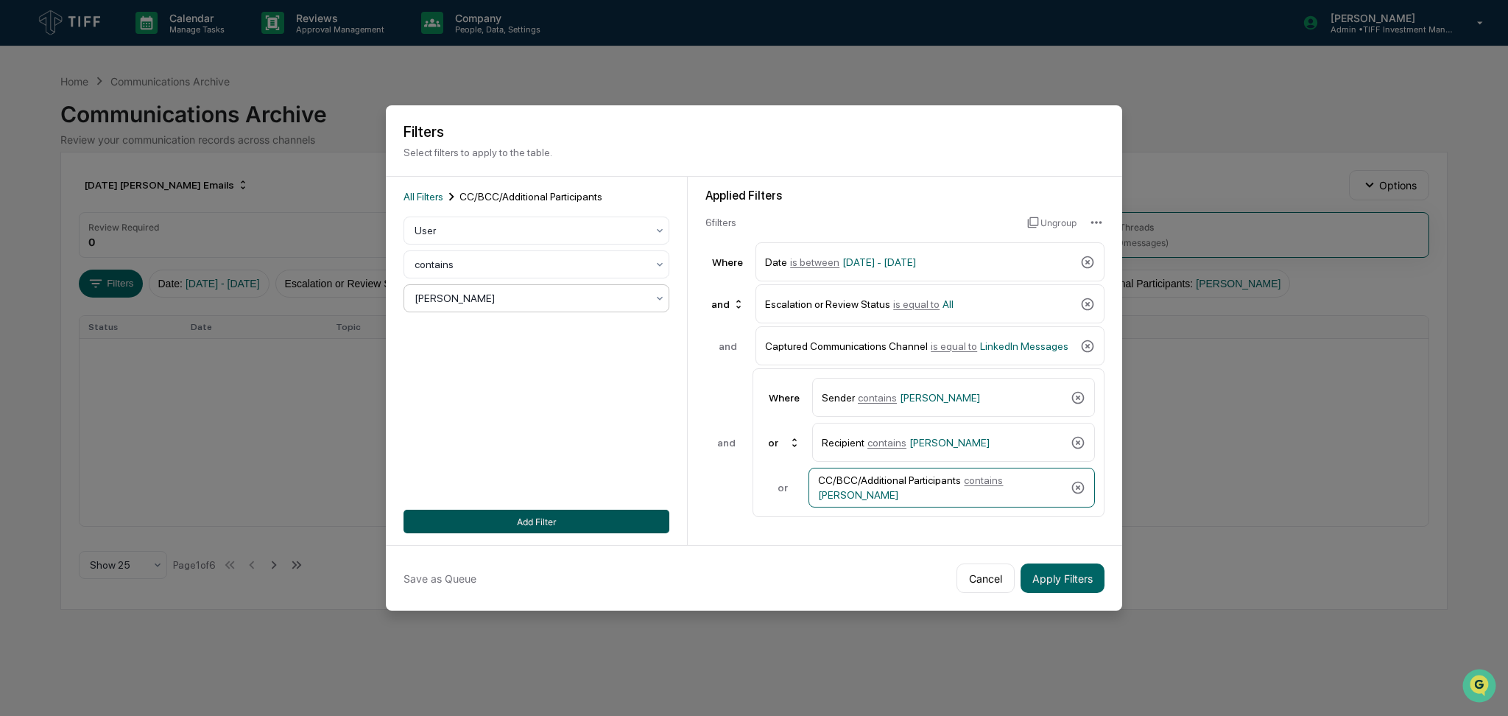
click at [573, 524] on button "Add Filter" at bounding box center [537, 522] width 266 height 24
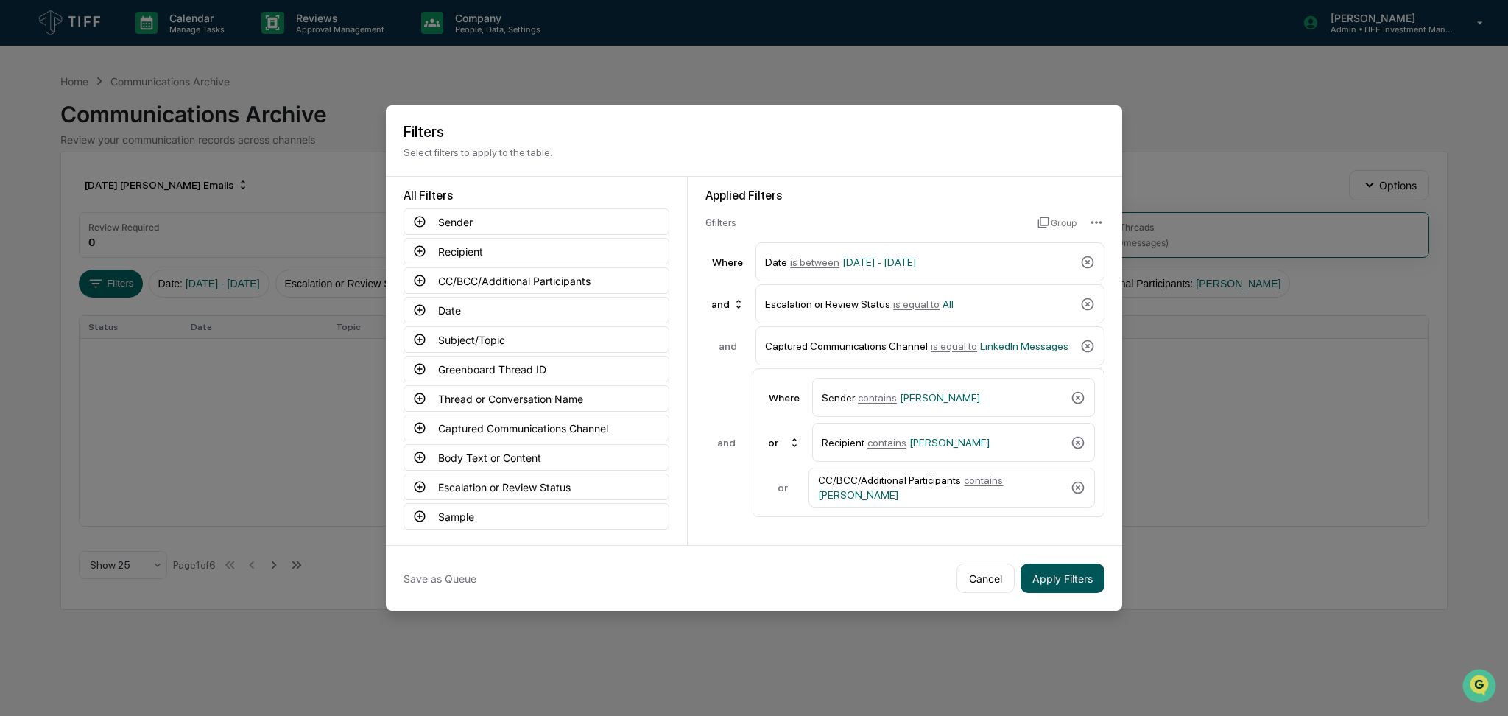
click at [1080, 581] on button "Apply Filters" at bounding box center [1063, 577] width 84 height 29
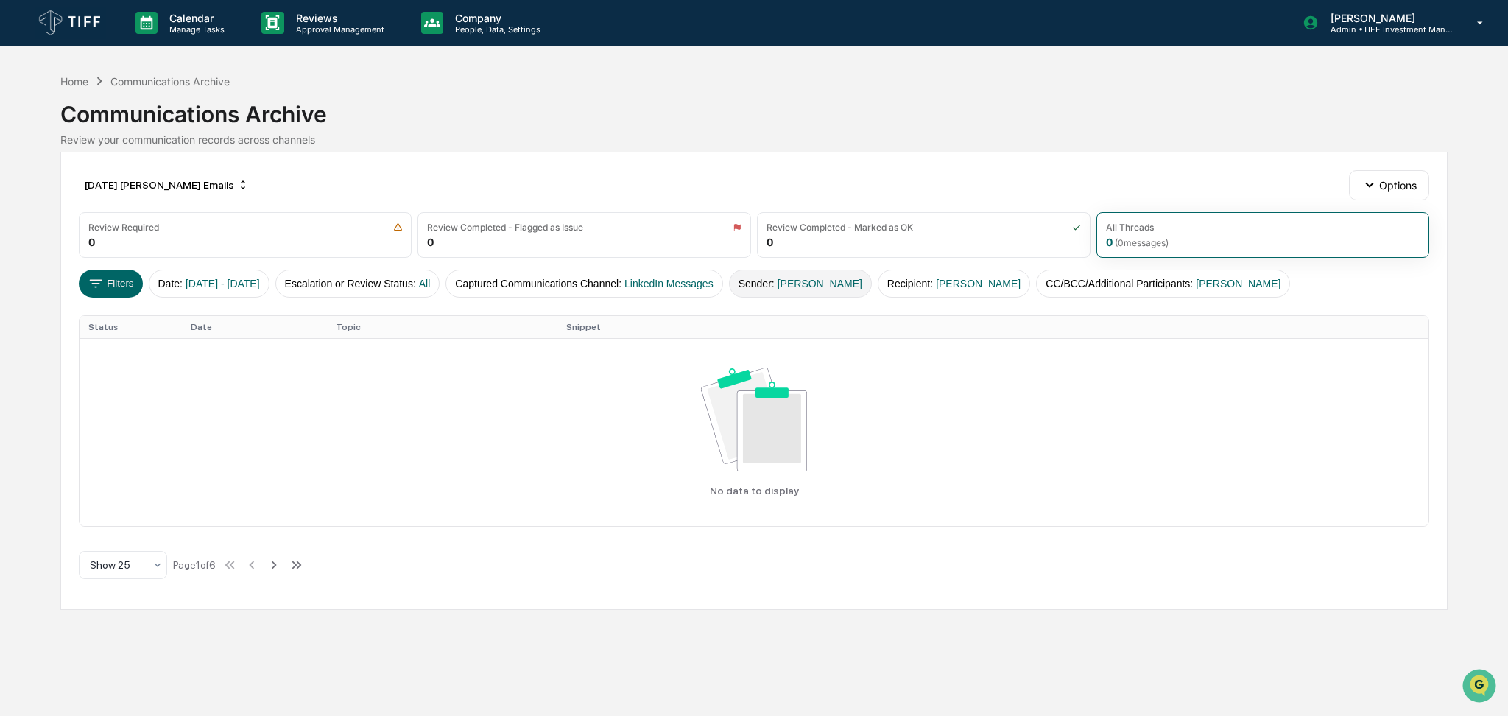
click at [841, 295] on button "Sender : [PERSON_NAME]" at bounding box center [800, 284] width 143 height 28
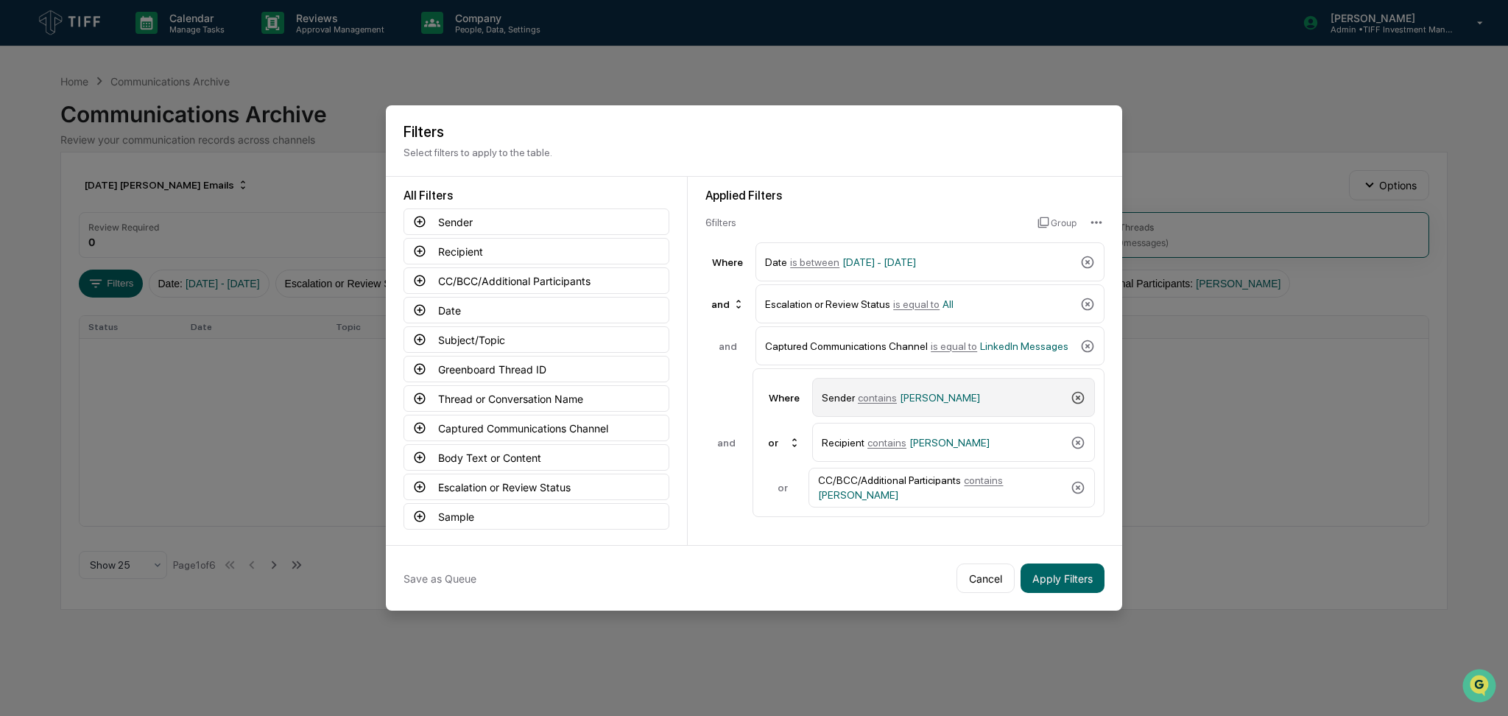
click at [1072, 391] on icon at bounding box center [1078, 397] width 13 height 13
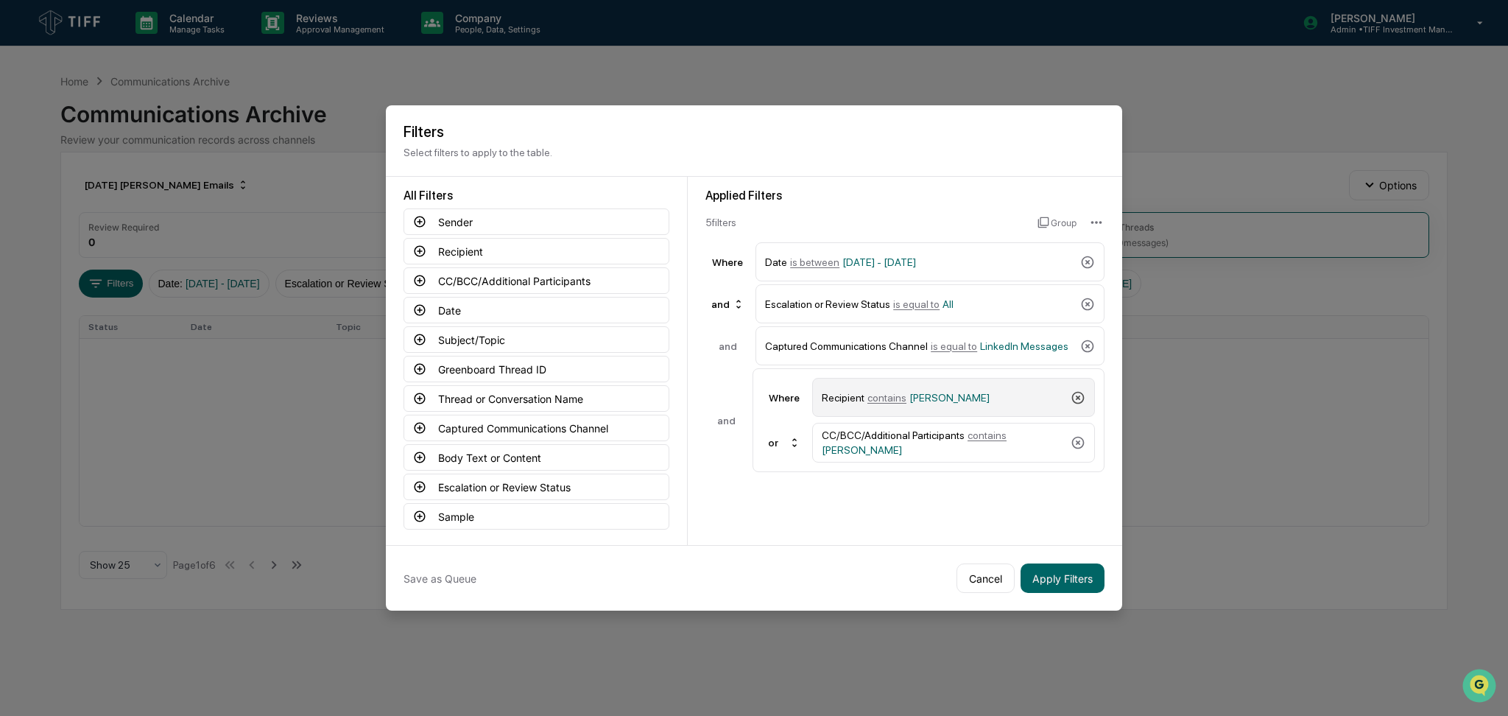
click at [1072, 391] on icon at bounding box center [1078, 397] width 13 height 13
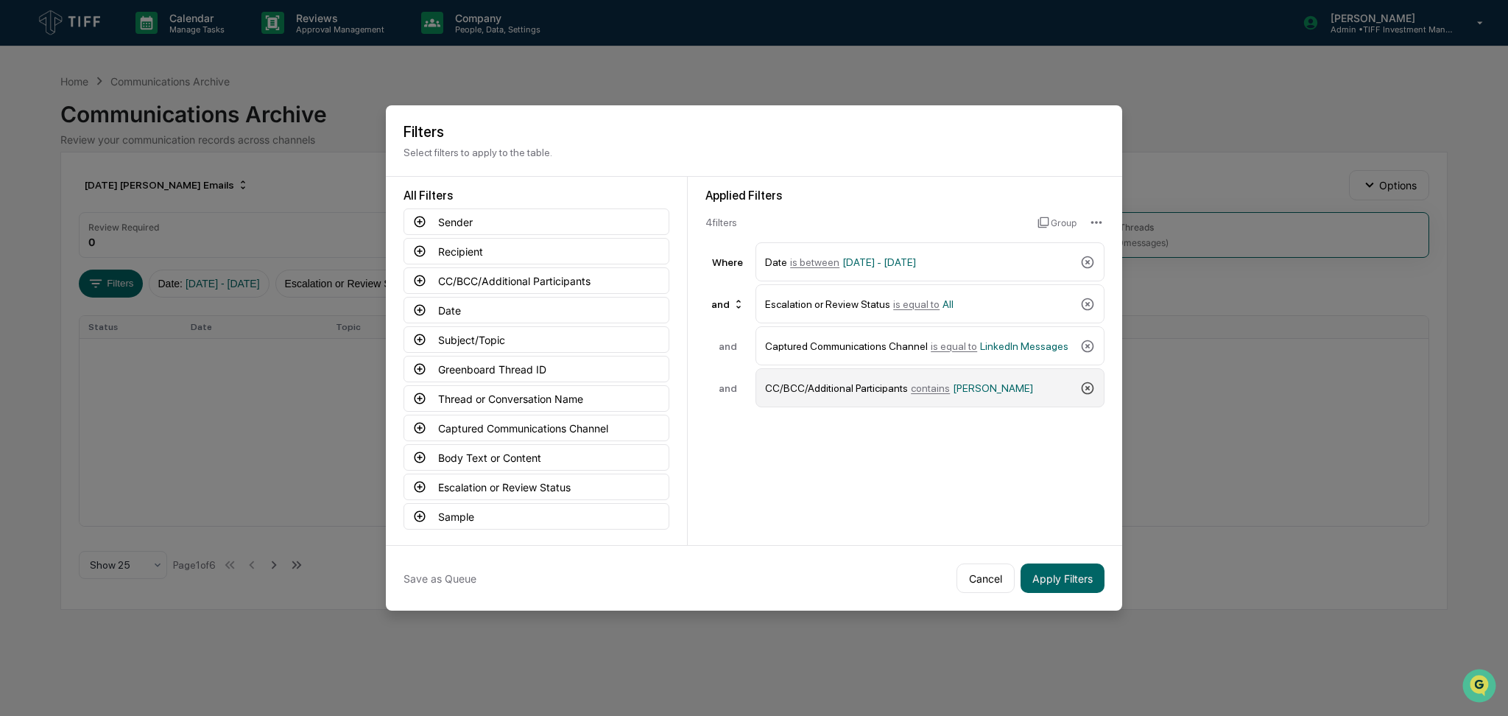
click at [1082, 387] on icon at bounding box center [1088, 387] width 13 height 13
click at [1063, 576] on button "Apply Filters" at bounding box center [1063, 577] width 84 height 29
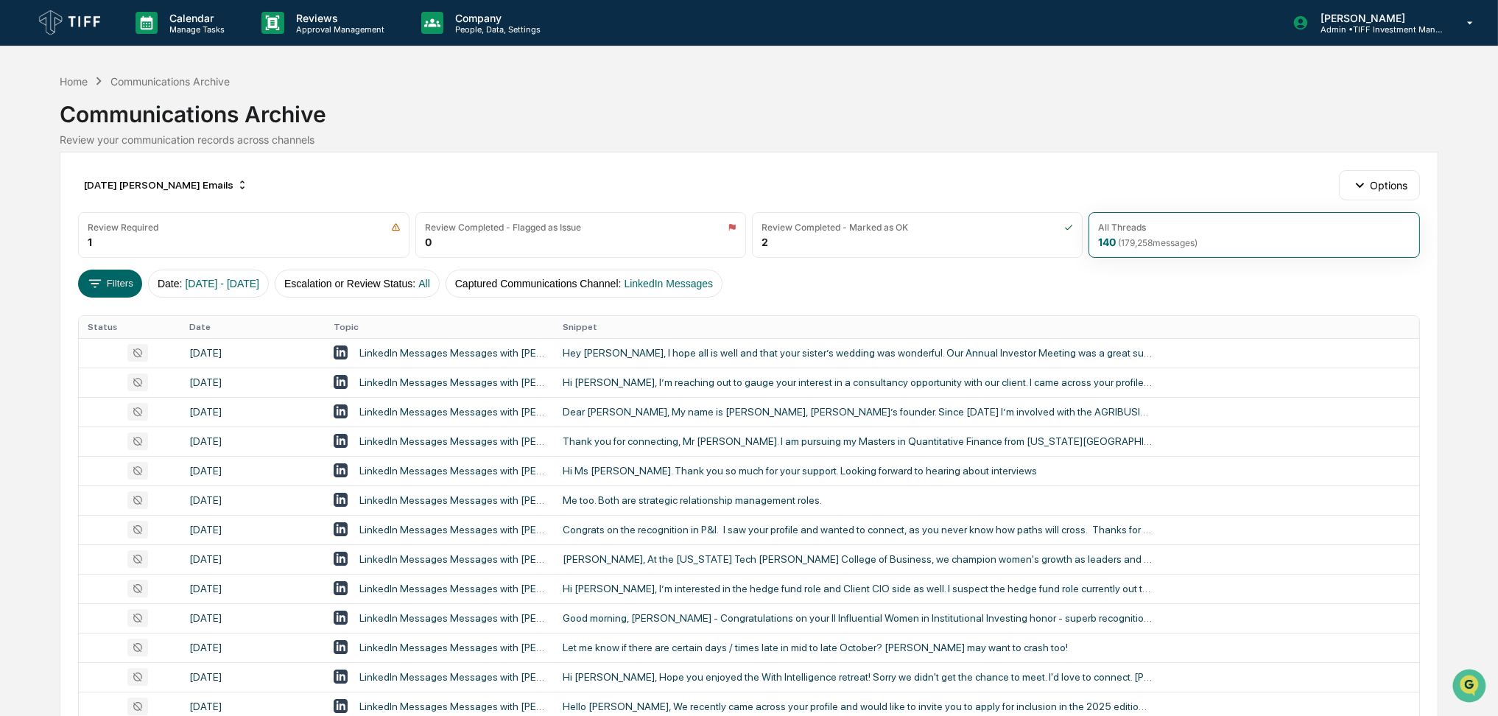
click at [686, 135] on div "Review your communication records across channels" at bounding box center [749, 139] width 1378 height 13
click at [722, 274] on button "Captured Communications Channel : LinkedIn Messages" at bounding box center [584, 284] width 277 height 28
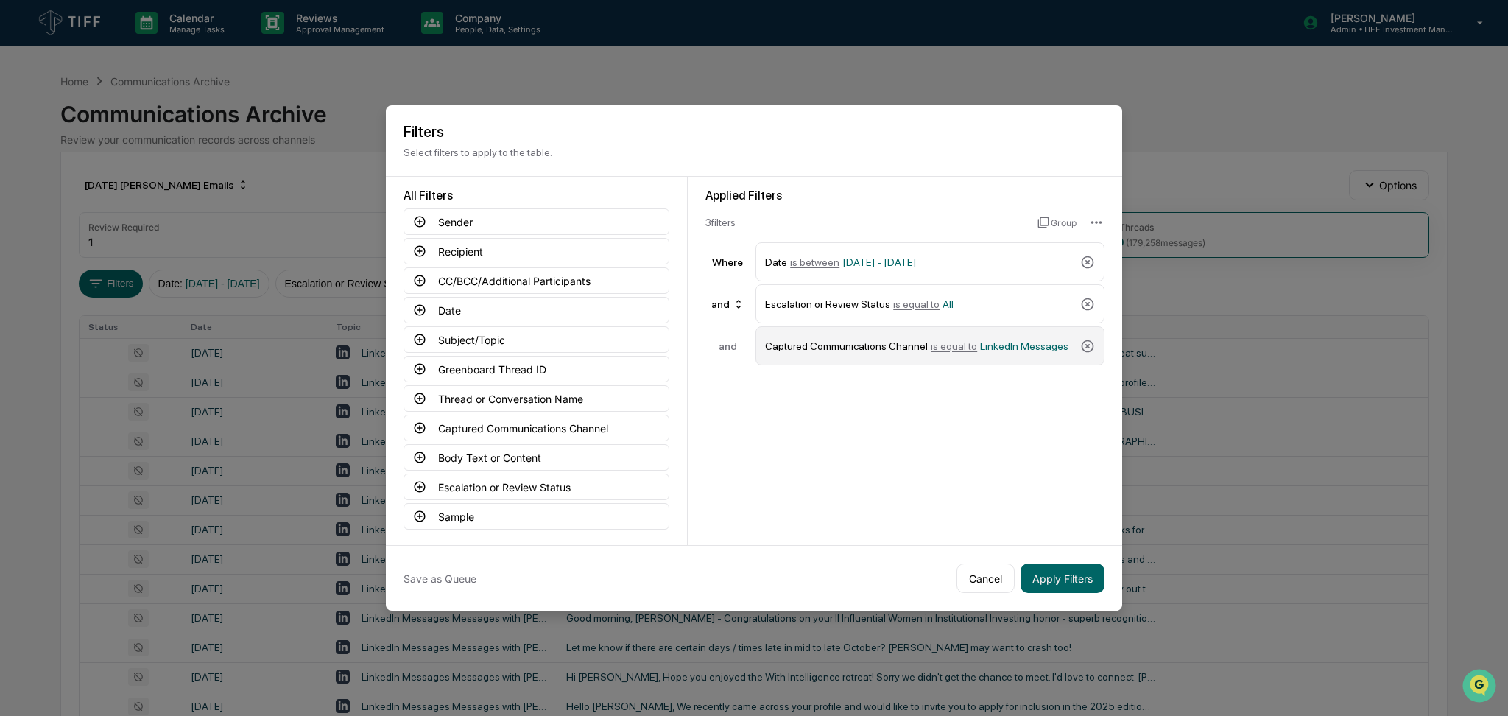
click at [949, 340] on span "is equal to" at bounding box center [954, 346] width 46 height 12
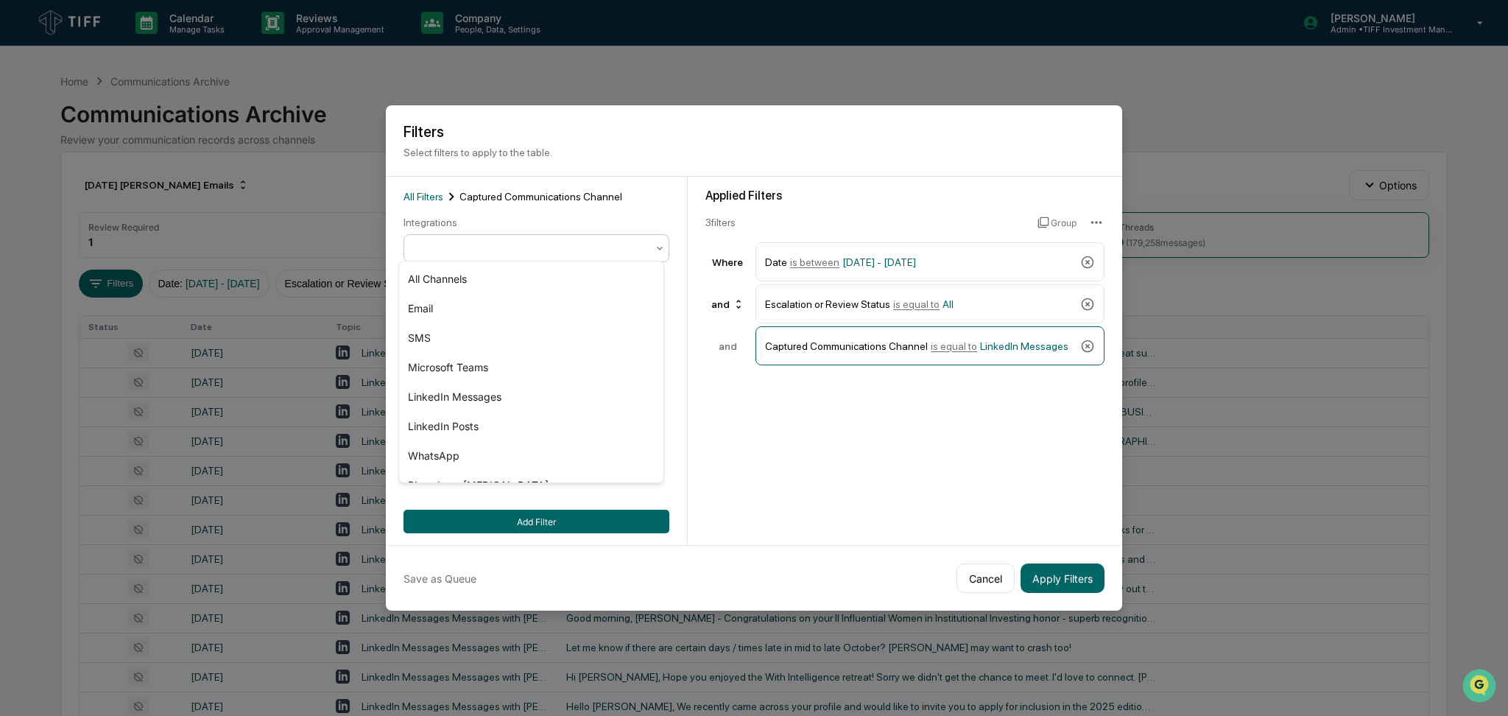
click at [529, 246] on div at bounding box center [531, 248] width 232 height 15
click at [508, 345] on div "SMS" at bounding box center [531, 337] width 264 height 29
click at [581, 516] on button "Add Filter" at bounding box center [537, 522] width 266 height 24
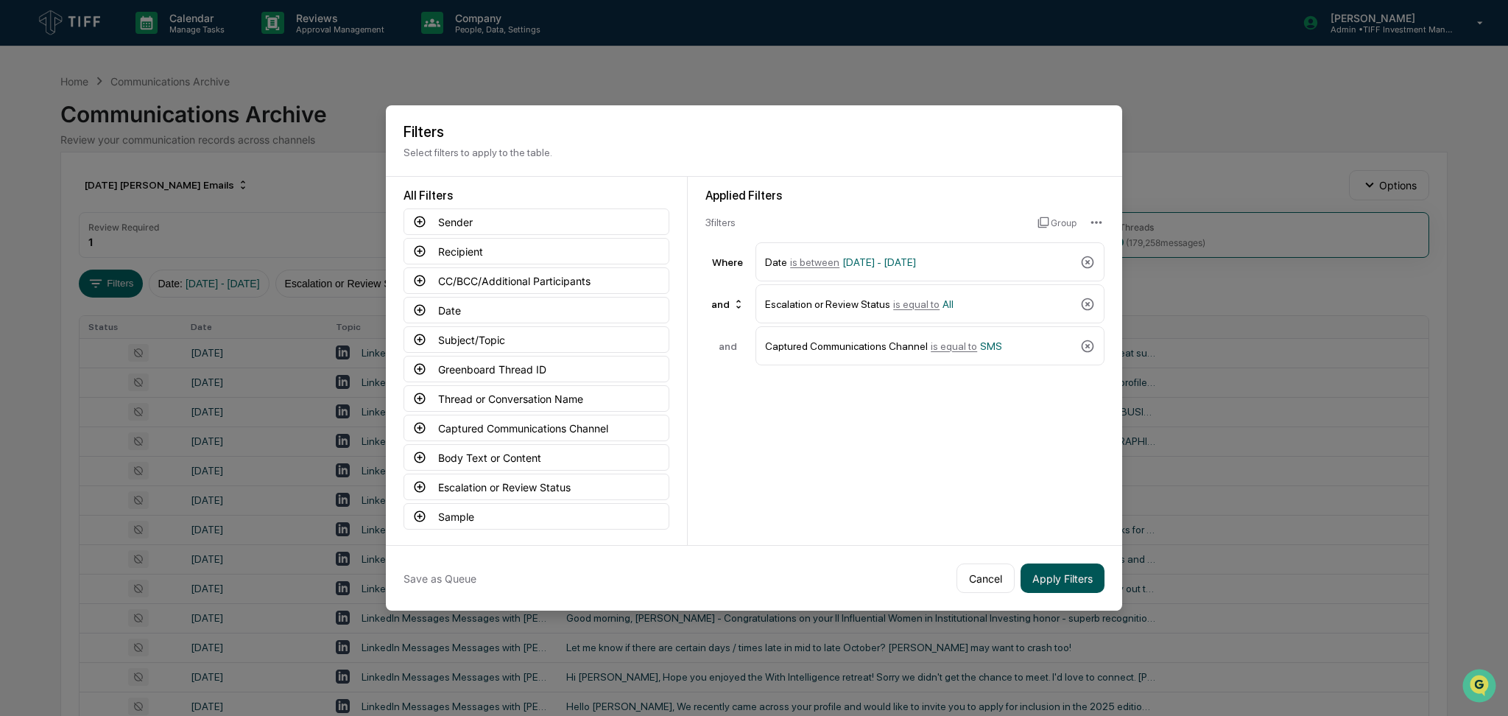
click at [1053, 568] on button "Apply Filters" at bounding box center [1063, 577] width 84 height 29
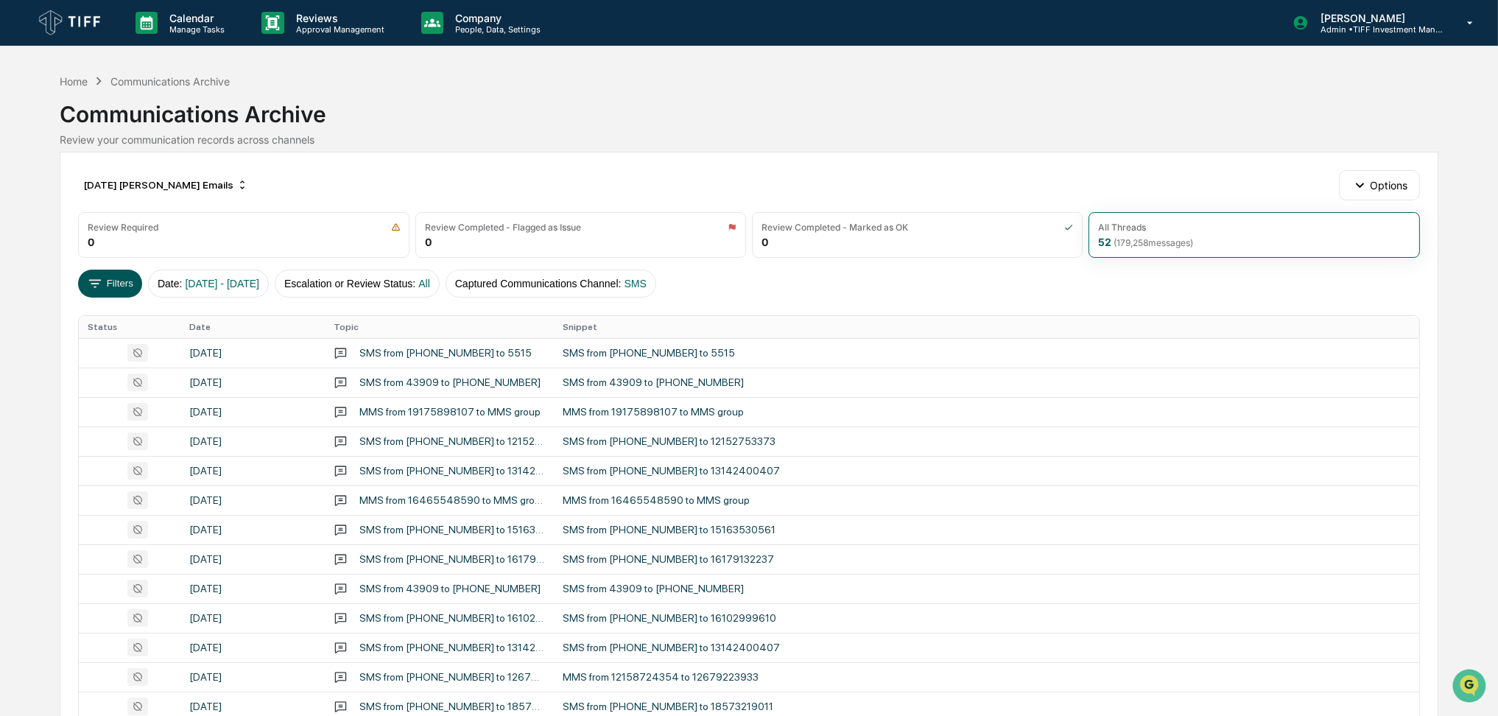
click at [106, 275] on button "Filters" at bounding box center [110, 284] width 64 height 28
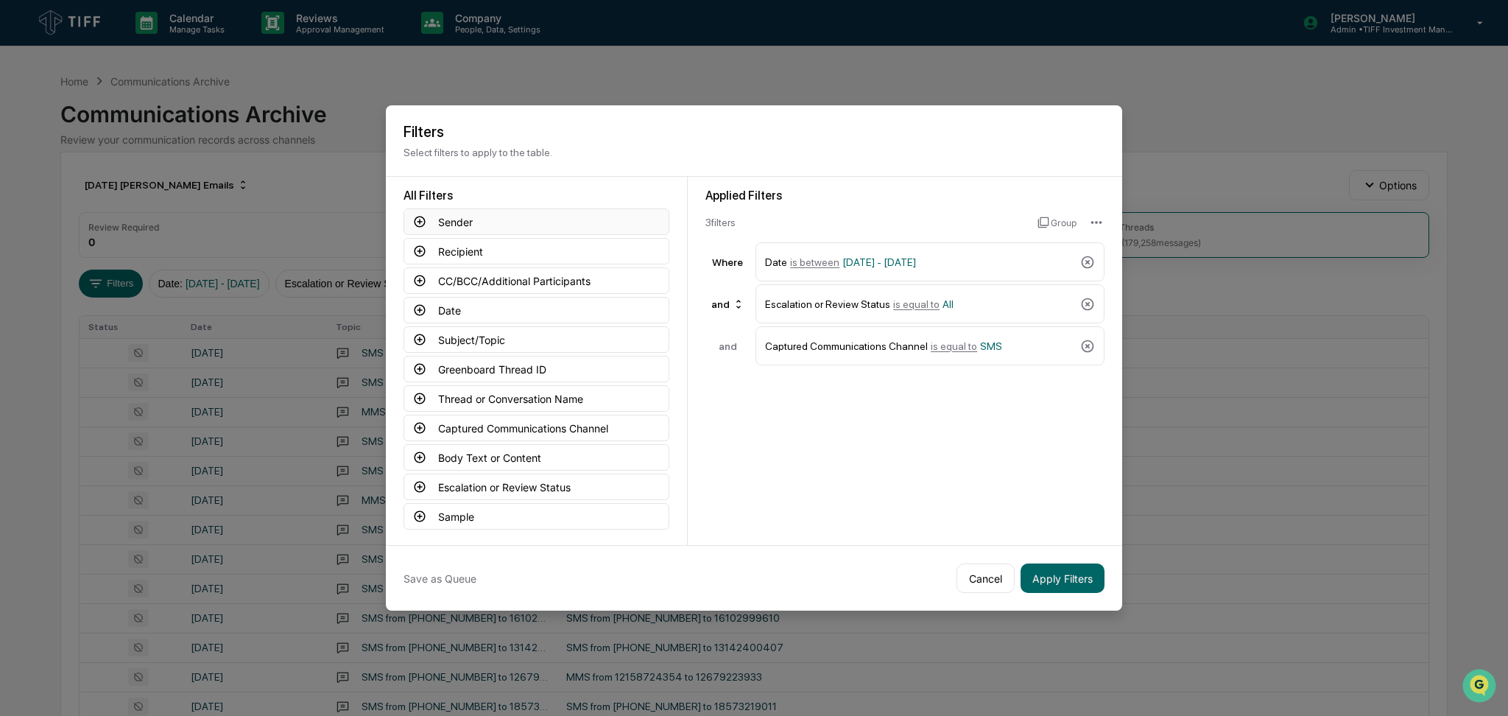
click at [407, 209] on button "Sender" at bounding box center [537, 221] width 266 height 27
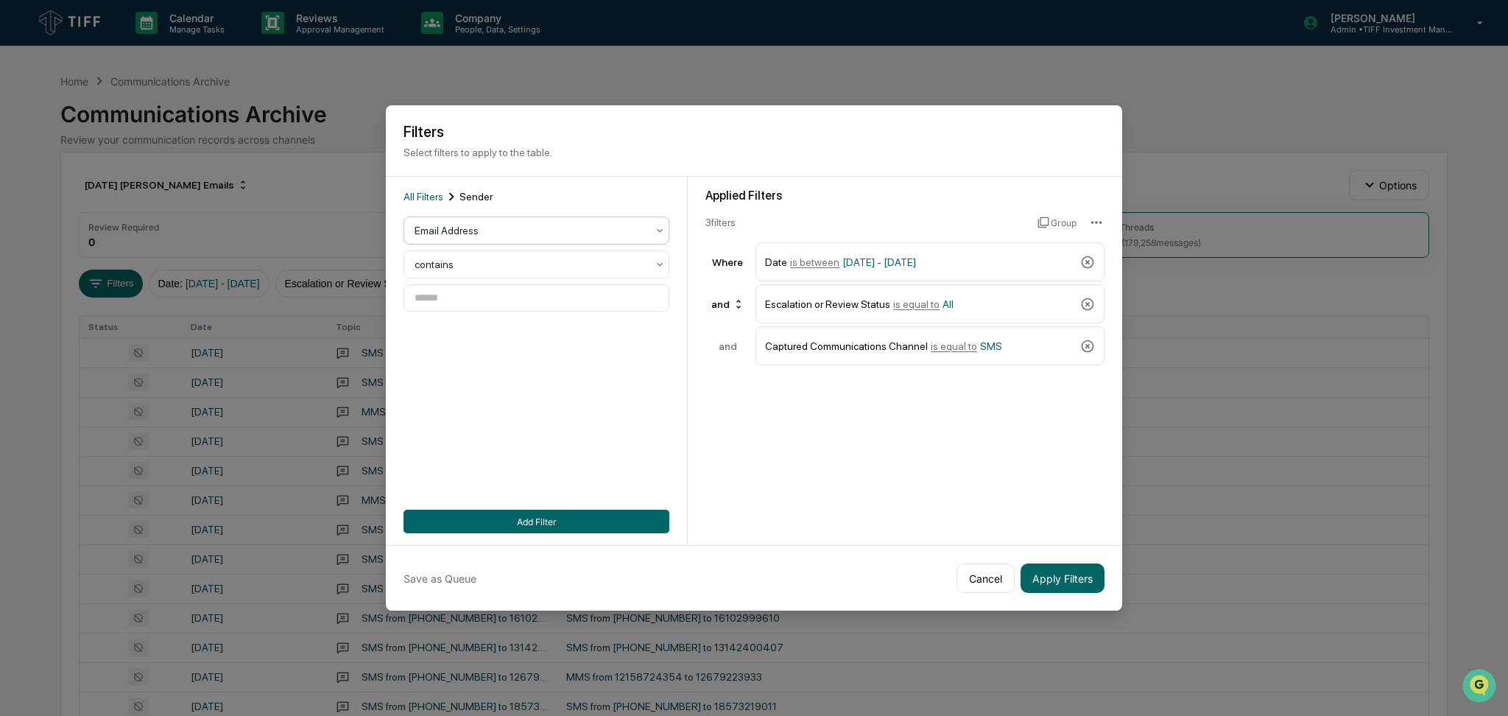
click at [535, 226] on div at bounding box center [531, 230] width 232 height 15
click at [499, 276] on div "User" at bounding box center [531, 290] width 264 height 29
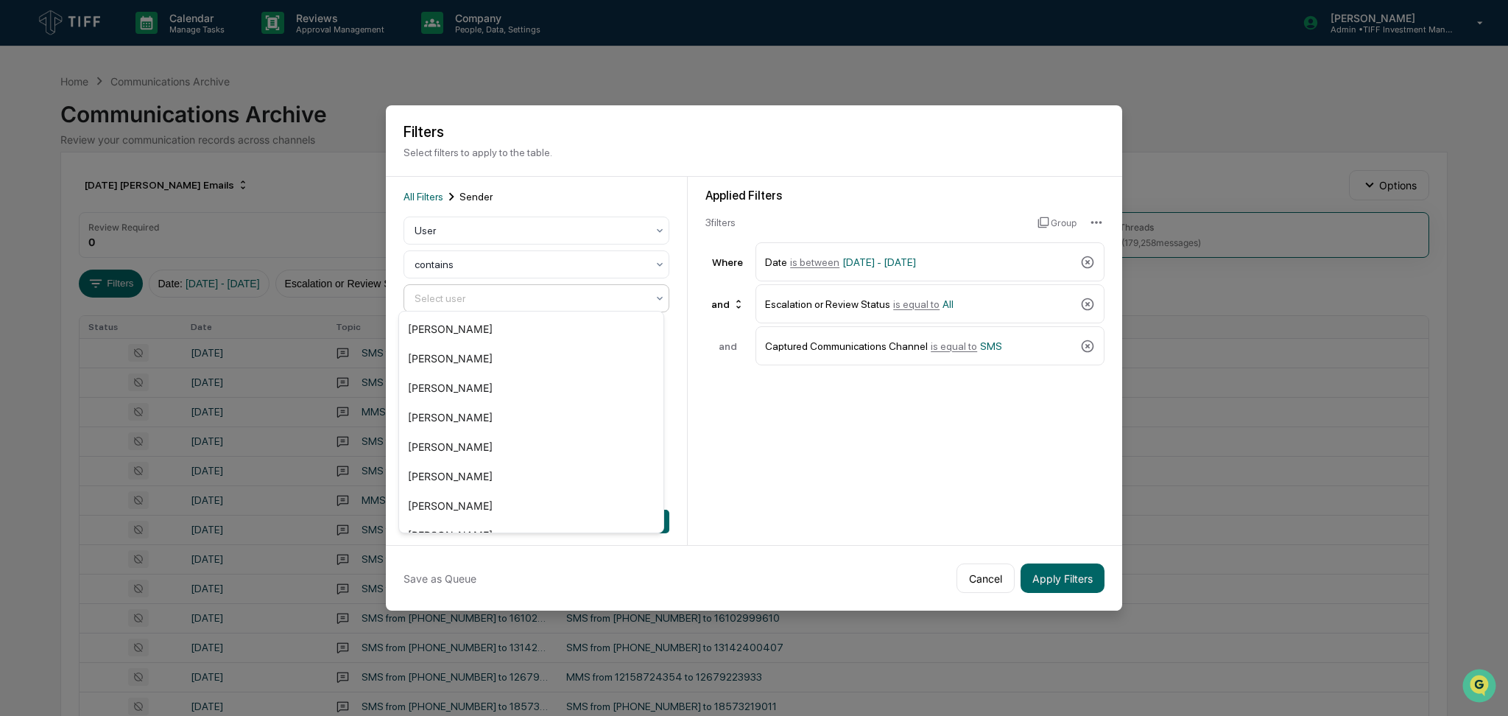
click at [499, 292] on div at bounding box center [531, 298] width 232 height 15
